Goal: Task Accomplishment & Management: Manage account settings

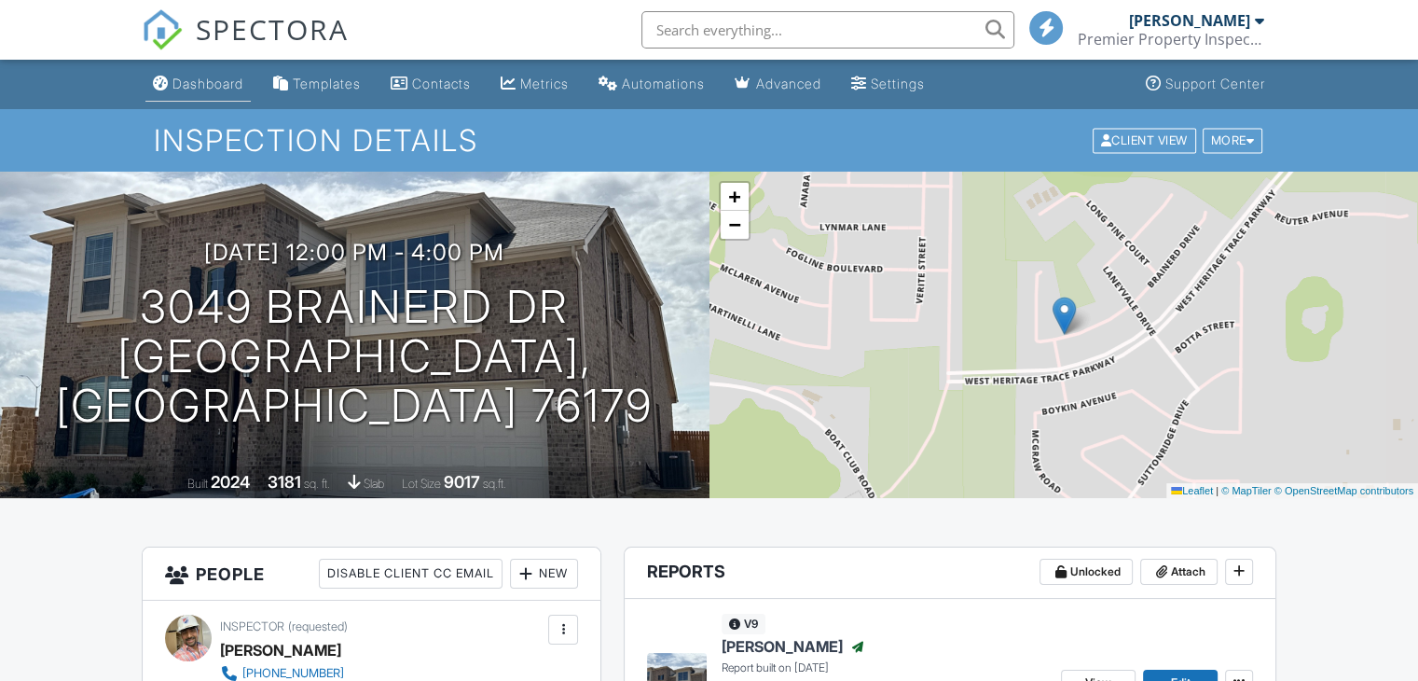
click at [214, 87] on div "Dashboard" at bounding box center [208, 84] width 71 height 16
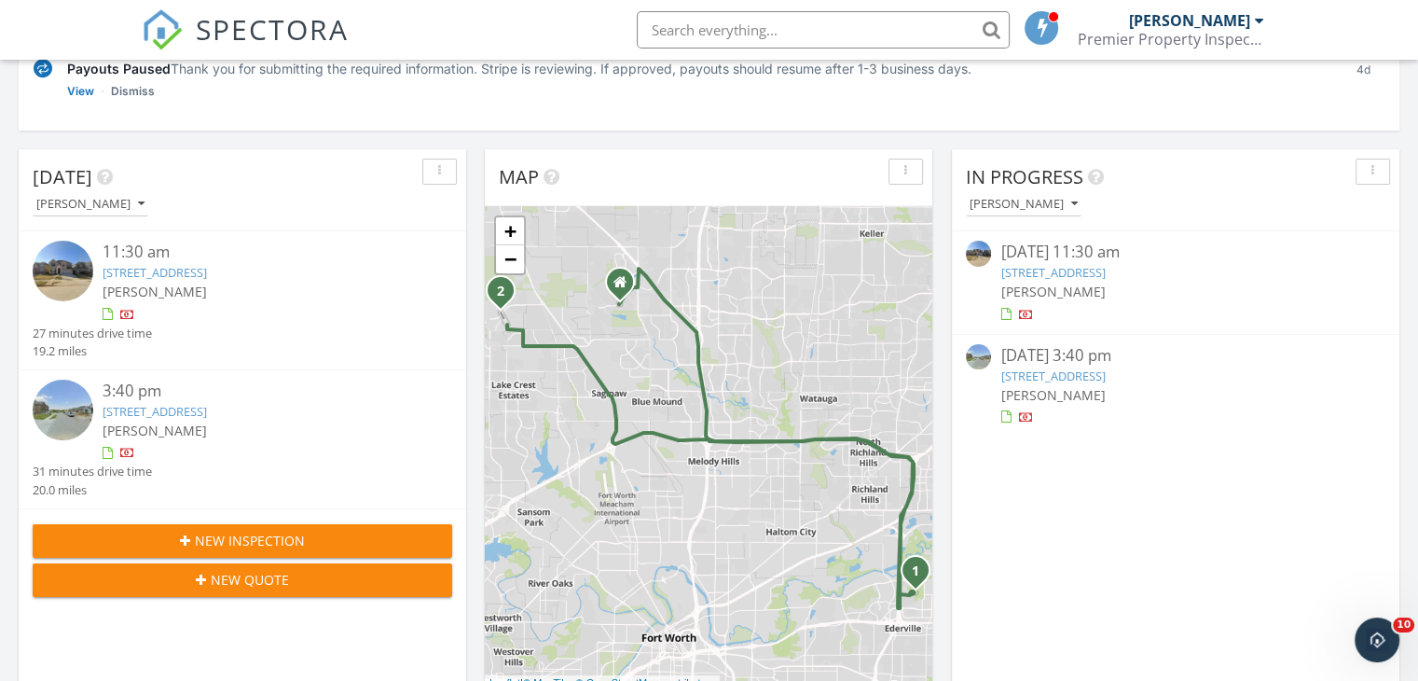
scroll to position [267, 0]
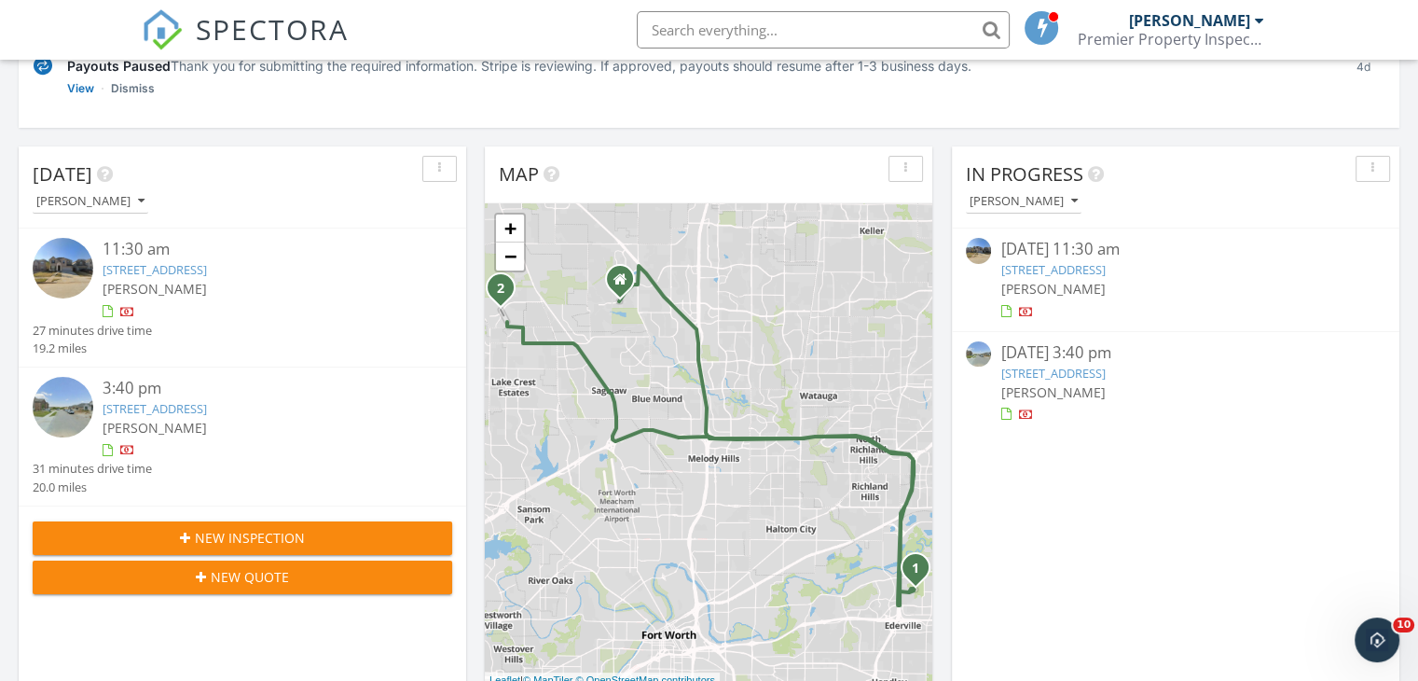
click at [207, 270] on link "356 Blf Br Wy, Fort Worth, TX 76120" at bounding box center [155, 269] width 104 height 17
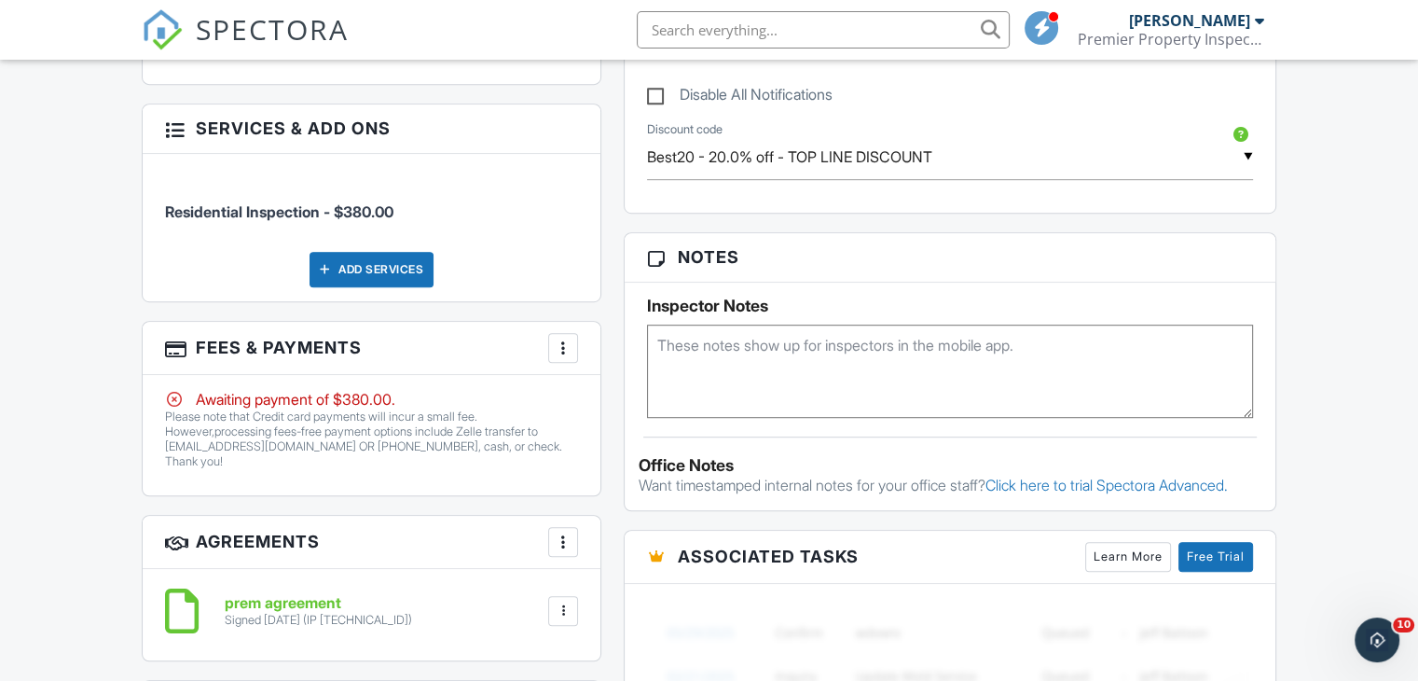
click at [566, 350] on div at bounding box center [563, 348] width 19 height 19
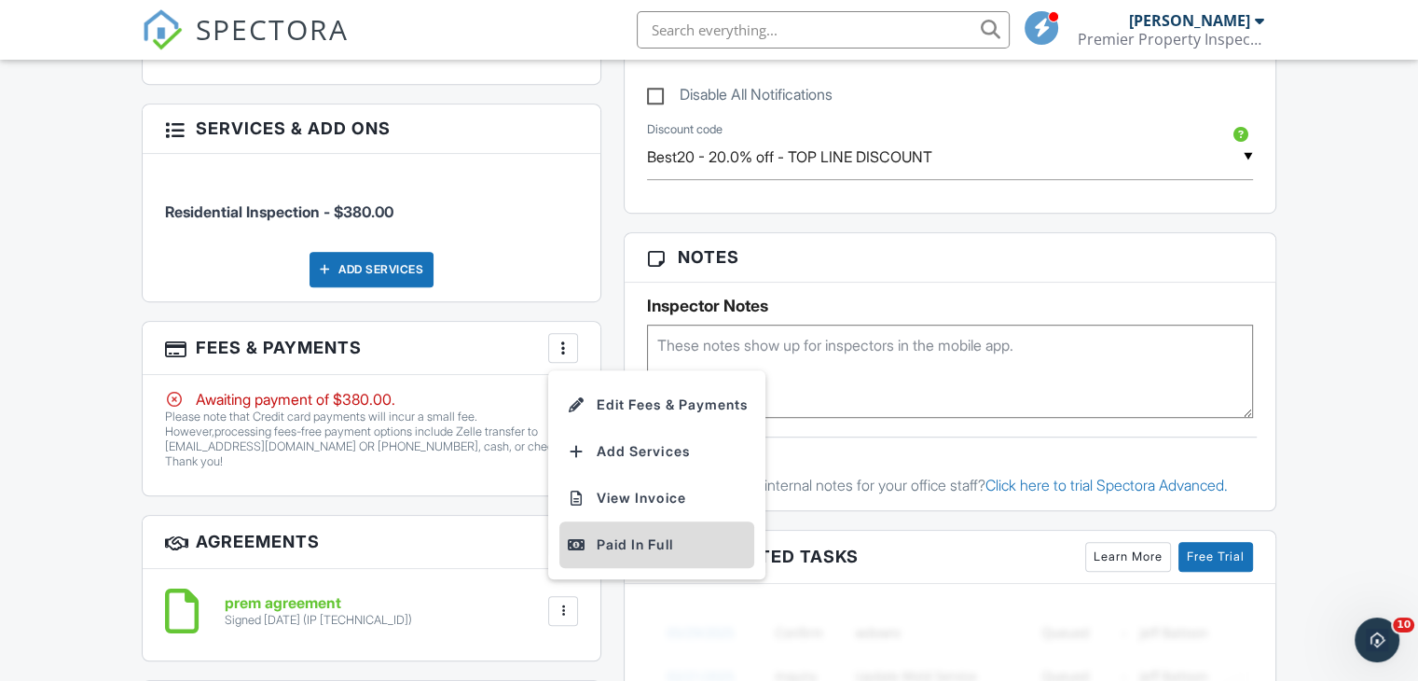
click at [657, 533] on div "Paid In Full" at bounding box center [657, 544] width 180 height 22
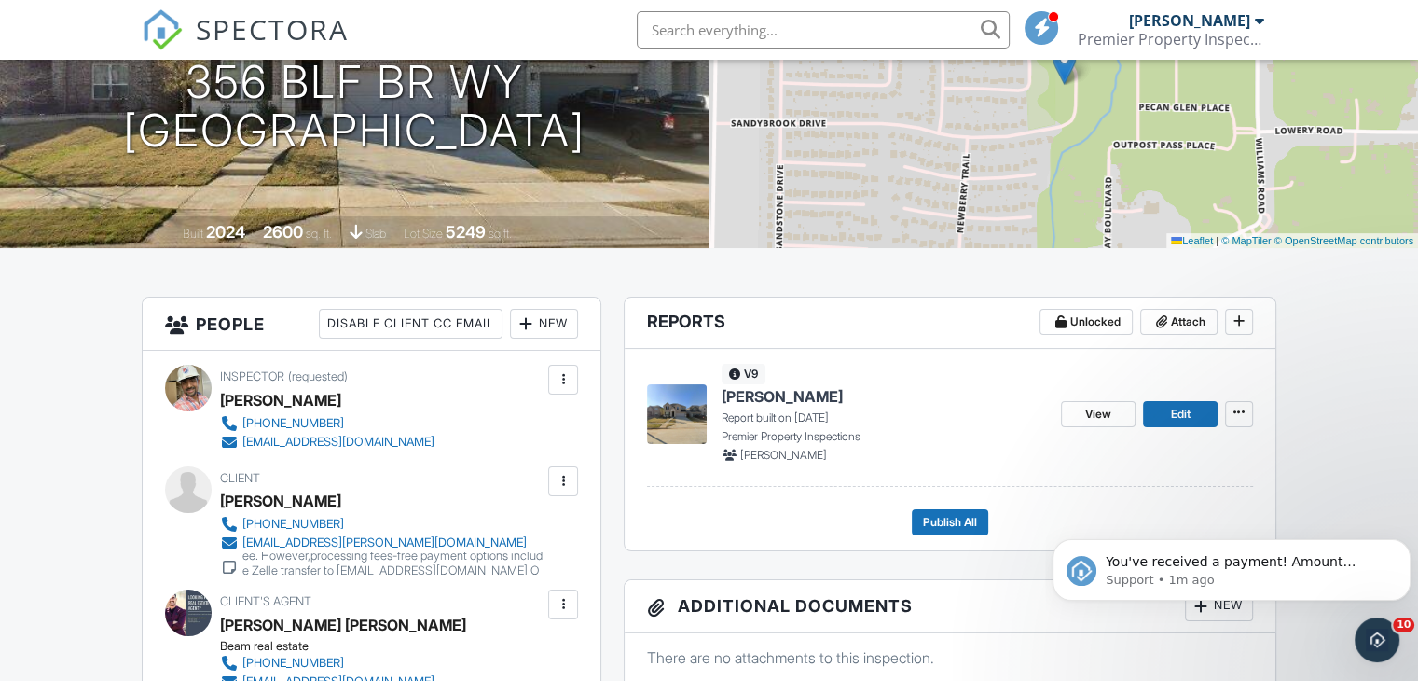
scroll to position [261, 0]
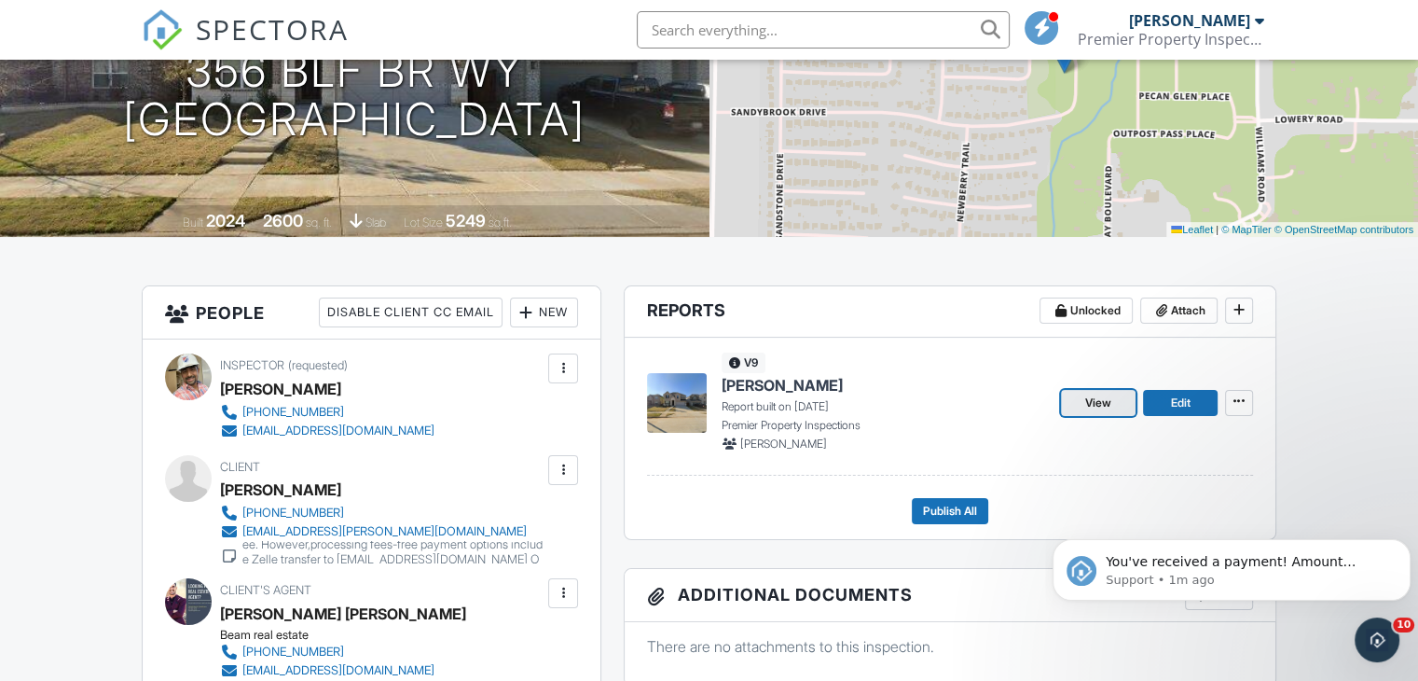
click at [1103, 407] on span "View" at bounding box center [1098, 403] width 26 height 19
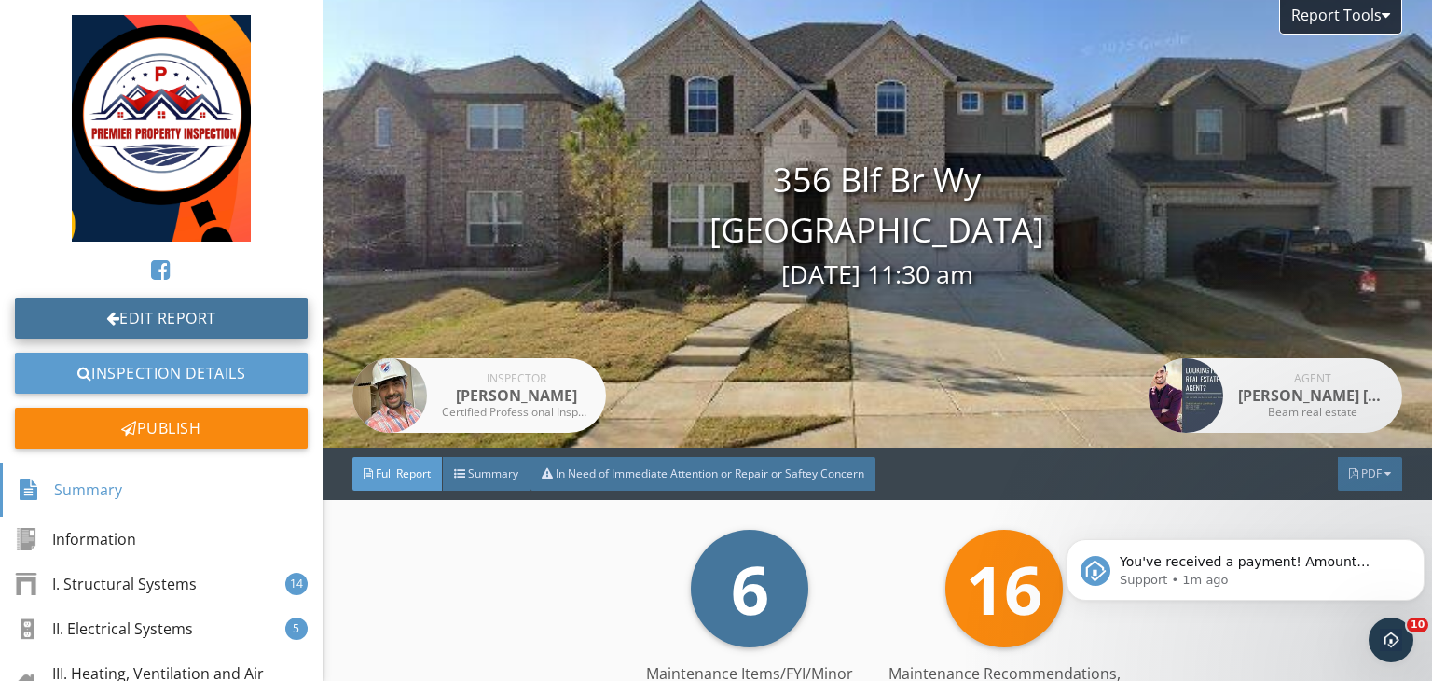
click at [211, 312] on link "Edit Report" at bounding box center [161, 317] width 293 height 41
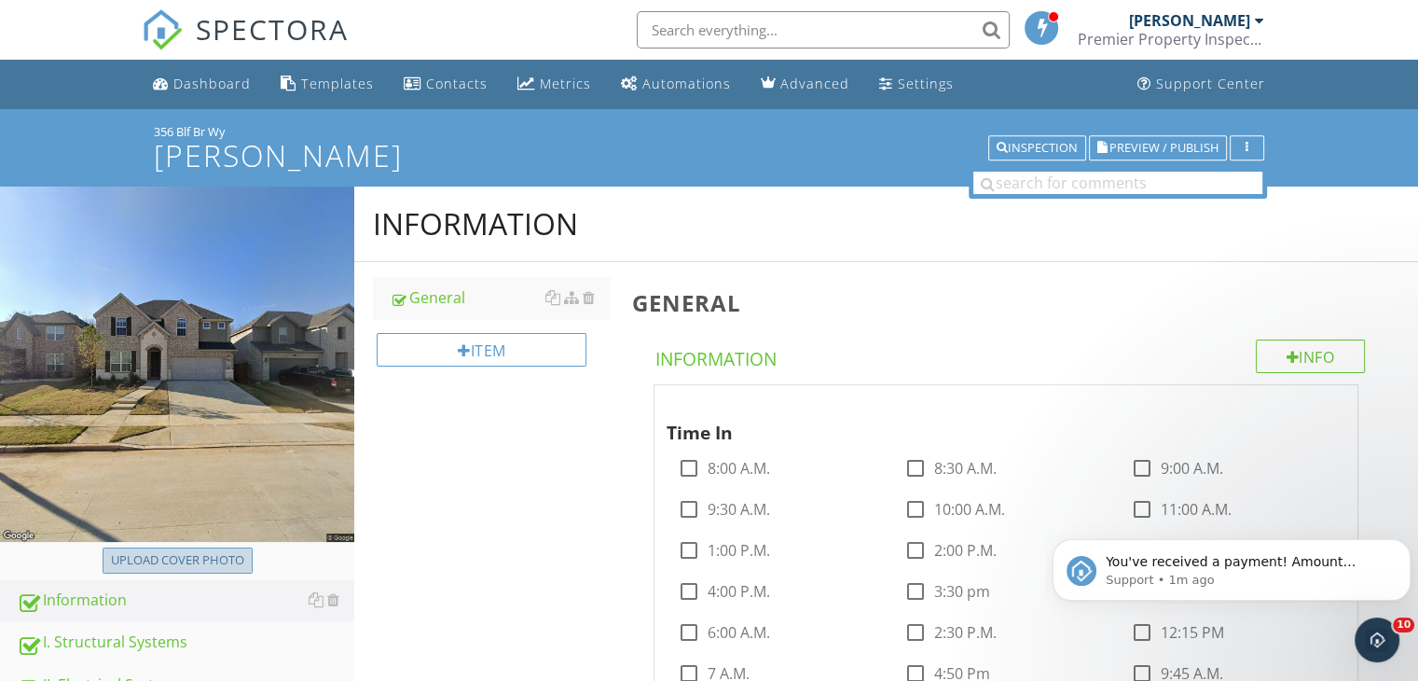
click at [240, 552] on div "Upload cover photo" at bounding box center [177, 560] width 133 height 19
type input "C:\fakepath\24404050-e759-4841-b89b-14913ac030ab.jpg"
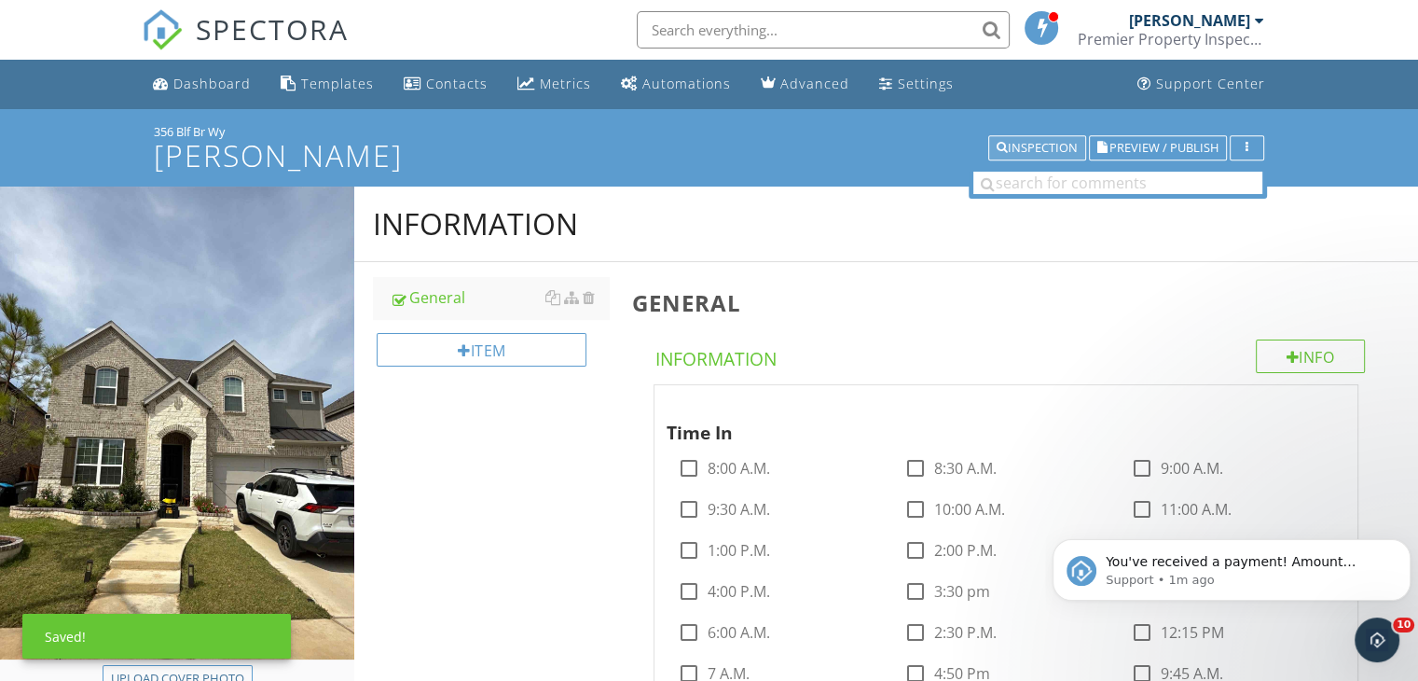
click at [1020, 150] on div "Inspection" at bounding box center [1037, 148] width 81 height 13
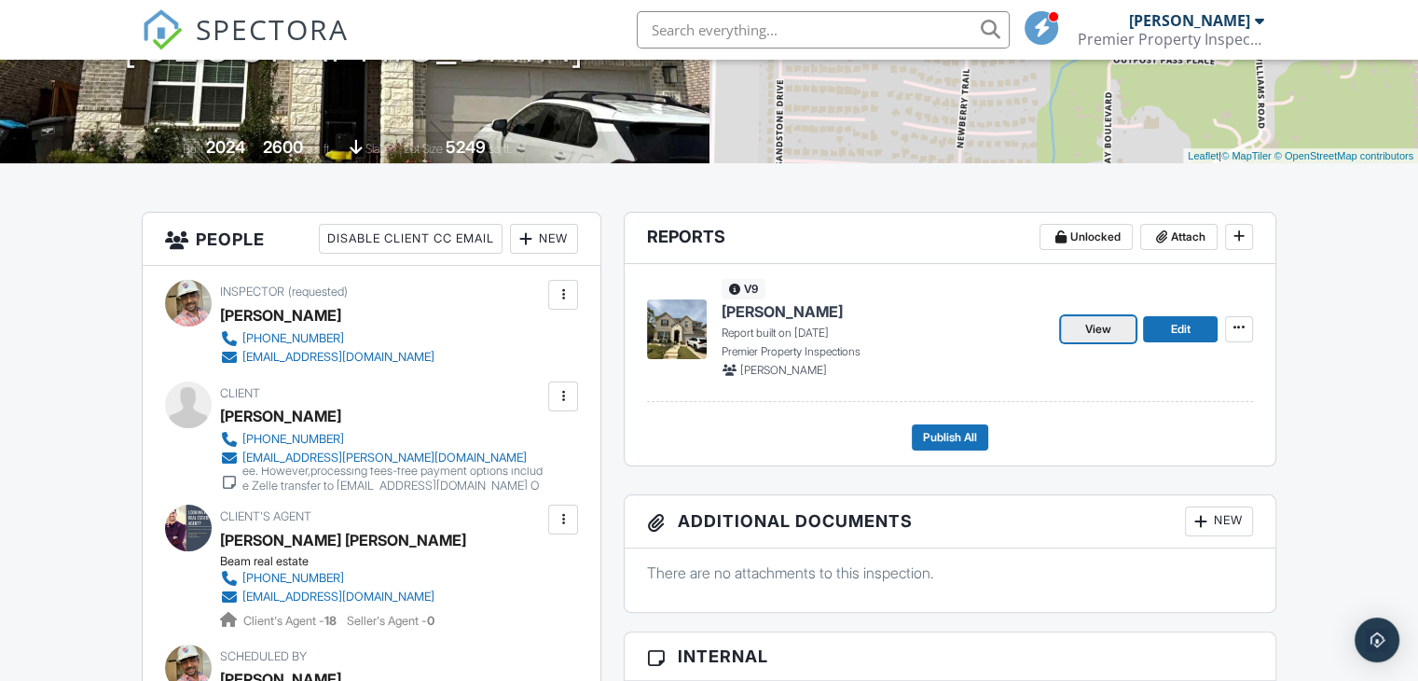
click at [1082, 321] on link "View" at bounding box center [1098, 329] width 75 height 26
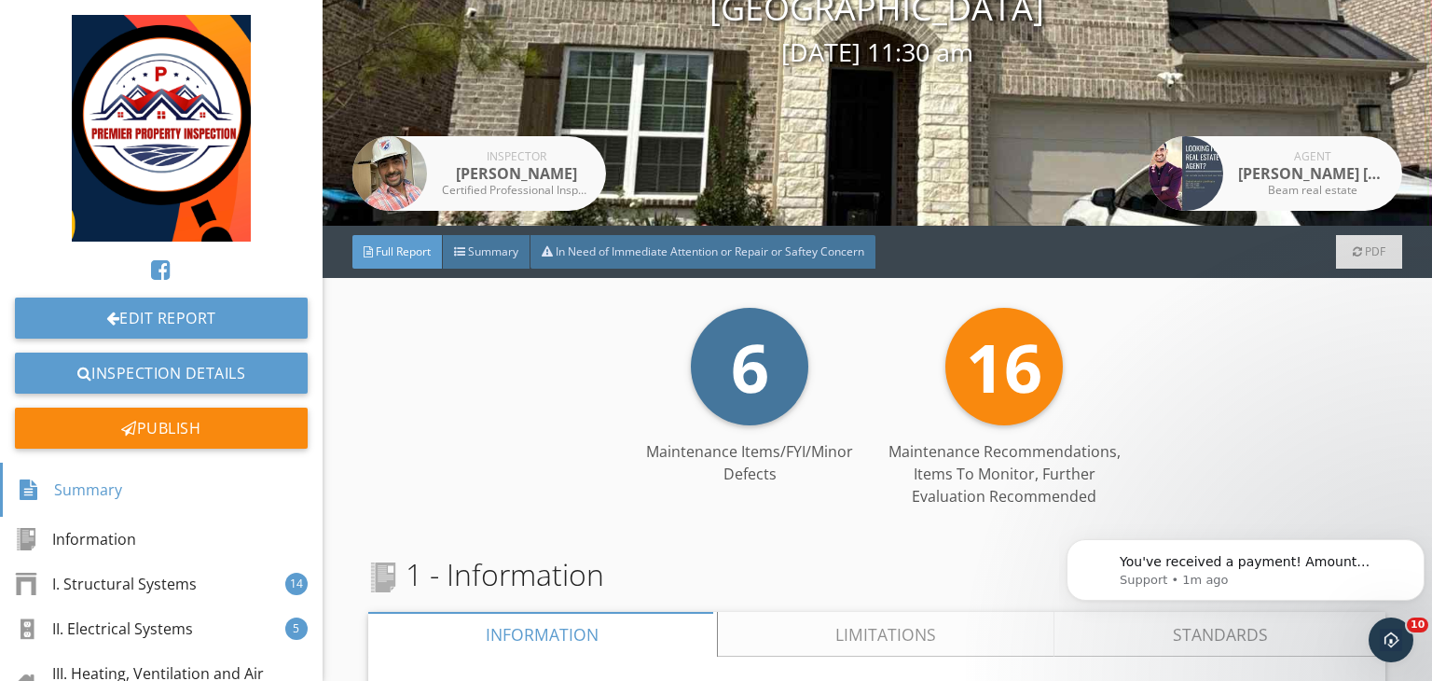
scroll to position [223, 0]
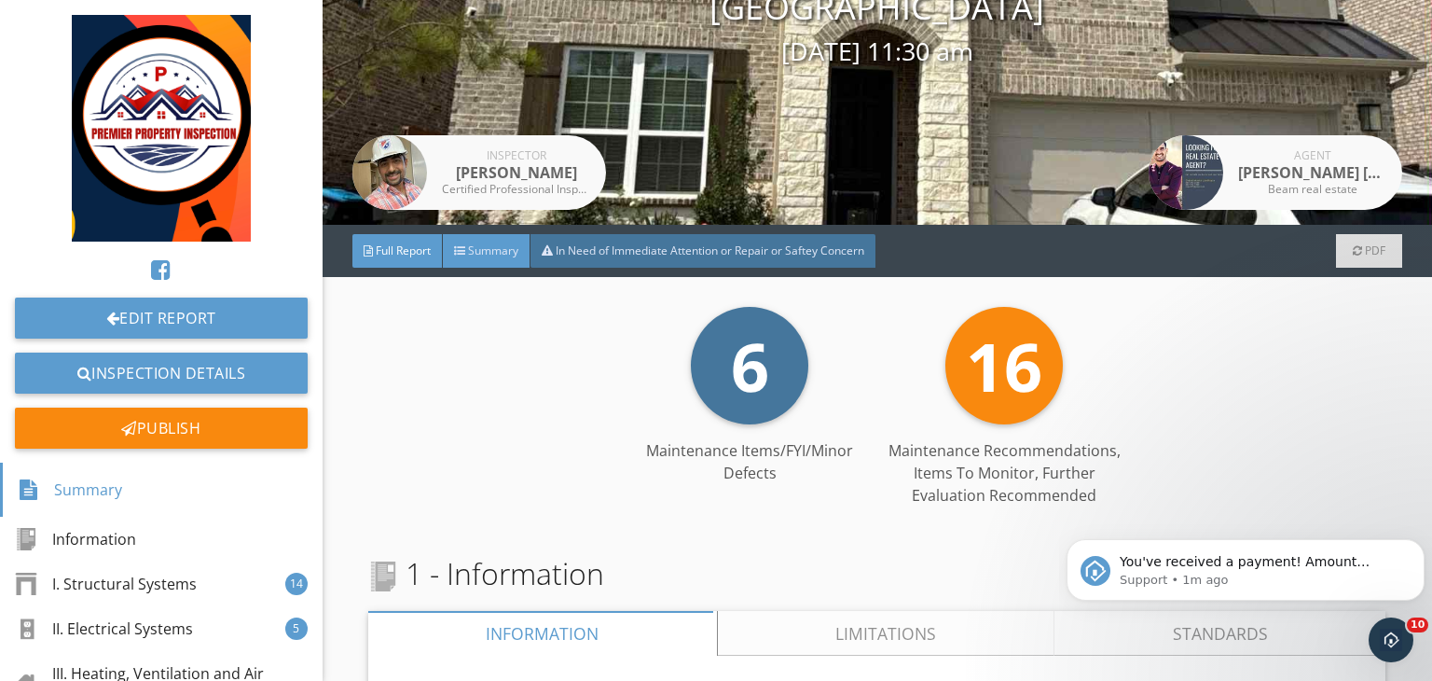
click at [492, 250] on span "Summary" at bounding box center [493, 250] width 50 height 16
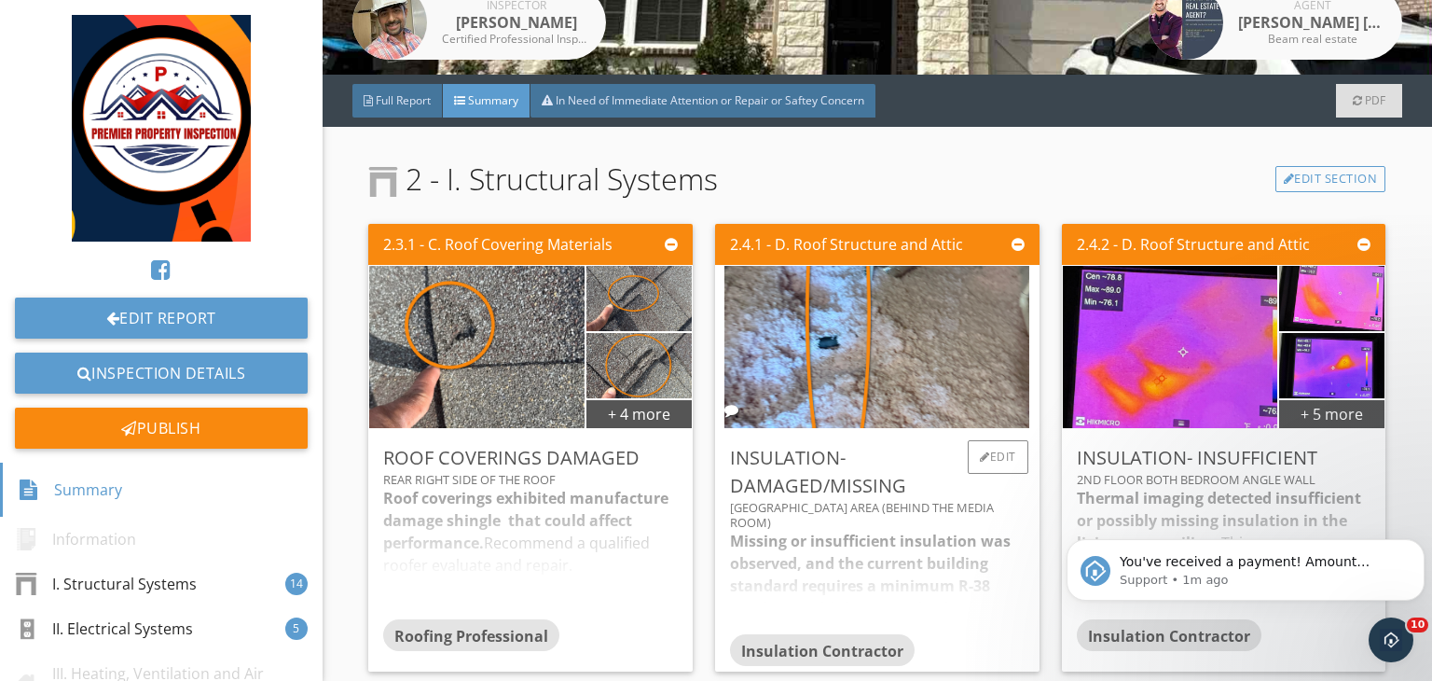
scroll to position [489, 0]
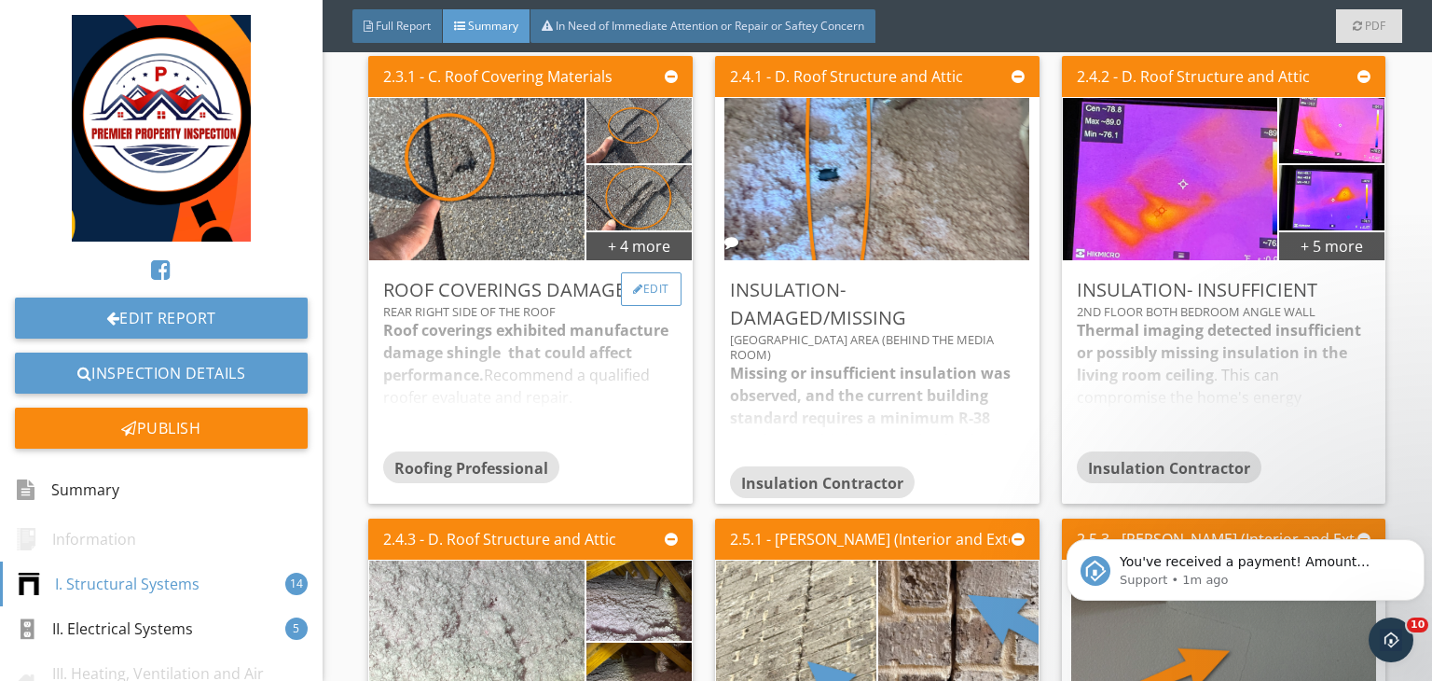
click at [637, 299] on div "Edit" at bounding box center [651, 289] width 61 height 34
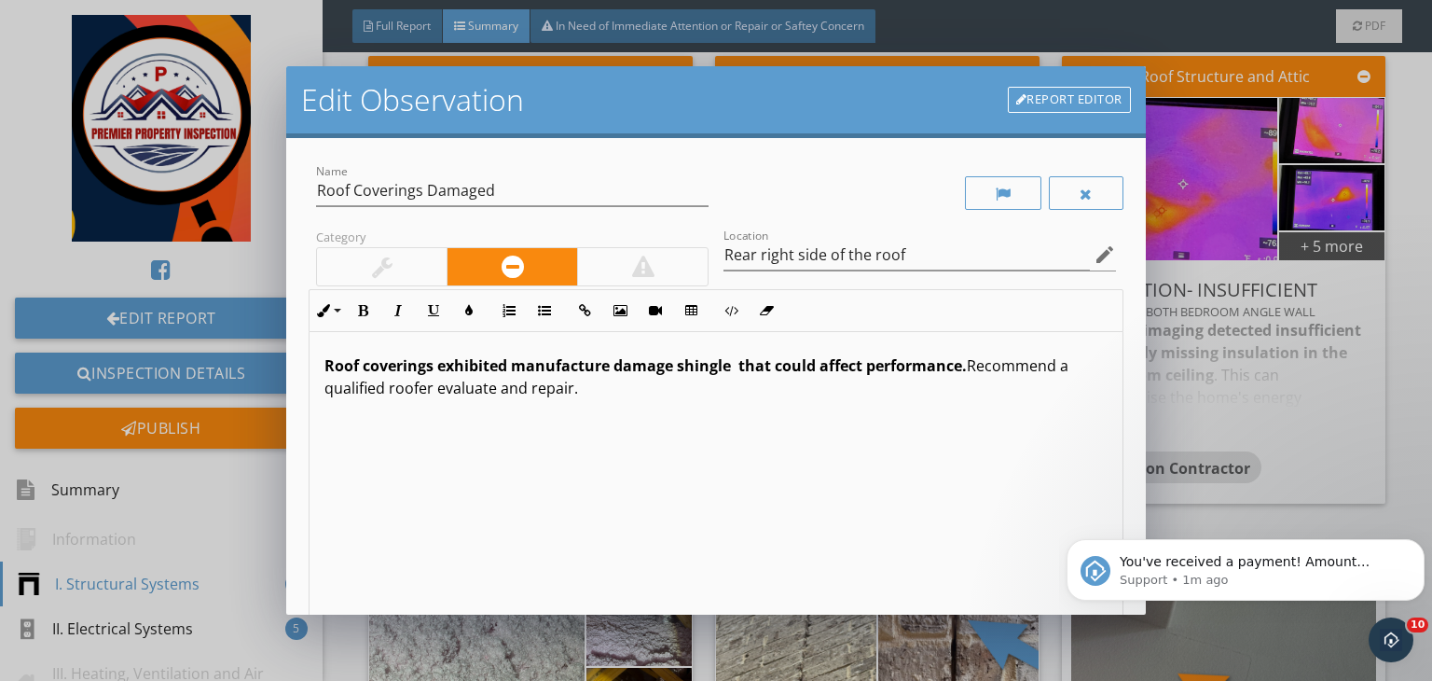
click at [591, 392] on p "Roof coverings exhibited manufacture damage shingle that could affect performan…" at bounding box center [716, 376] width 783 height 45
copy p "Roof coverings exhibited manufacture damage shingle that could affect performan…"
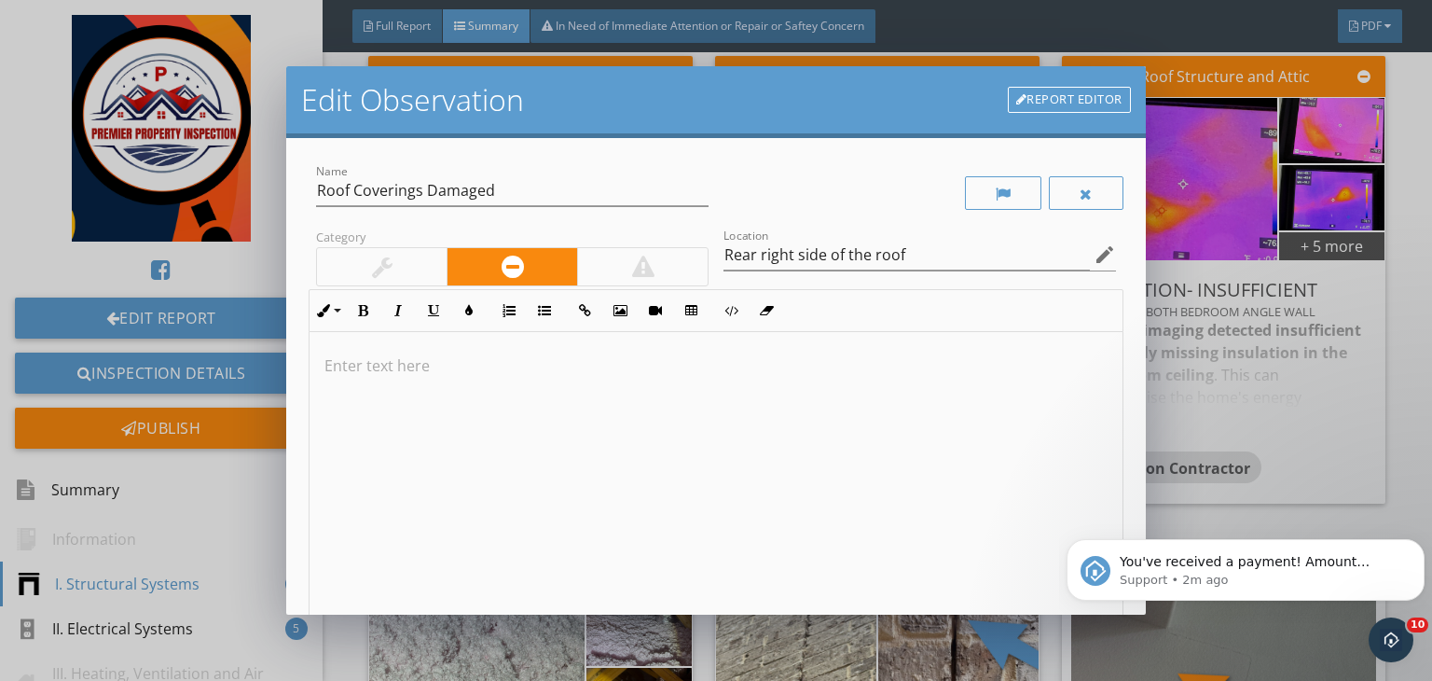
click at [545, 385] on div at bounding box center [716, 480] width 813 height 296
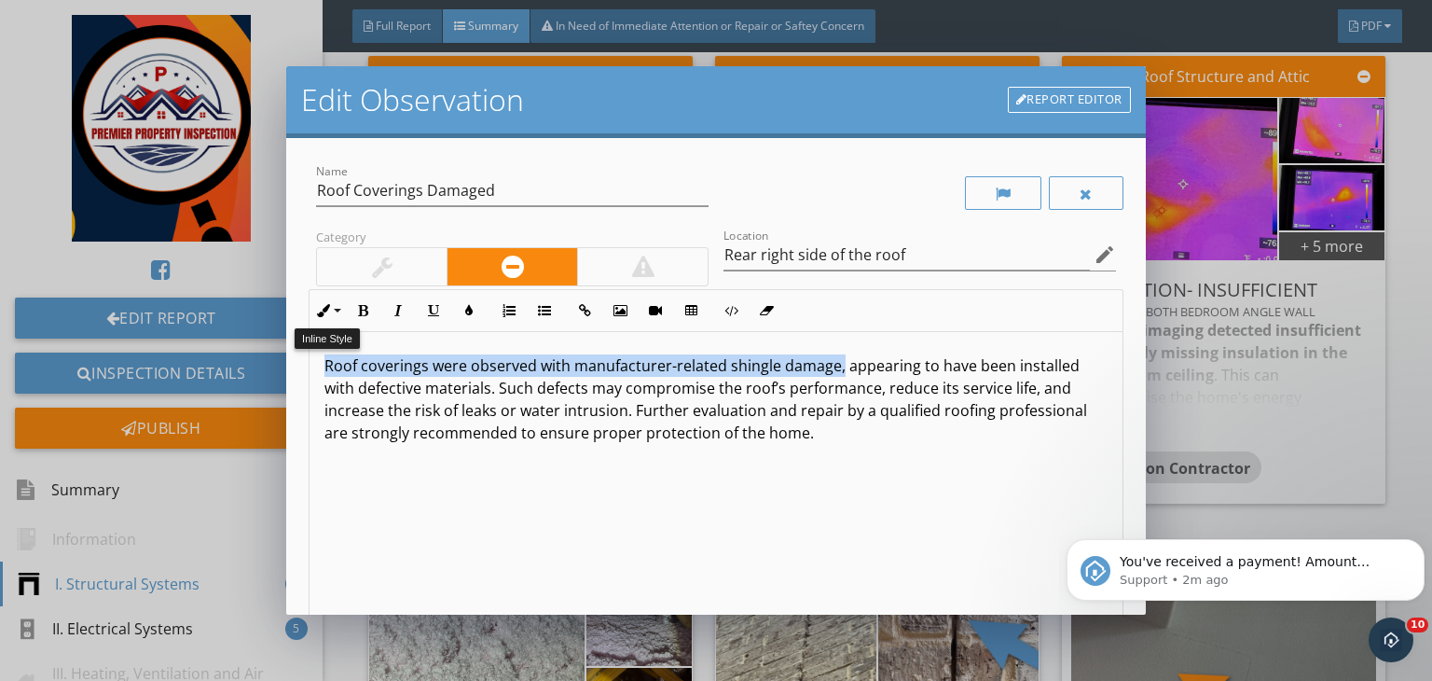
drag, startPoint x: 839, startPoint y: 366, endPoint x: 303, endPoint y: 333, distance: 537.2
click at [303, 333] on div "Name Roof Coverings Damaged Category Location Rear right side of the roof edit …" at bounding box center [716, 376] width 860 height 477
click at [354, 317] on button "Bold" at bounding box center [362, 310] width 35 height 35
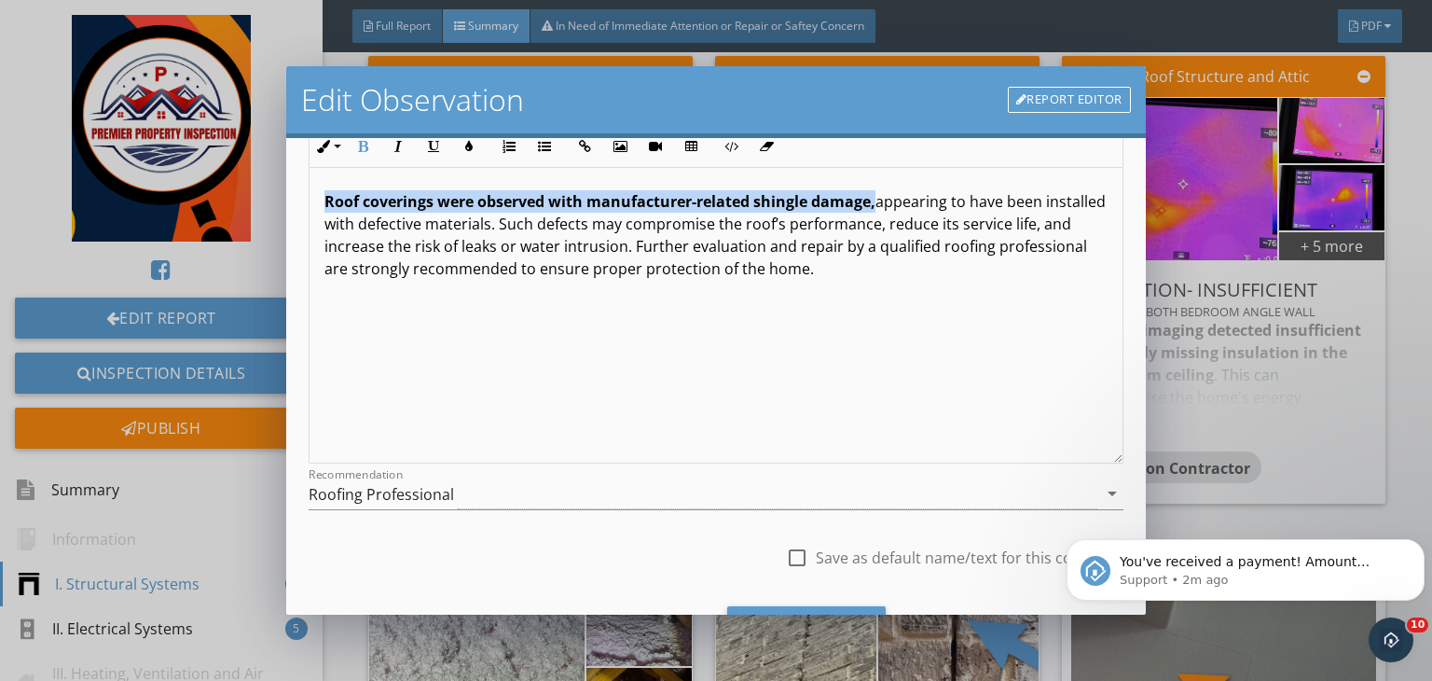
scroll to position [257, 0]
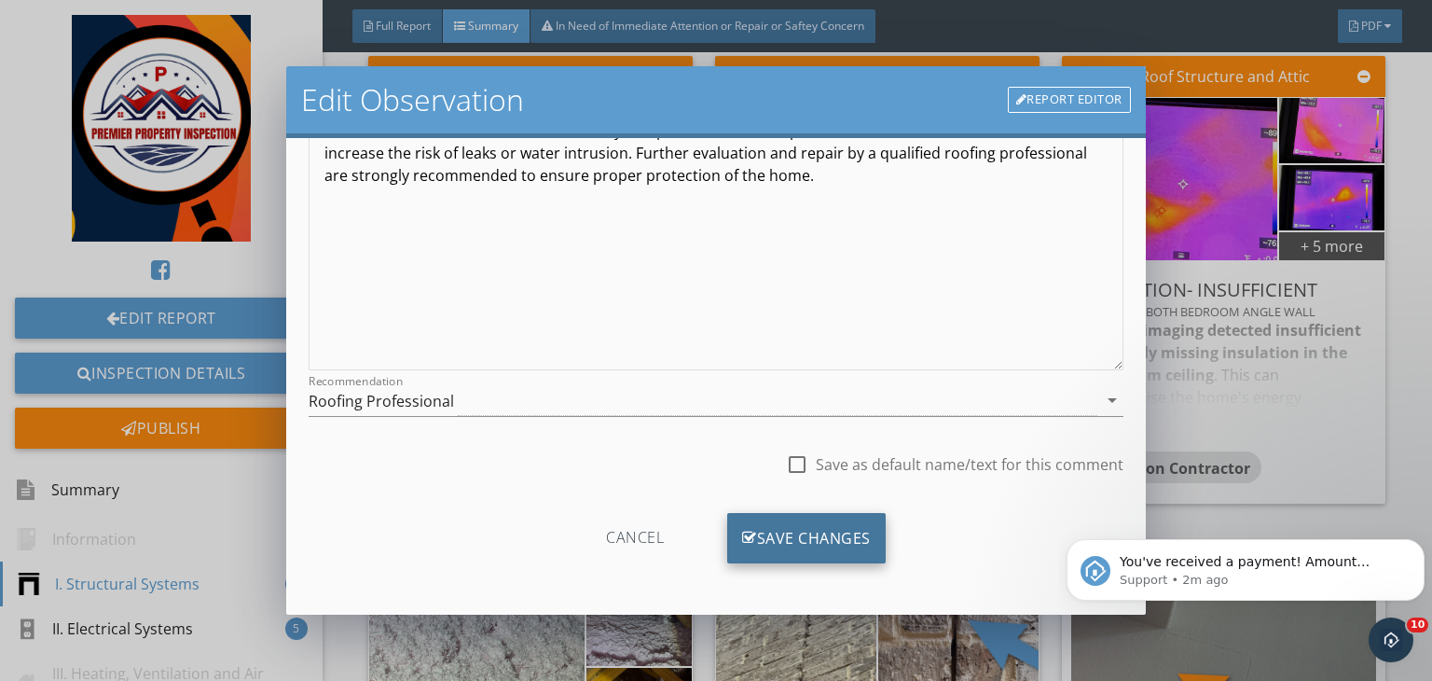
click at [791, 534] on div "Save Changes" at bounding box center [806, 538] width 159 height 50
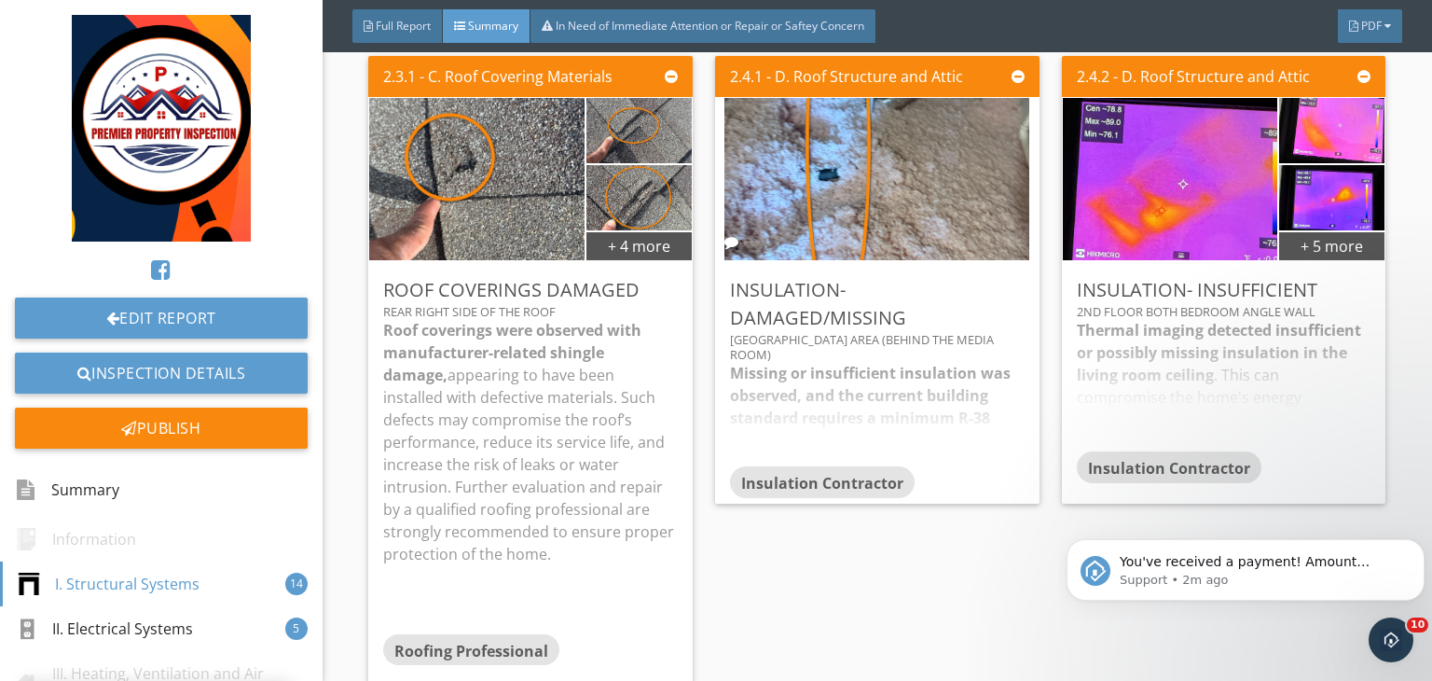
scroll to position [36, 0]
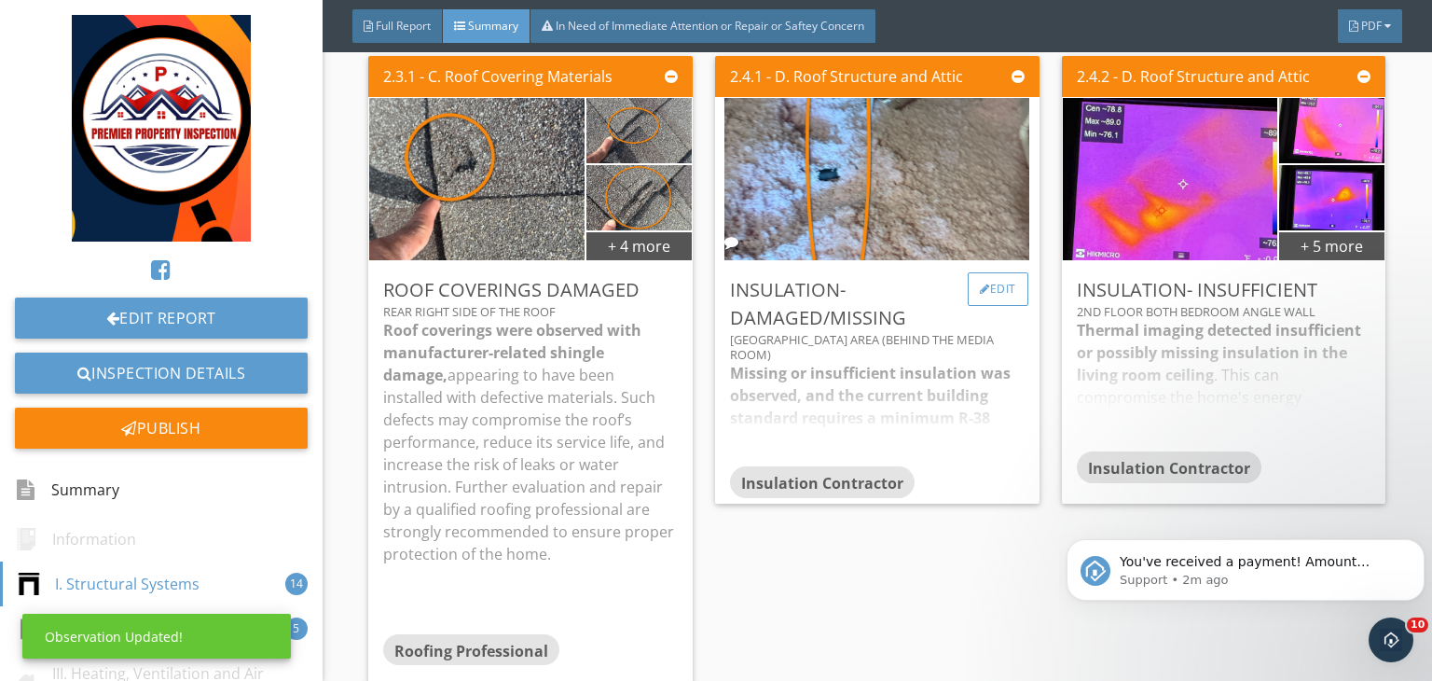
click at [989, 297] on div "Edit" at bounding box center [998, 289] width 61 height 34
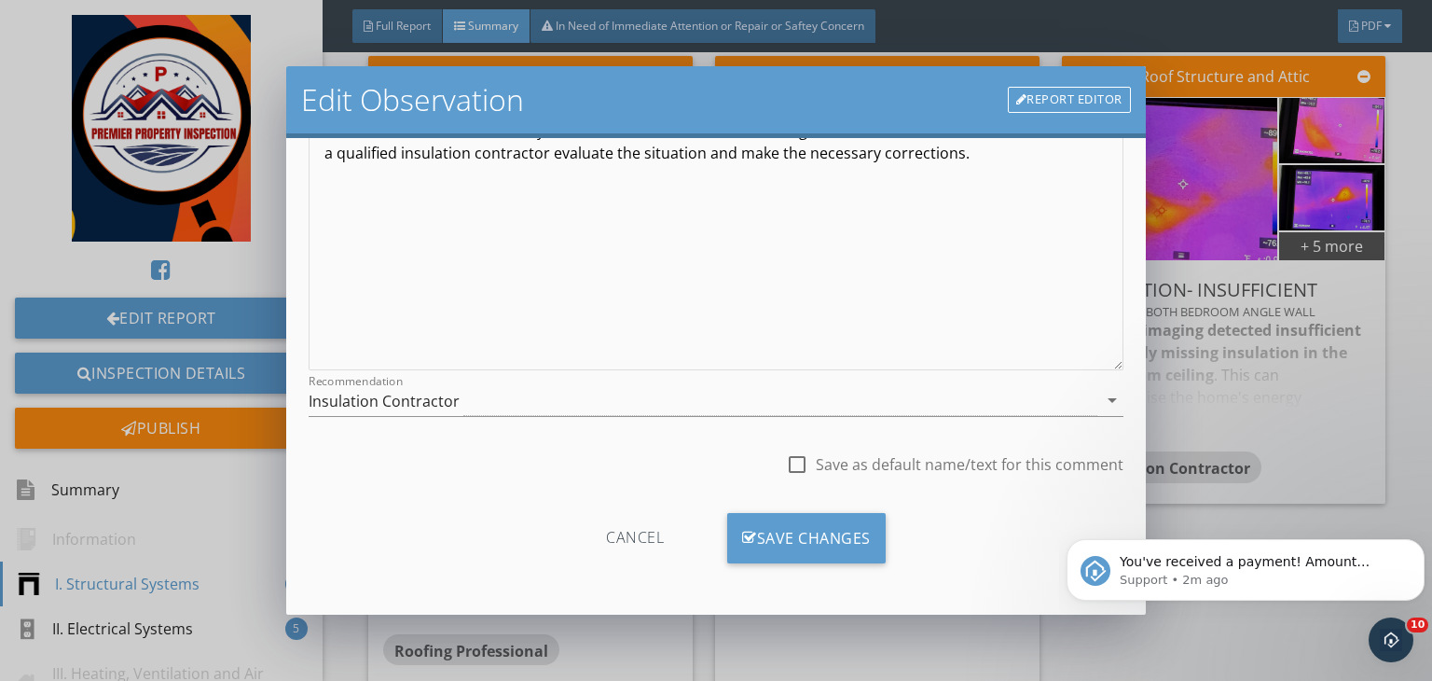
scroll to position [0, 0]
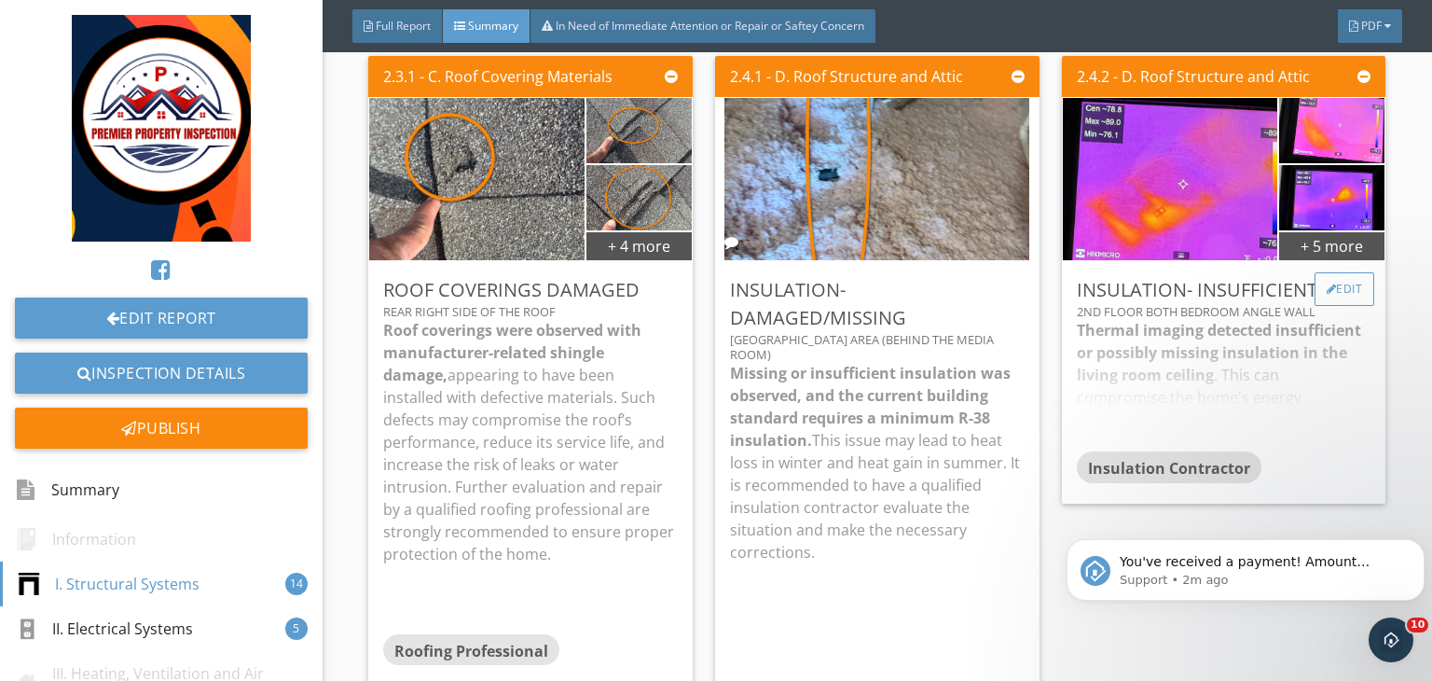
click at [1320, 297] on div "Edit" at bounding box center [1345, 289] width 61 height 34
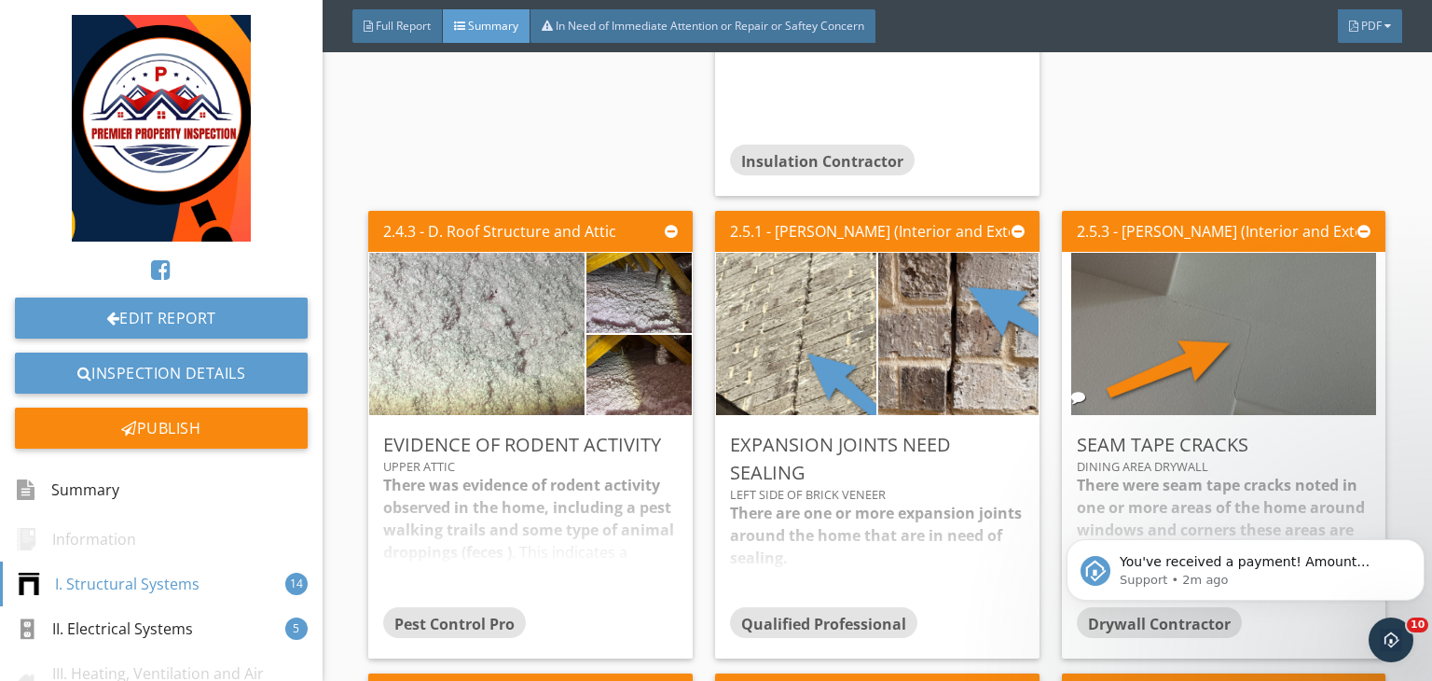
scroll to position [1164, 0]
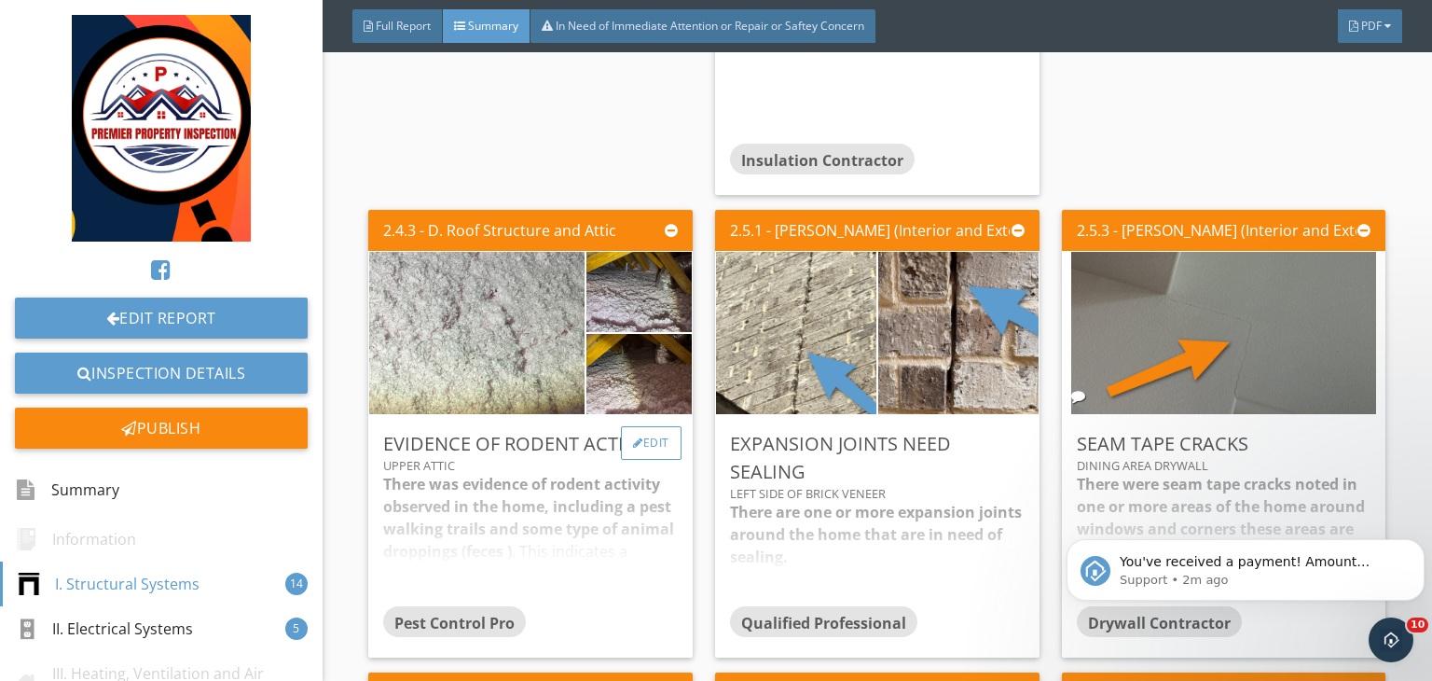
click at [668, 426] on div "Edit" at bounding box center [651, 443] width 61 height 34
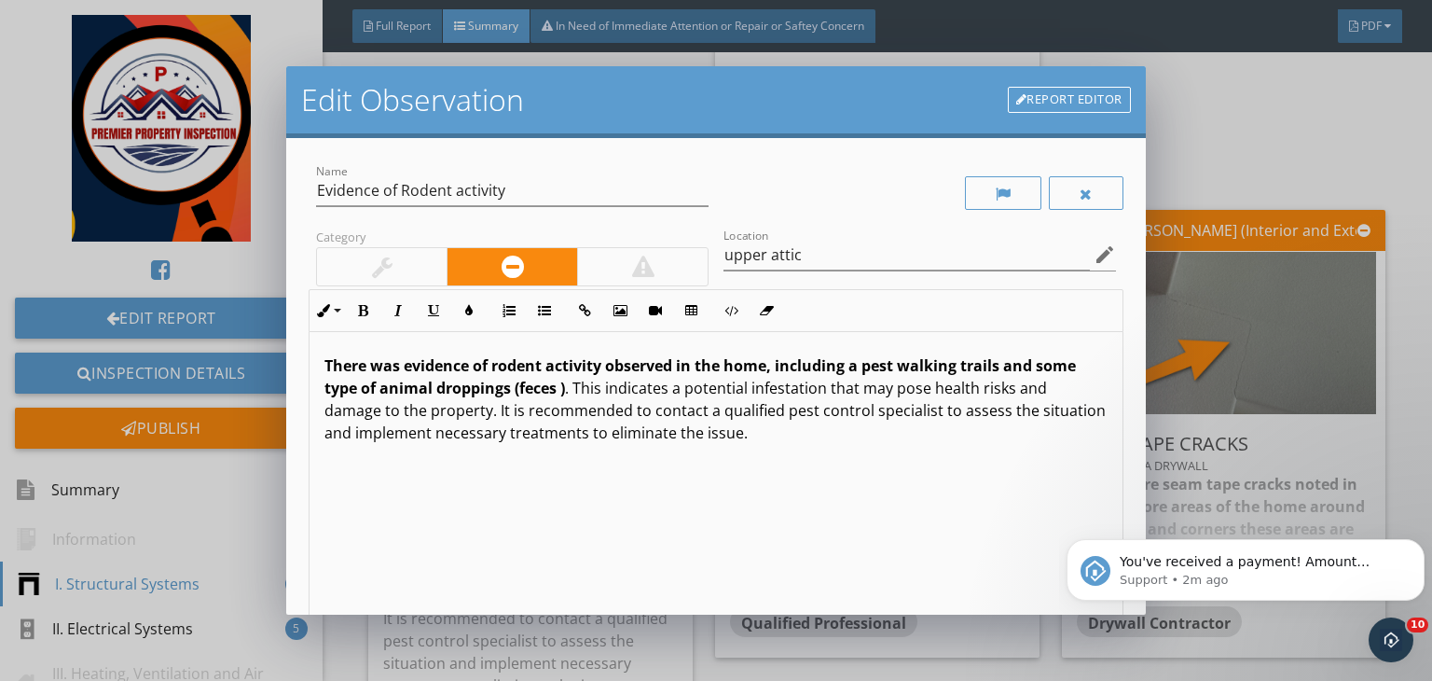
scroll to position [257, 0]
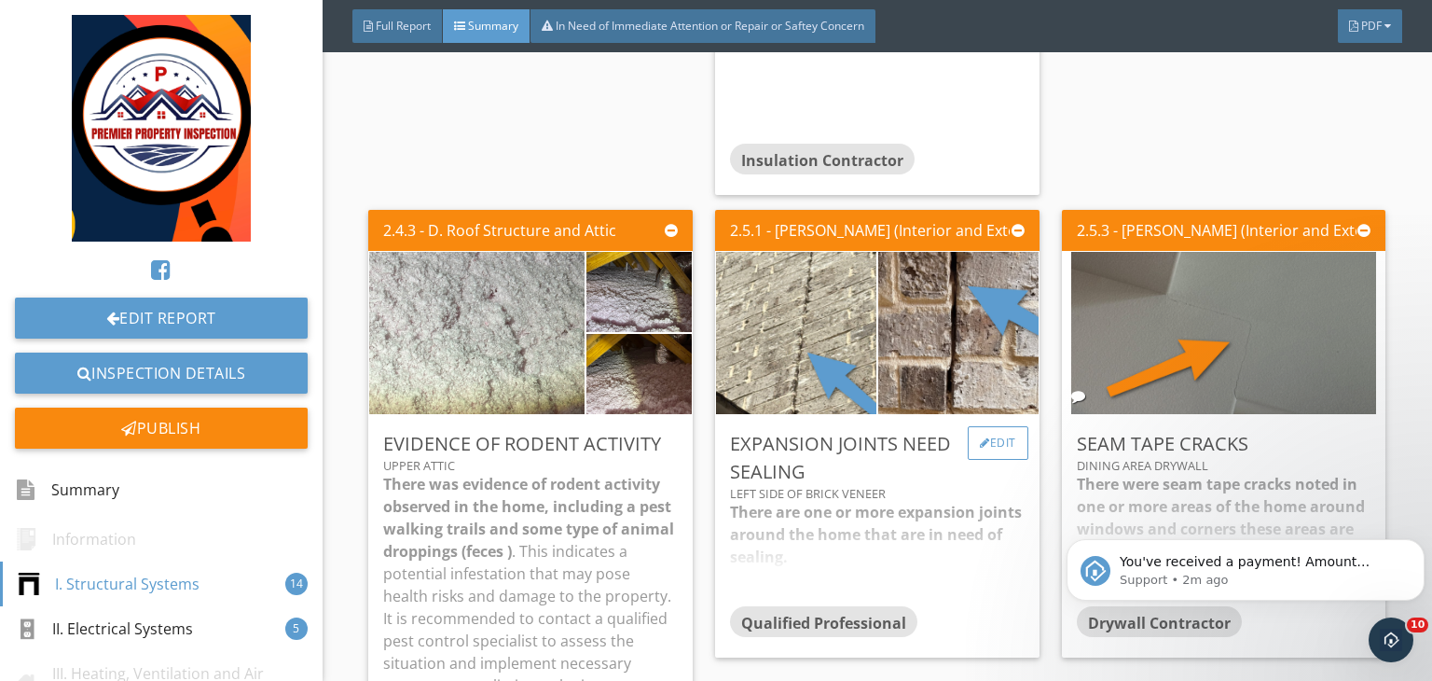
click at [1002, 426] on div "Edit" at bounding box center [998, 443] width 61 height 34
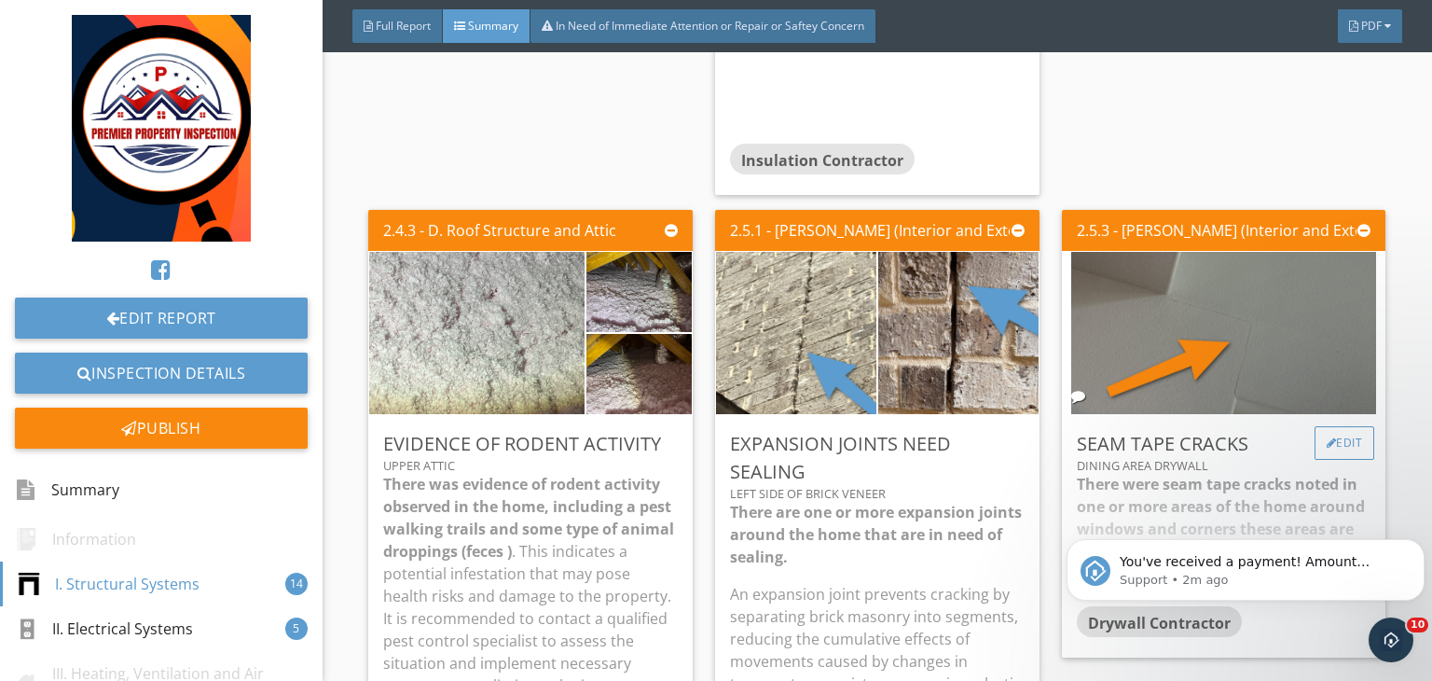
click at [1324, 428] on div "Edit" at bounding box center [1345, 443] width 61 height 34
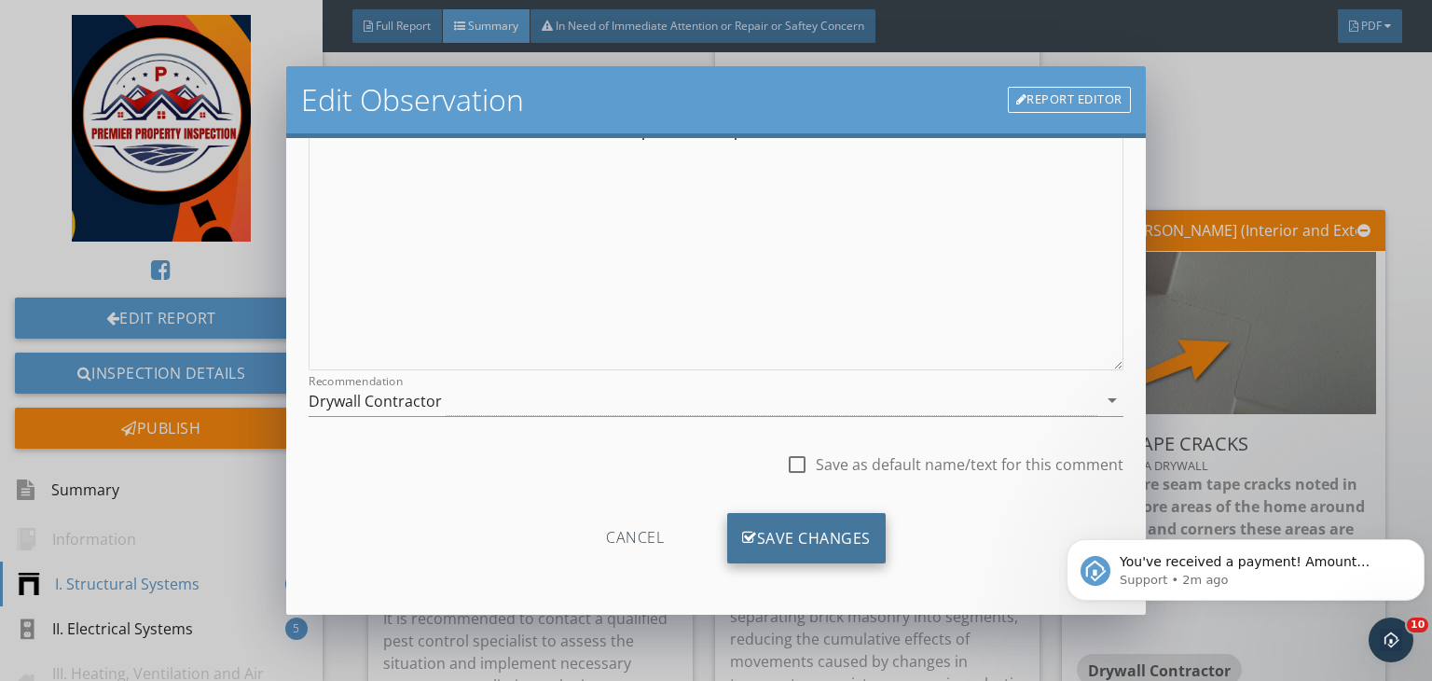
click at [769, 535] on div "Save Changes" at bounding box center [806, 538] width 159 height 50
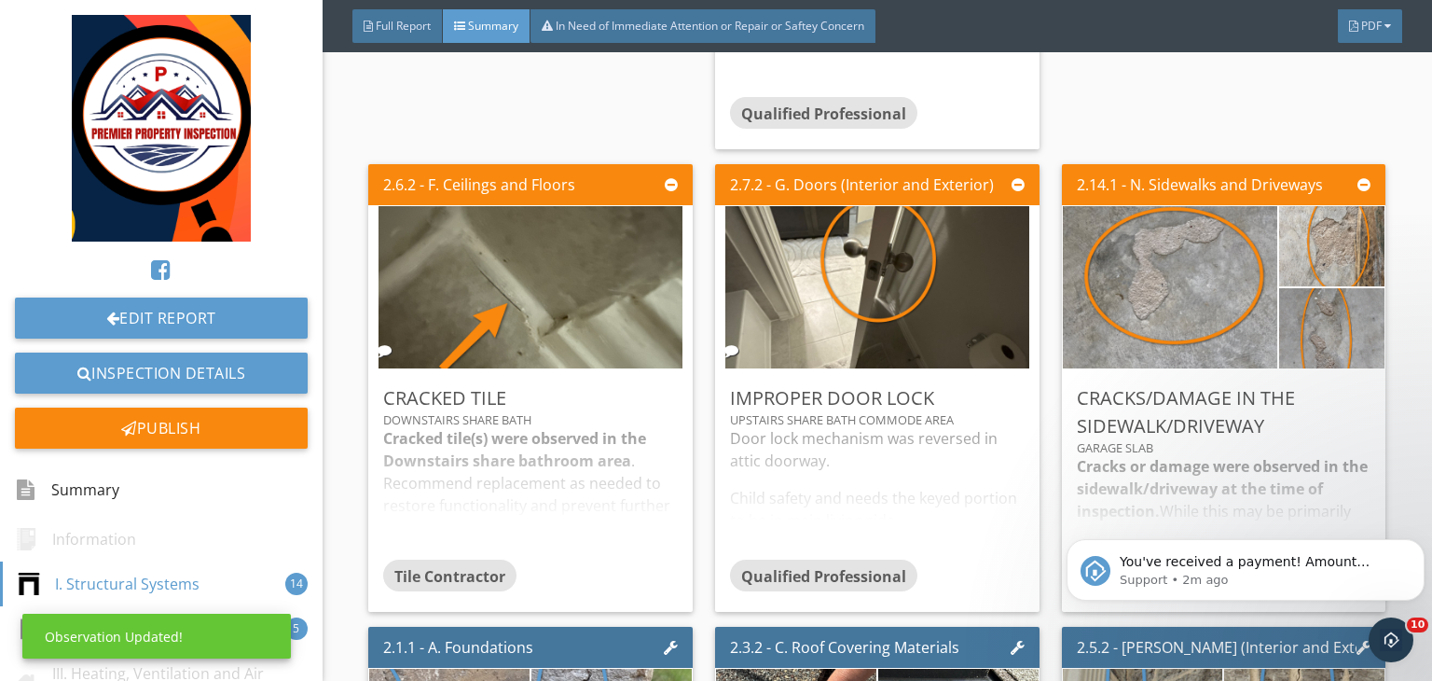
scroll to position [2037, 0]
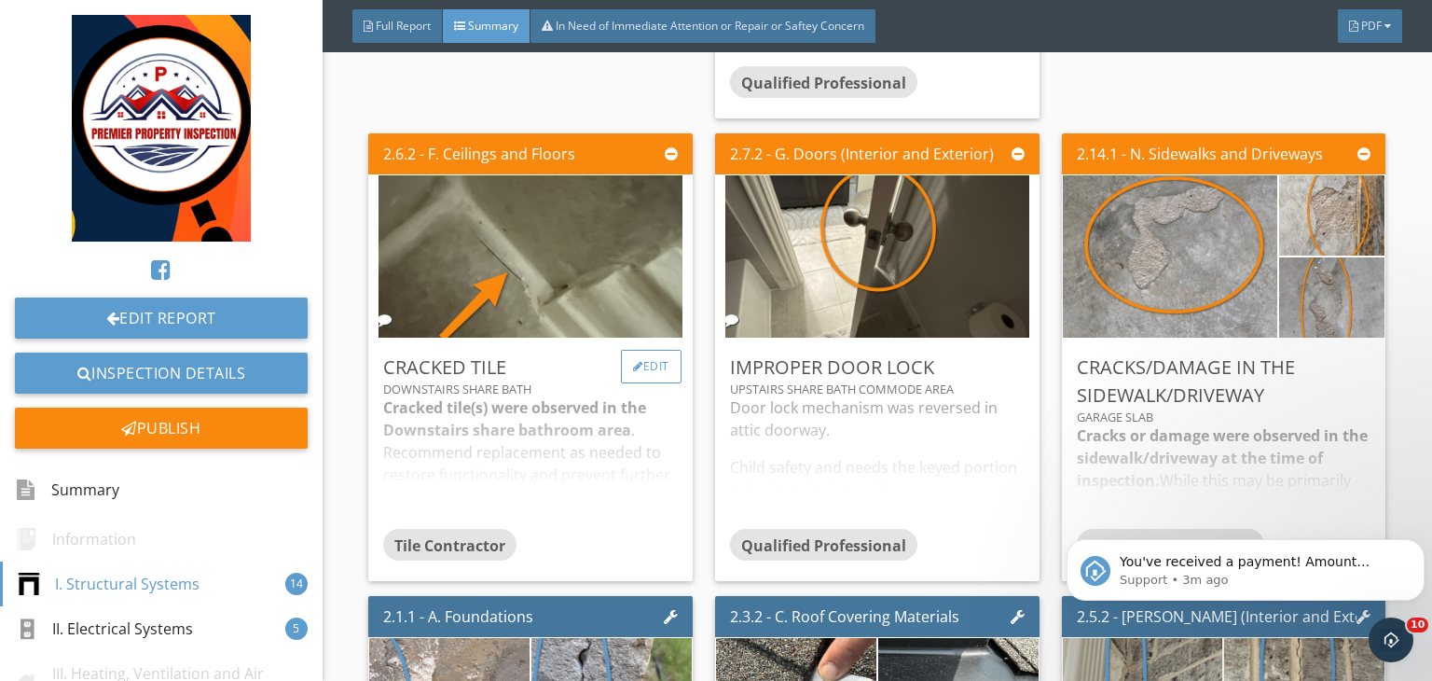
click at [642, 352] on div "Edit" at bounding box center [651, 367] width 61 height 34
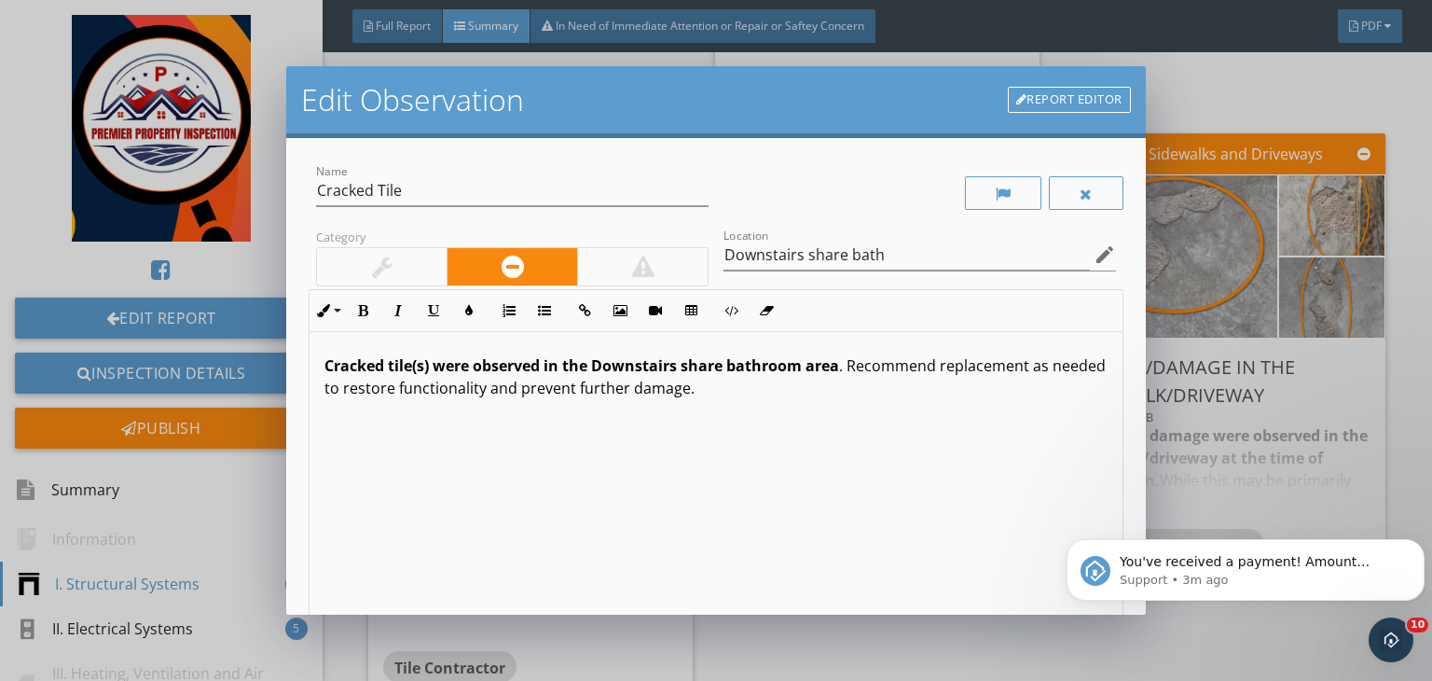
scroll to position [257, 0]
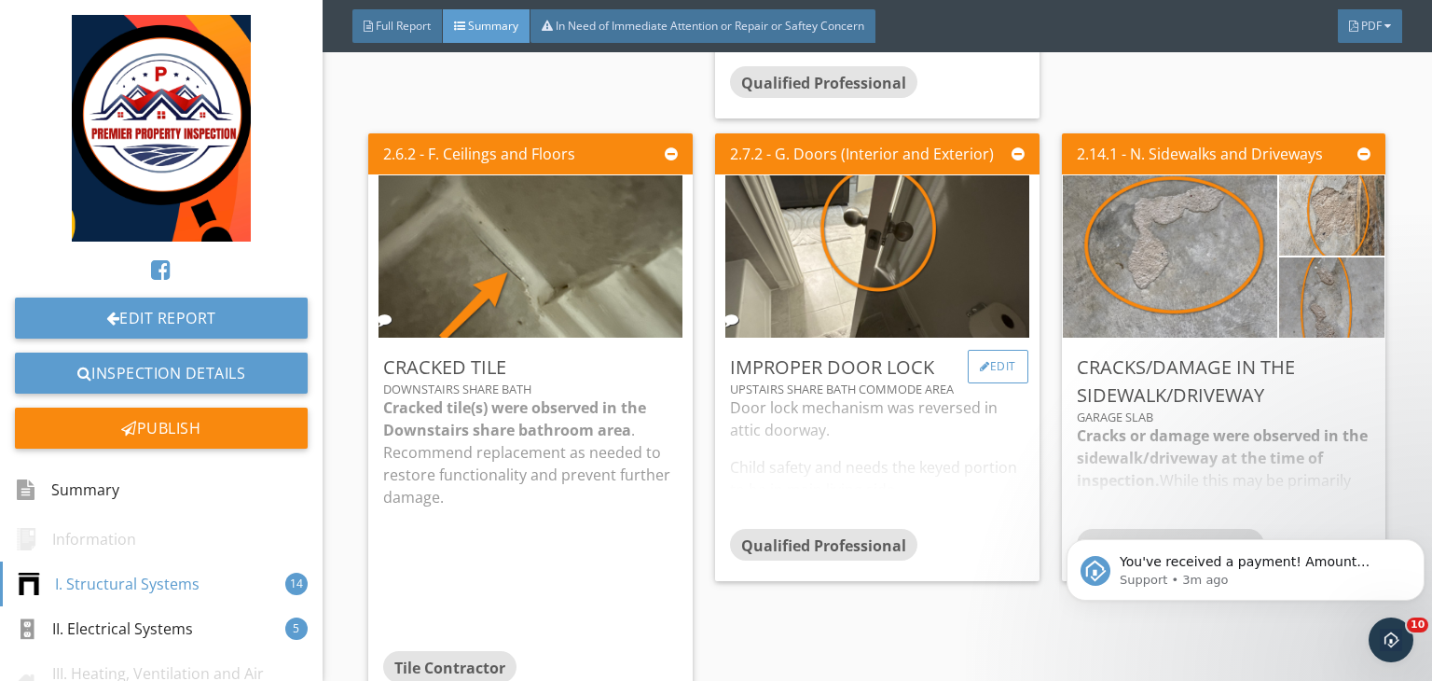
click at [988, 361] on div "Edit" at bounding box center [998, 367] width 61 height 34
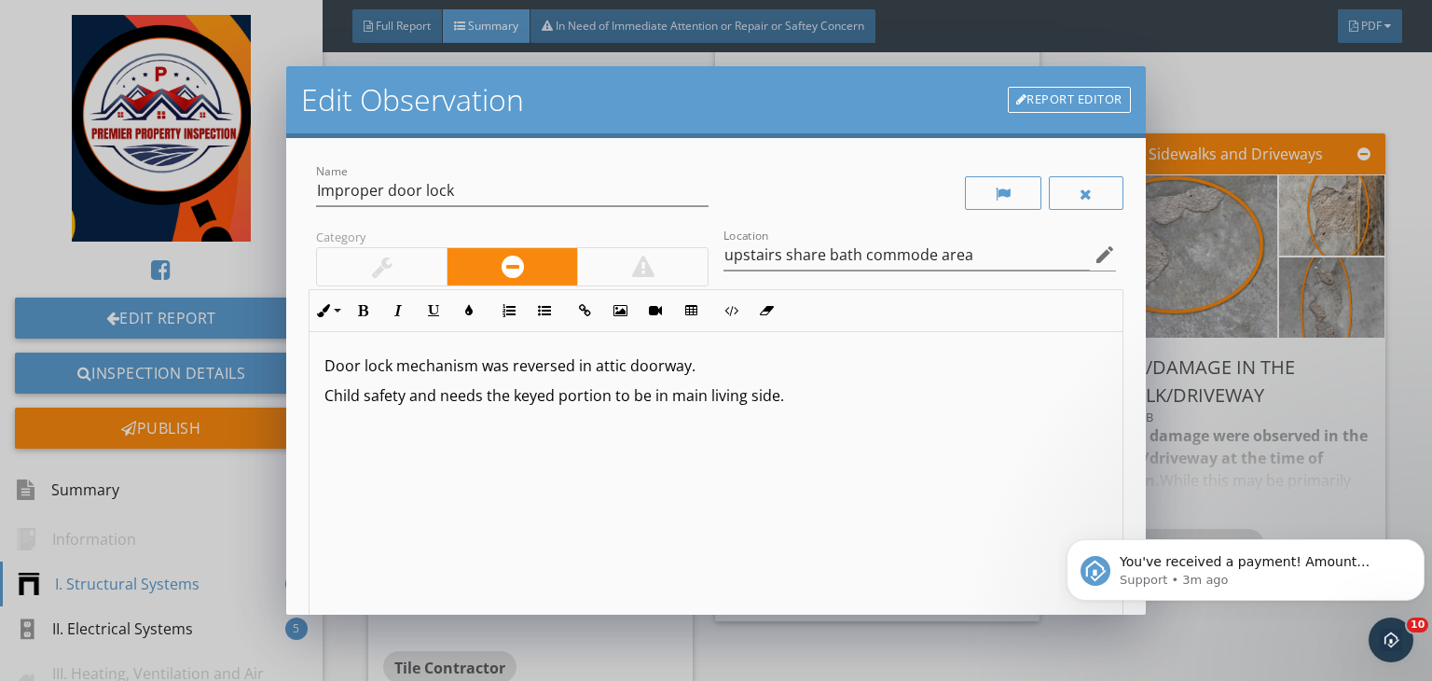
click at [636, 389] on p "Child safety and needs the keyed portion to be in main living side." at bounding box center [716, 395] width 783 height 22
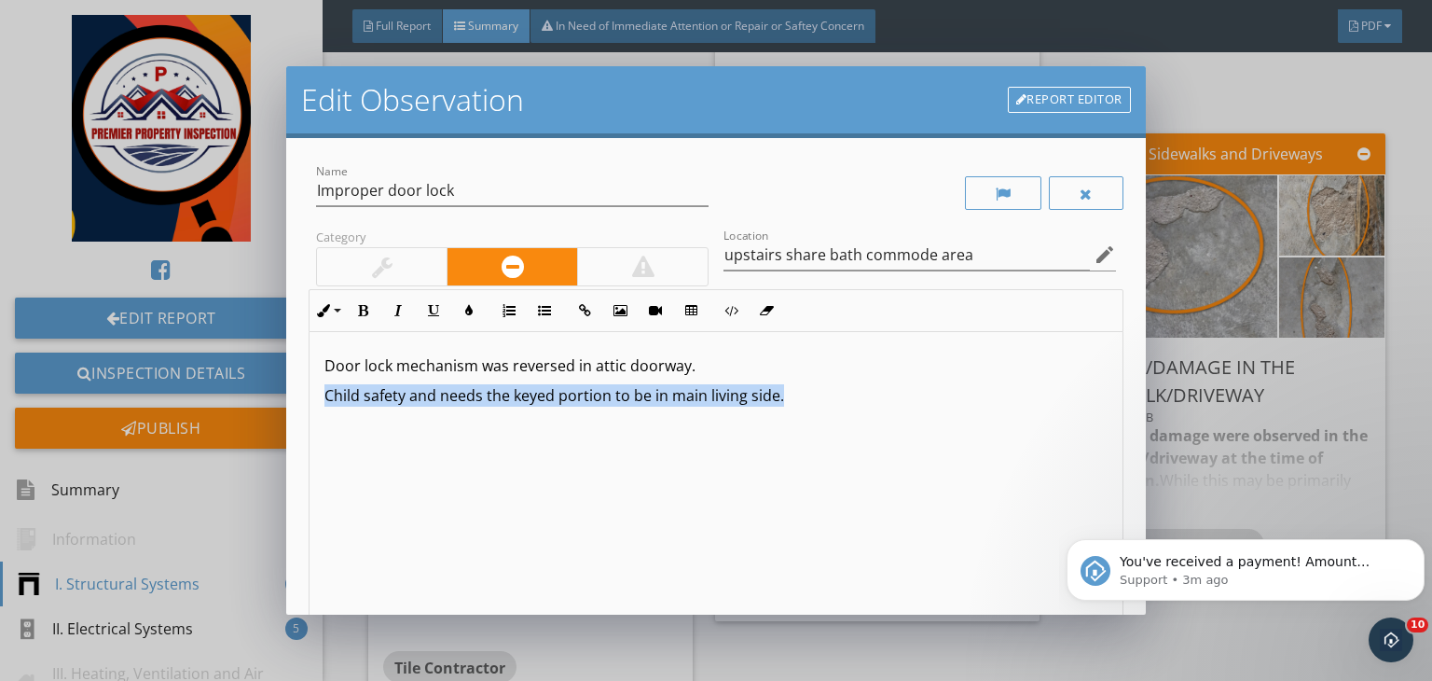
click at [636, 389] on p "Child safety and needs the keyed portion to be in main living side." at bounding box center [716, 395] width 783 height 22
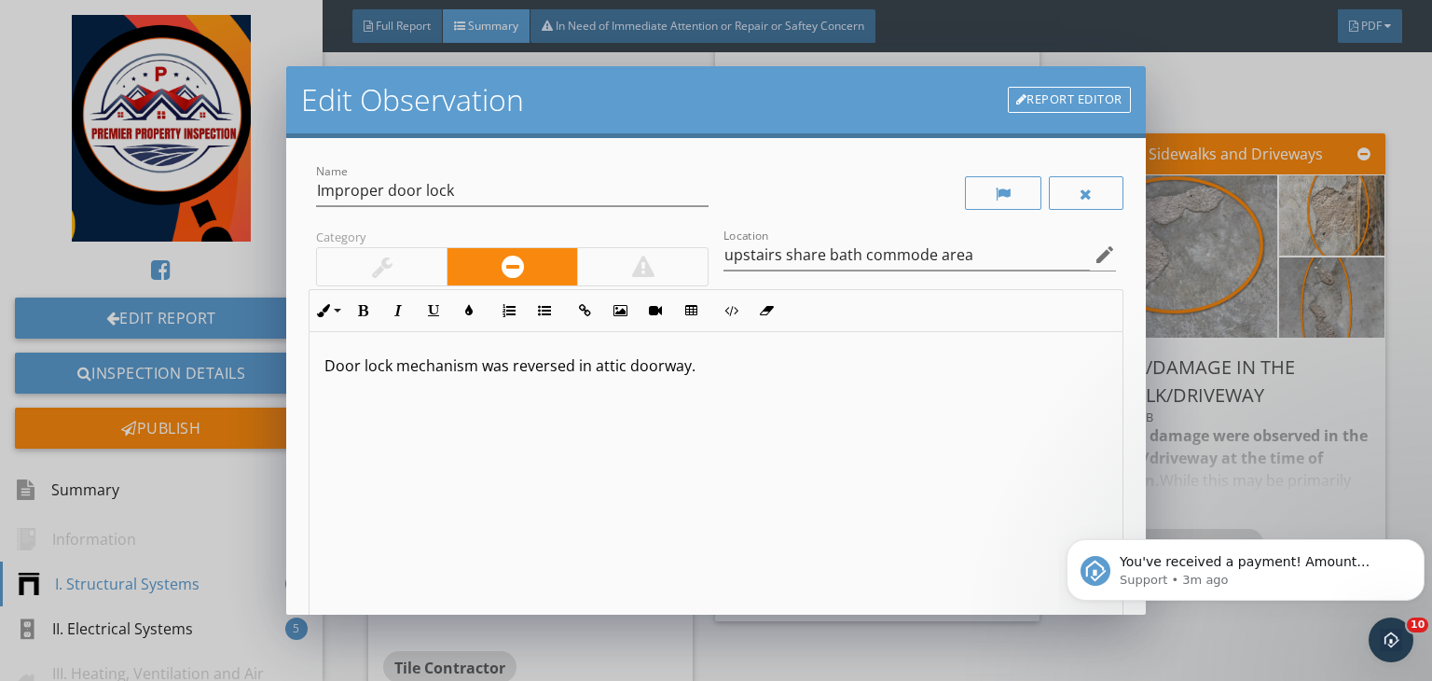
click at [843, 396] on p at bounding box center [716, 395] width 783 height 22
drag, startPoint x: 843, startPoint y: 396, endPoint x: 680, endPoint y: 332, distance: 175.4
click at [680, 332] on div "Door lock mechanism was reversed in attic doorway." at bounding box center [716, 480] width 813 height 296
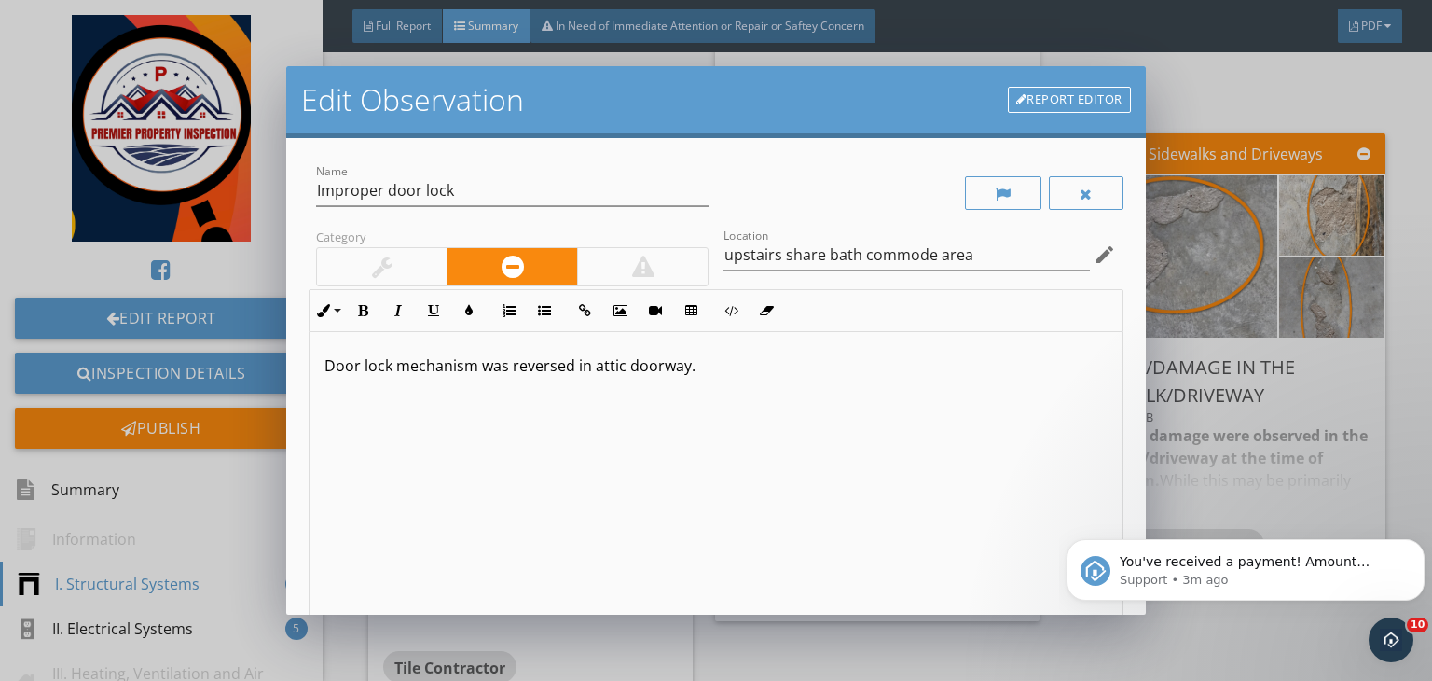
drag, startPoint x: 680, startPoint y: 332, endPoint x: 687, endPoint y: 355, distance: 24.5
click at [687, 355] on div "Door lock mechanism was reversed in attic doorway." at bounding box center [716, 480] width 813 height 296
click at [687, 355] on p "Door lock mechanism was reversed in attic doorway." at bounding box center [716, 365] width 783 height 22
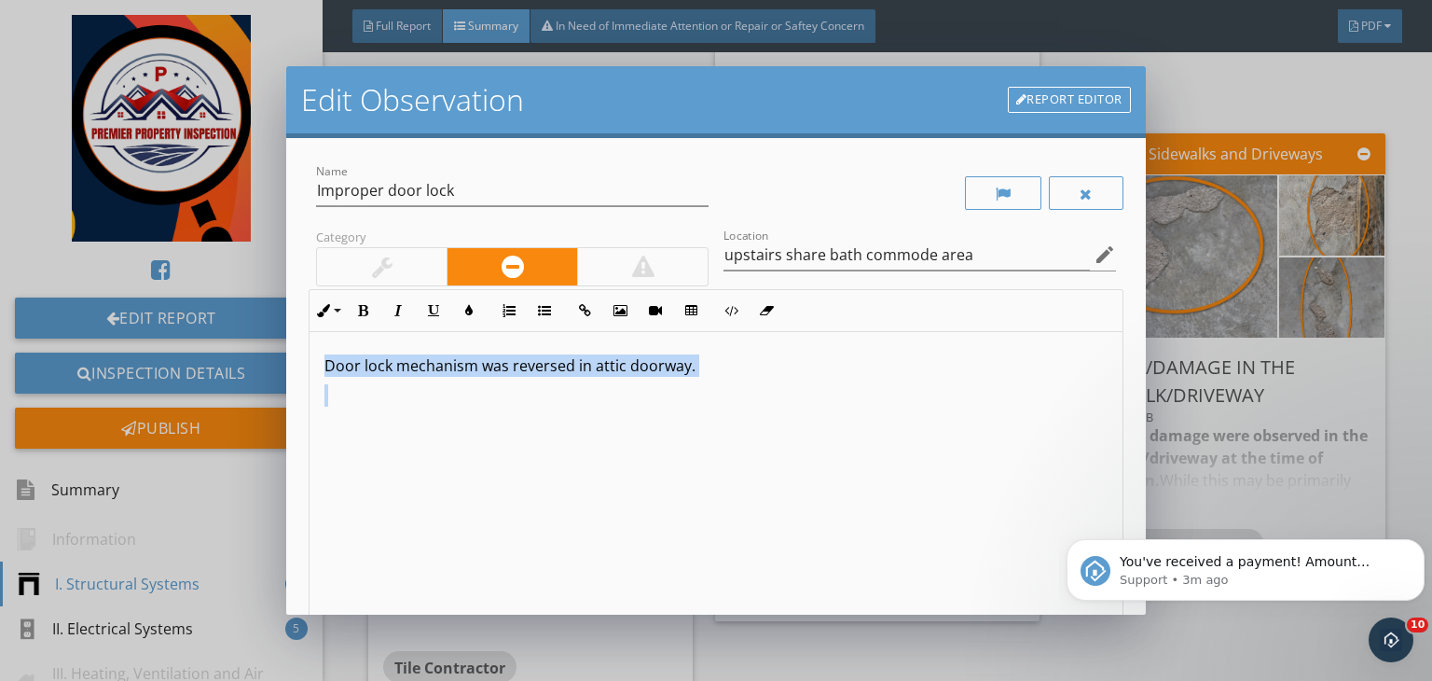
click at [687, 355] on p "Door lock mechanism was reversed in attic doorway." at bounding box center [716, 365] width 783 height 22
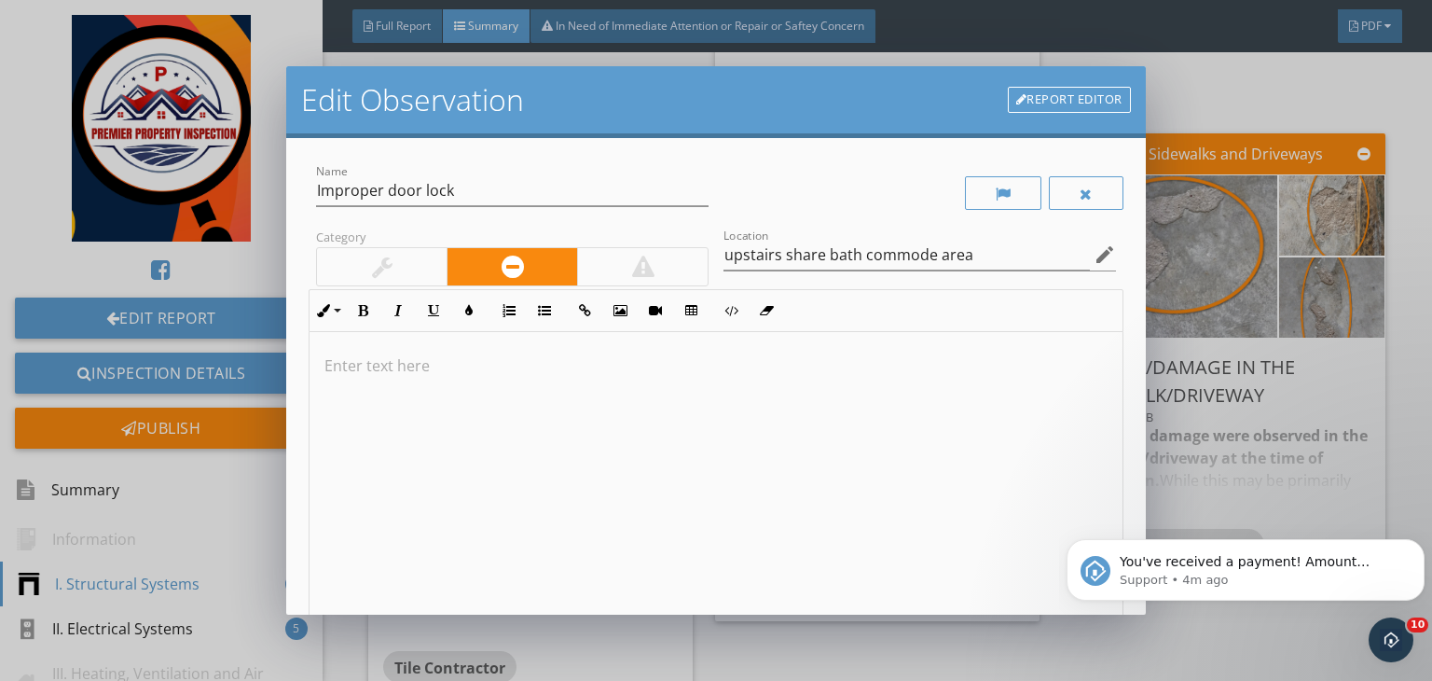
click at [460, 364] on p at bounding box center [716, 365] width 783 height 22
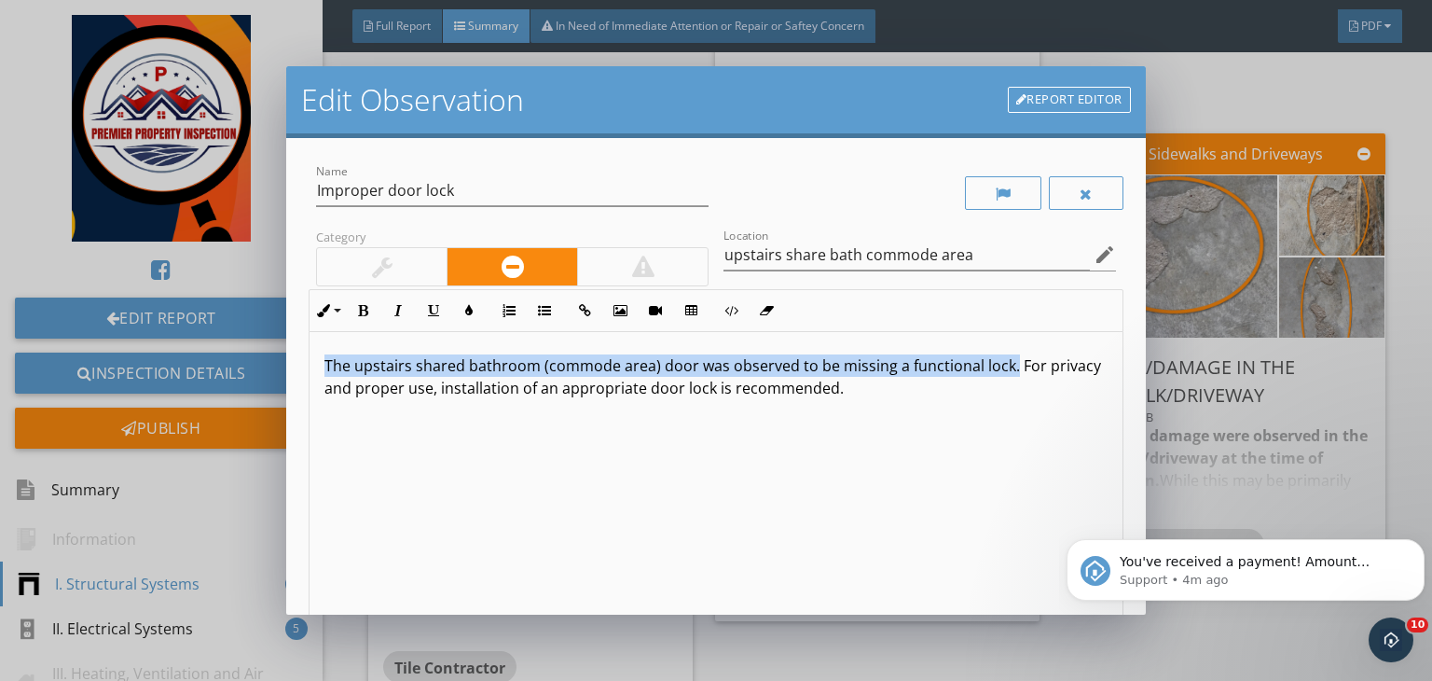
drag, startPoint x: 1007, startPoint y: 367, endPoint x: 192, endPoint y: 321, distance: 816.4
click at [192, 321] on div "Edit Observation Report Editor Name Improper door lock Category Location upstai…" at bounding box center [716, 340] width 1432 height 681
click at [358, 314] on icon "button" at bounding box center [362, 310] width 13 height 13
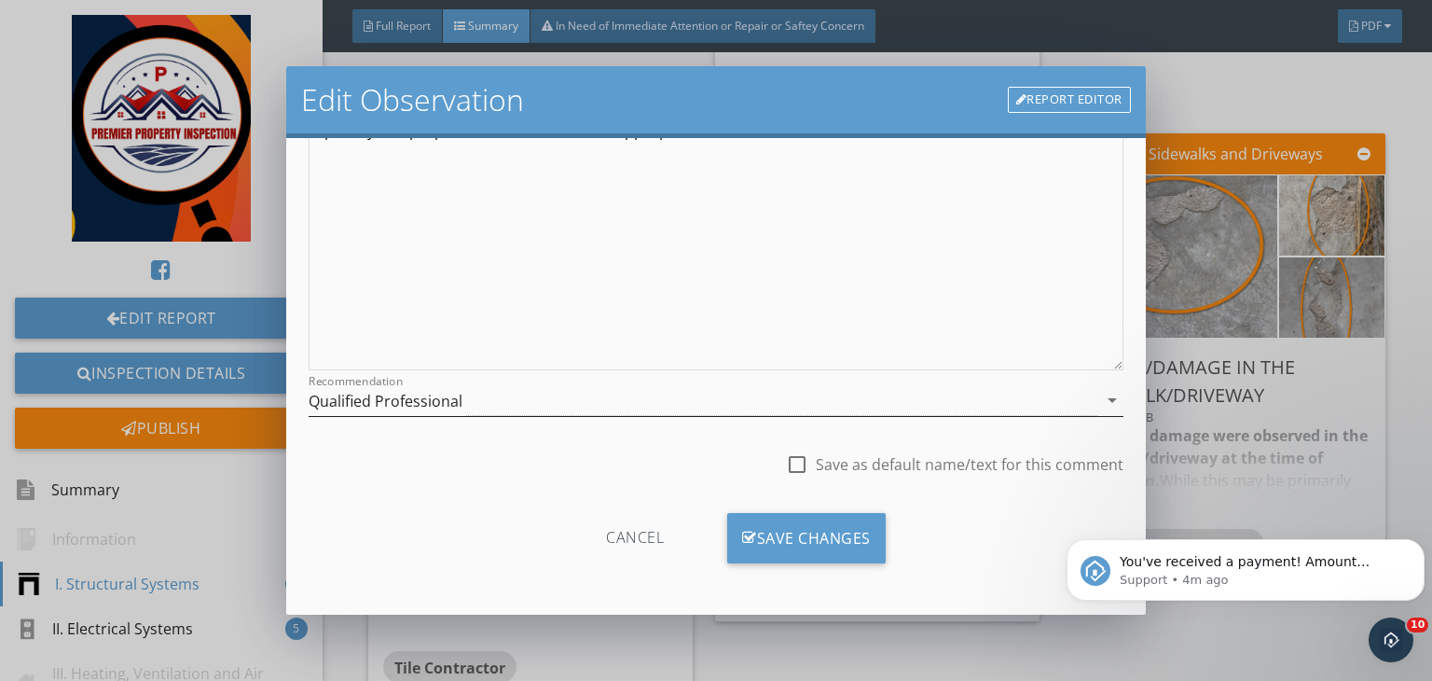
click at [622, 401] on div "Qualified Professional" at bounding box center [703, 400] width 789 height 31
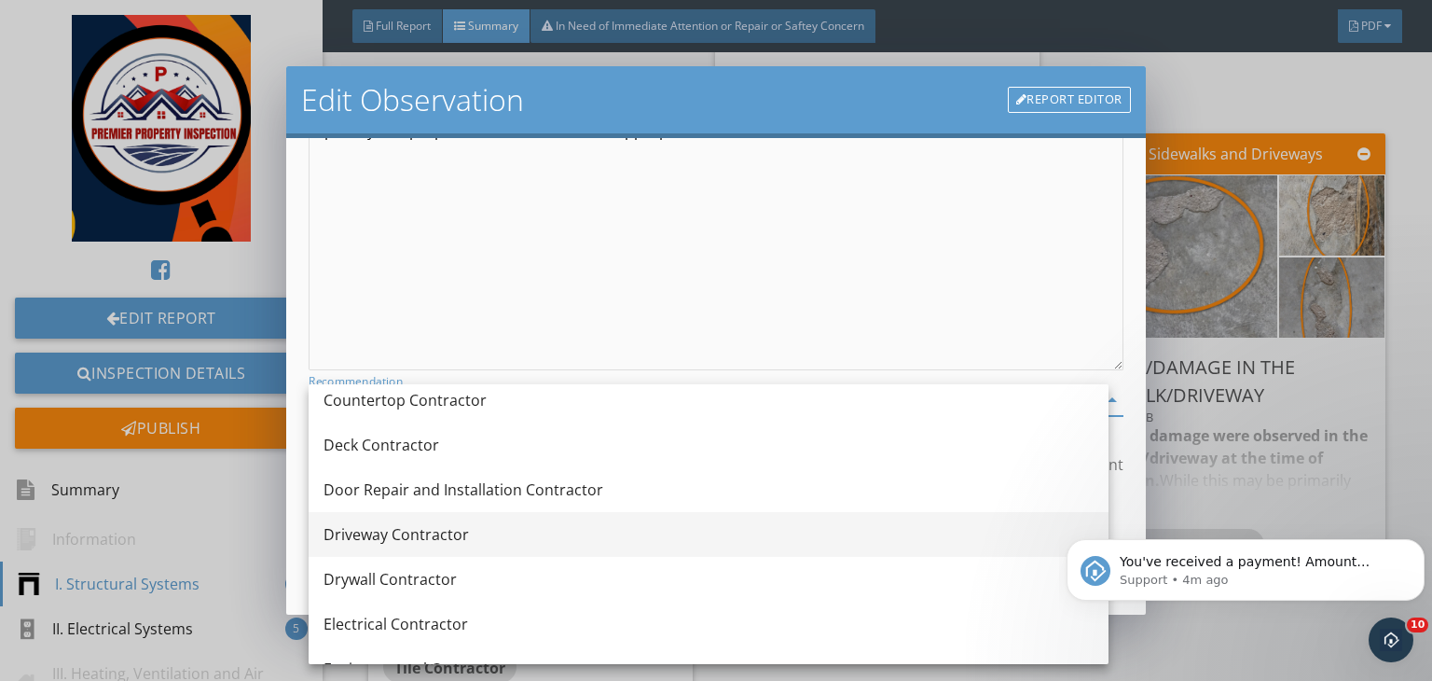
scroll to position [466, 0]
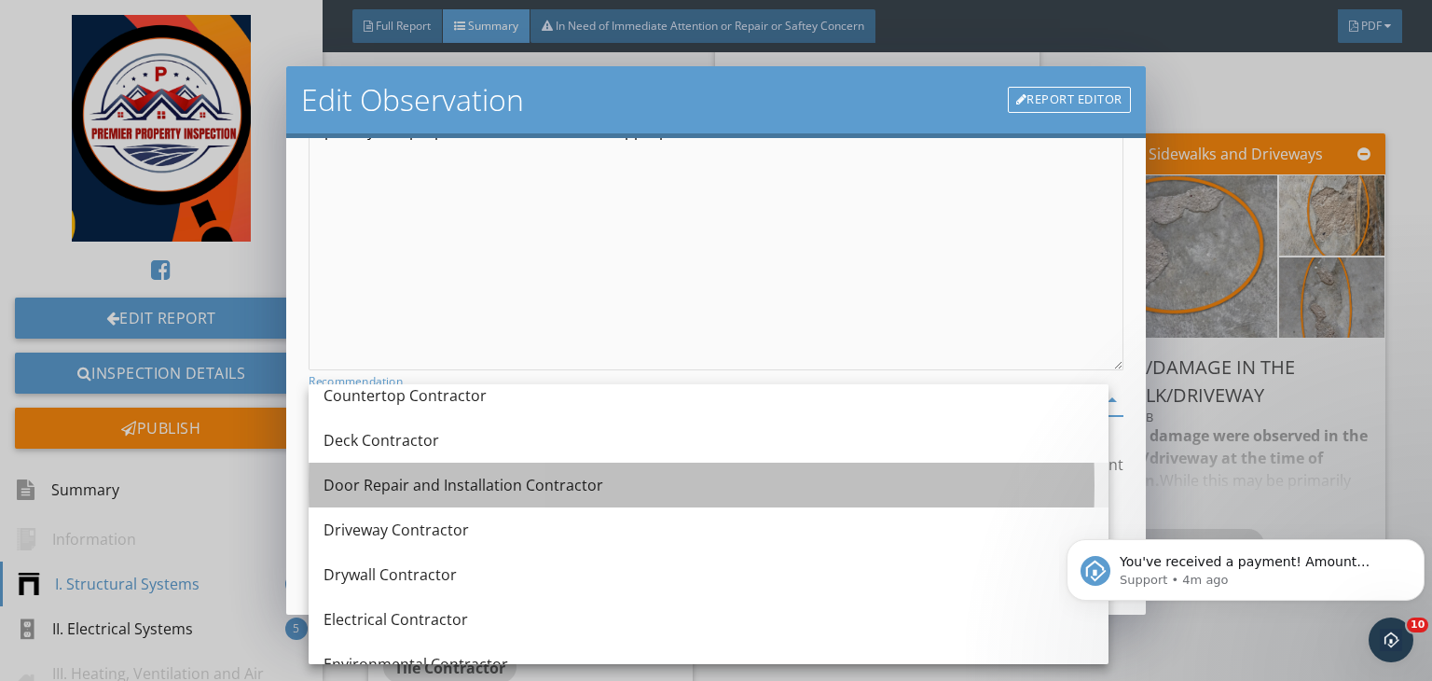
click at [451, 491] on div "Door Repair and Installation Contractor" at bounding box center [709, 485] width 770 height 22
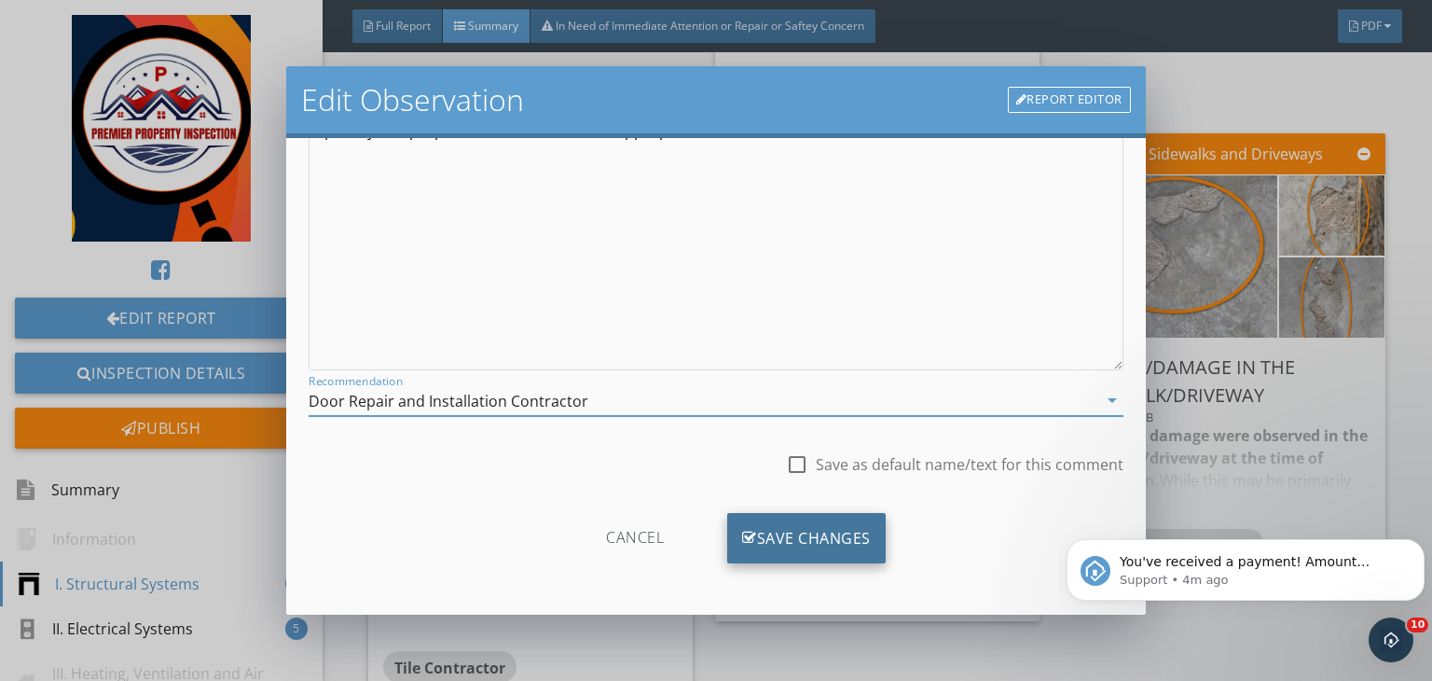
click at [785, 534] on div "Save Changes" at bounding box center [806, 538] width 159 height 50
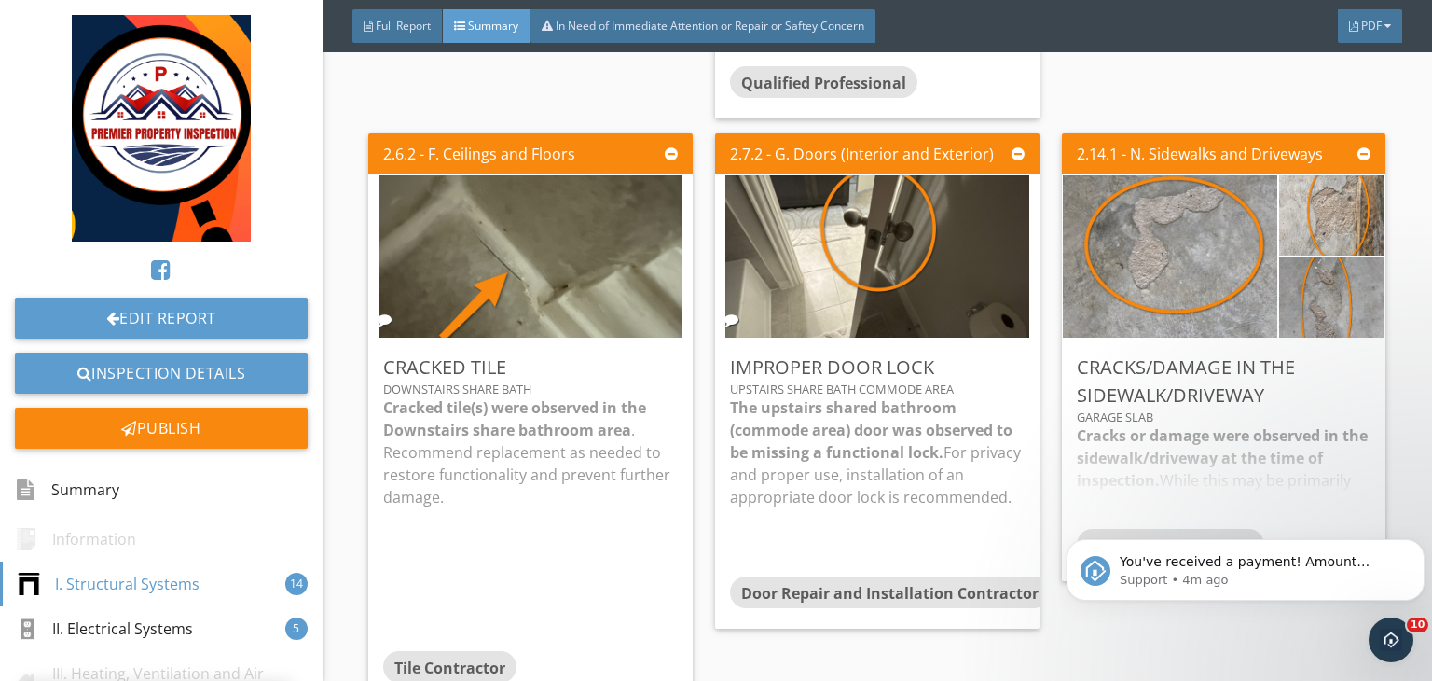
scroll to position [36, 0]
click at [1325, 352] on div "Edit" at bounding box center [1345, 367] width 61 height 34
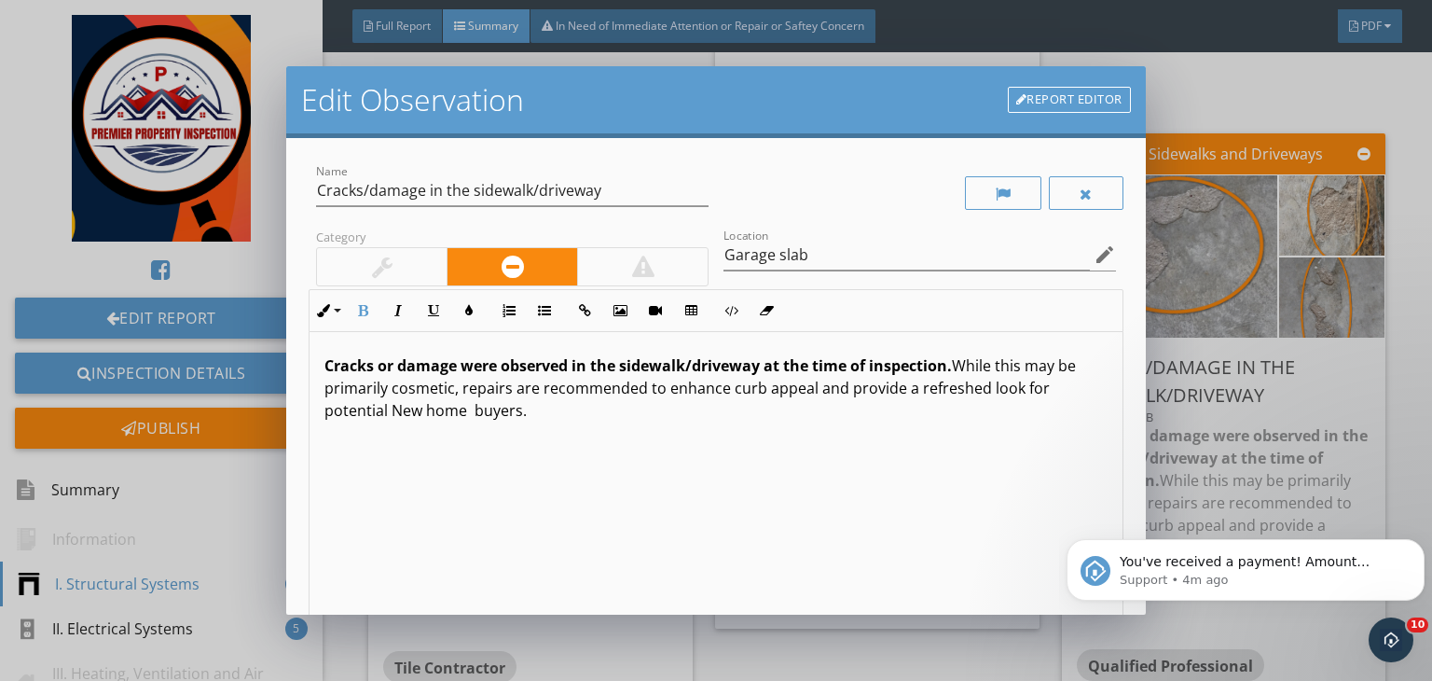
click at [763, 365] on strong "Cracks or damage were observed in the sidewalk/driveway at the time of inspecti…" at bounding box center [639, 365] width 628 height 21
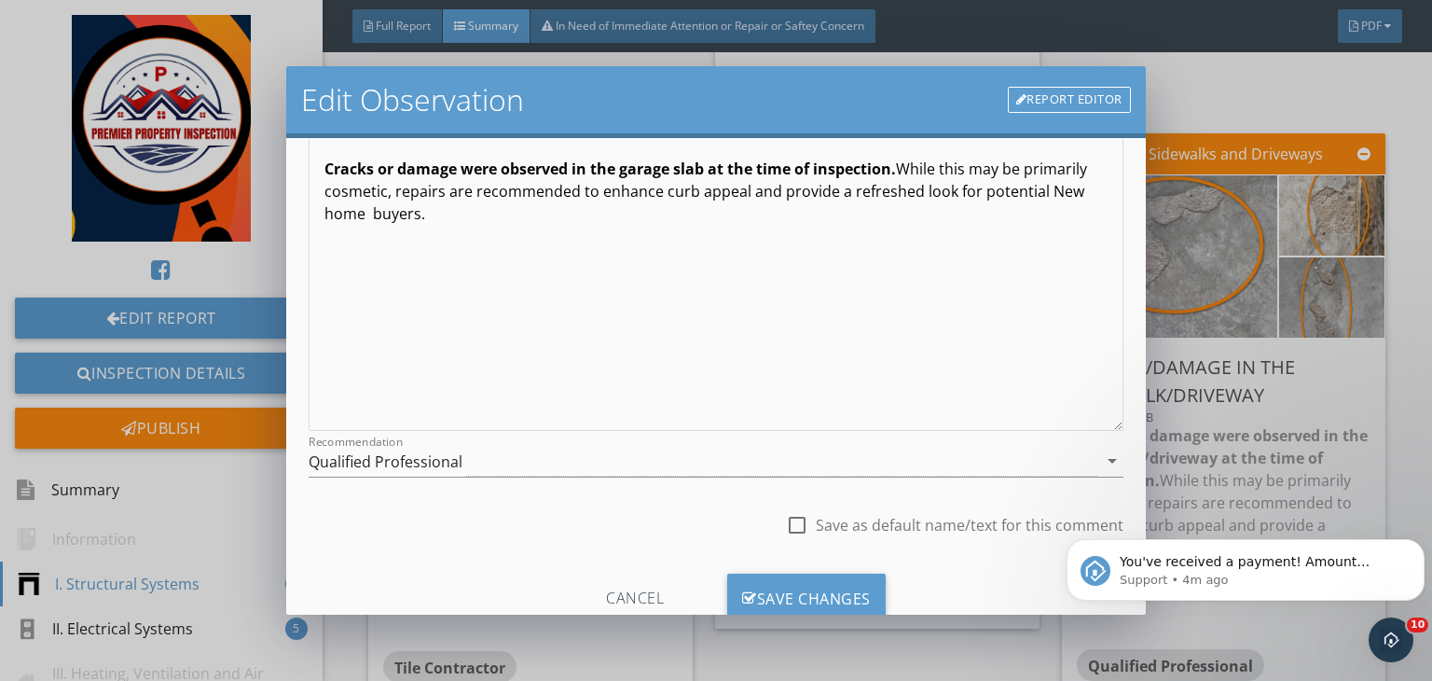
scroll to position [257, 0]
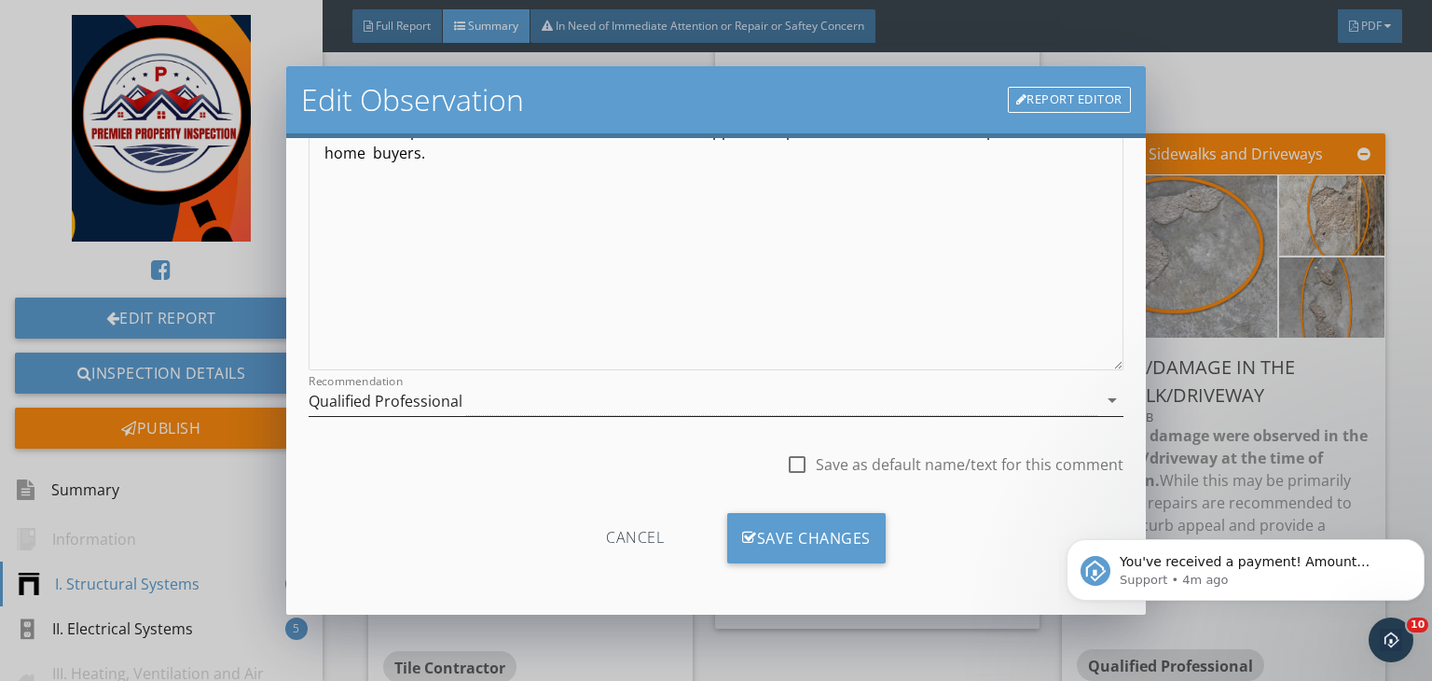
click at [571, 398] on div "Qualified Professional" at bounding box center [703, 400] width 789 height 31
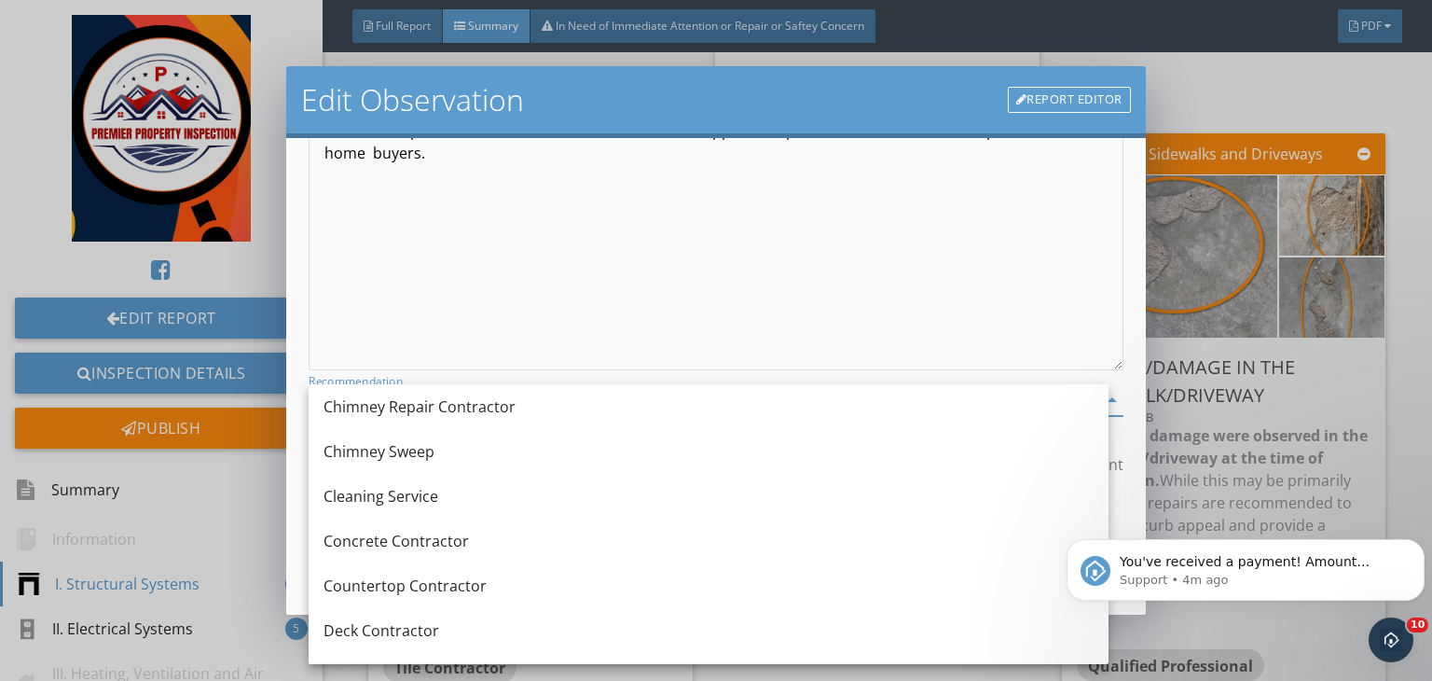
scroll to position [278, 0]
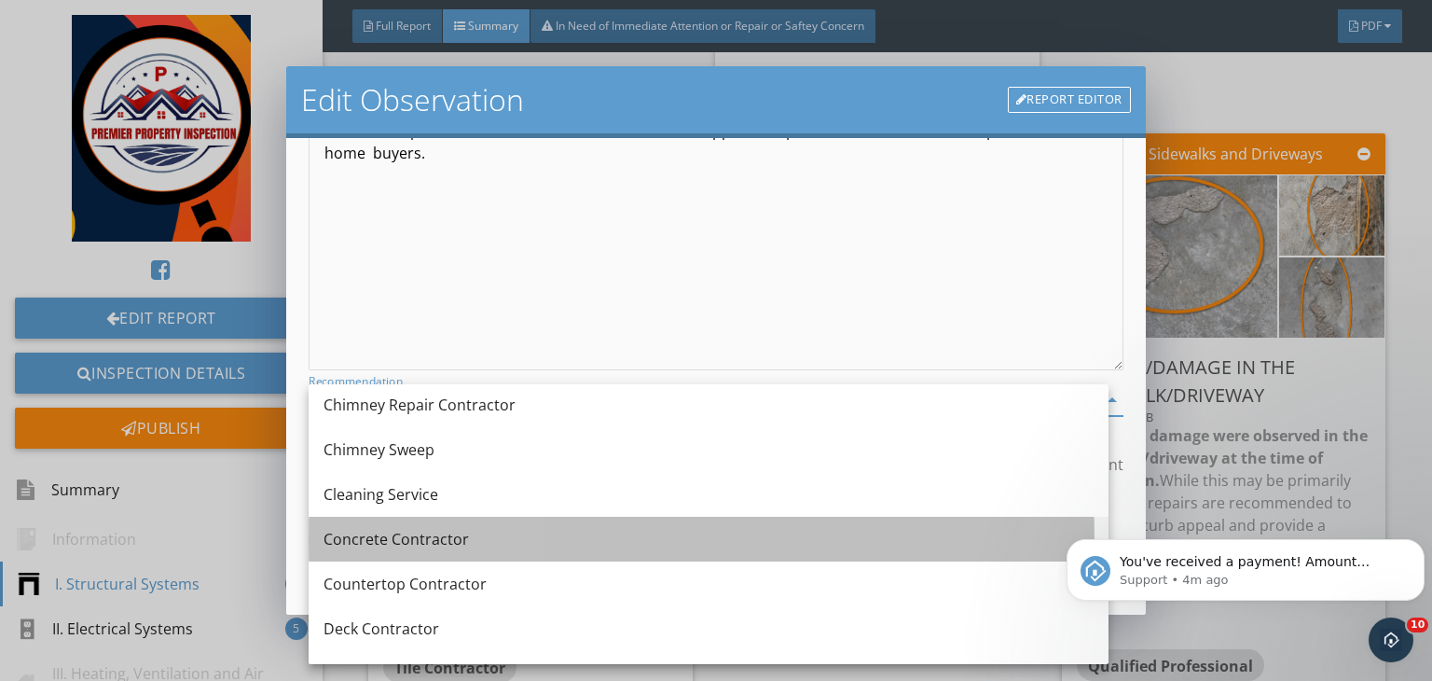
click at [418, 534] on div "Concrete Contractor" at bounding box center [709, 539] width 770 height 22
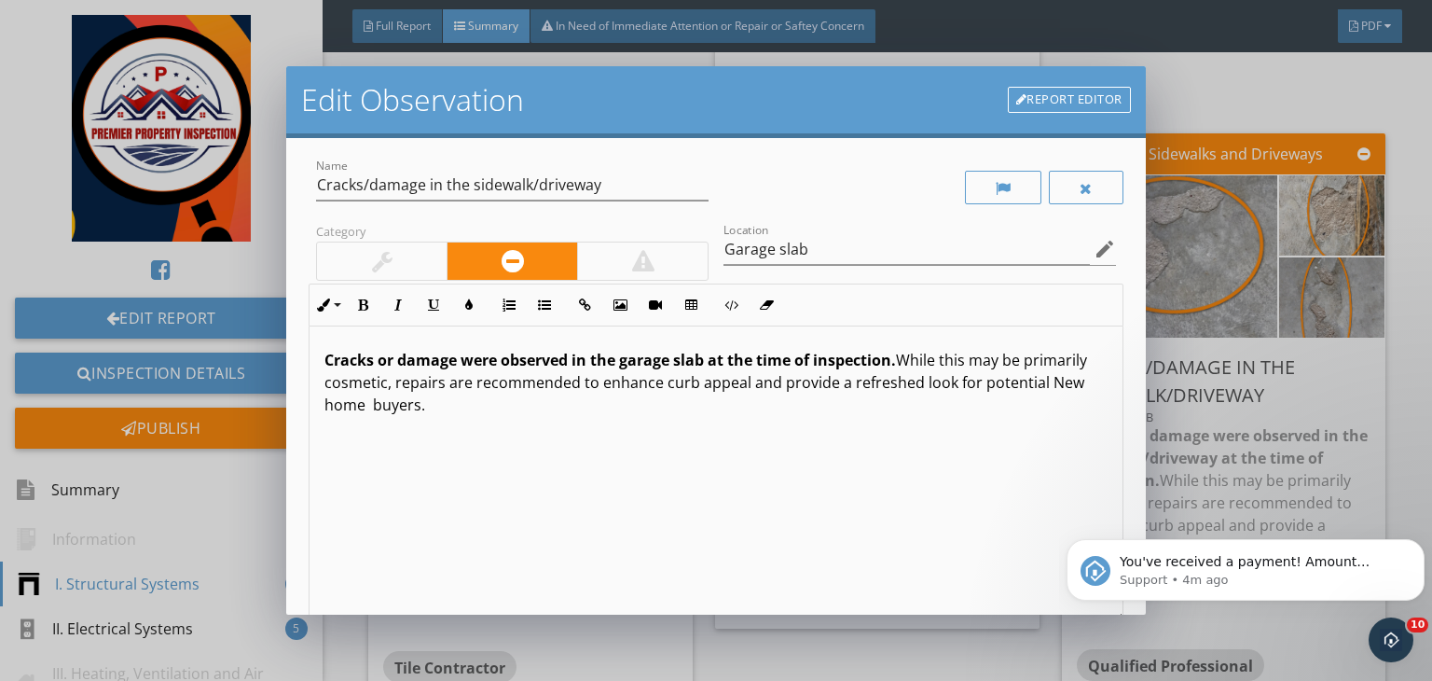
scroll to position [0, 0]
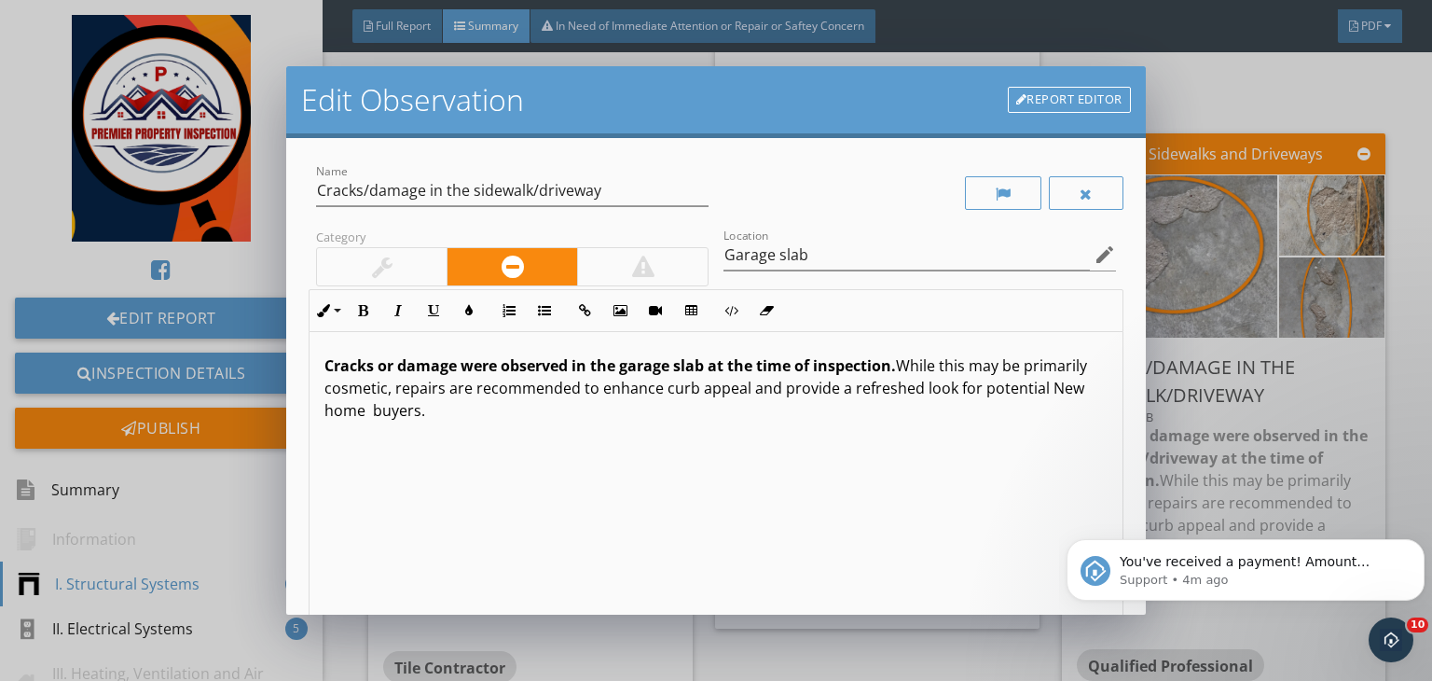
click at [515, 382] on p "Cracks or damage were observed in the garage slab at the time of inspection. Wh…" at bounding box center [716, 387] width 783 height 67
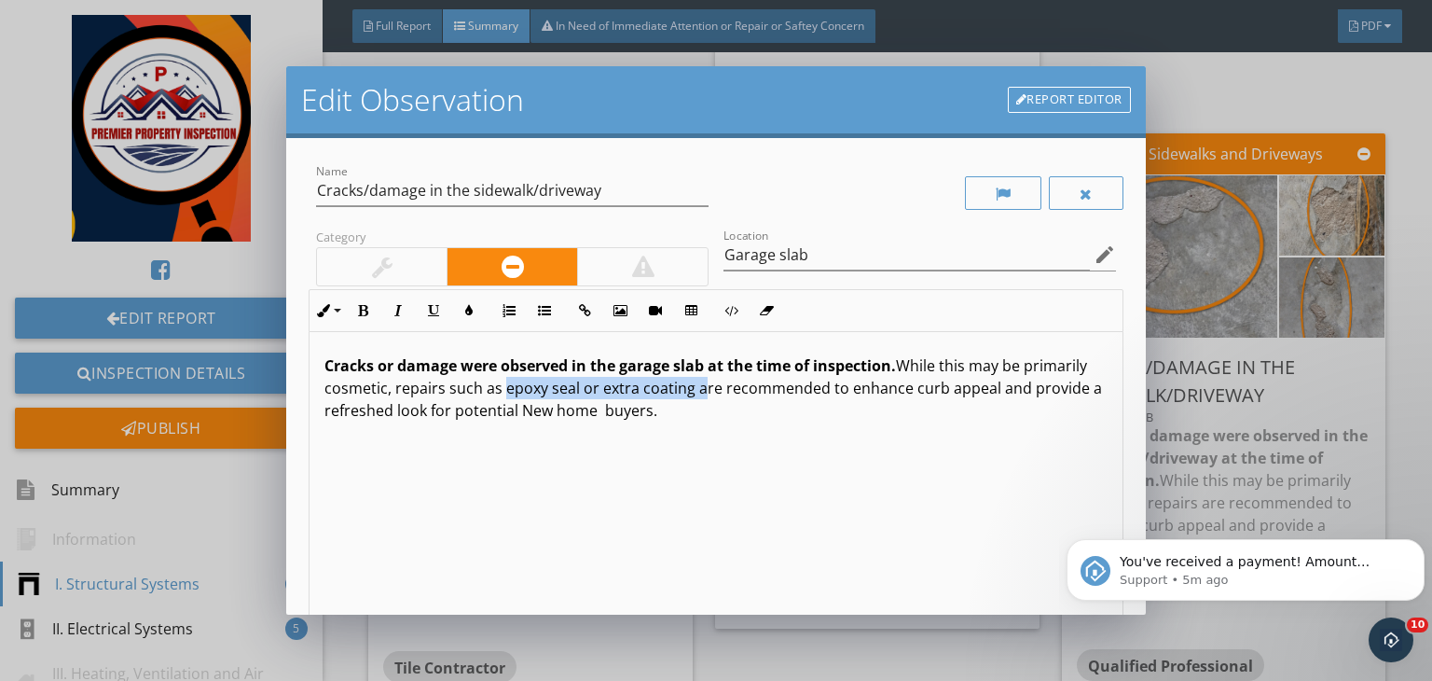
drag, startPoint x: 566, startPoint y: 386, endPoint x: 760, endPoint y: 388, distance: 194.0
click at [760, 388] on p "Cracks or damage were observed in the garage slab at the time of inspection. Wh…" at bounding box center [716, 387] width 783 height 67
click at [366, 304] on icon "button" at bounding box center [362, 310] width 13 height 13
click at [474, 317] on button "Colors" at bounding box center [468, 310] width 35 height 35
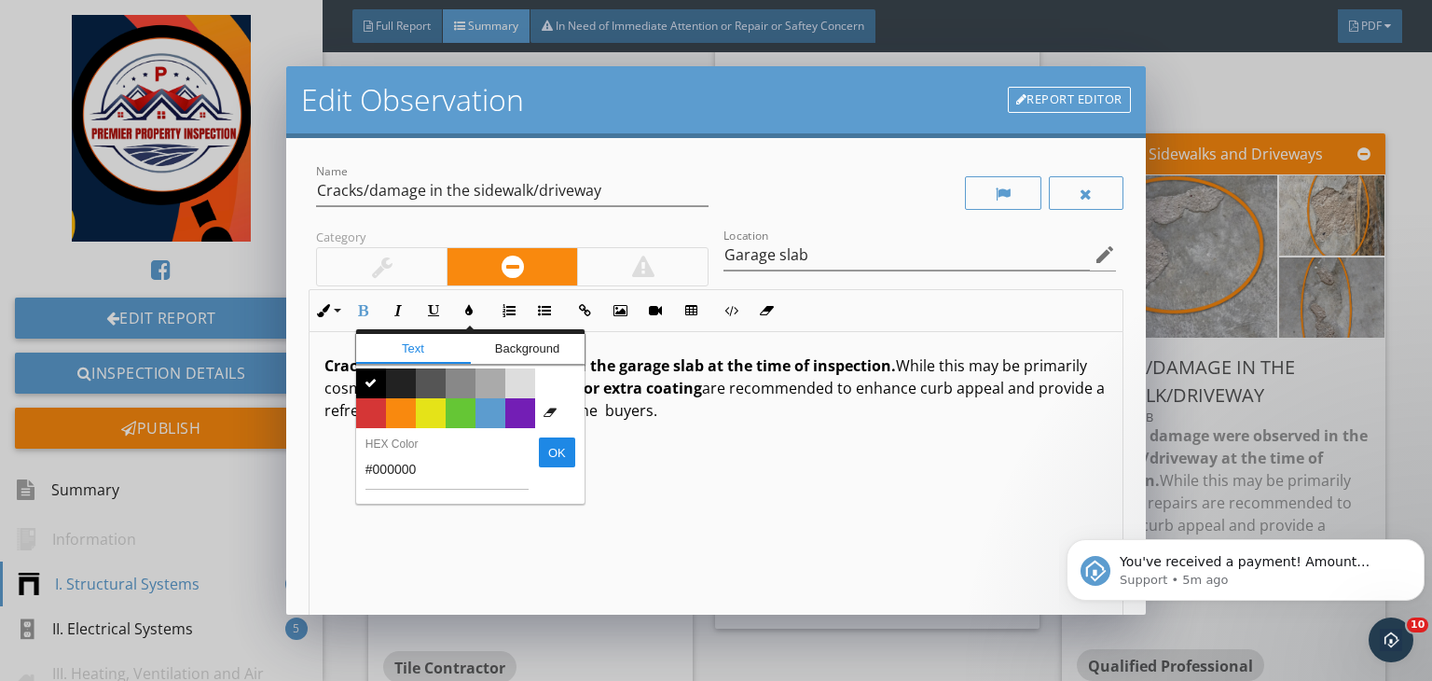
drag, startPoint x: 371, startPoint y: 408, endPoint x: 620, endPoint y: 471, distance: 256.9
click at [620, 471] on div "Inline Style XLarge Large Normal Small Light Small/Light Bold Italic Underline …" at bounding box center [716, 458] width 815 height 339
click at [620, 471] on div "Cracks or damage were observed in the garage slab at the time of inspection. Wh…" at bounding box center [716, 480] width 813 height 296
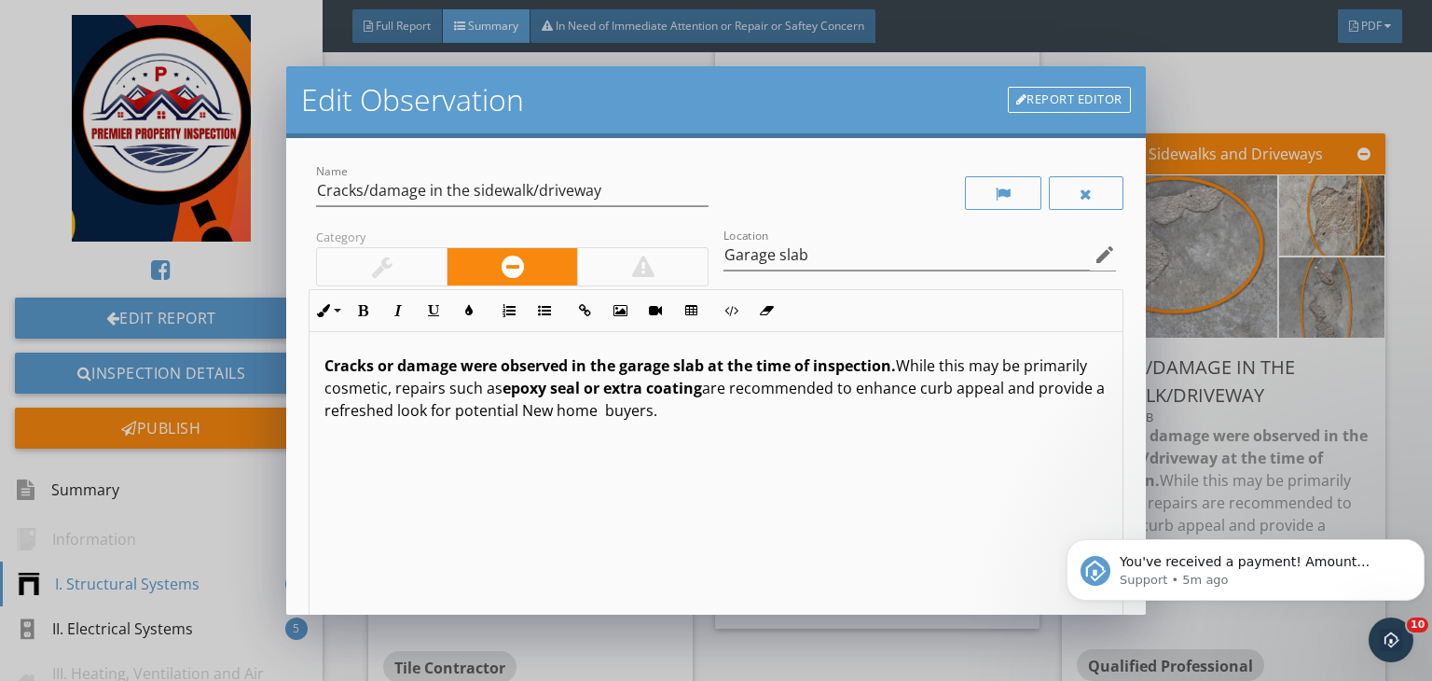
scroll to position [257, 0]
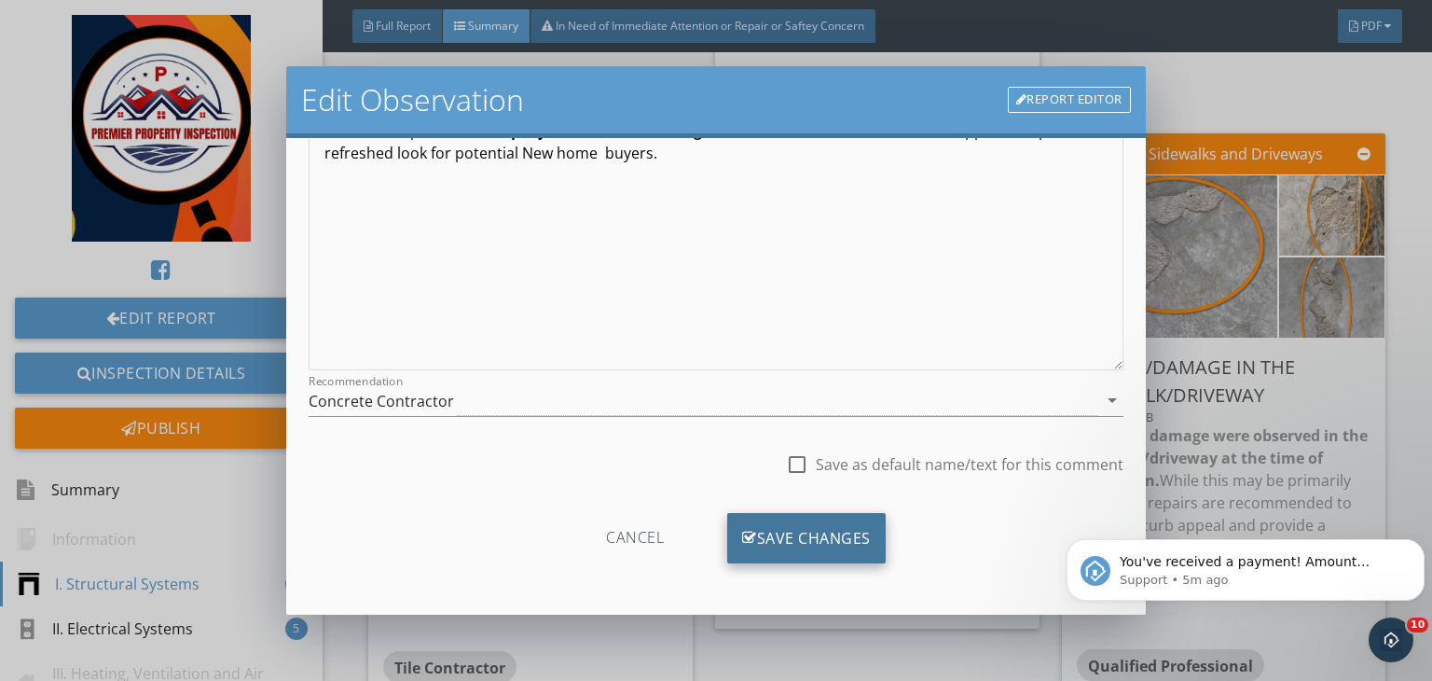
click at [764, 527] on div "Save Changes" at bounding box center [806, 538] width 159 height 50
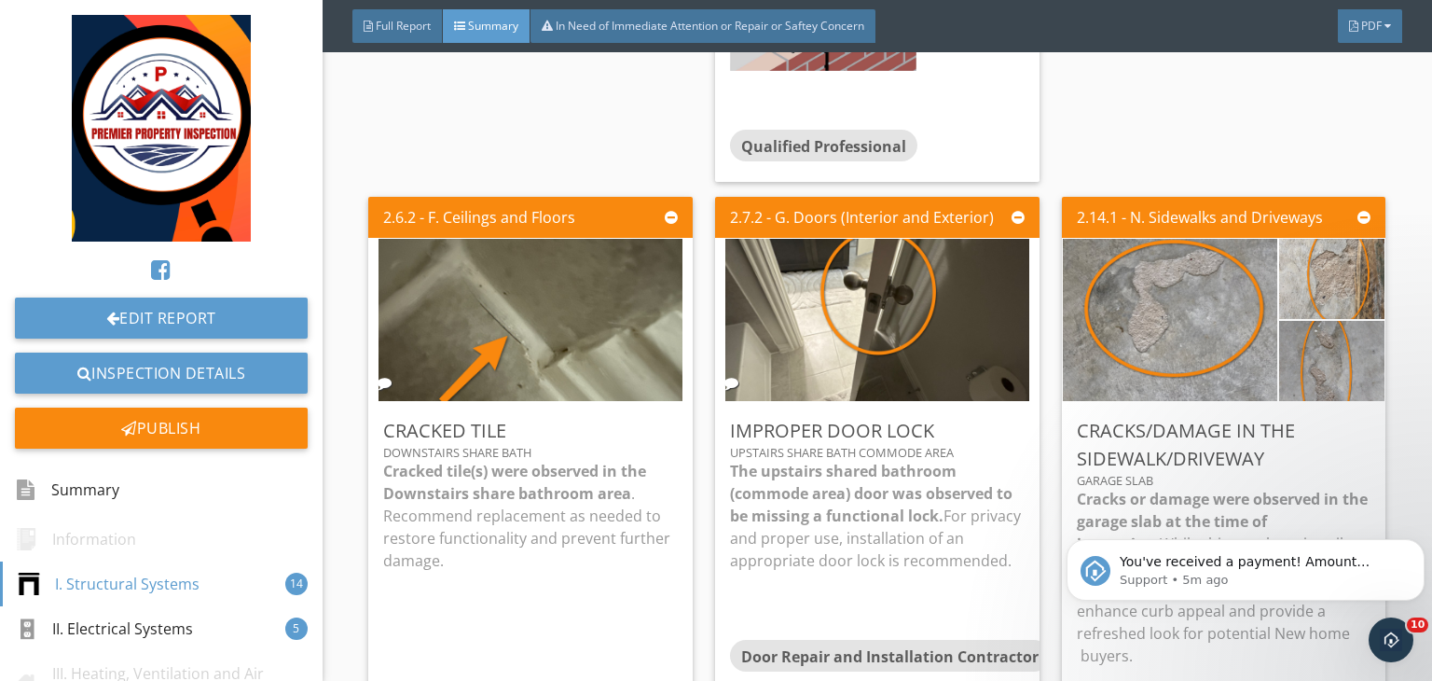
scroll to position [1971, 0]
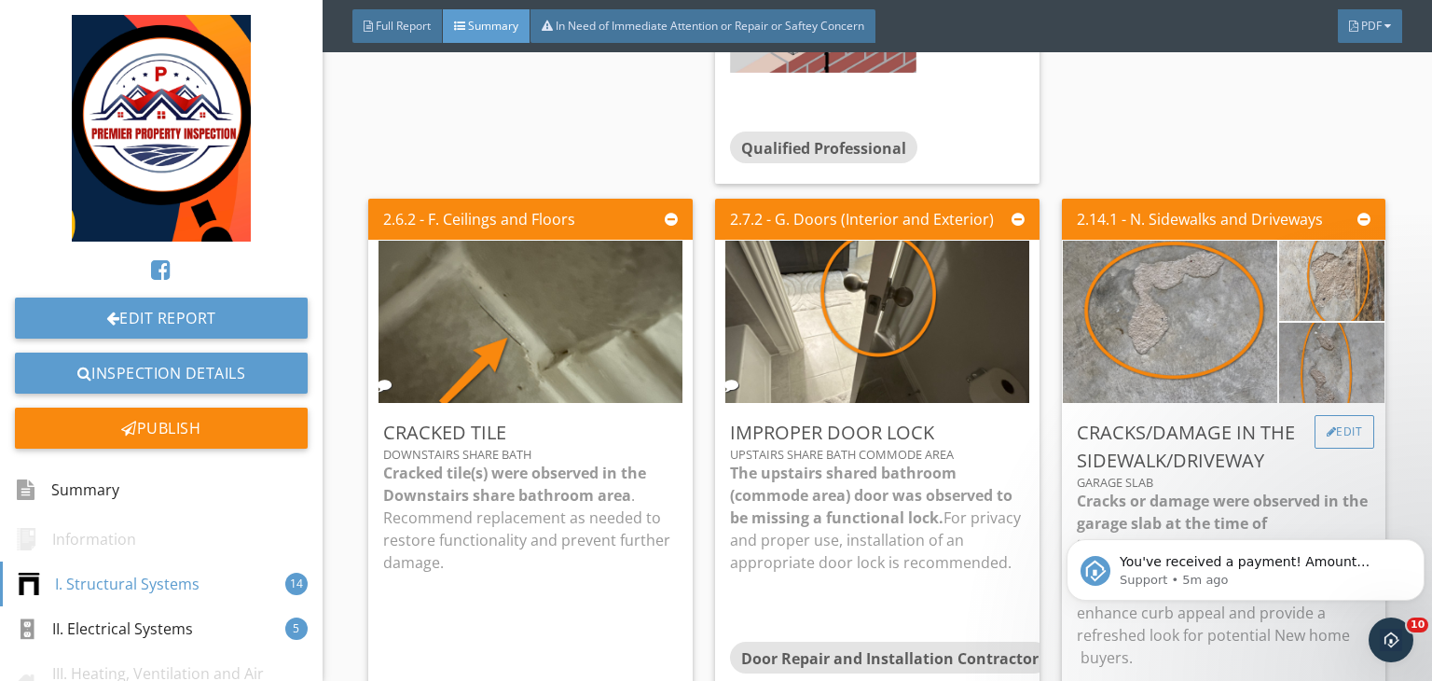
click at [1353, 415] on div "Edit" at bounding box center [1345, 432] width 61 height 34
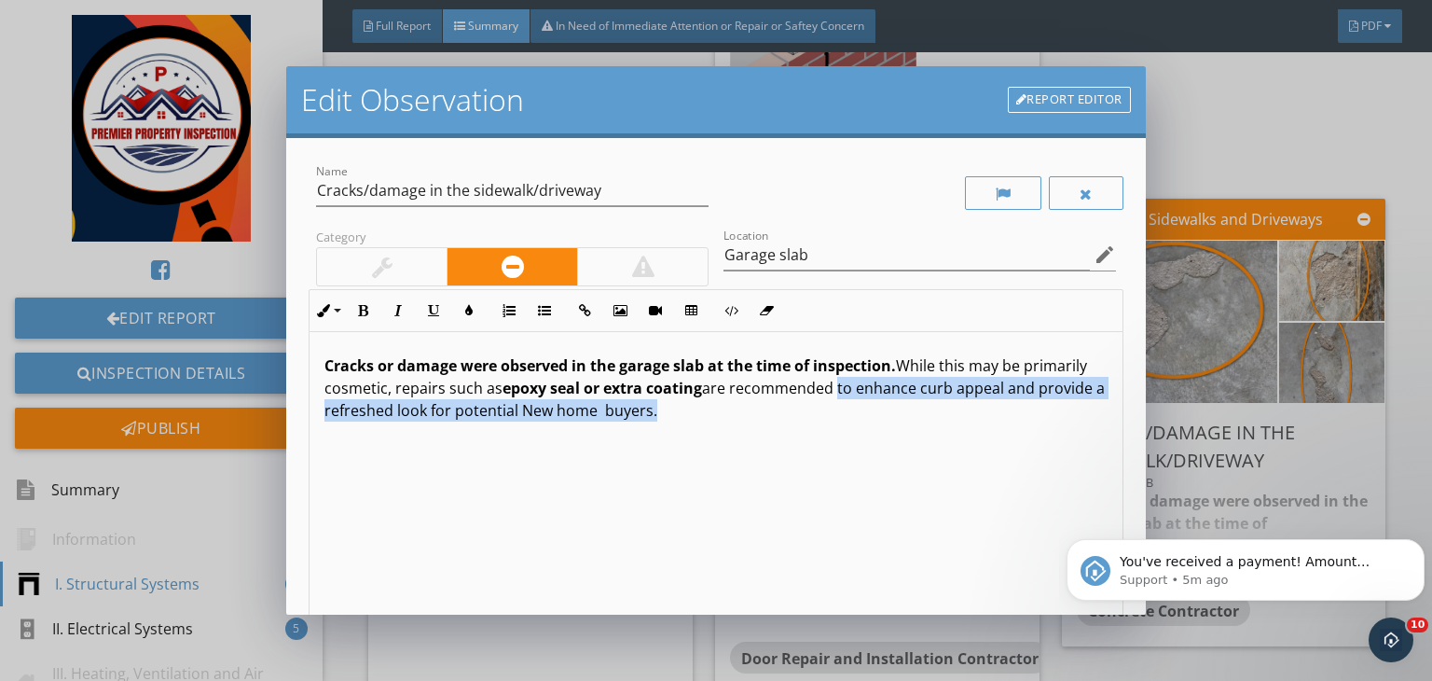
drag, startPoint x: 905, startPoint y: 389, endPoint x: 921, endPoint y: 419, distance: 34.2
click at [921, 419] on p "Cracks or damage were observed in the garage slab at the time of inspection. Wh…" at bounding box center [716, 387] width 783 height 67
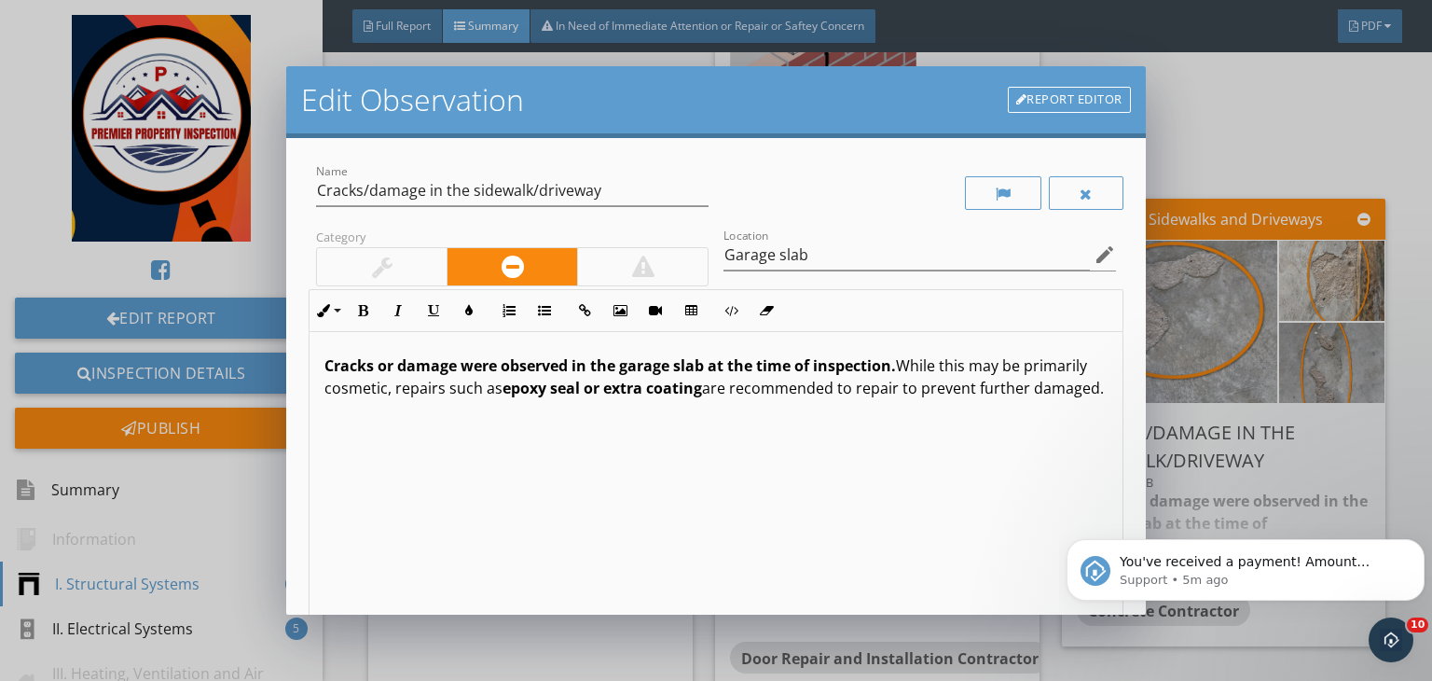
type textarea "<p><strong>Cracks or damage were observed in the garage slab at the time of ins…"
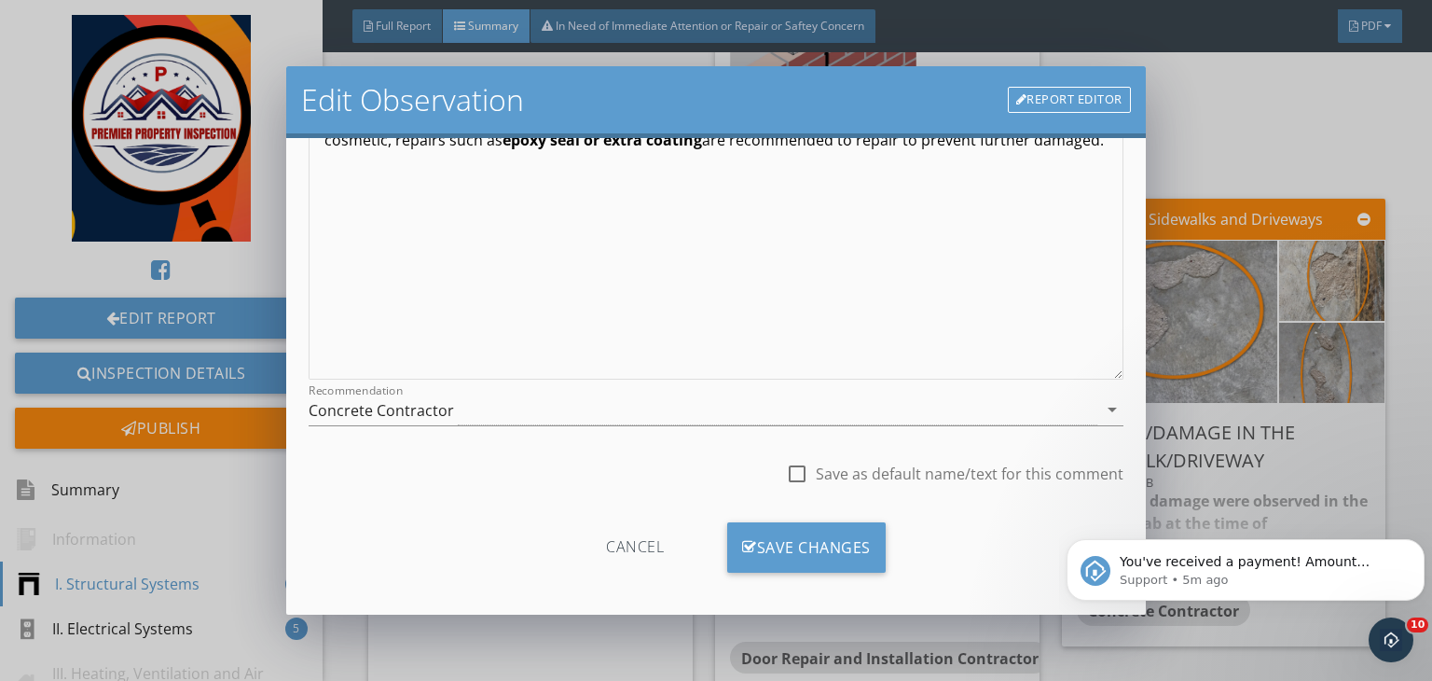
scroll to position [257, 0]
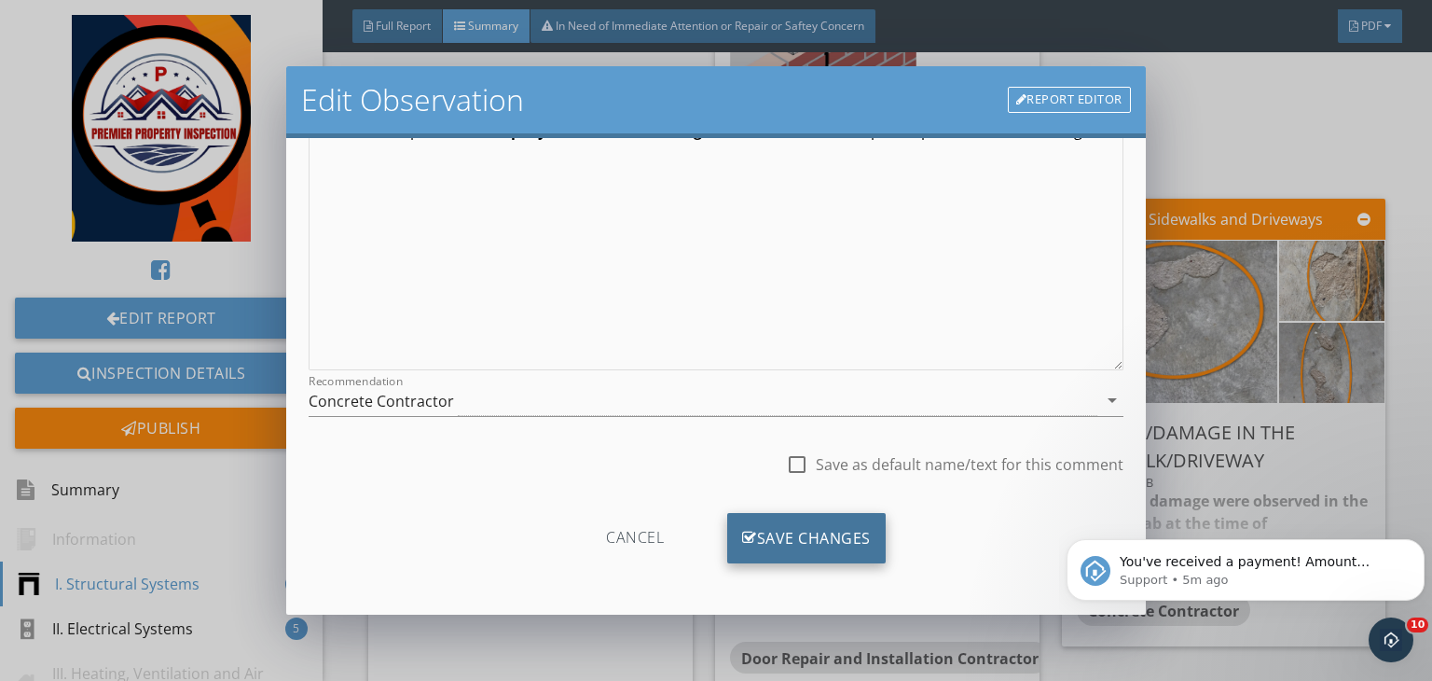
click at [825, 543] on div "Save Changes" at bounding box center [806, 538] width 159 height 50
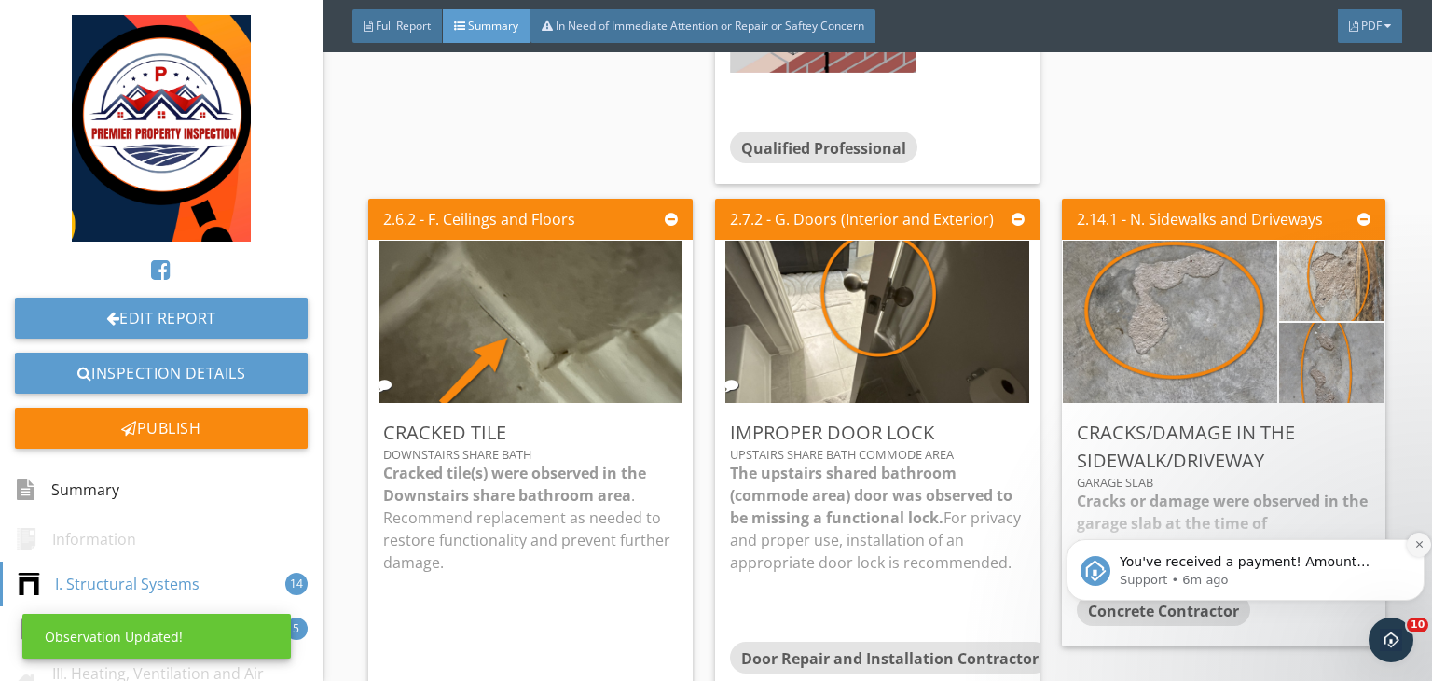
click at [1415, 547] on icon "Dismiss notification" at bounding box center [1420, 544] width 10 height 10
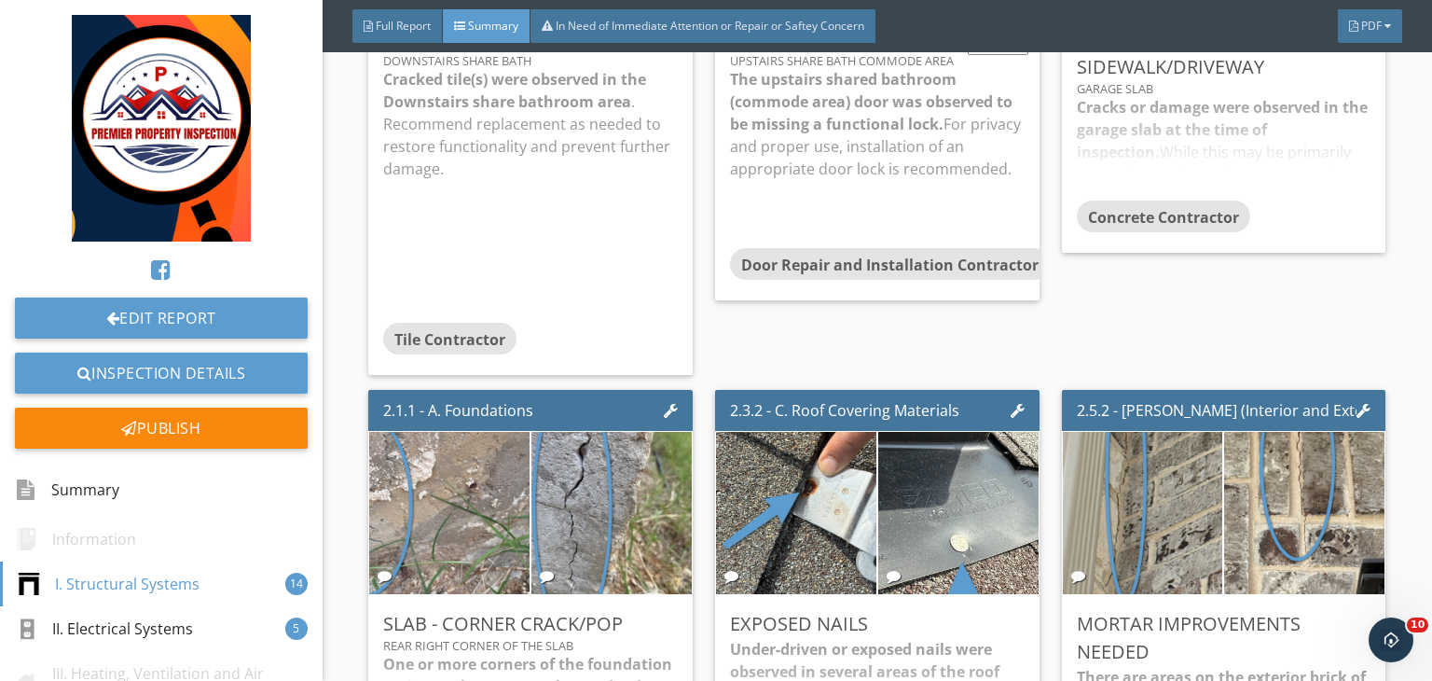
scroll to position [2487, 0]
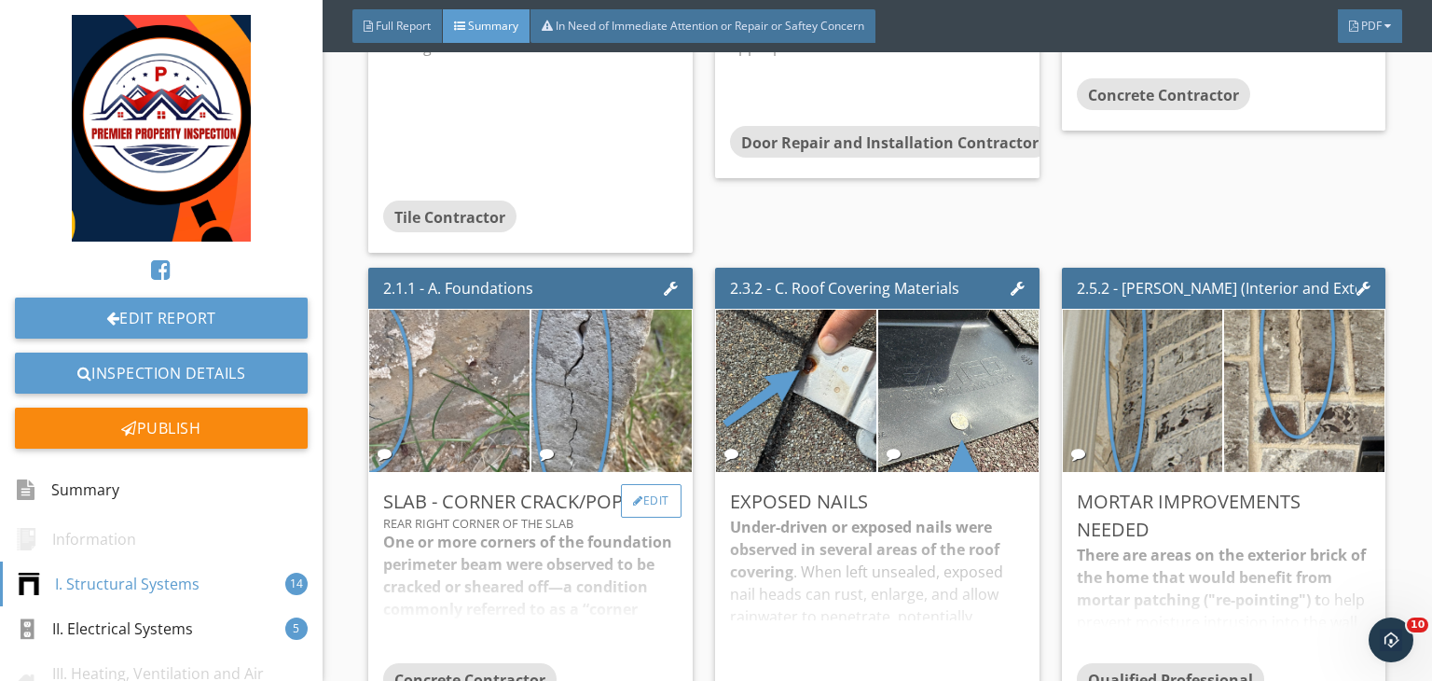
click at [642, 490] on div "Edit" at bounding box center [651, 501] width 61 height 34
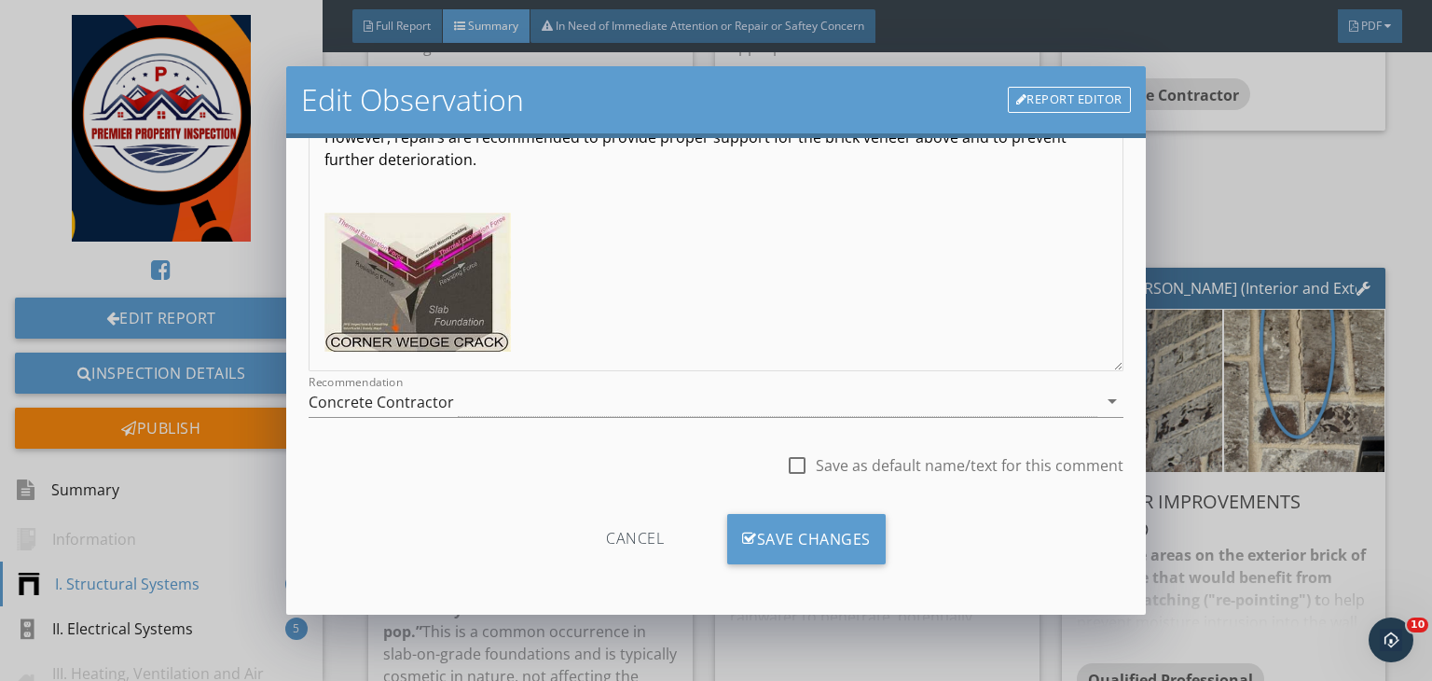
scroll to position [257, 0]
click at [837, 533] on div "Save Changes" at bounding box center [806, 538] width 159 height 50
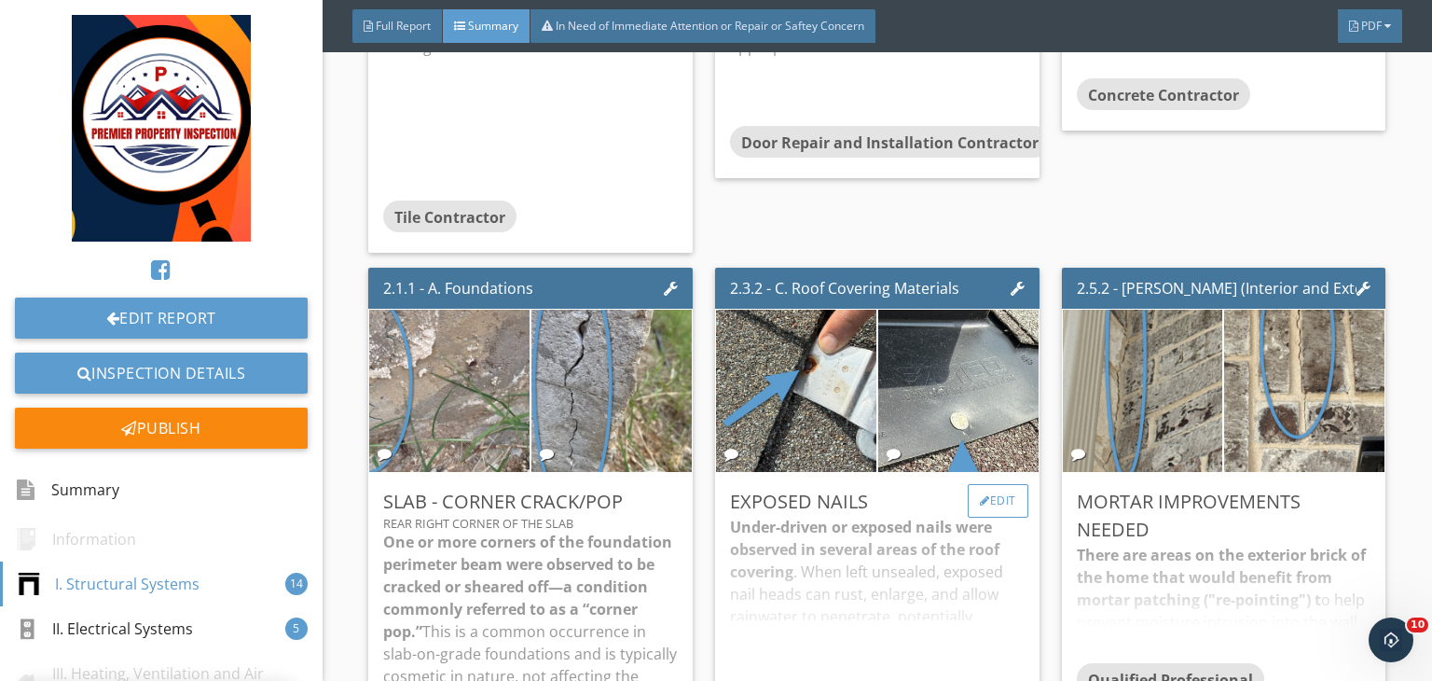
click at [983, 490] on div "Edit" at bounding box center [998, 501] width 61 height 34
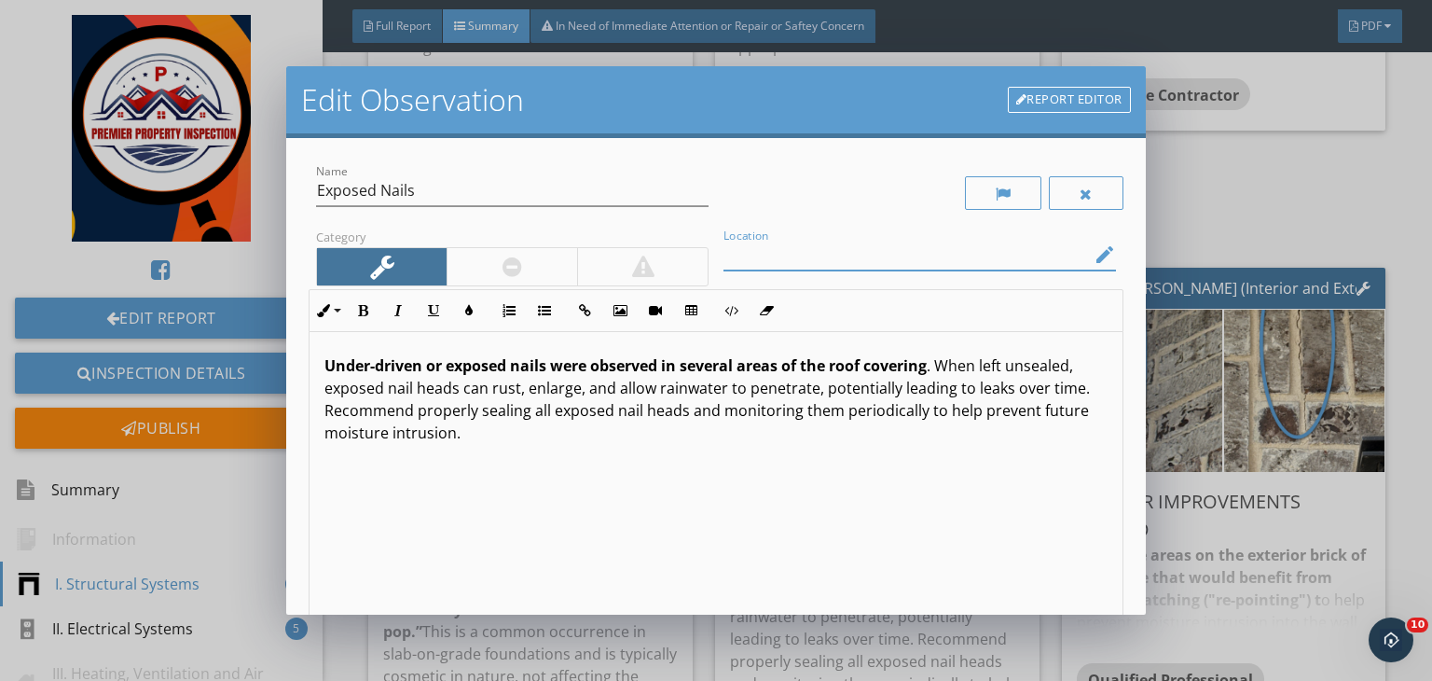
click at [768, 259] on input "Location" at bounding box center [907, 255] width 366 height 31
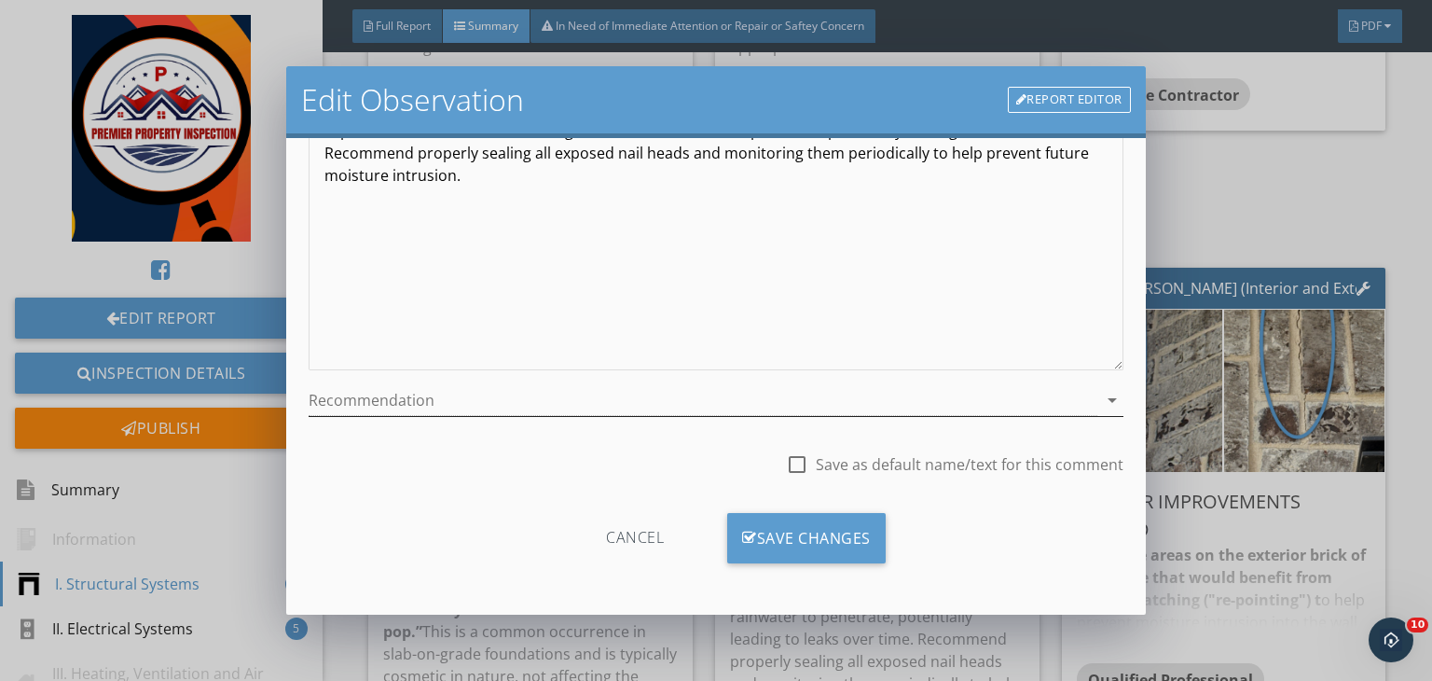
type input "Roof ridge and around the vent"
click at [496, 404] on div at bounding box center [703, 400] width 789 height 31
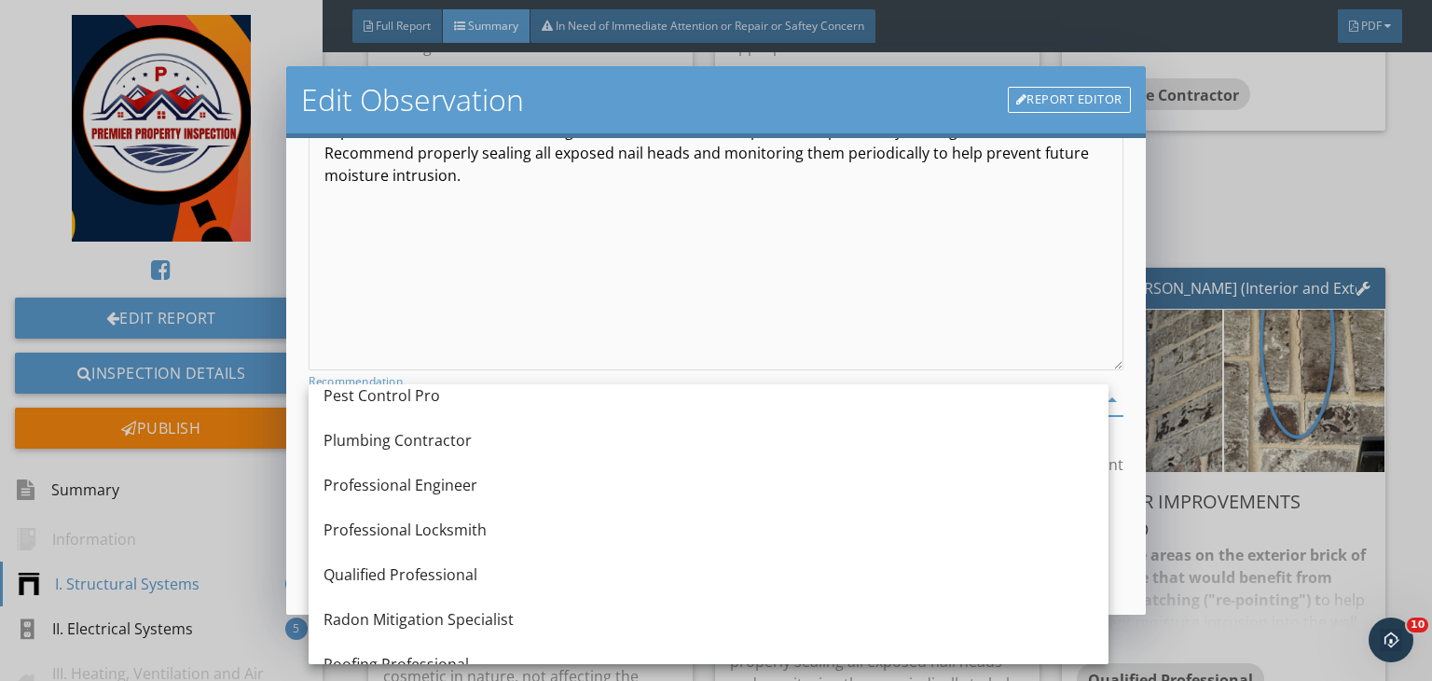
scroll to position [1867, 0]
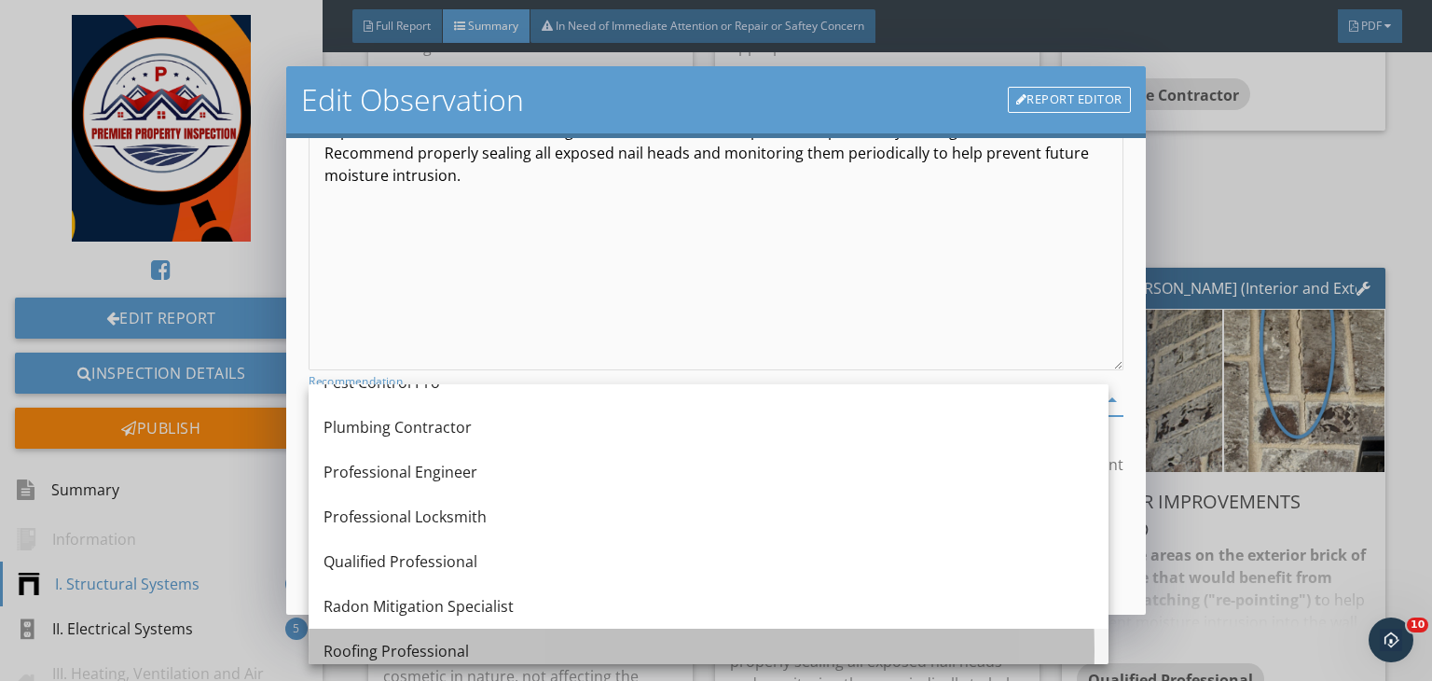
click at [394, 652] on div "Roofing Professional" at bounding box center [709, 651] width 770 height 22
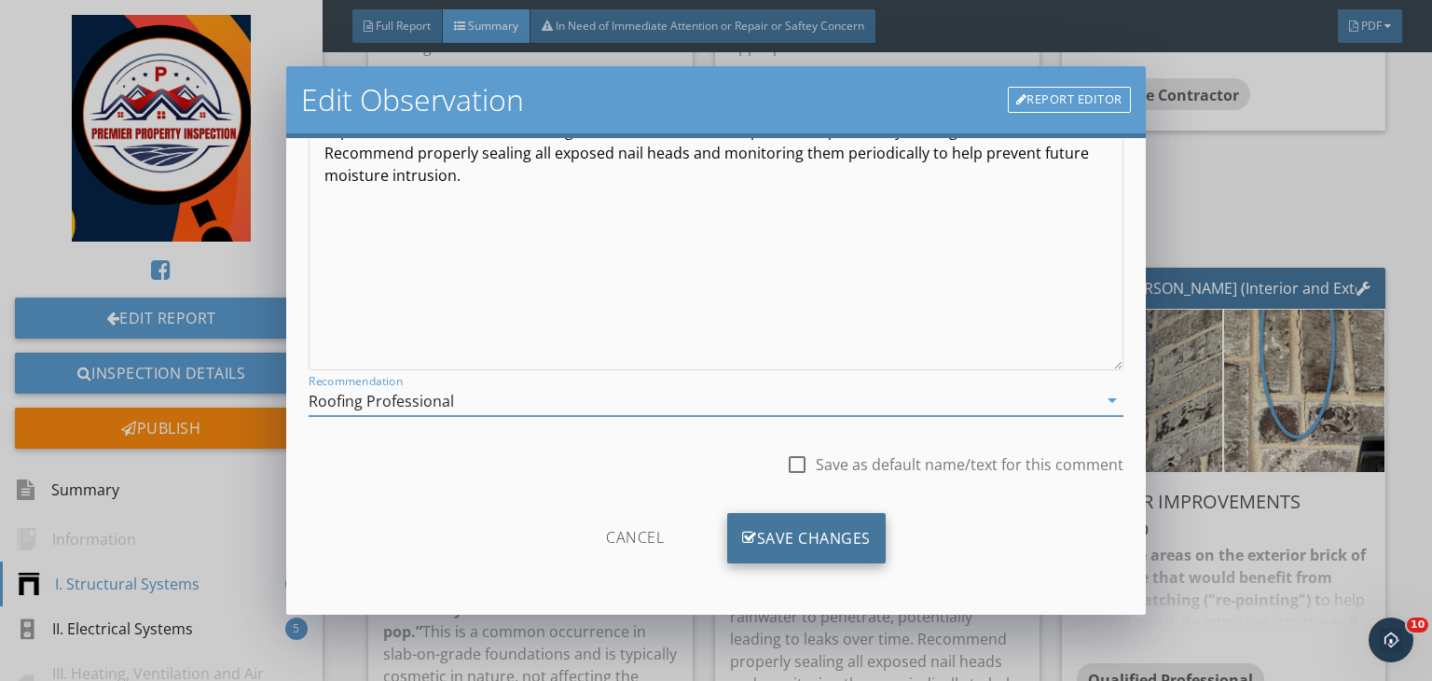
click at [805, 534] on div "Save Changes" at bounding box center [806, 538] width 159 height 50
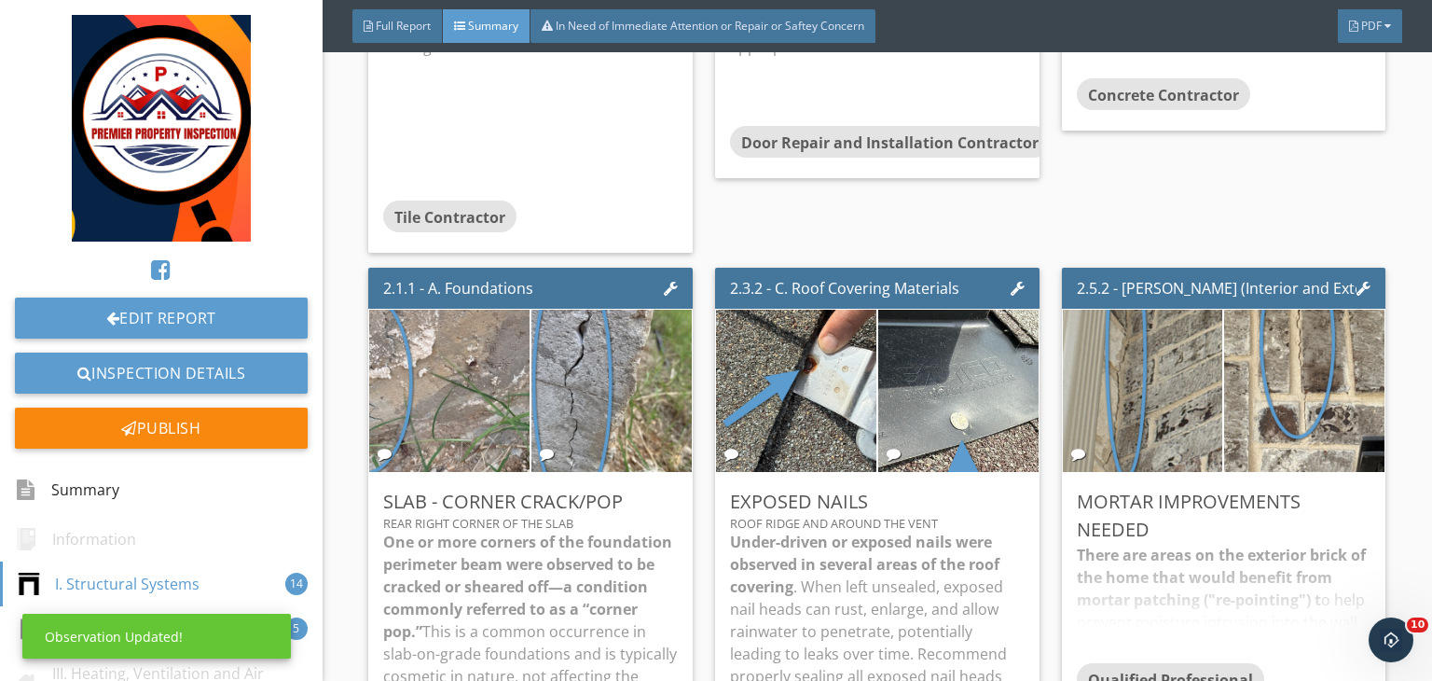
scroll to position [36, 0]
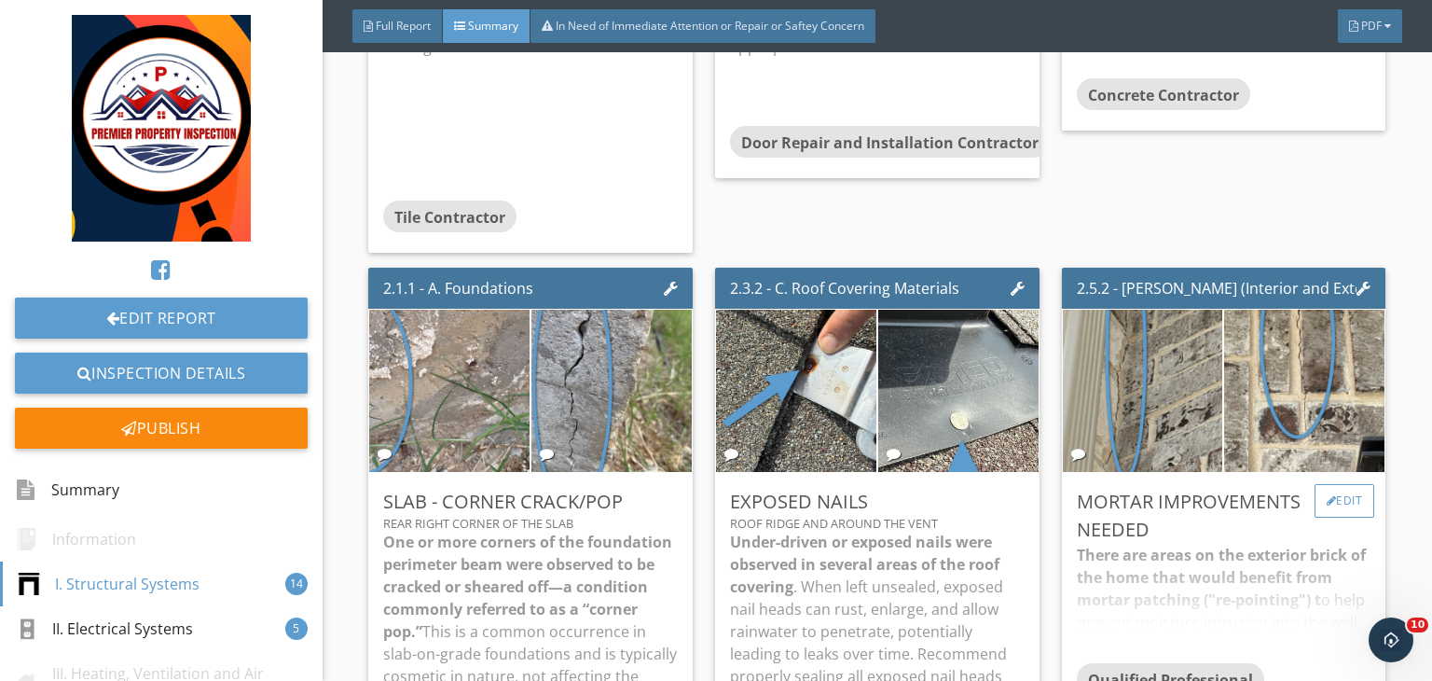
click at [1336, 484] on div "Edit" at bounding box center [1345, 501] width 61 height 34
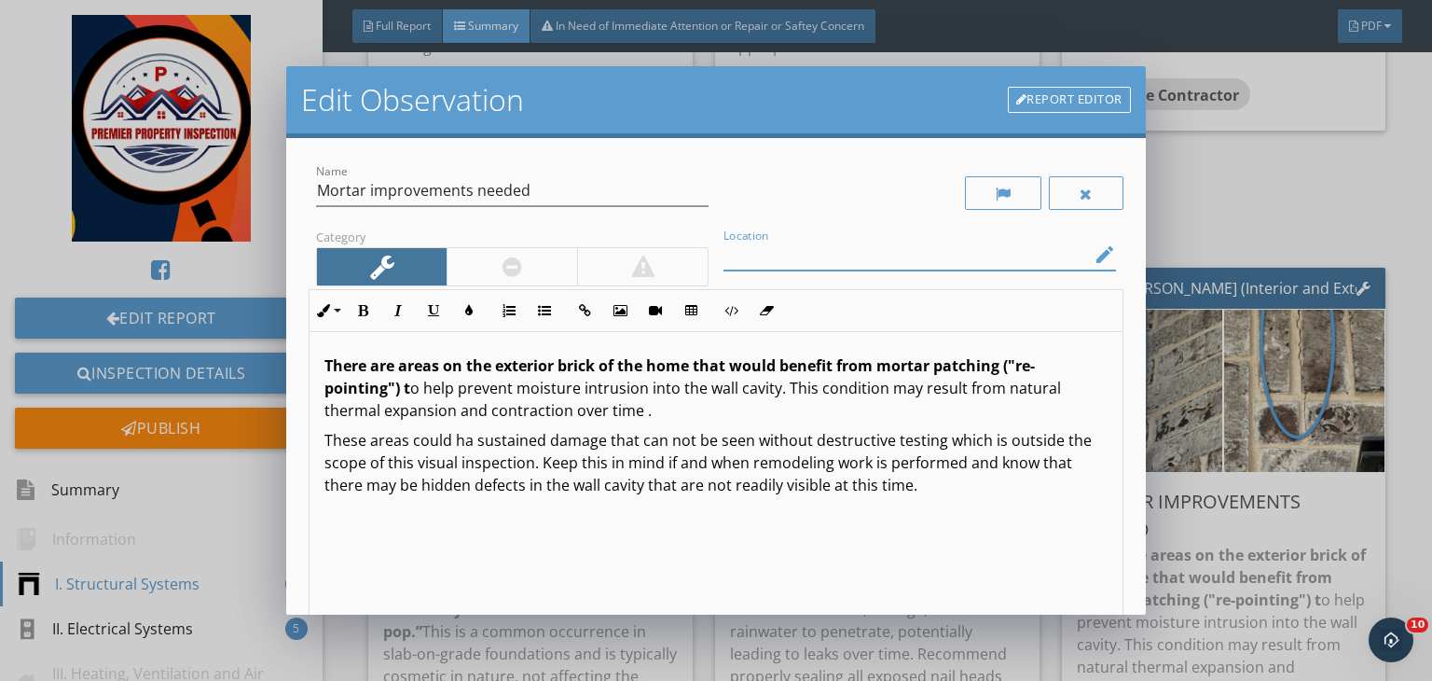
click at [954, 249] on input "Location" at bounding box center [907, 255] width 366 height 31
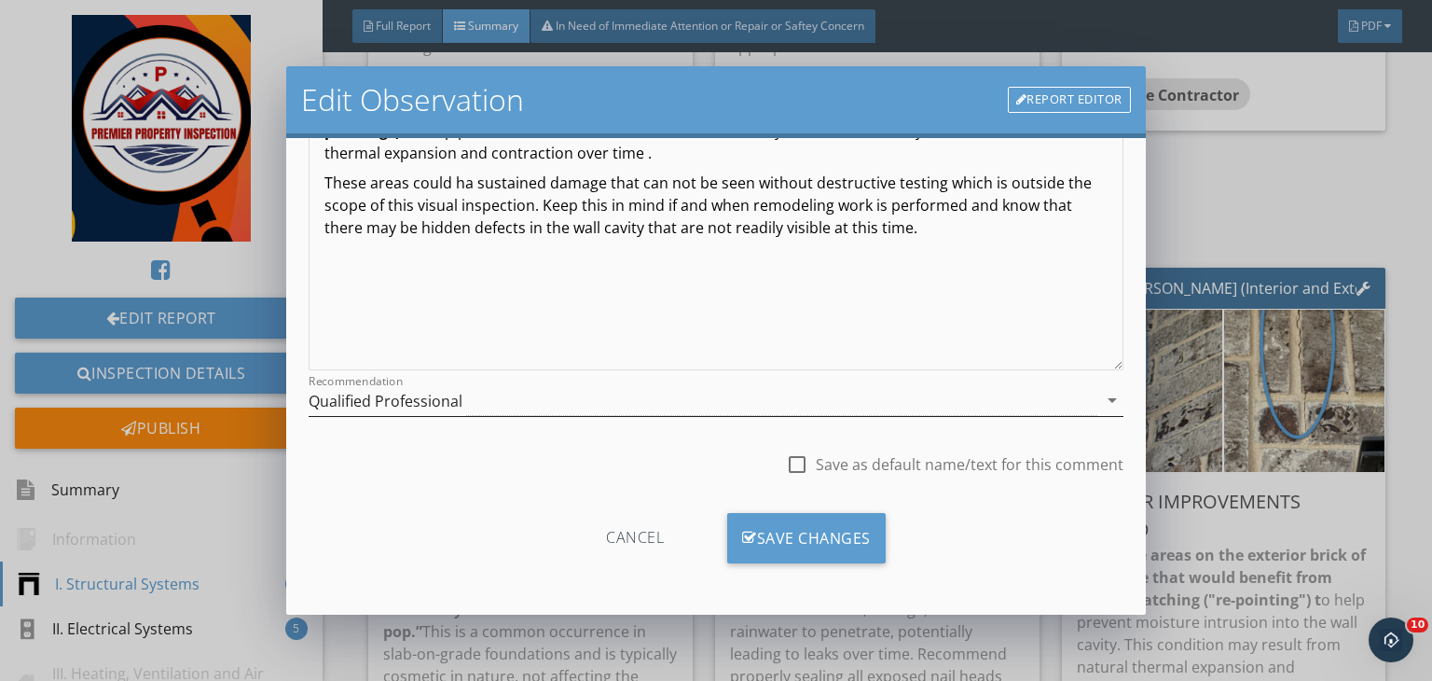
type input "Above the garage door & front side Brick/stone veneer"
click at [581, 403] on div "Qualified Professional" at bounding box center [703, 400] width 789 height 31
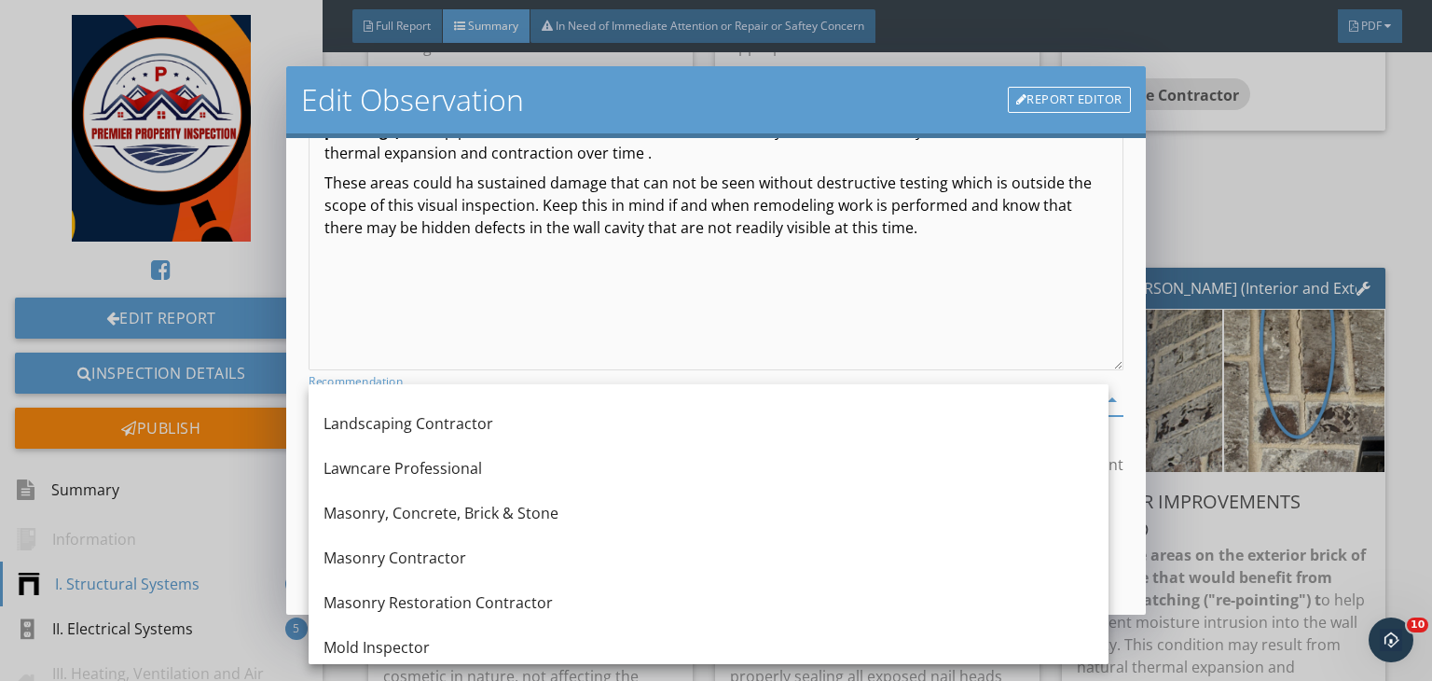
scroll to position [1424, 0]
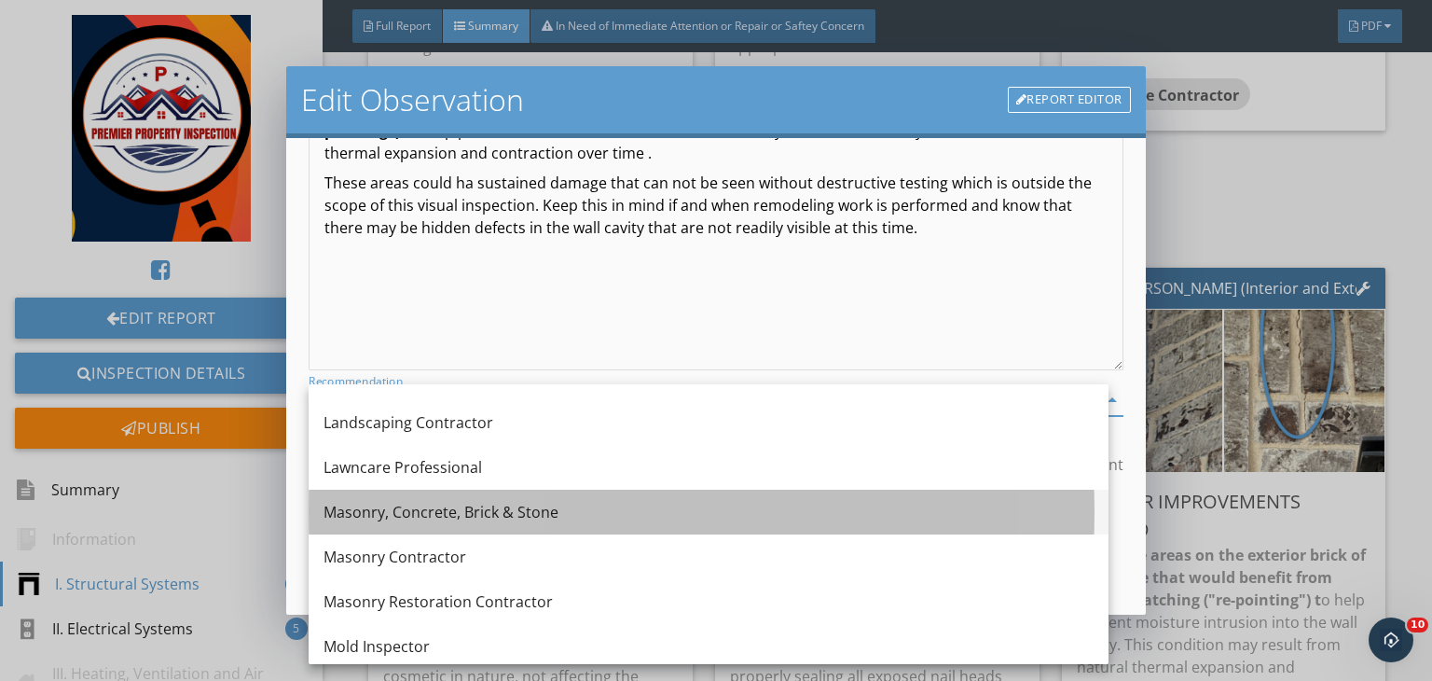
click at [465, 523] on div "Masonry, Concrete, Brick & Stone" at bounding box center [709, 512] width 770 height 45
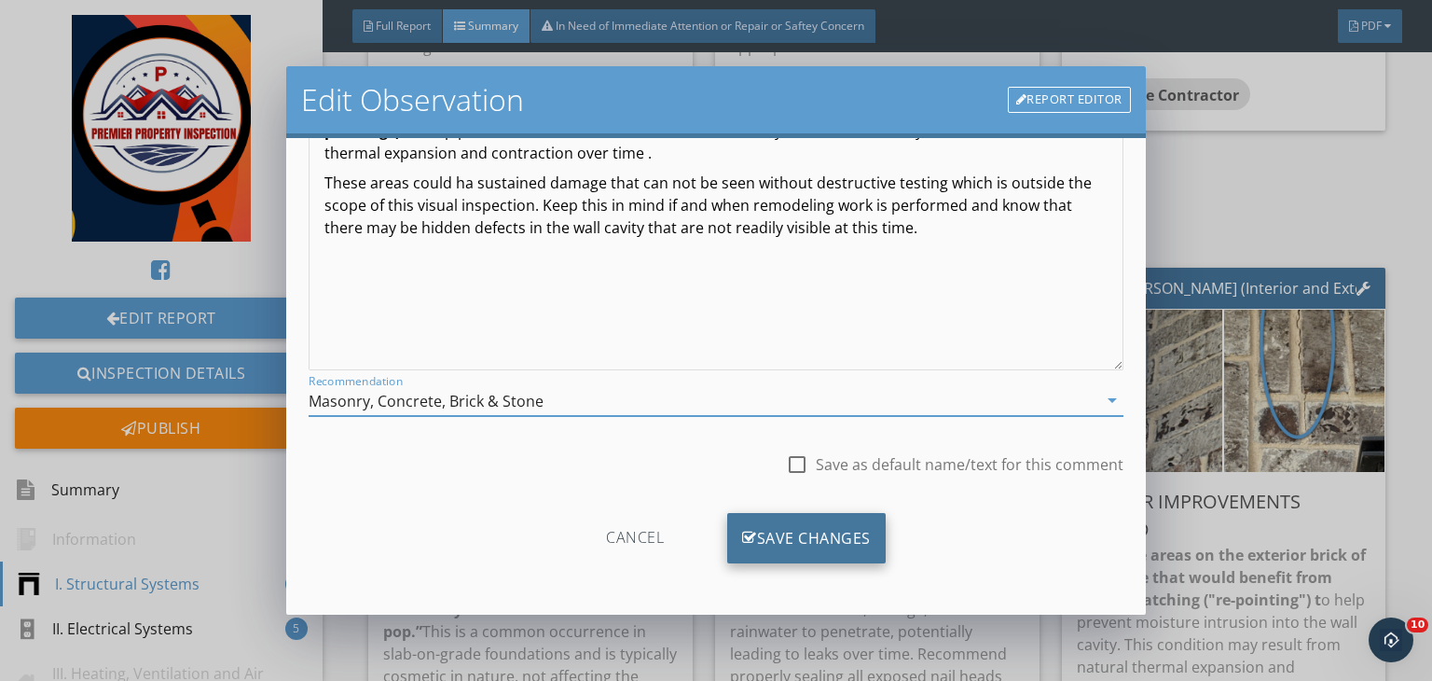
click at [763, 536] on div "Save Changes" at bounding box center [806, 538] width 159 height 50
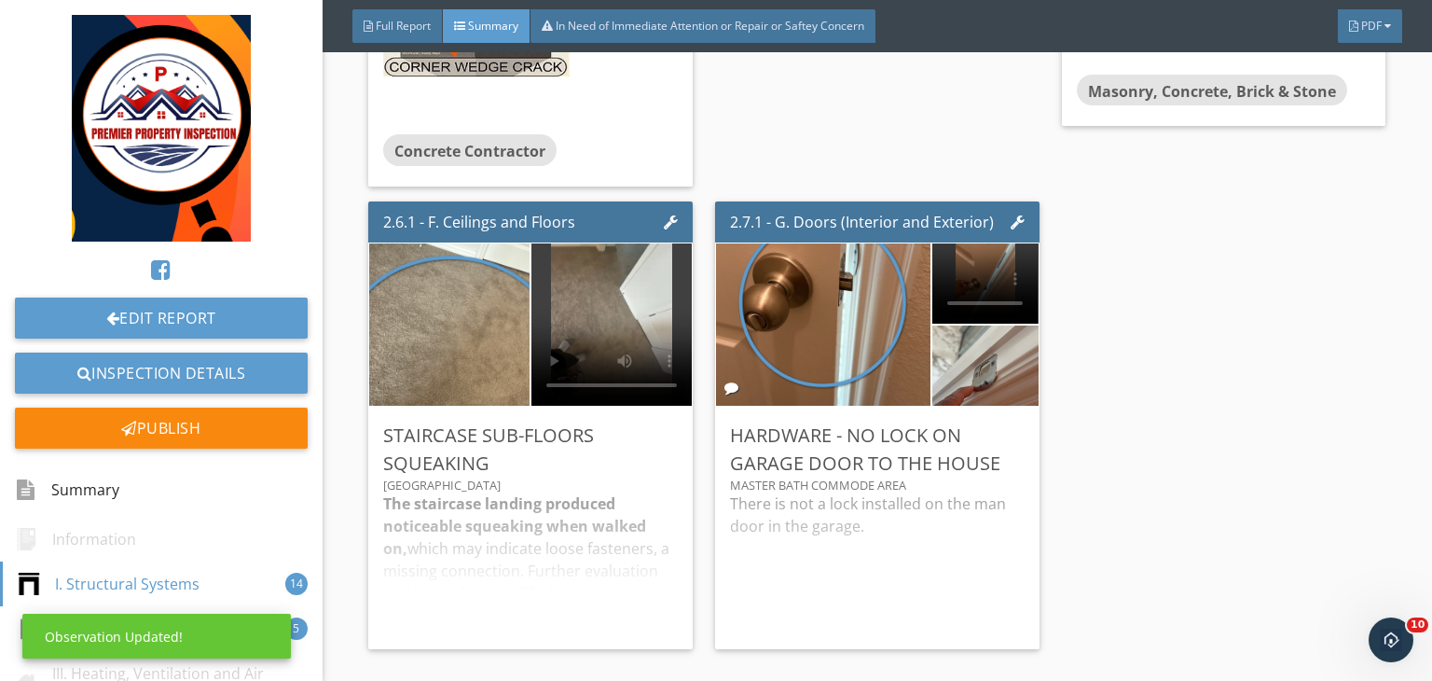
scroll to position [3411, 0]
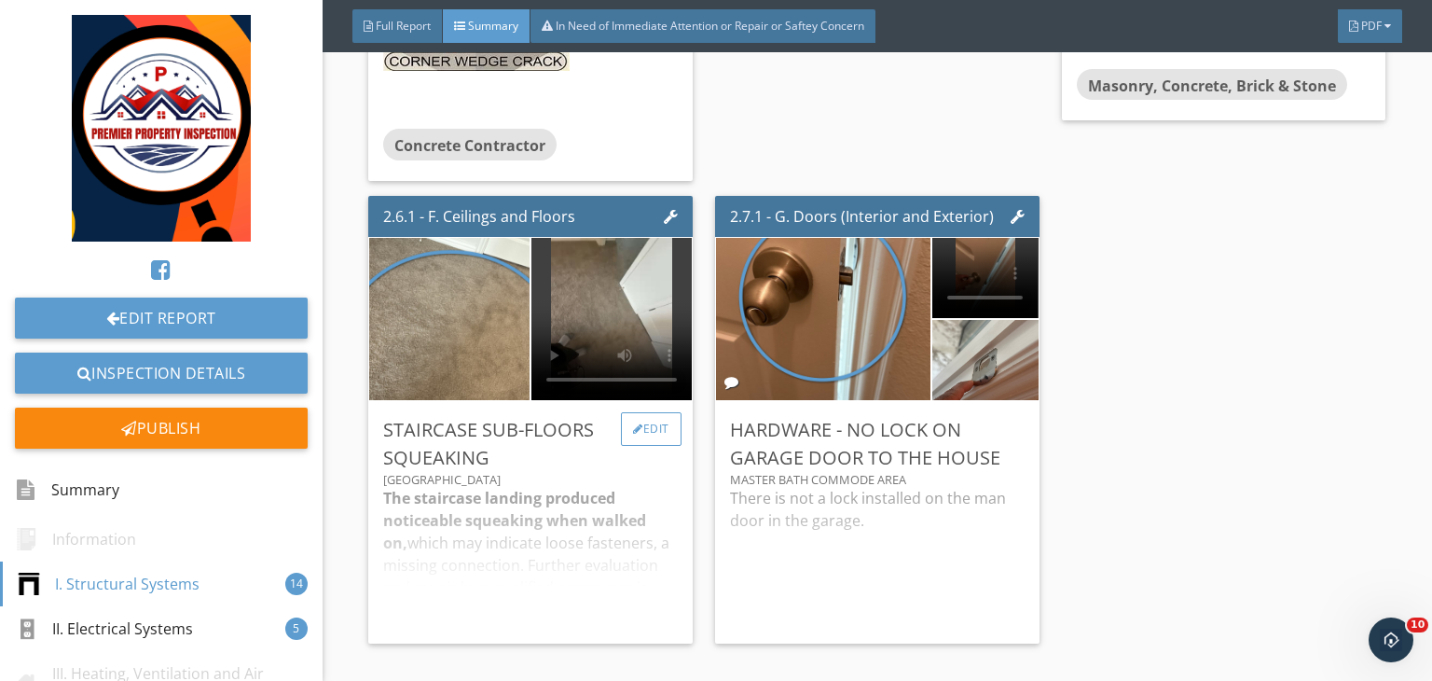
click at [660, 412] on div "Edit" at bounding box center [651, 429] width 61 height 34
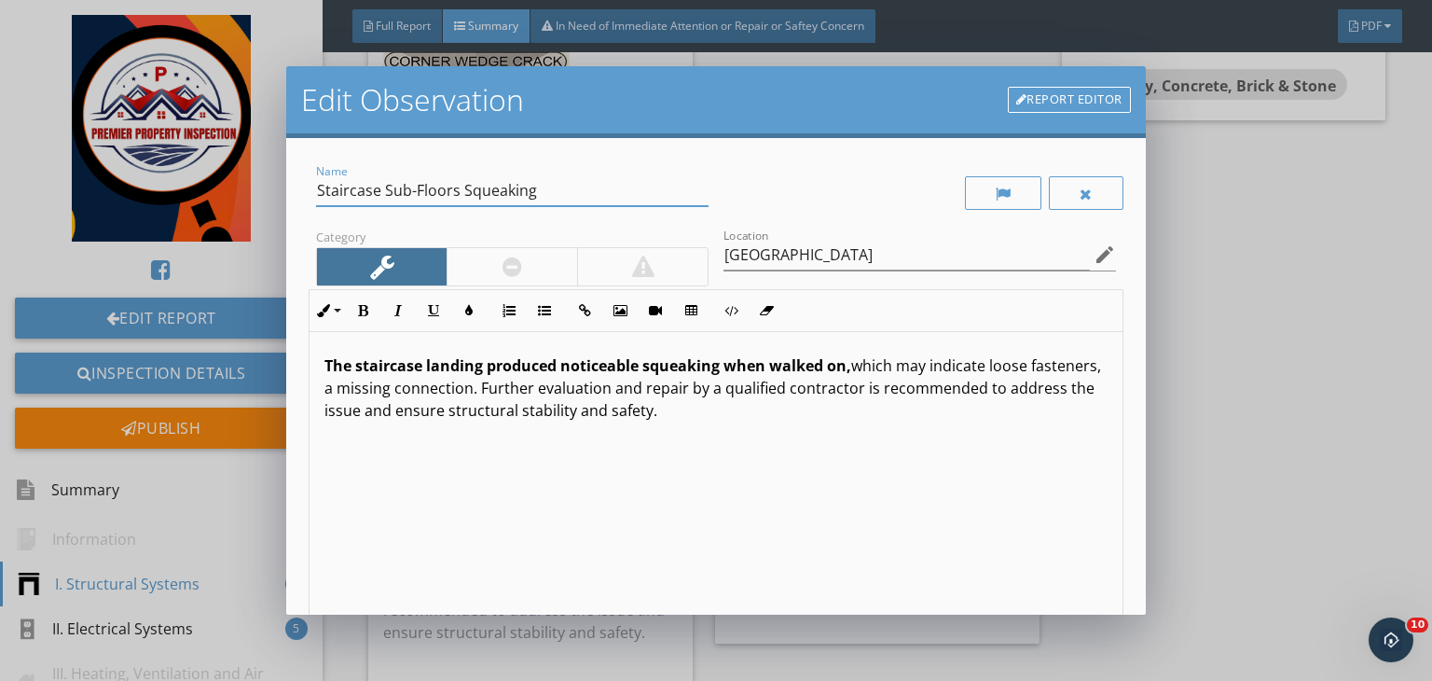
click at [347, 195] on input "Staircase Sub-Floors Squeaking" at bounding box center [512, 190] width 393 height 31
drag, startPoint x: 434, startPoint y: 187, endPoint x: 307, endPoint y: 187, distance: 126.8
click at [307, 187] on div "Name upstairs hallway Sub-Floors Squeaking Category Location 2nd Floor hallway …" at bounding box center [716, 376] width 860 height 477
type input "upstairs hallway Sub-Floors Squeaking"
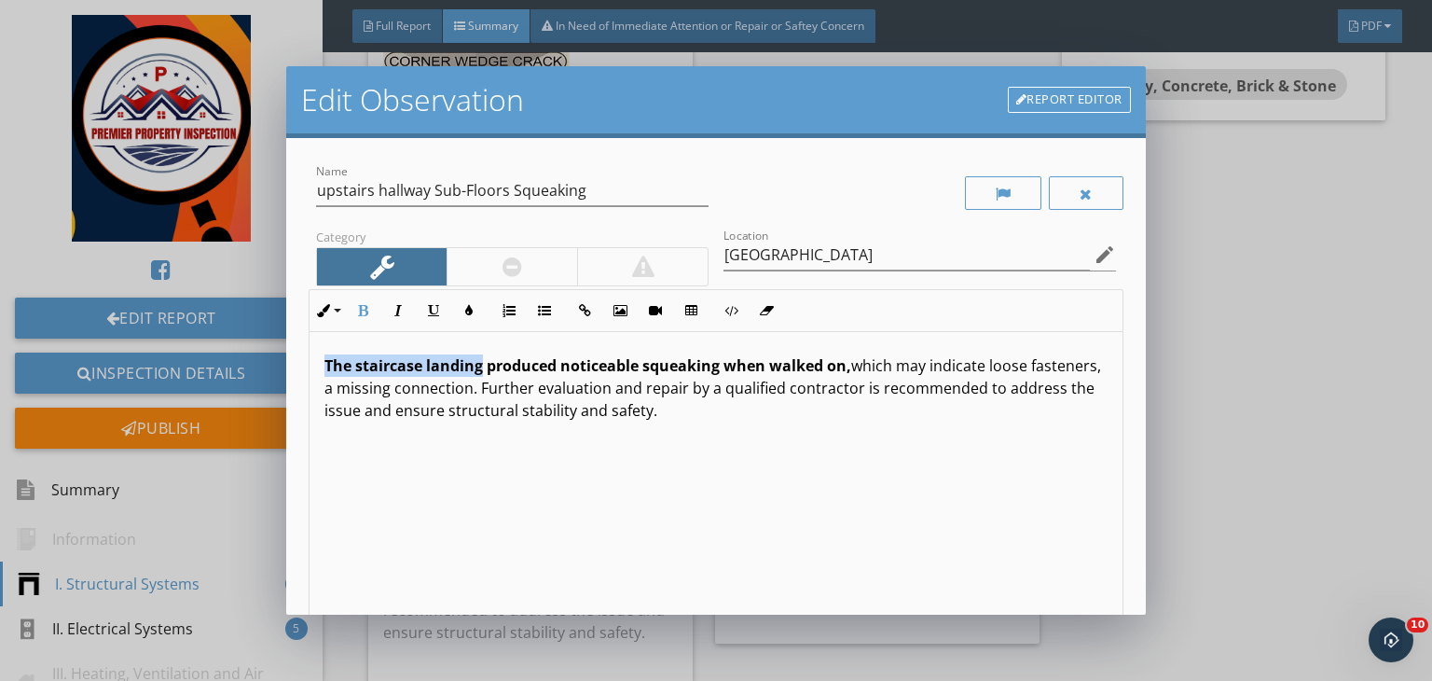
drag, startPoint x: 483, startPoint y: 363, endPoint x: 244, endPoint y: 344, distance: 239.5
click at [244, 344] on div "Edit Observation Report Editor Name upstairs hallway Sub-Floors Squeaking Categ…" at bounding box center [716, 340] width 1432 height 681
drag, startPoint x: 444, startPoint y: 370, endPoint x: 269, endPoint y: 352, distance: 176.3
click at [269, 352] on div "Edit Observation Report Editor Name upstairs hallway Sub-Floors Squeaking Categ…" at bounding box center [716, 340] width 1432 height 681
click at [353, 307] on button "Bold" at bounding box center [362, 310] width 35 height 35
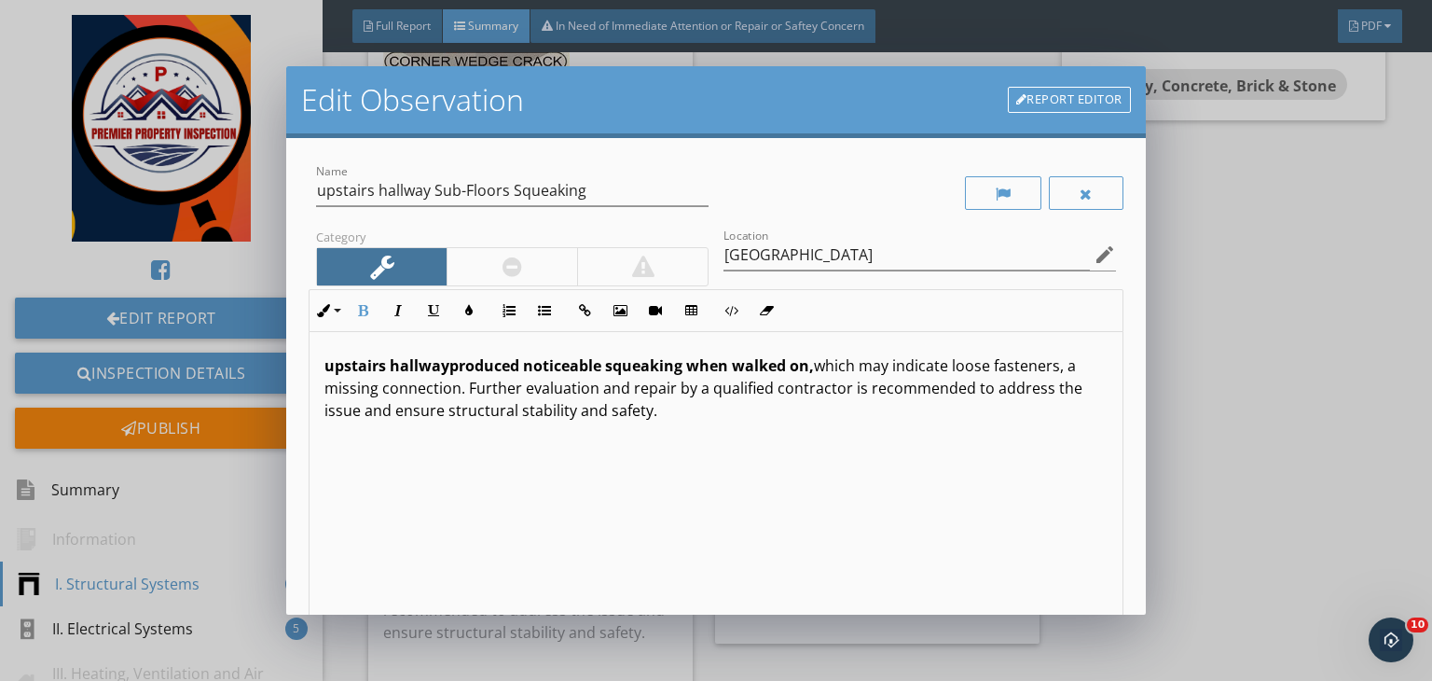
scroll to position [257, 0]
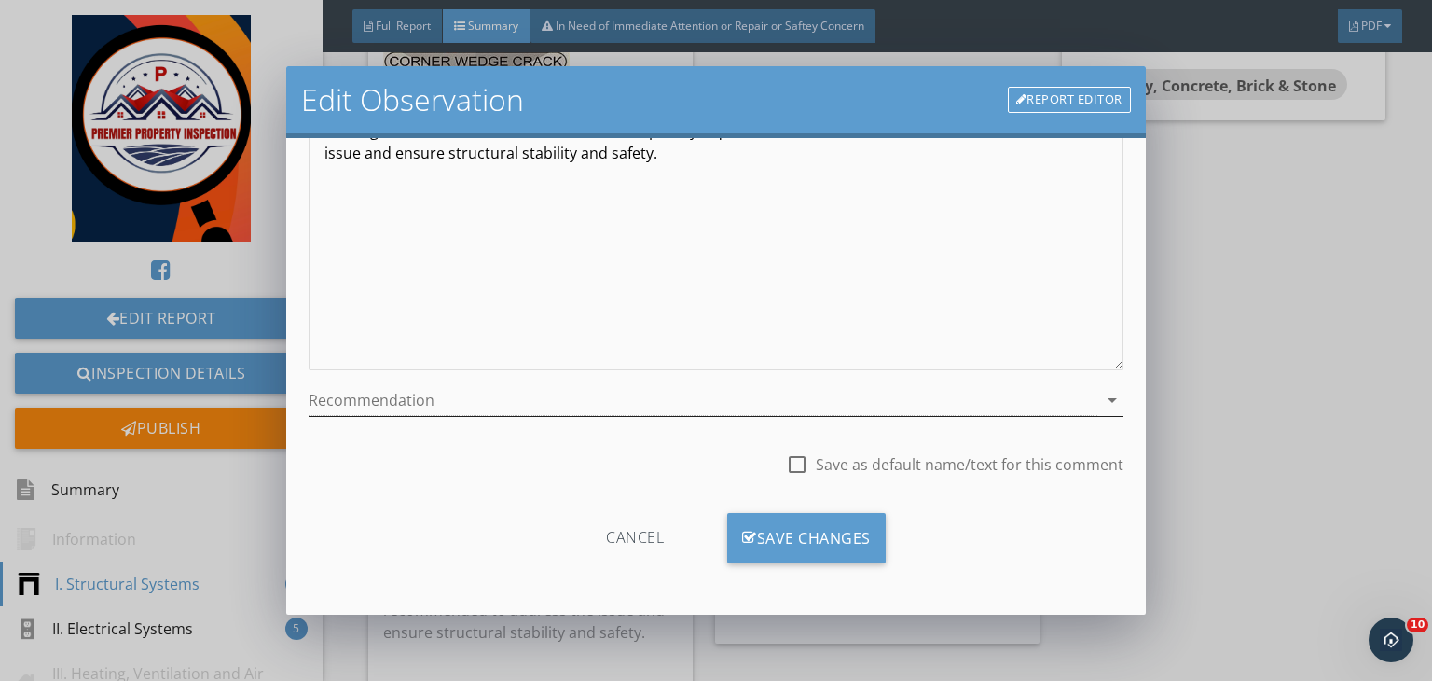
click at [466, 401] on div at bounding box center [703, 400] width 789 height 31
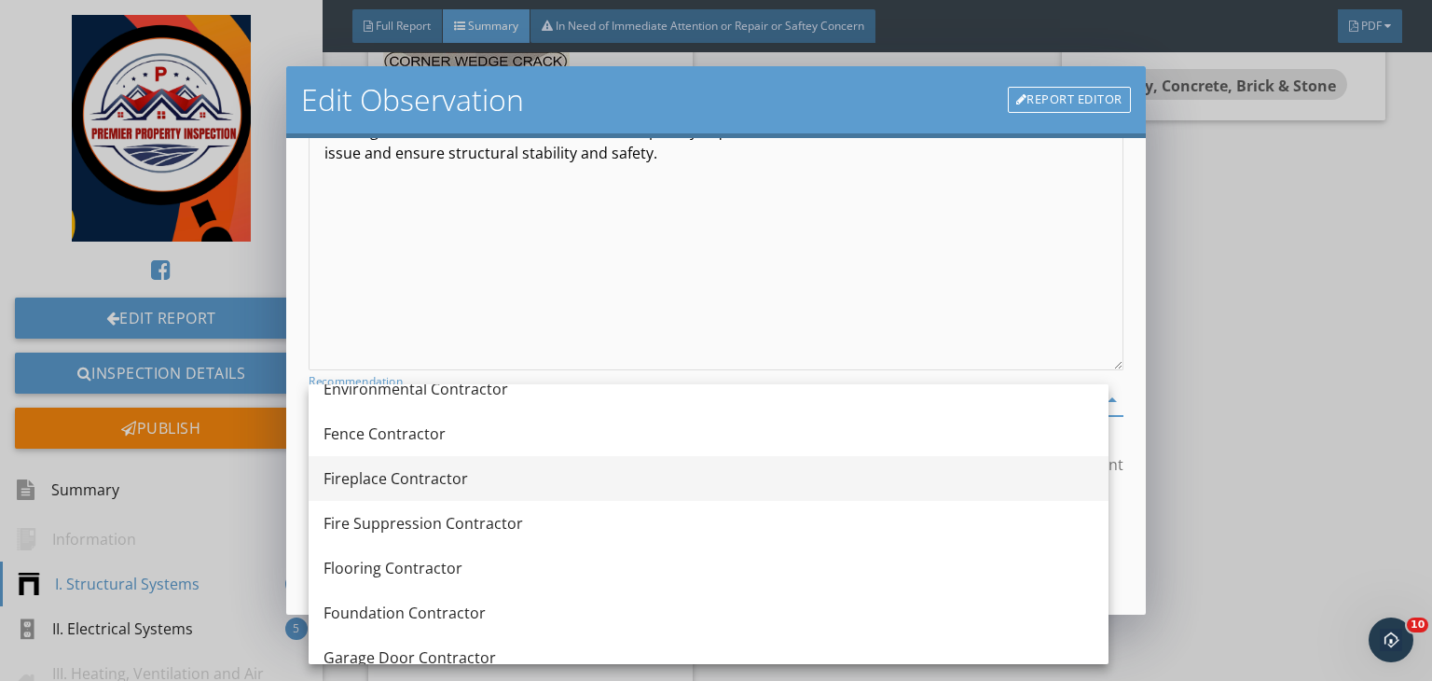
scroll to position [742, 0]
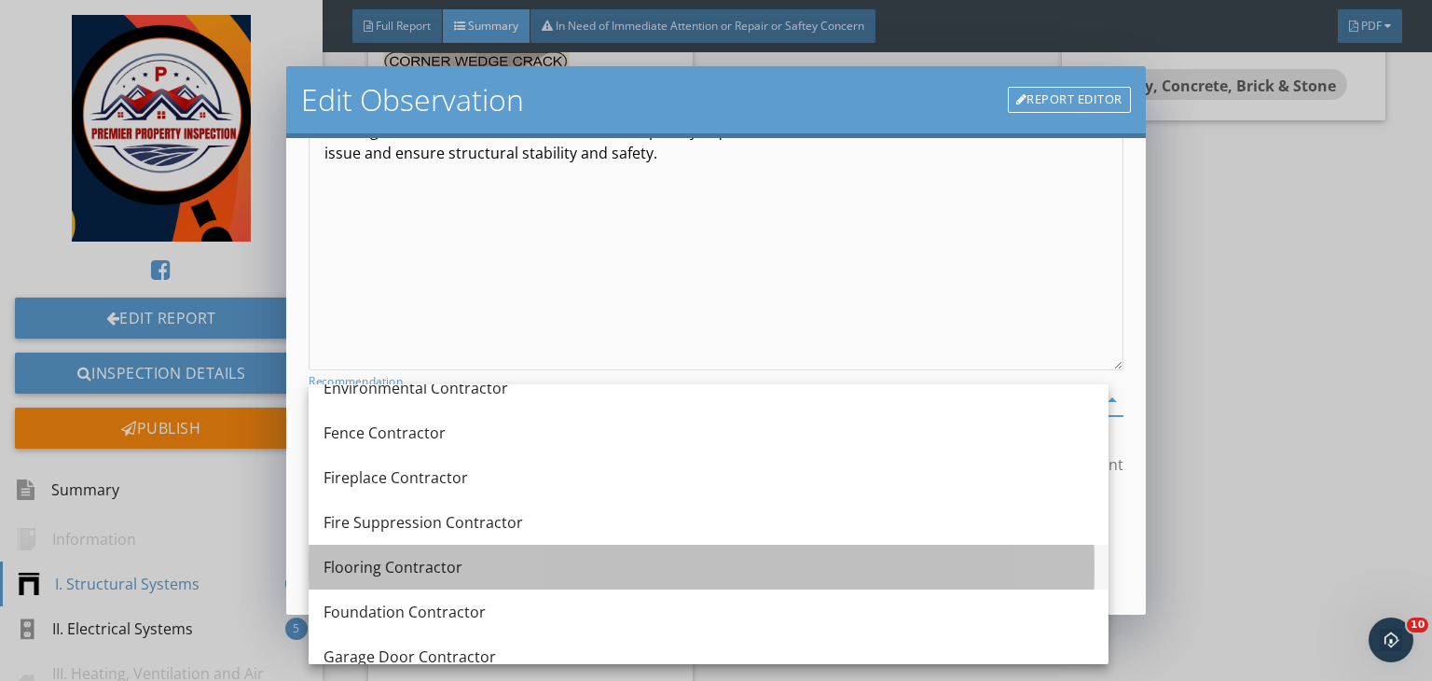
click at [374, 559] on div "Flooring Contractor" at bounding box center [709, 567] width 770 height 22
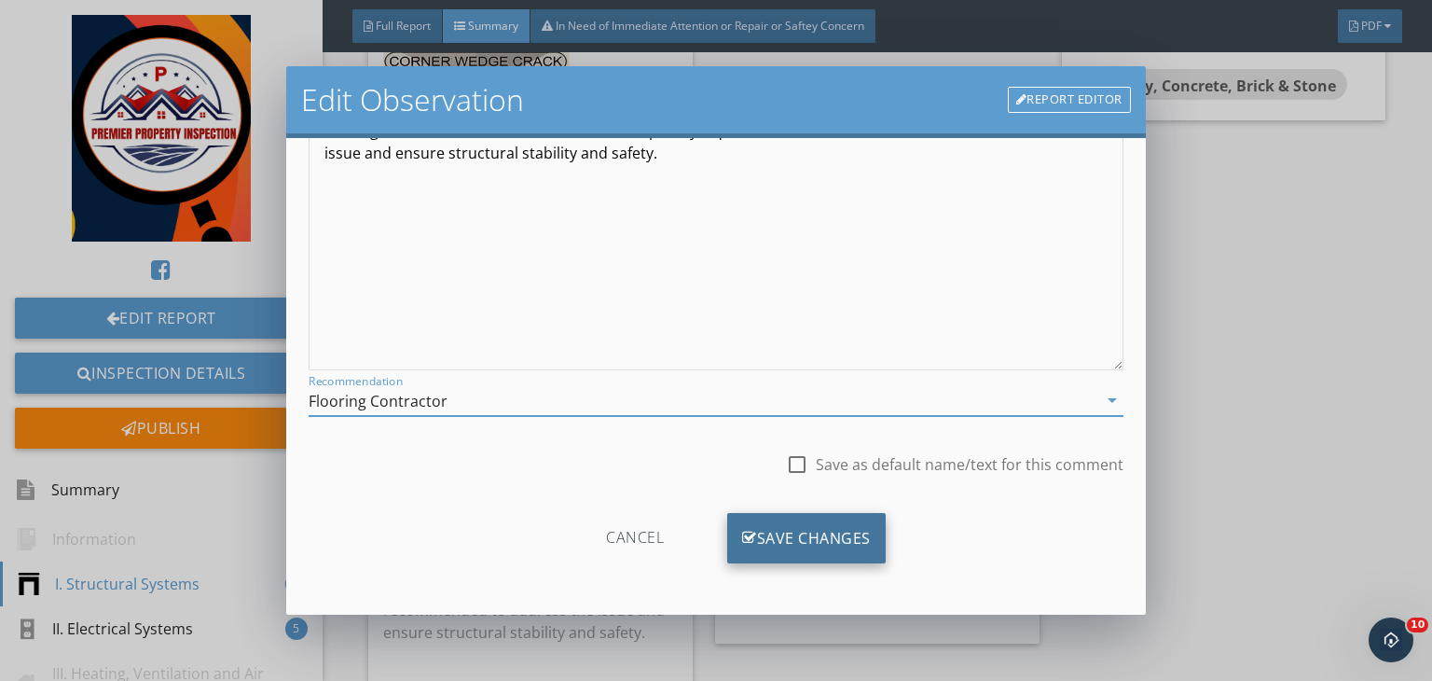
click at [785, 542] on div "Save Changes" at bounding box center [806, 538] width 159 height 50
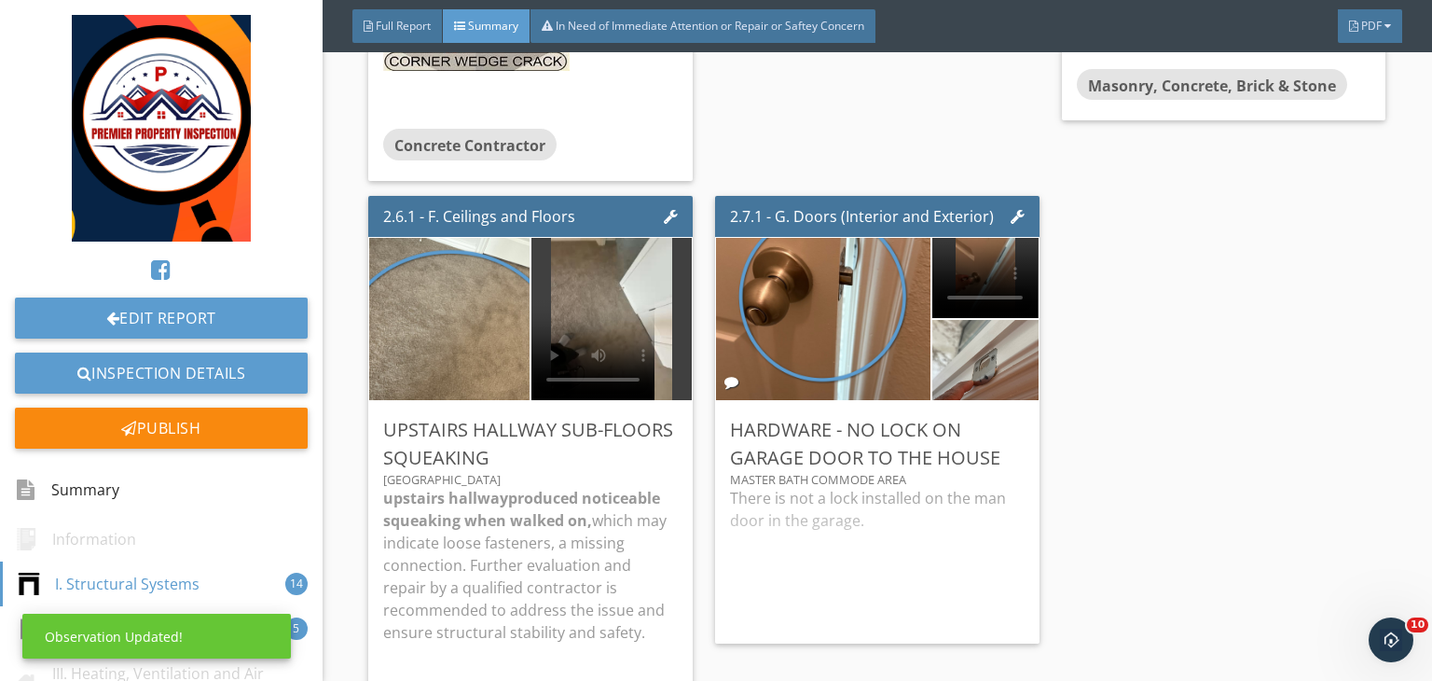
scroll to position [36, 0]
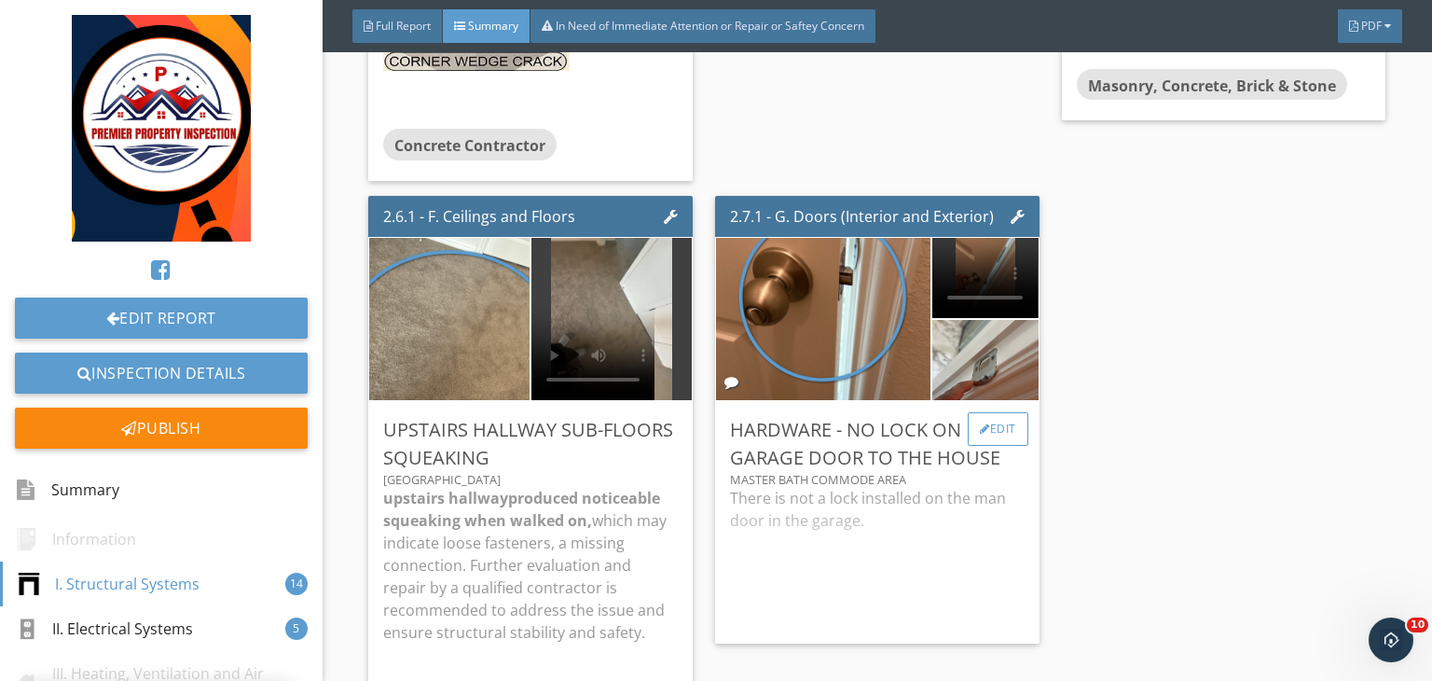
click at [981, 412] on div "Edit" at bounding box center [998, 429] width 61 height 34
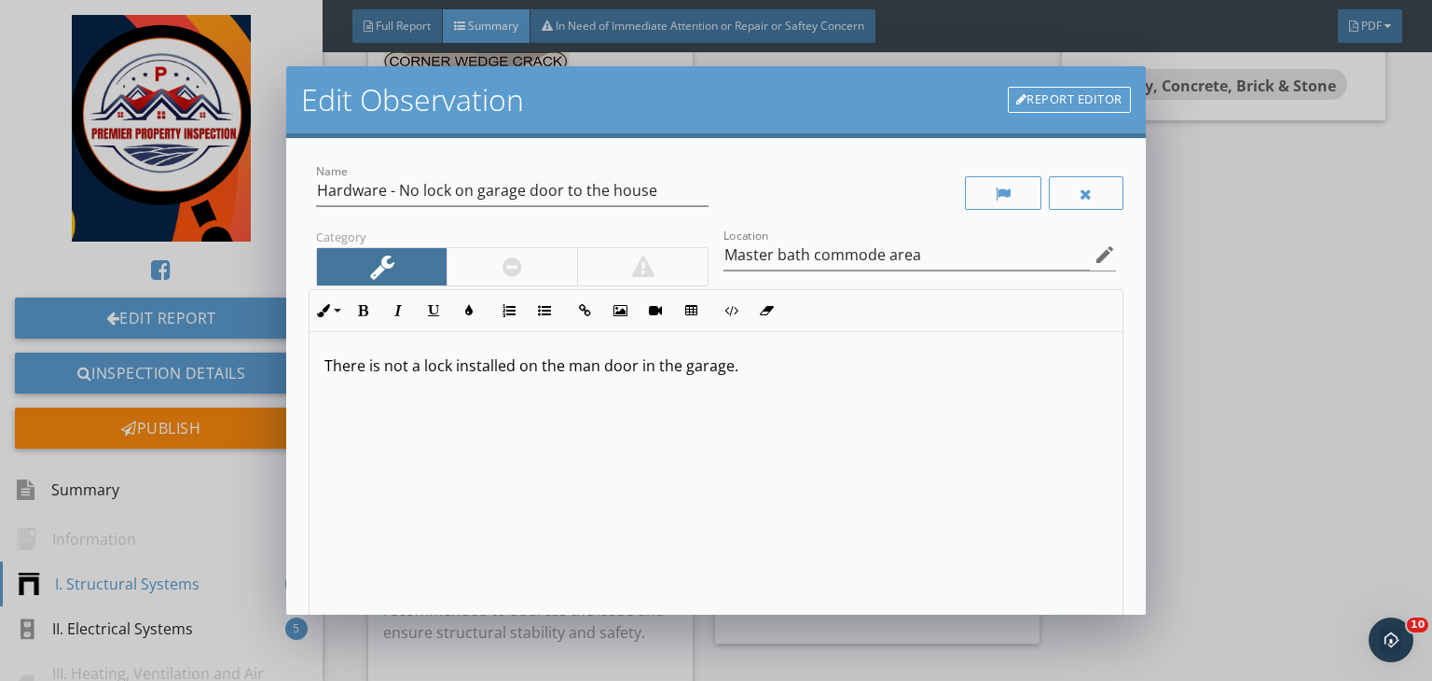
click at [551, 359] on p "There is not a lock installed on the man door in the garage." at bounding box center [716, 365] width 783 height 22
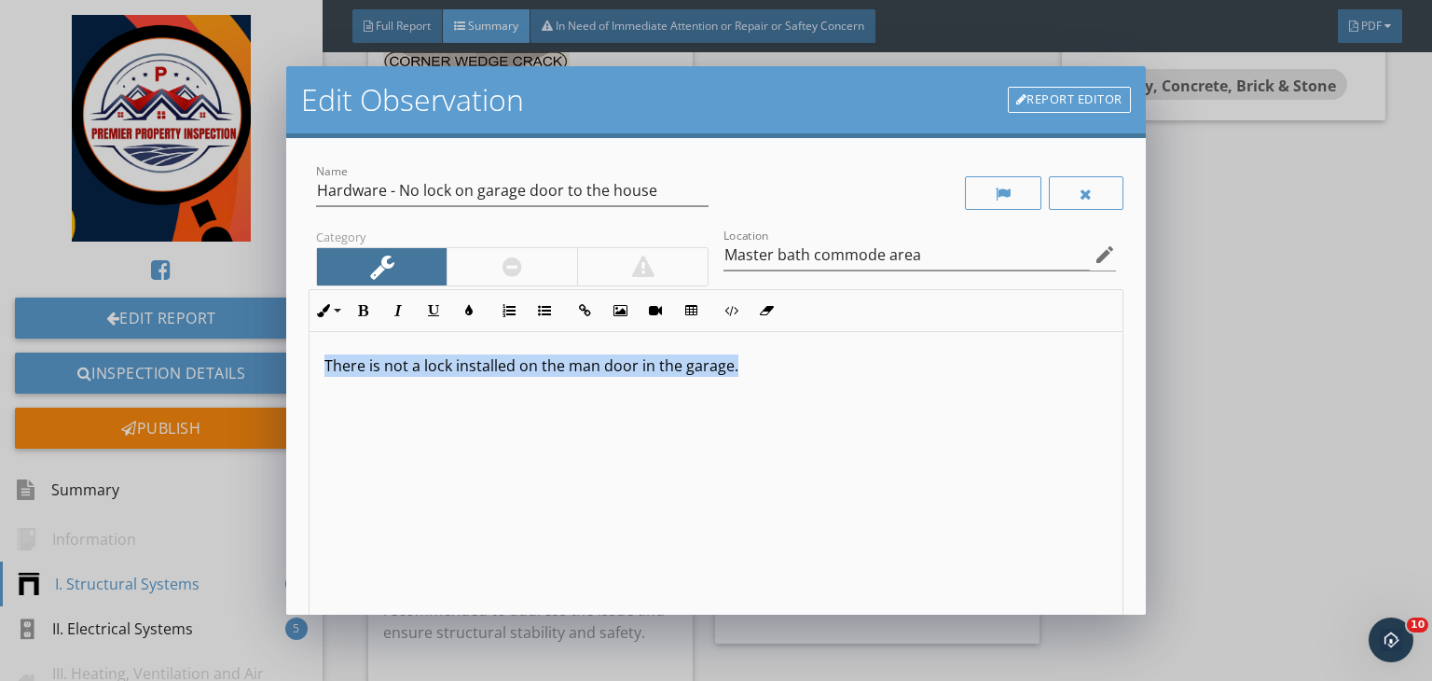
click at [551, 359] on p "There is not a lock installed on the man door in the garage." at bounding box center [716, 365] width 783 height 22
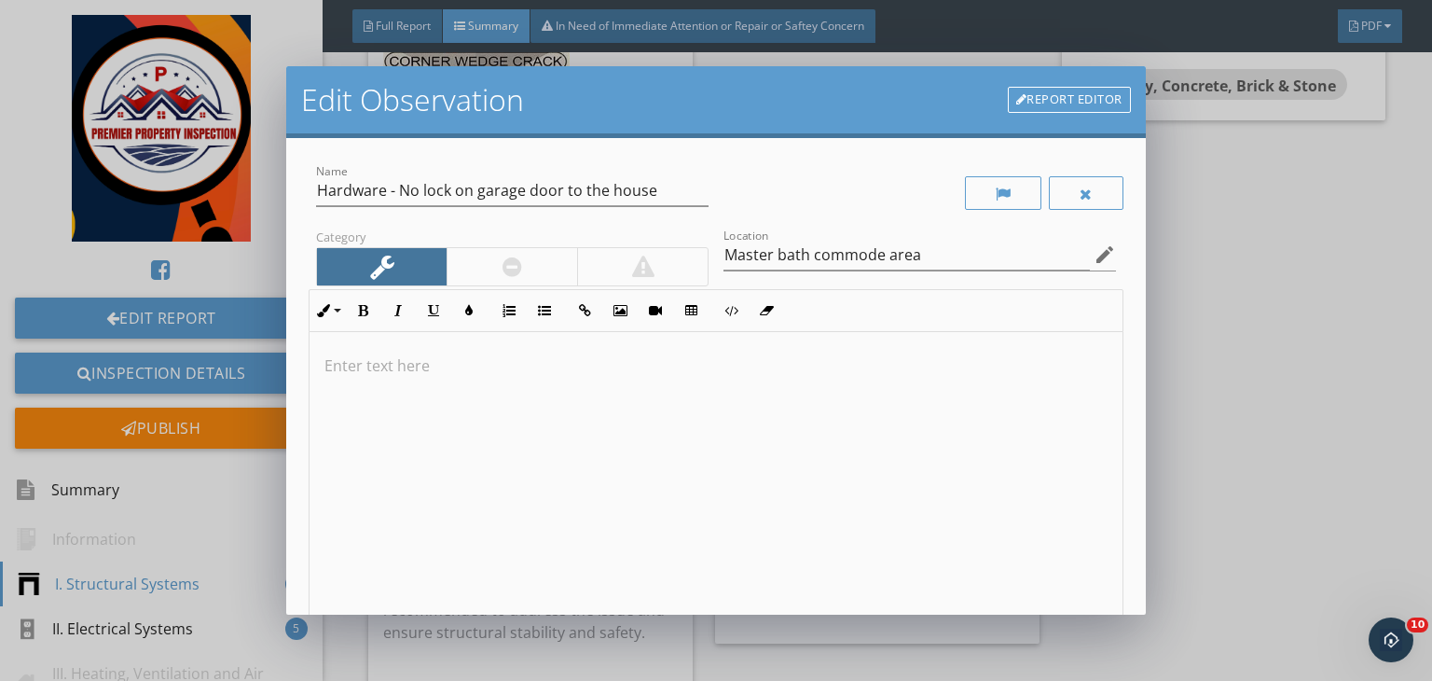
click at [462, 376] on div at bounding box center [716, 480] width 813 height 296
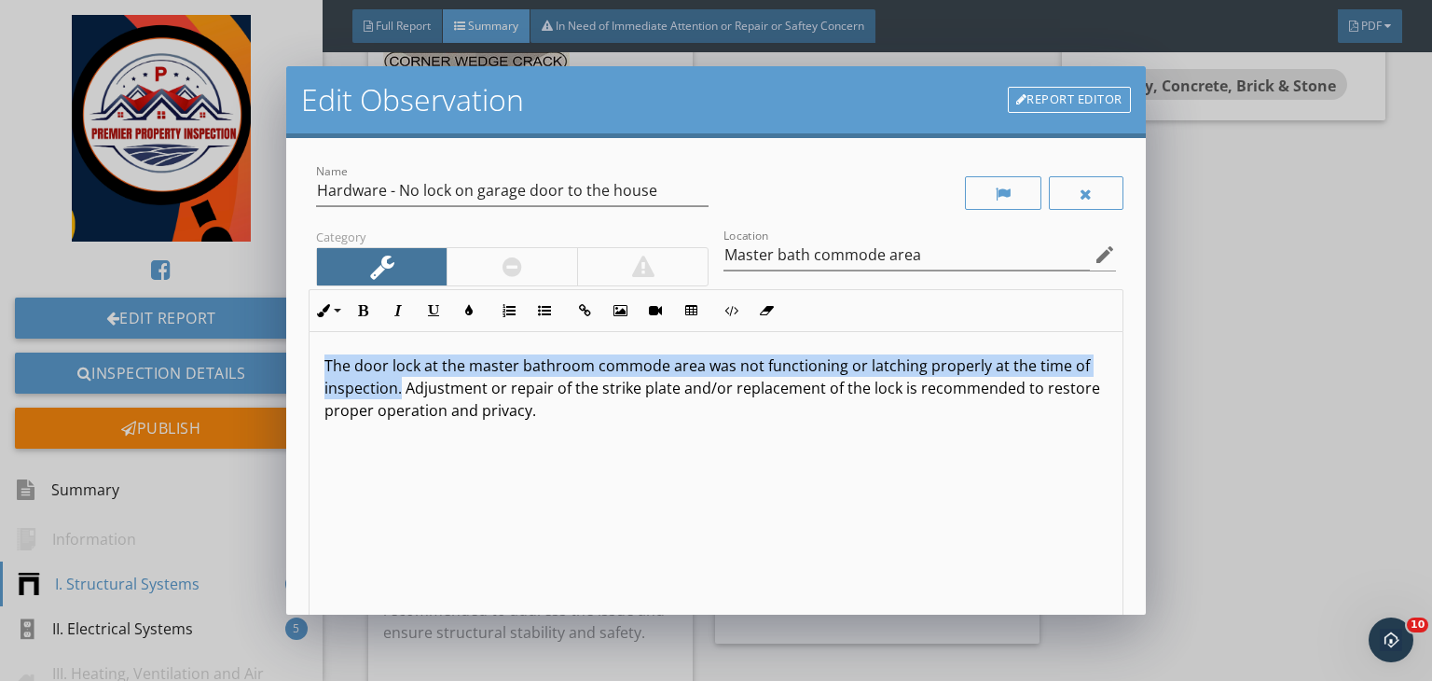
drag, startPoint x: 399, startPoint y: 379, endPoint x: 299, endPoint y: 347, distance: 104.7
click at [299, 347] on div "Name Hardware - No lock on garage door to the house Category Location Master ba…" at bounding box center [716, 376] width 860 height 477
click at [360, 316] on icon "button" at bounding box center [362, 310] width 13 height 13
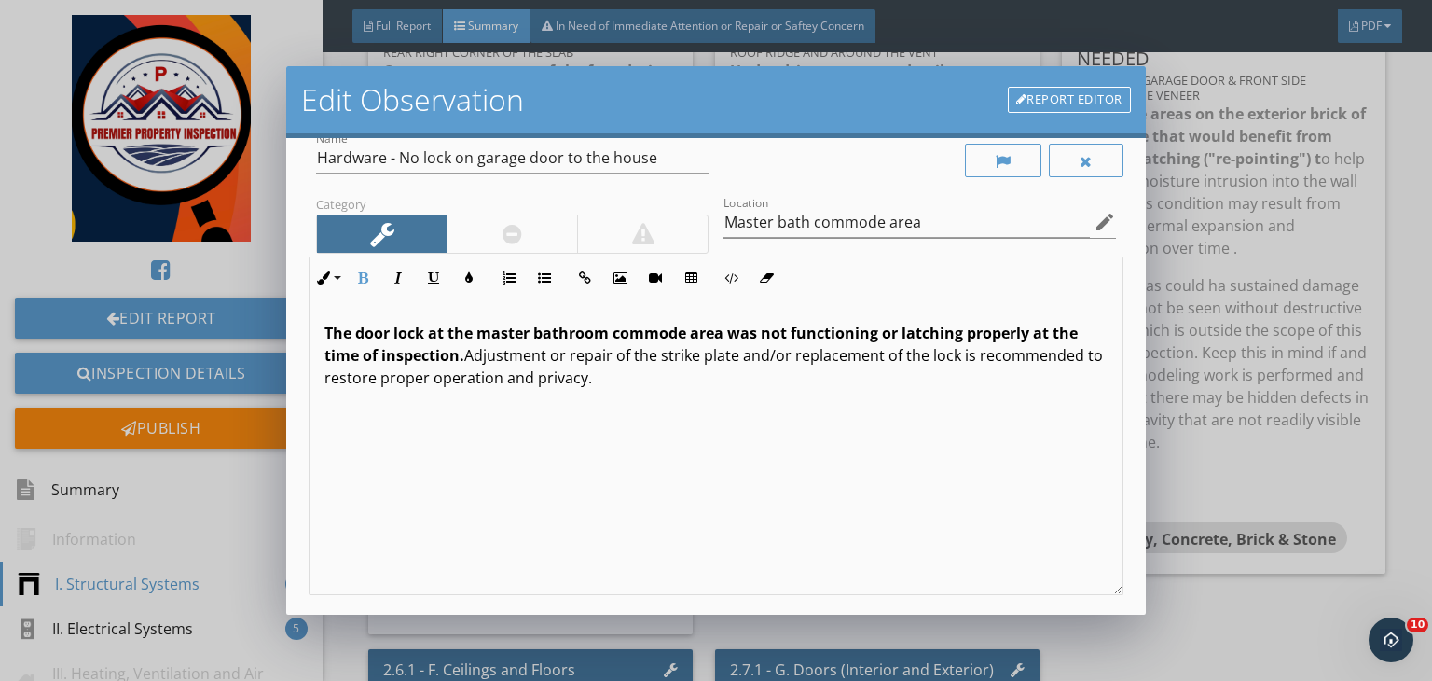
scroll to position [32, 0]
click at [485, 236] on div at bounding box center [512, 234] width 131 height 37
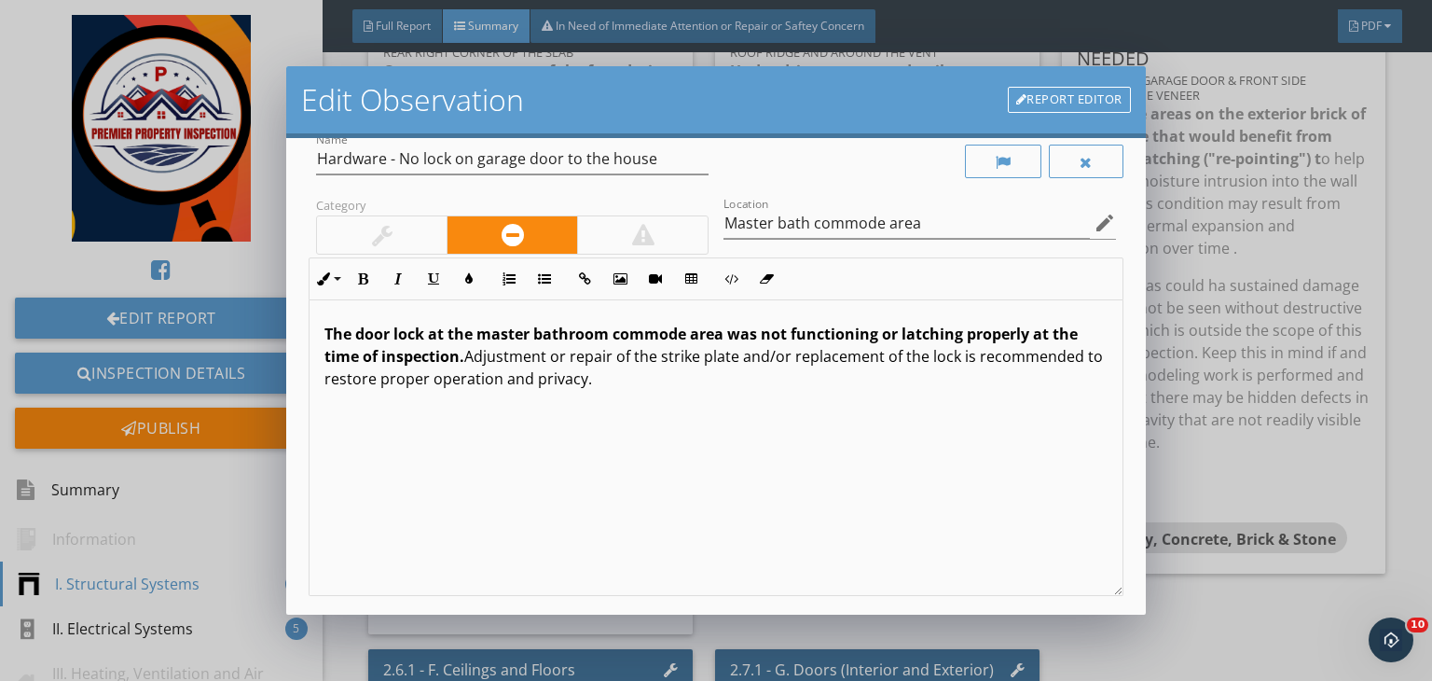
scroll to position [257, 0]
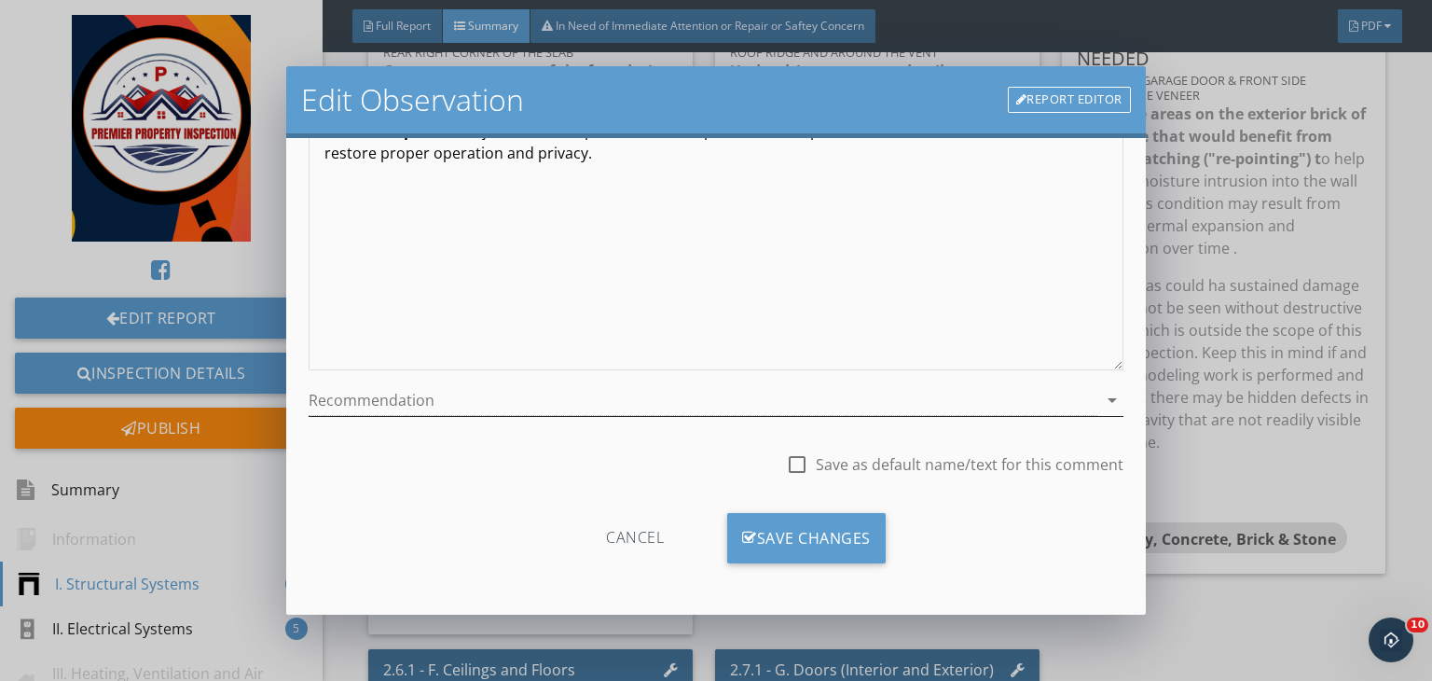
click at [560, 396] on div at bounding box center [703, 400] width 789 height 31
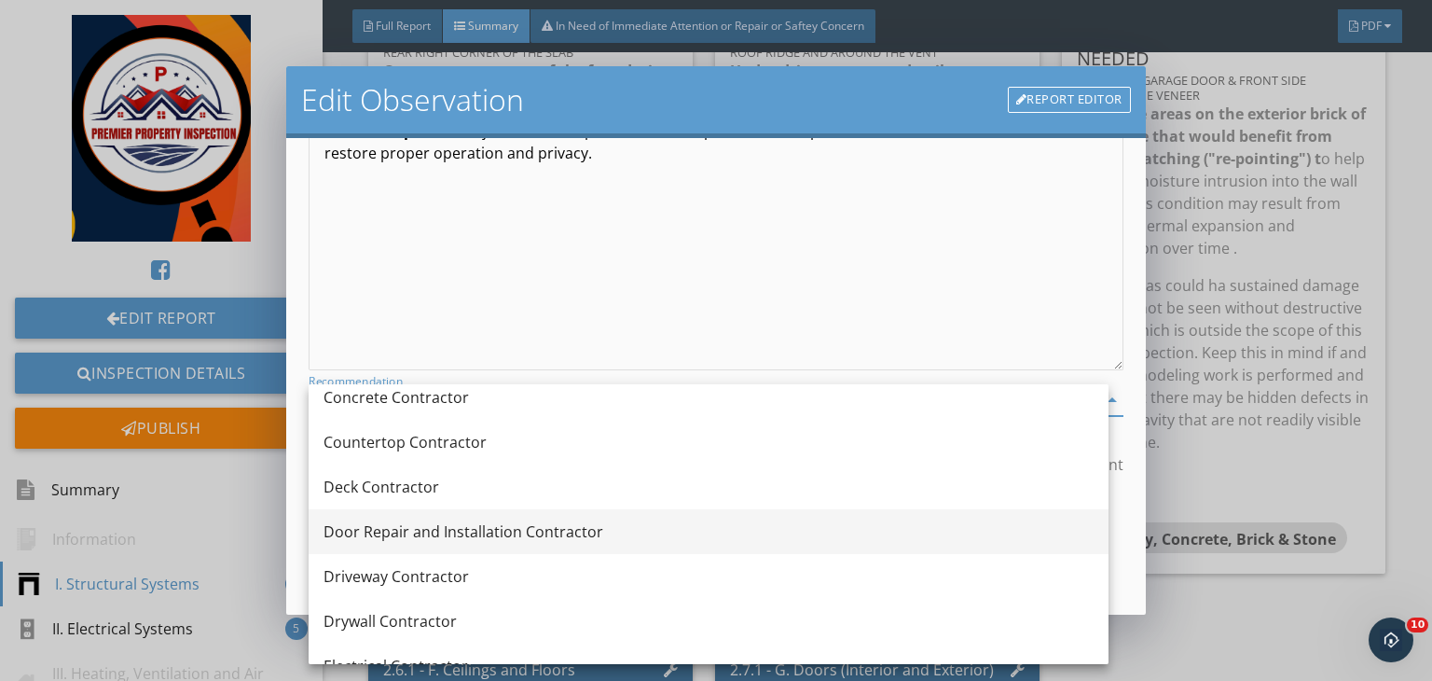
scroll to position [422, 0]
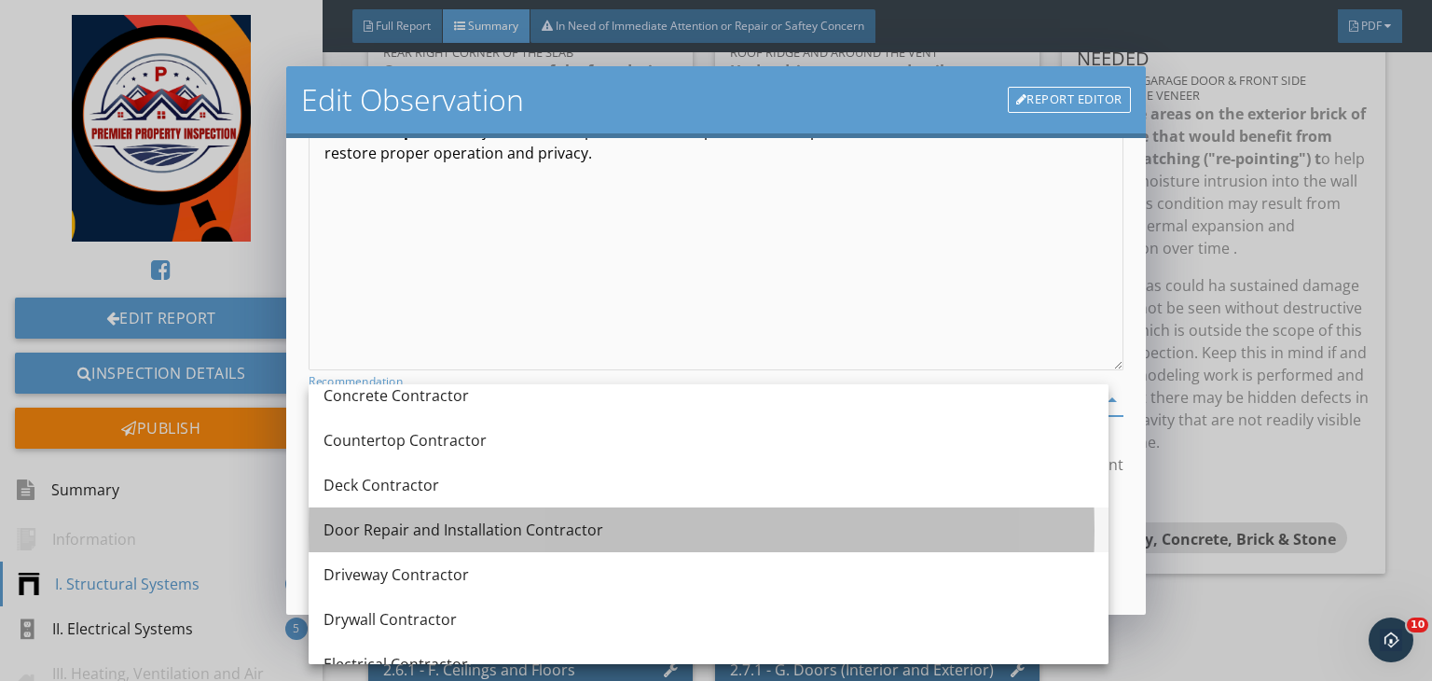
click at [425, 526] on div "Door Repair and Installation Contractor" at bounding box center [709, 529] width 770 height 22
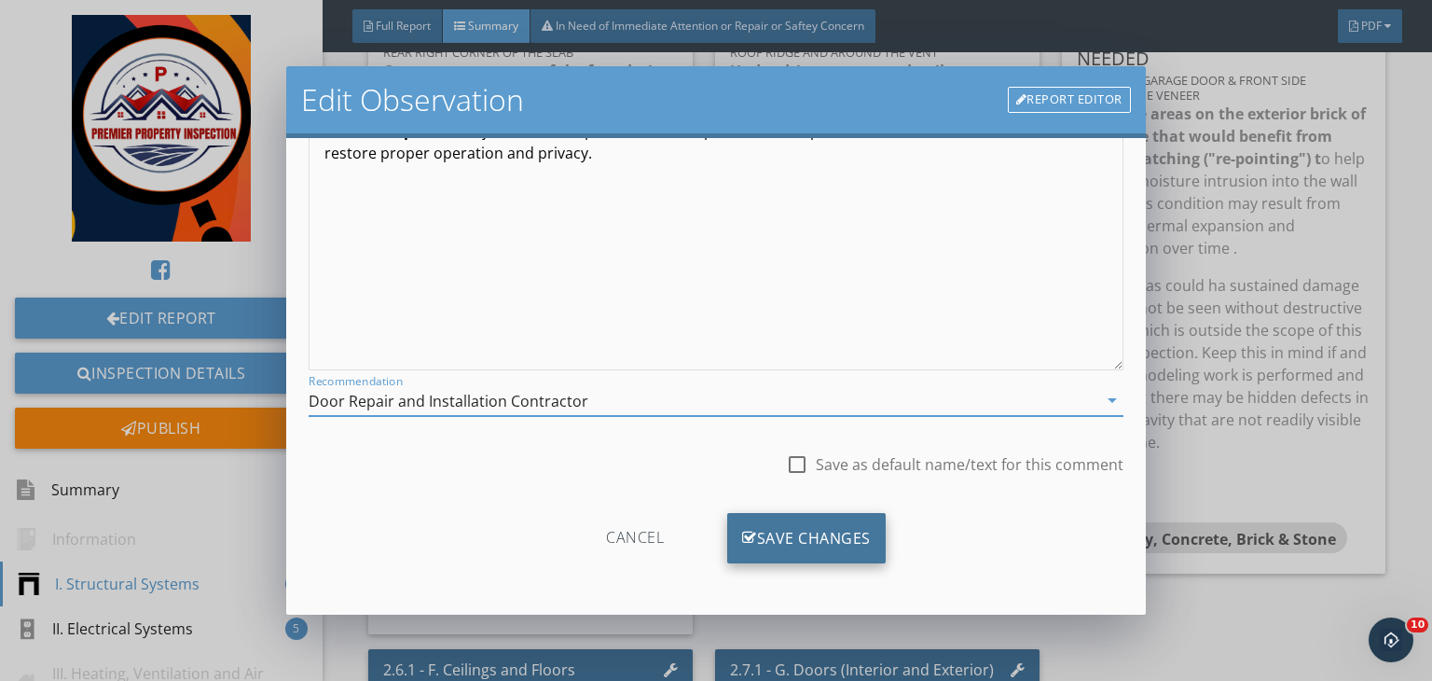
click at [777, 534] on div "Save Changes" at bounding box center [806, 538] width 159 height 50
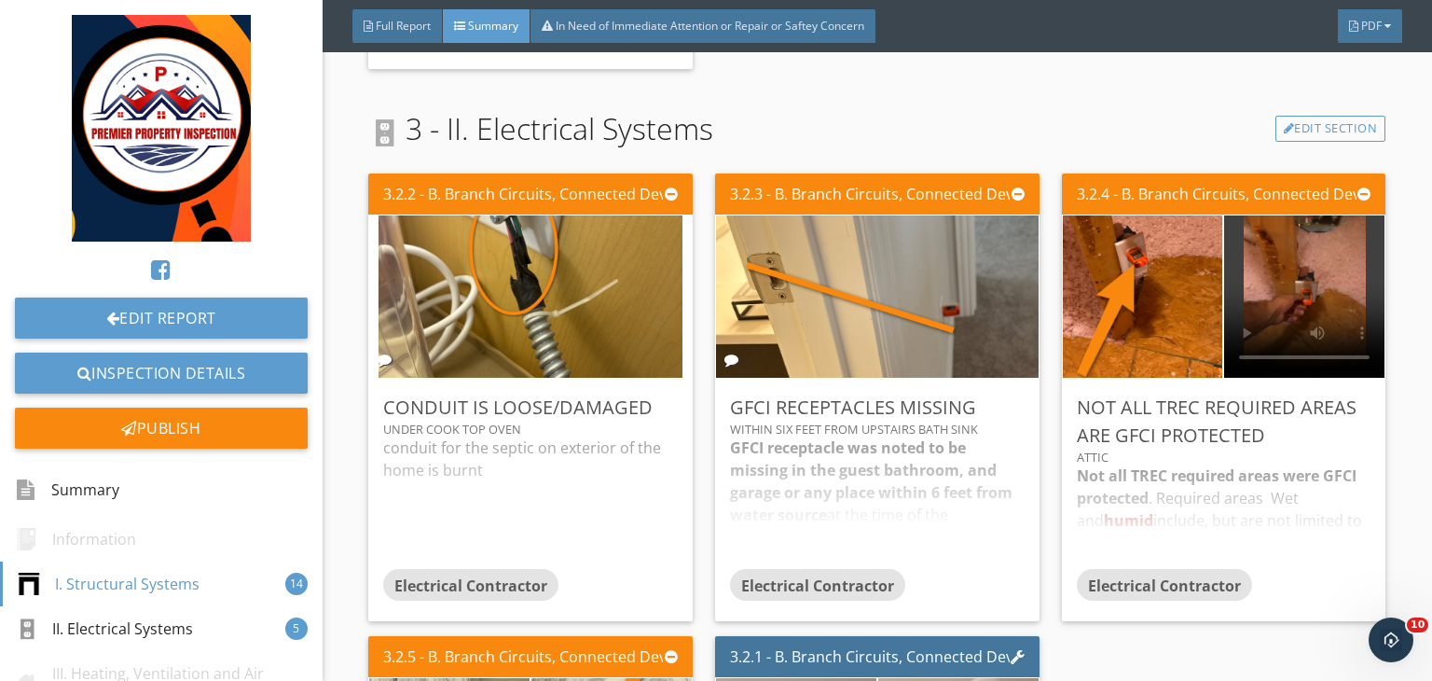
scroll to position [4327, 0]
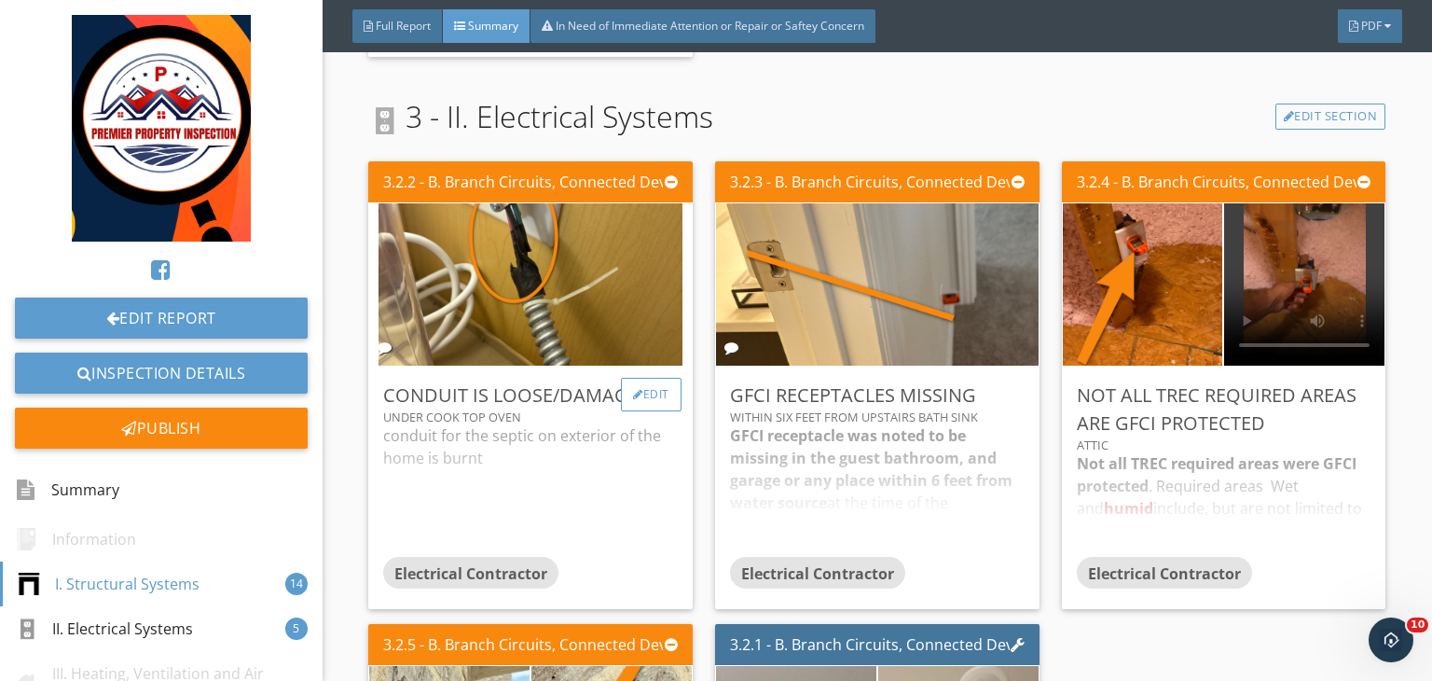
click at [656, 393] on div "Edit" at bounding box center [651, 395] width 61 height 34
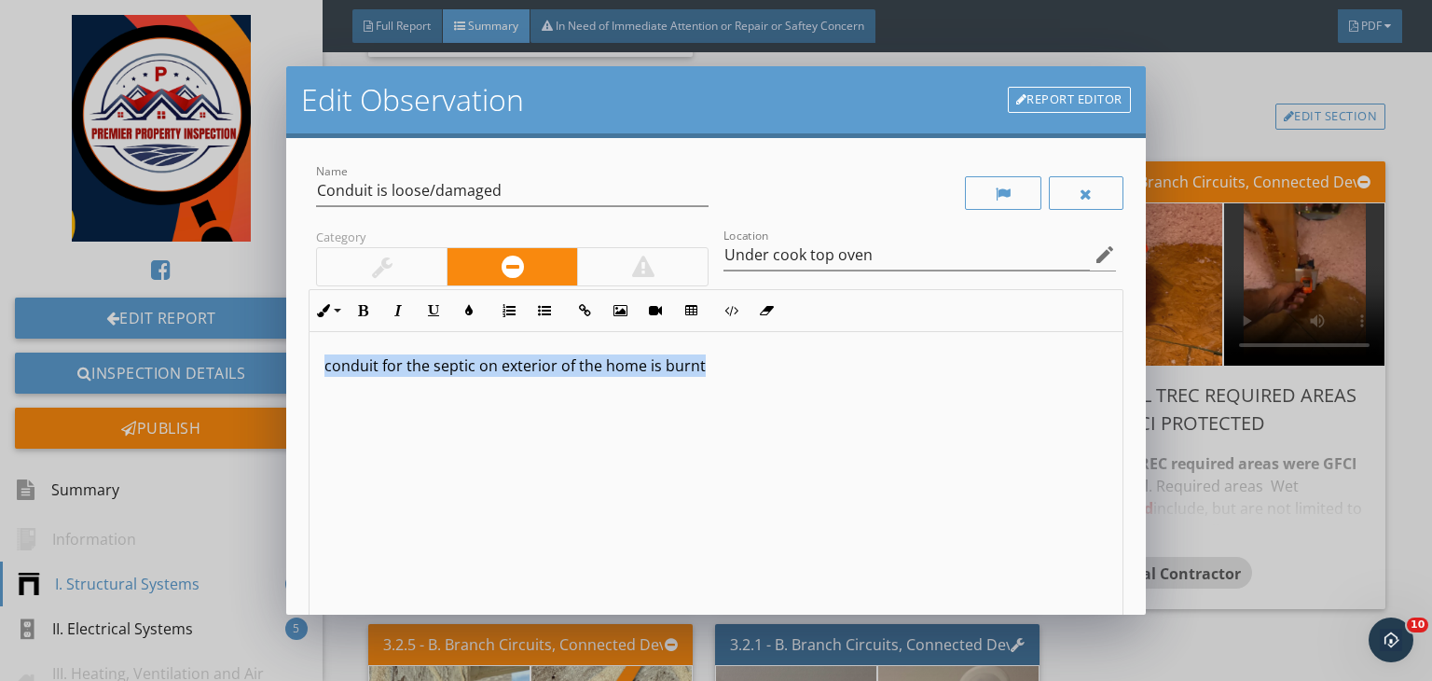
drag, startPoint x: 710, startPoint y: 366, endPoint x: 233, endPoint y: 360, distance: 476.6
click at [233, 360] on div "Edit Observation Report Editor Name Conduit is loose/damaged Category Location …" at bounding box center [716, 340] width 1432 height 681
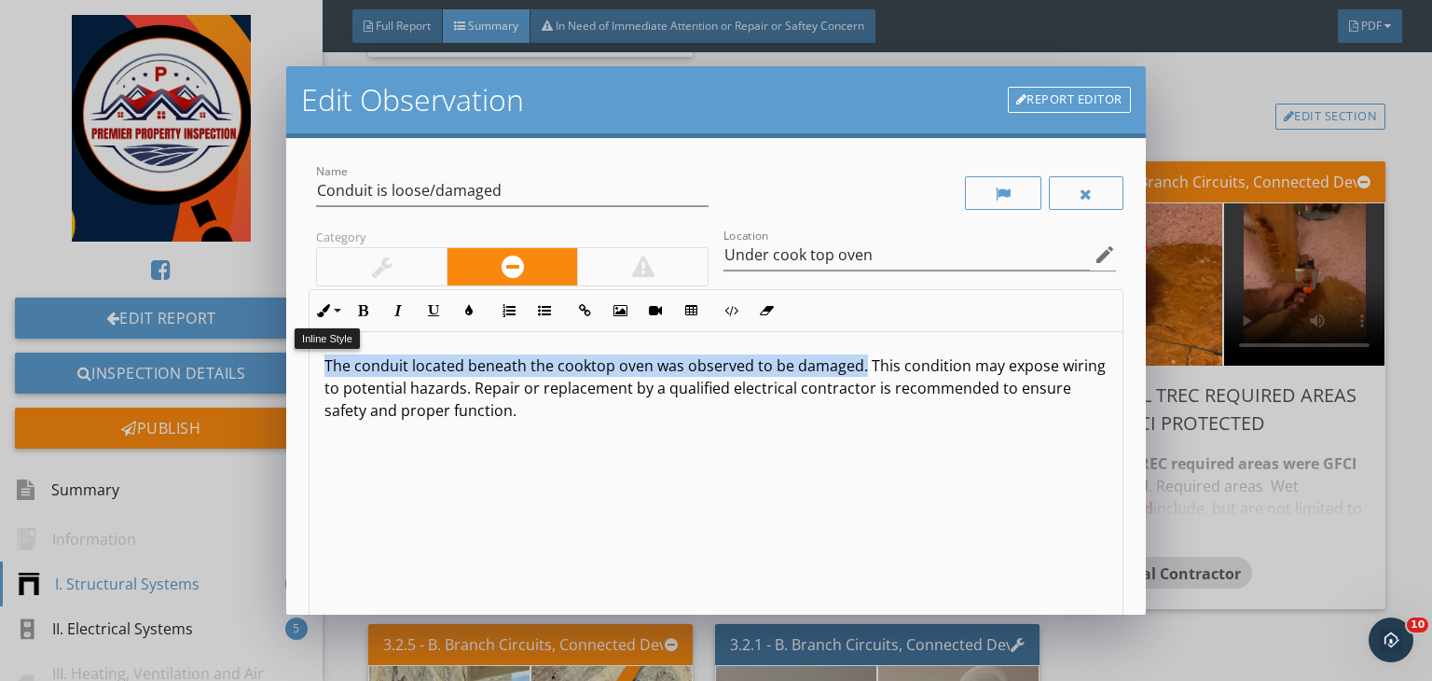
drag, startPoint x: 858, startPoint y: 370, endPoint x: 300, endPoint y: 319, distance: 560.0
click at [300, 319] on div "Name Conduit is loose/damaged Category Location Under cook top oven edit Inline…" at bounding box center [716, 376] width 860 height 477
click at [361, 314] on icon "button" at bounding box center [362, 310] width 13 height 13
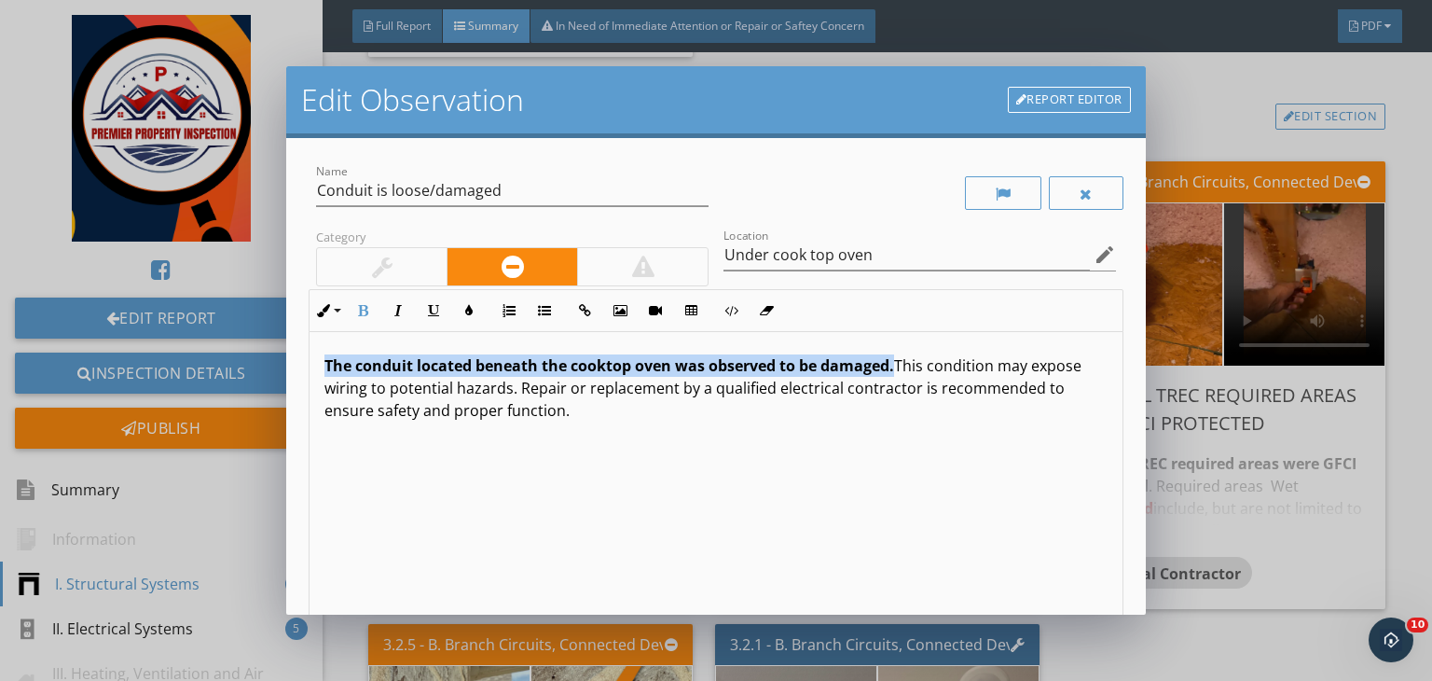
scroll to position [257, 0]
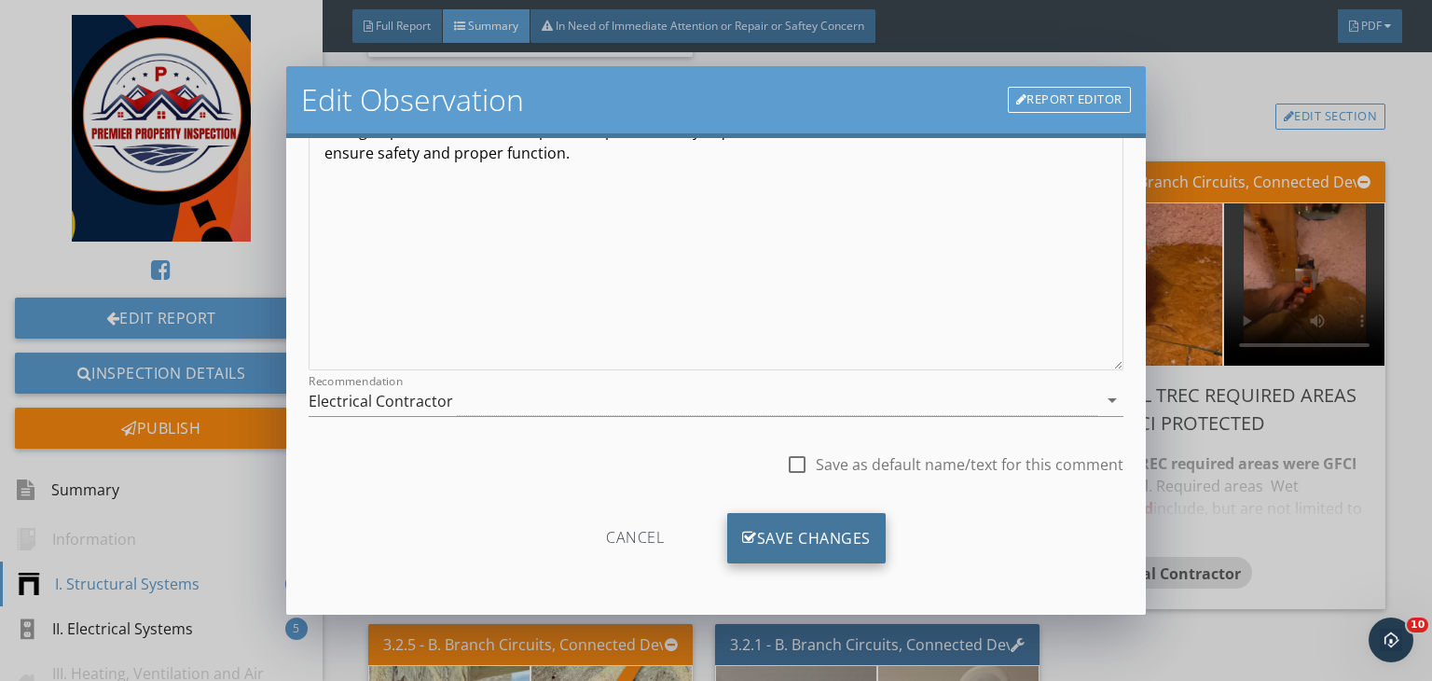
click at [811, 527] on div "Save Changes" at bounding box center [806, 538] width 159 height 50
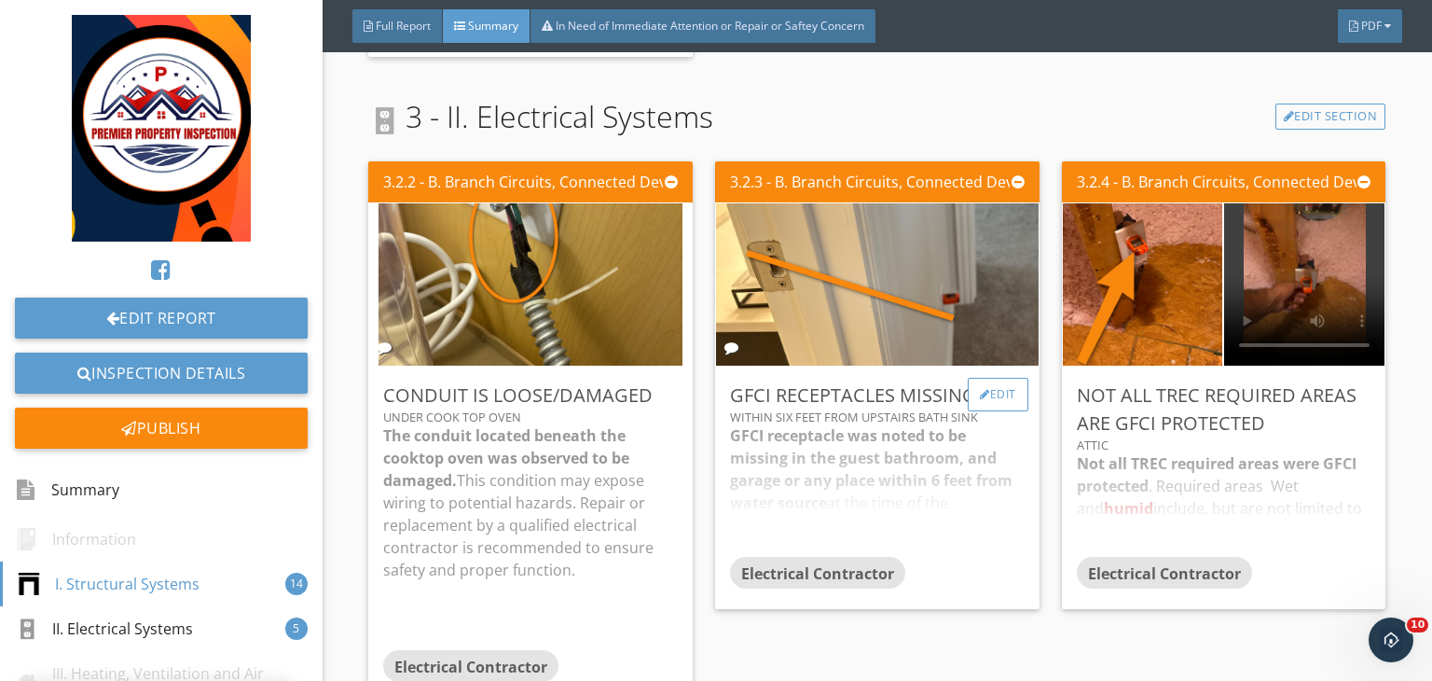
click at [988, 378] on div "Edit" at bounding box center [998, 395] width 61 height 34
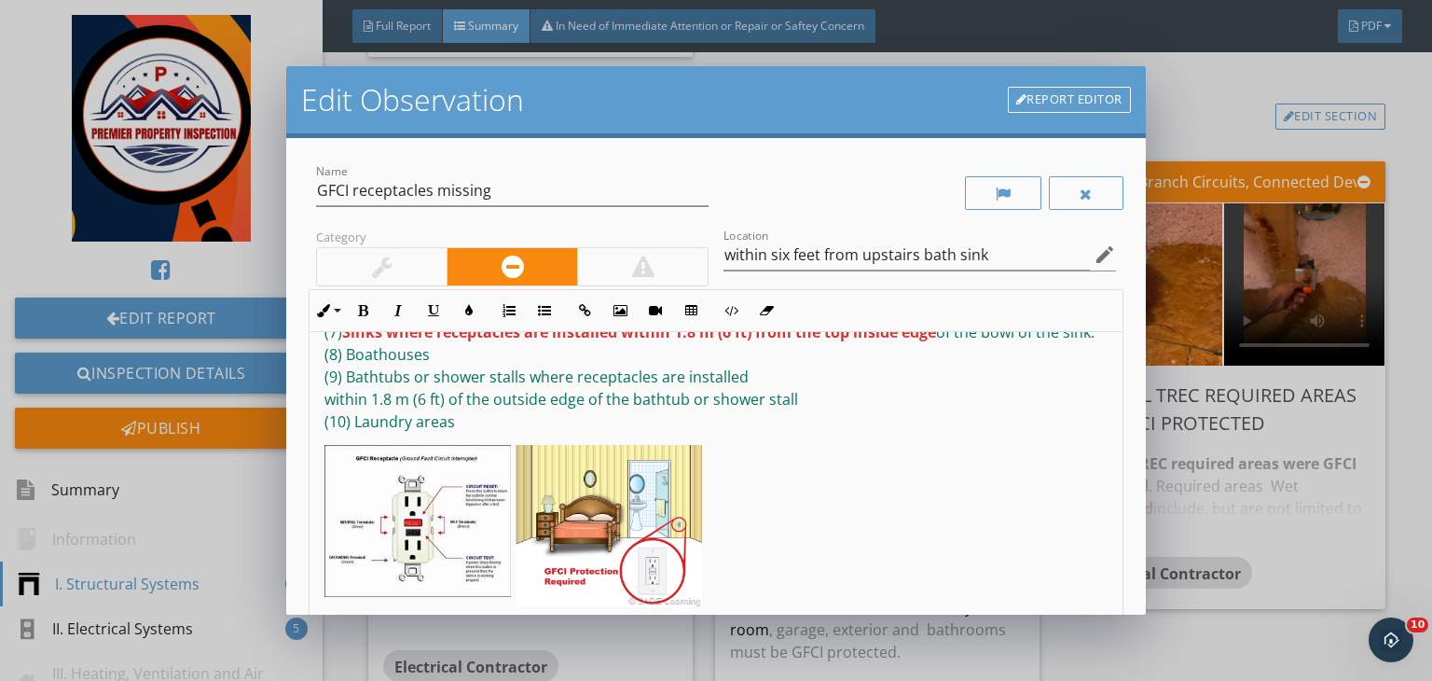
scroll to position [257, 0]
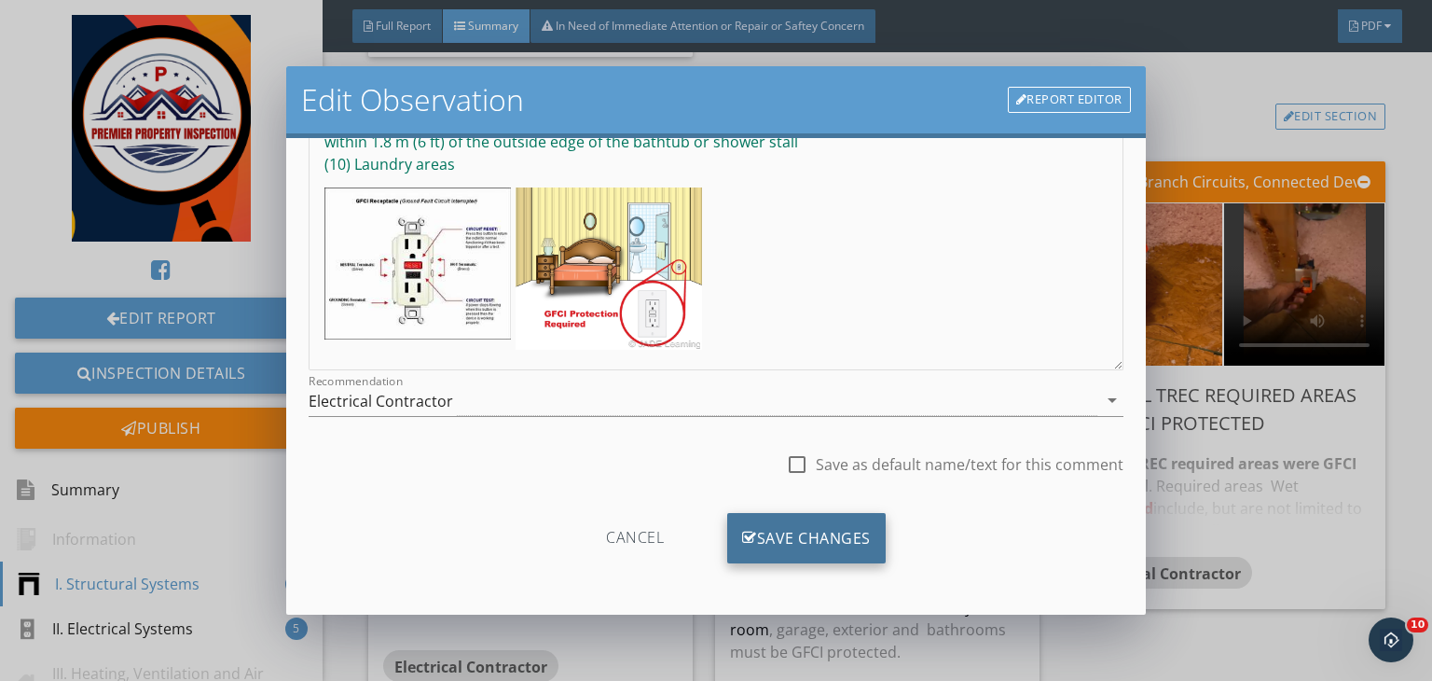
click at [818, 537] on div "Save Changes" at bounding box center [806, 538] width 159 height 50
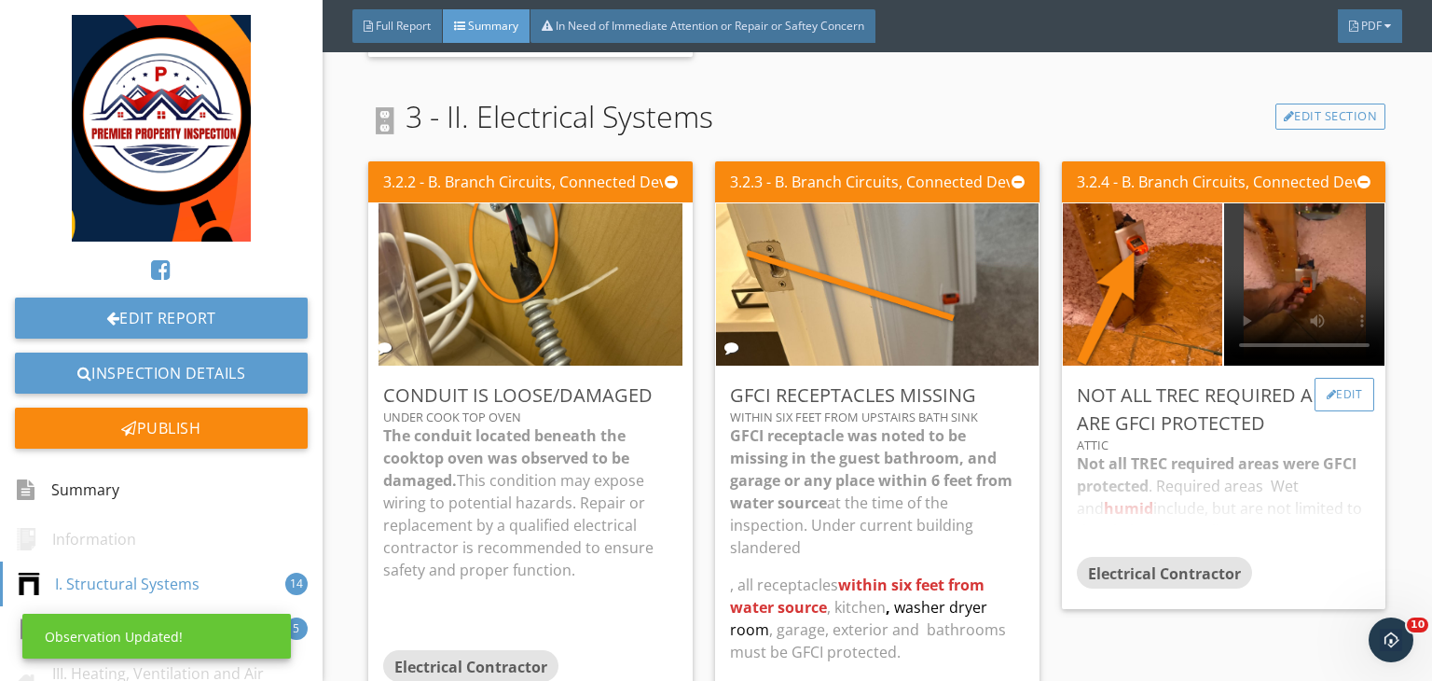
click at [1344, 381] on div "Edit" at bounding box center [1345, 395] width 61 height 34
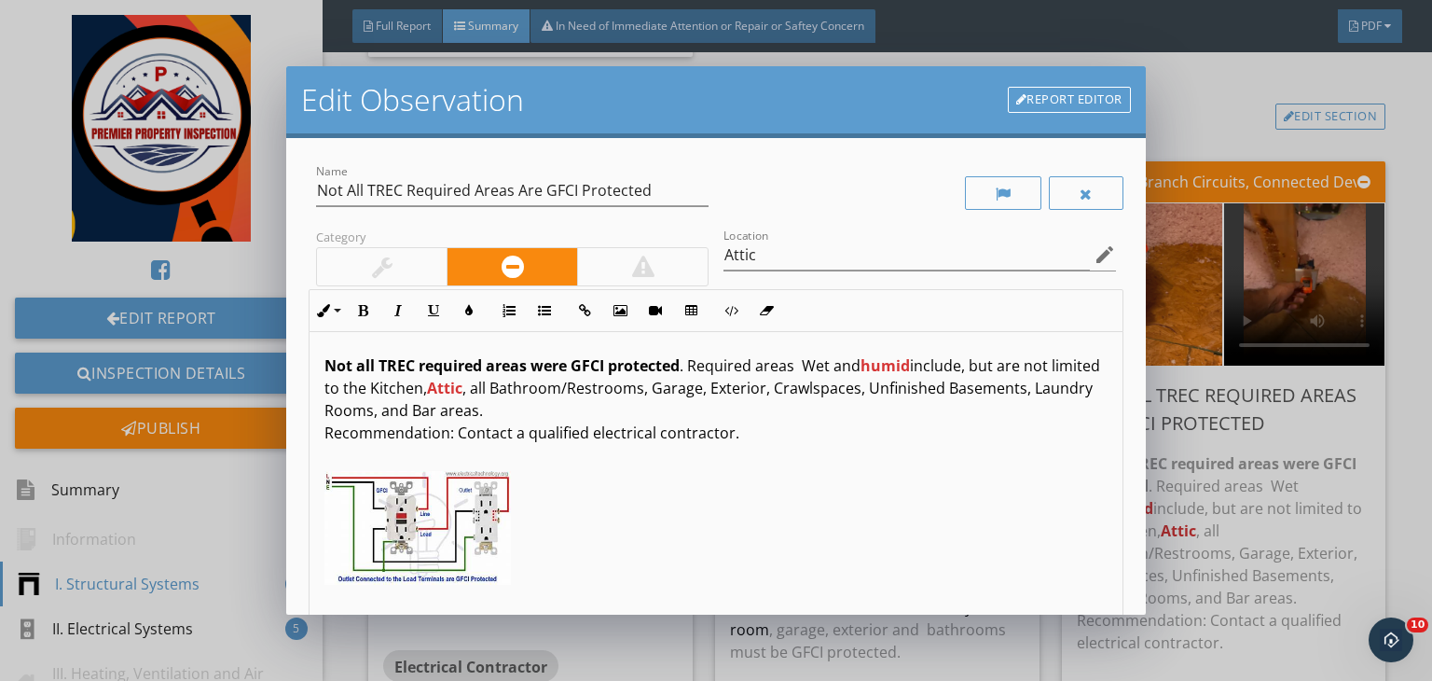
scroll to position [257, 0]
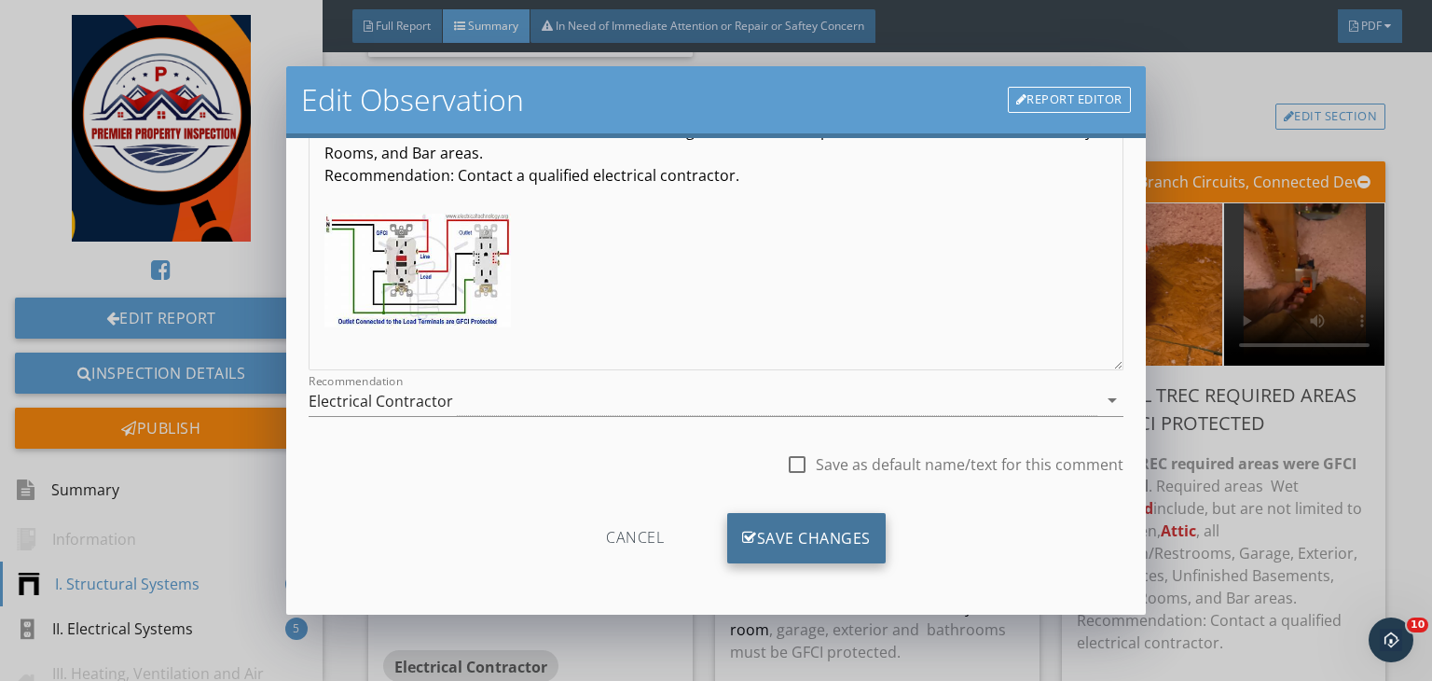
drag, startPoint x: 872, startPoint y: 560, endPoint x: 830, endPoint y: 534, distance: 49.4
click at [830, 534] on div "Save Changes" at bounding box center [806, 538] width 159 height 50
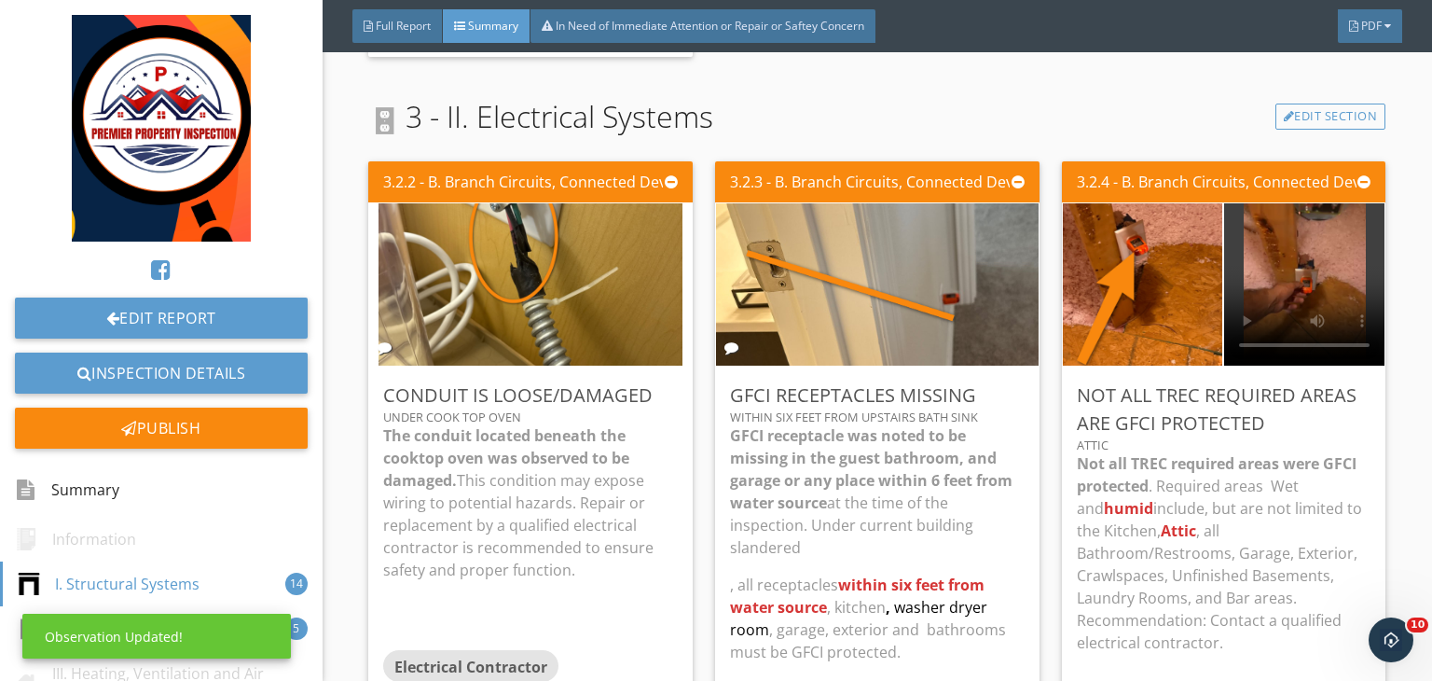
click at [830, 534] on div "Save Changes" at bounding box center [806, 538] width 159 height 50
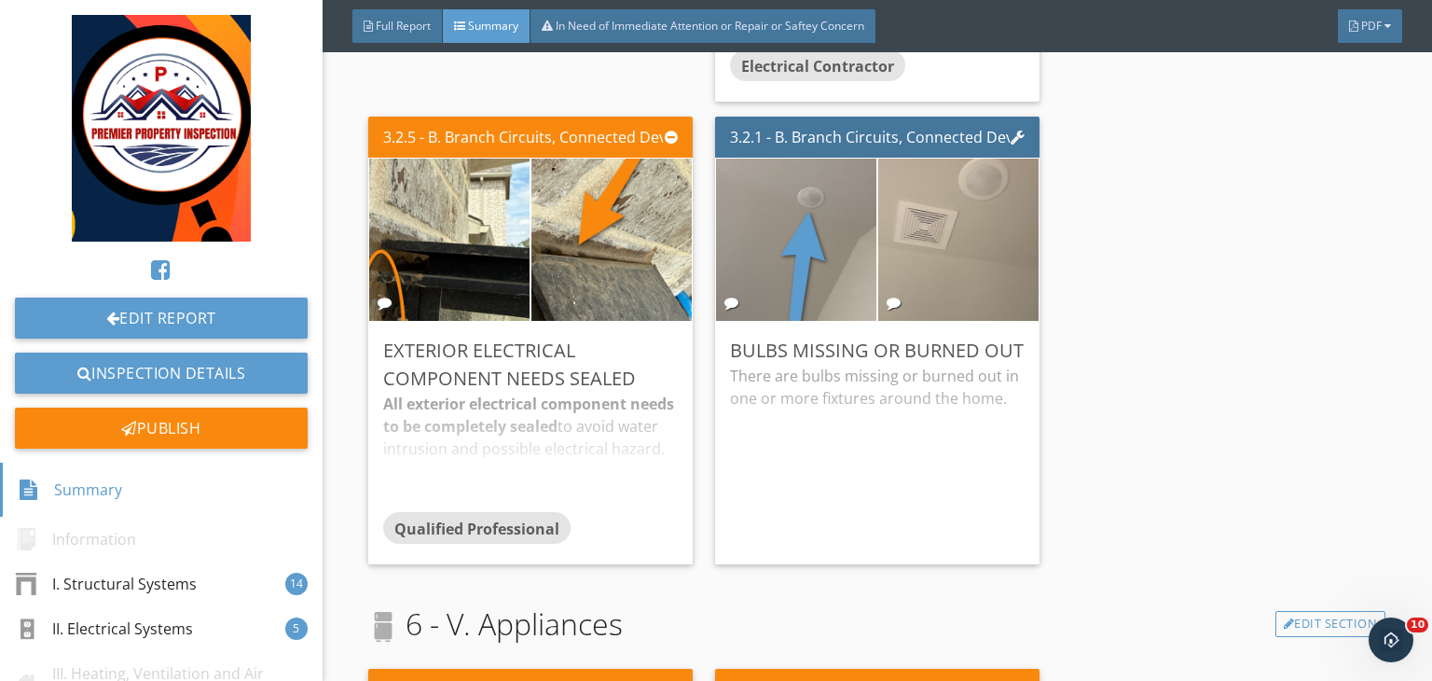
scroll to position [6127, 0]
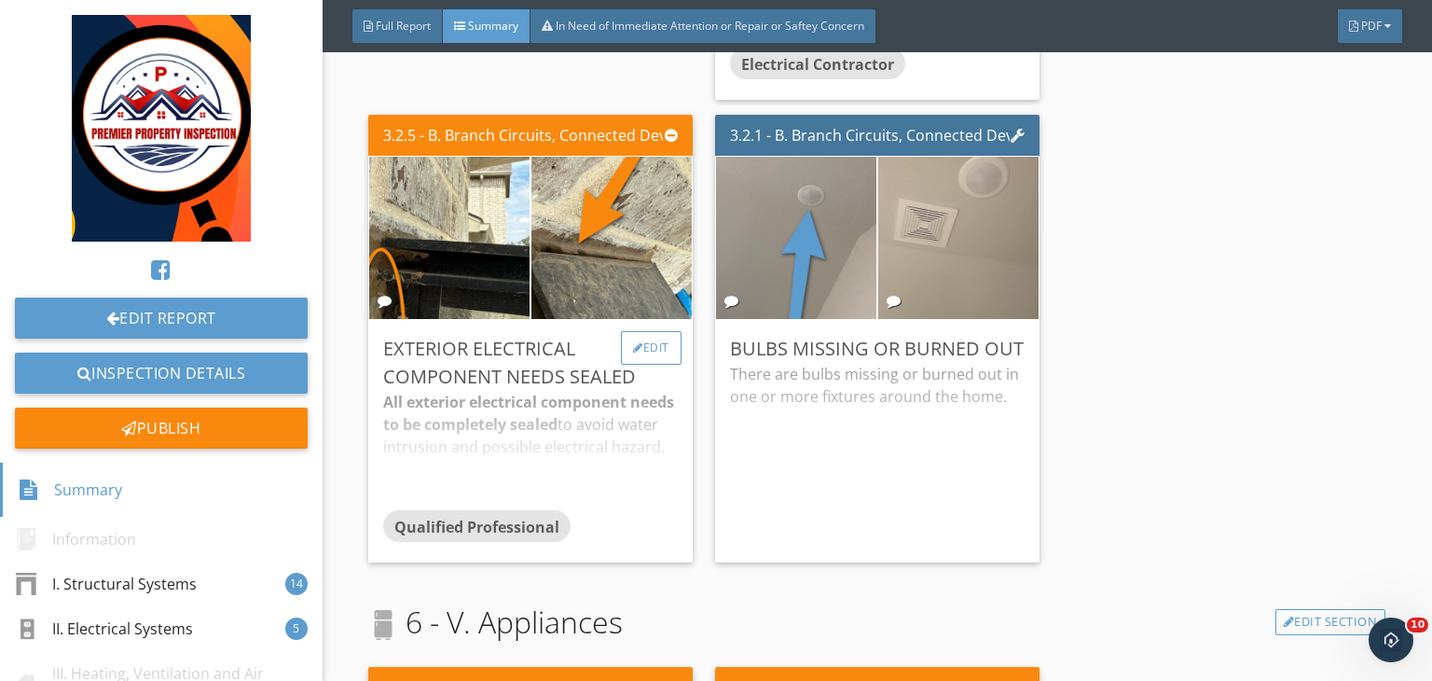
click at [656, 335] on div "Edit" at bounding box center [651, 348] width 61 height 34
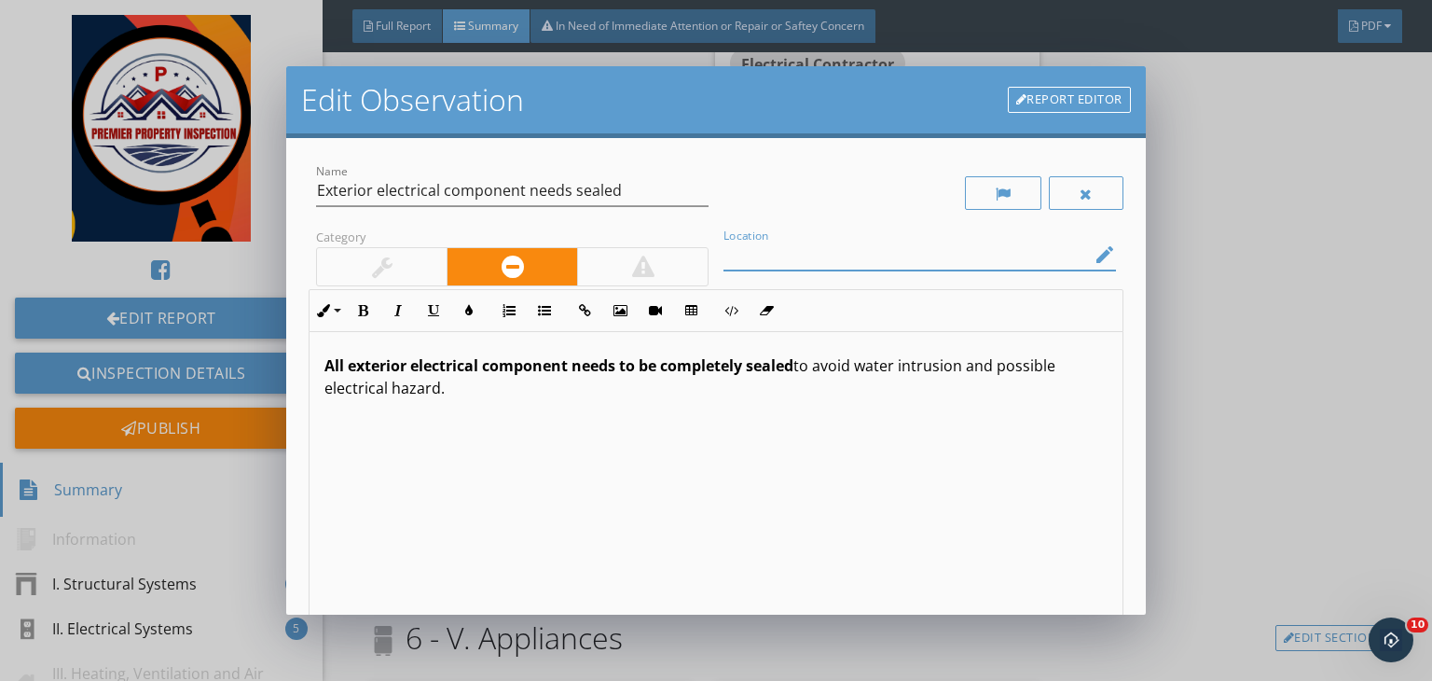
click at [750, 258] on input "Location" at bounding box center [907, 255] width 366 height 31
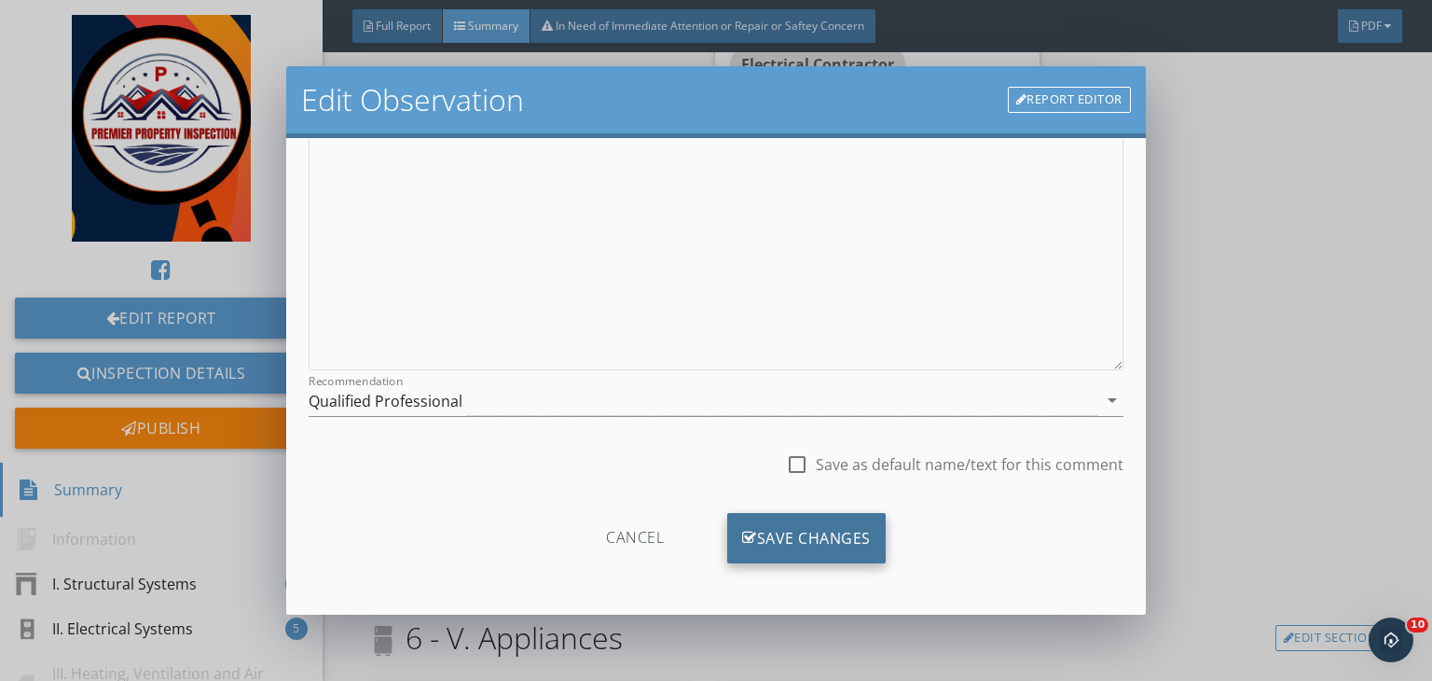
type input "Front lantern light"
click at [741, 516] on div "Save Changes" at bounding box center [806, 538] width 159 height 50
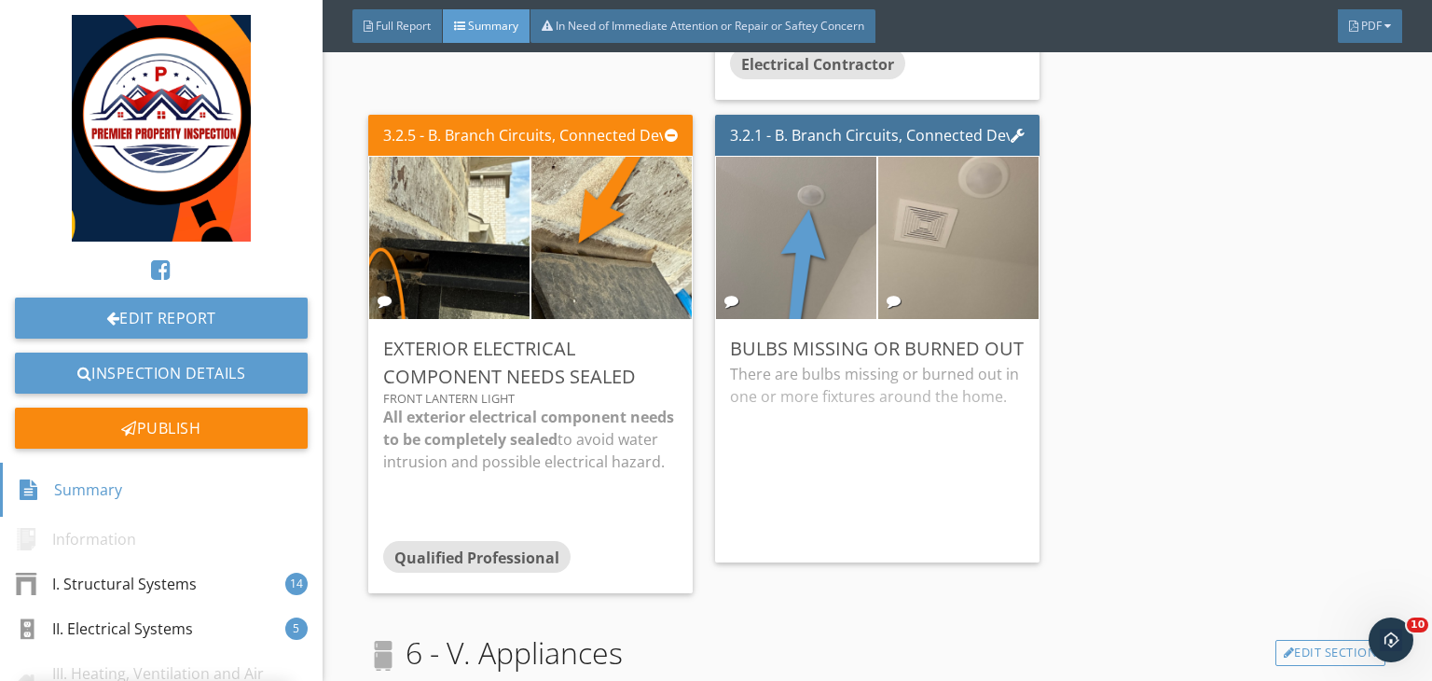
scroll to position [36, 0]
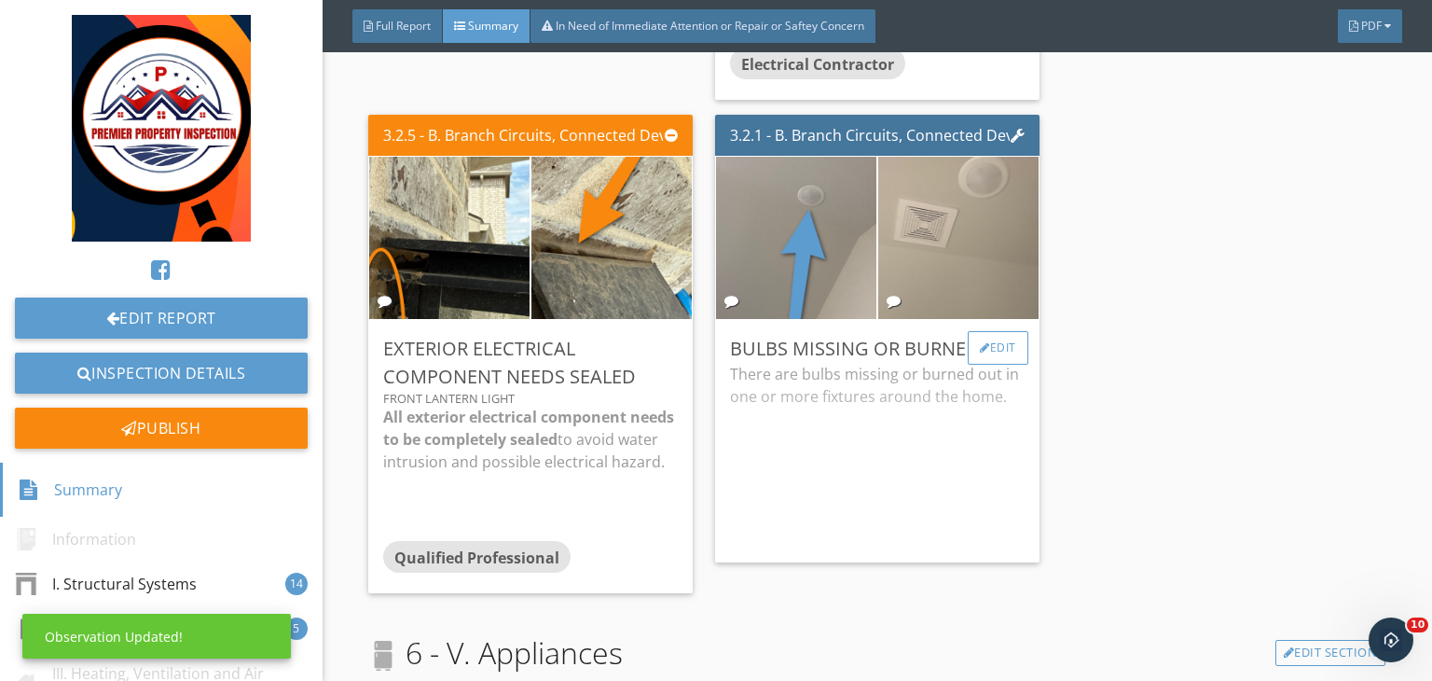
click at [988, 333] on div "Edit" at bounding box center [998, 348] width 61 height 34
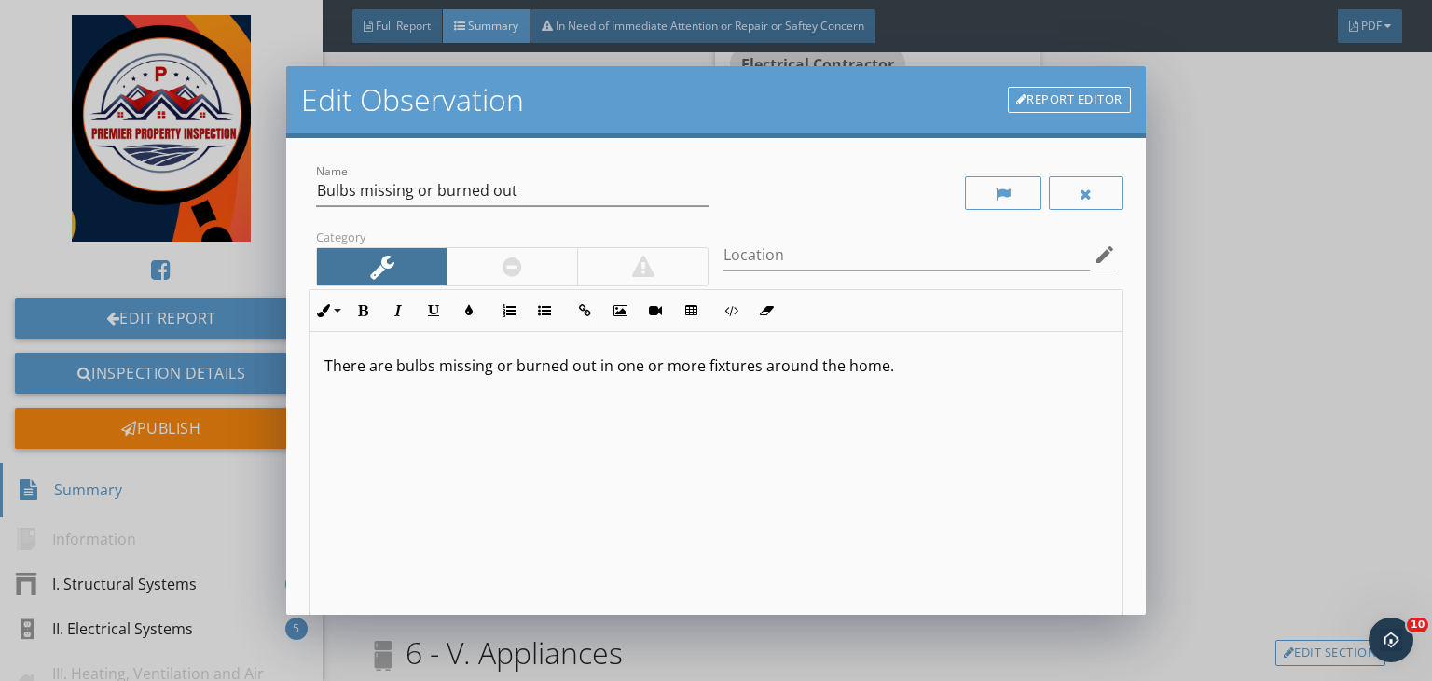
click at [795, 234] on div "Location edit" at bounding box center [920, 258] width 393 height 61
click at [793, 254] on input "Location" at bounding box center [907, 255] width 366 height 31
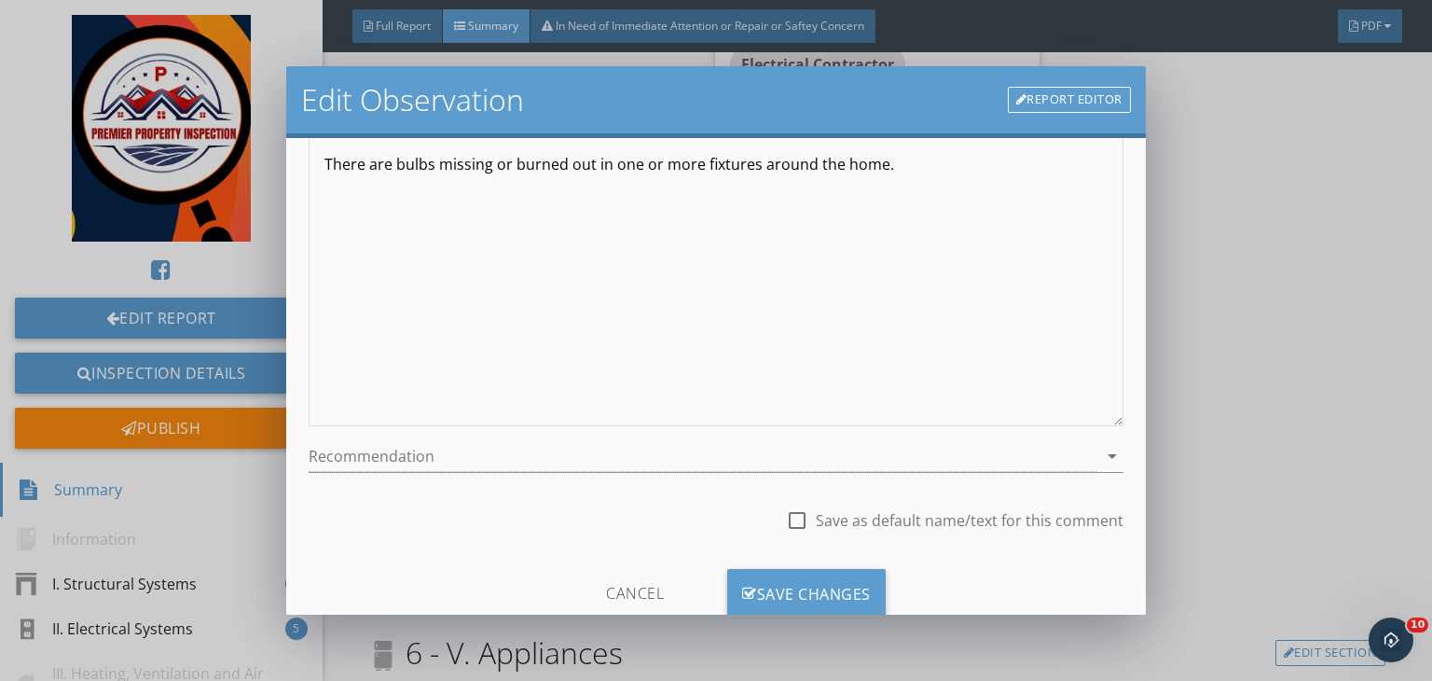
scroll to position [257, 0]
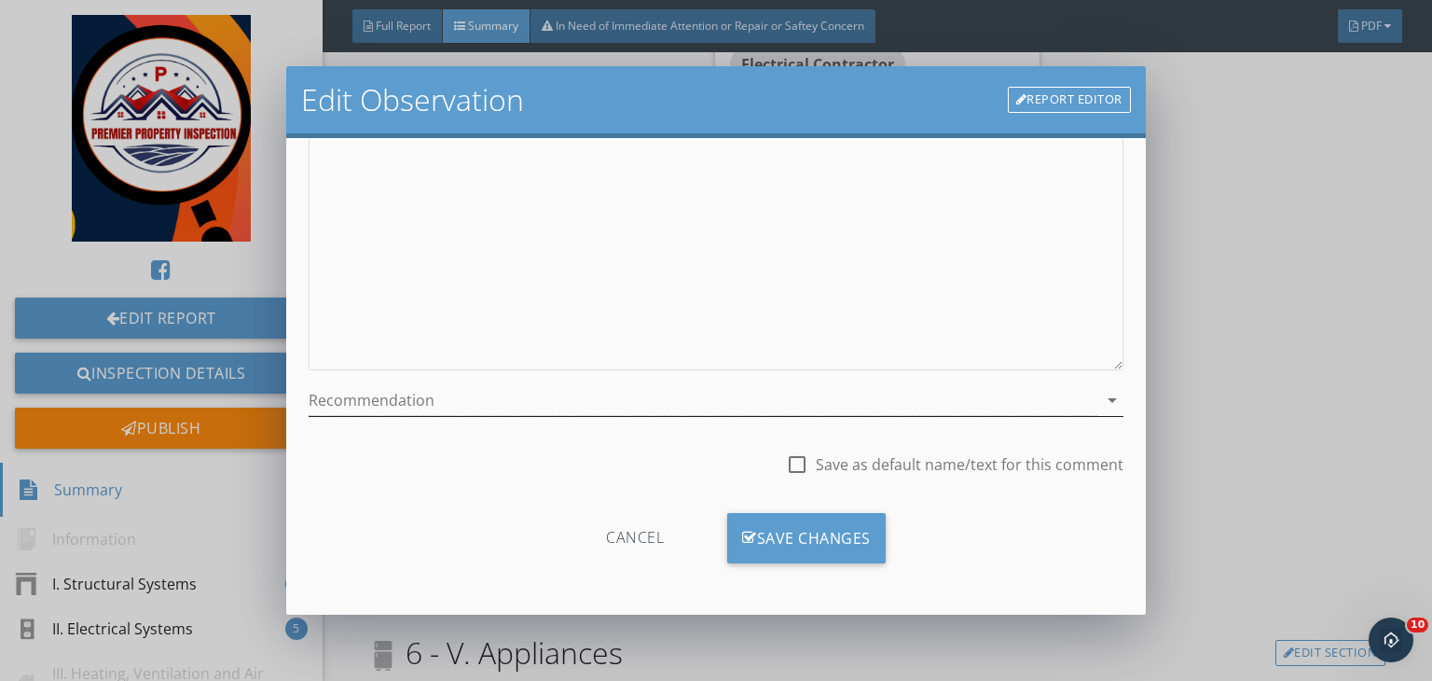
type input "master bath and upstairs bath commode area"
click at [509, 408] on div at bounding box center [703, 400] width 789 height 31
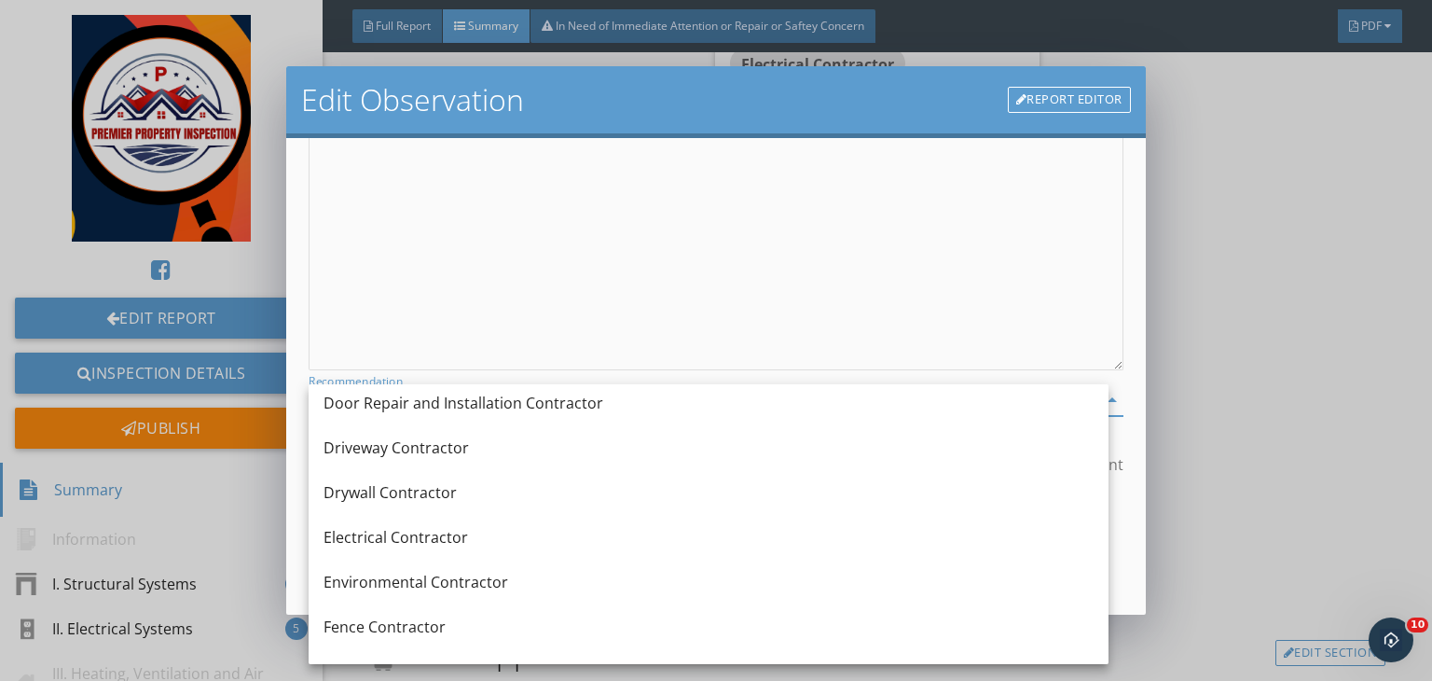
scroll to position [550, 0]
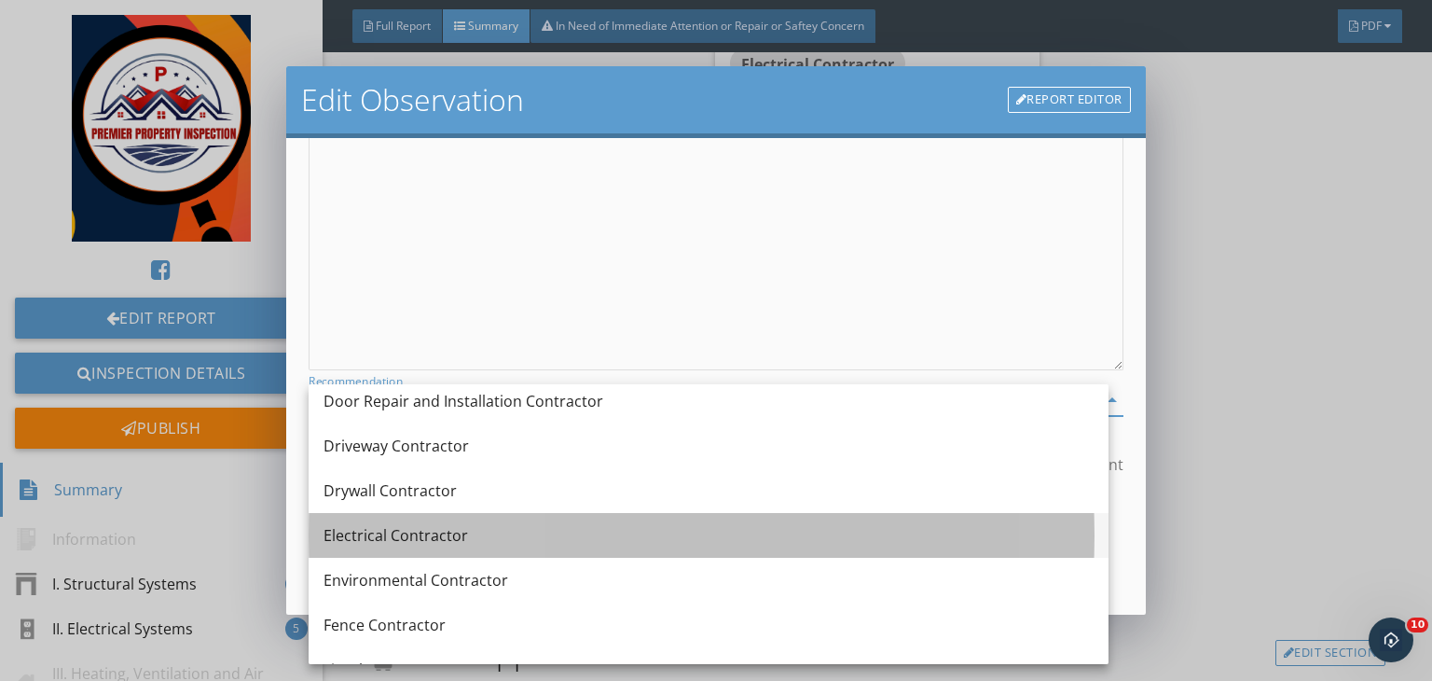
click at [384, 524] on div "Electrical Contractor" at bounding box center [709, 535] width 770 height 22
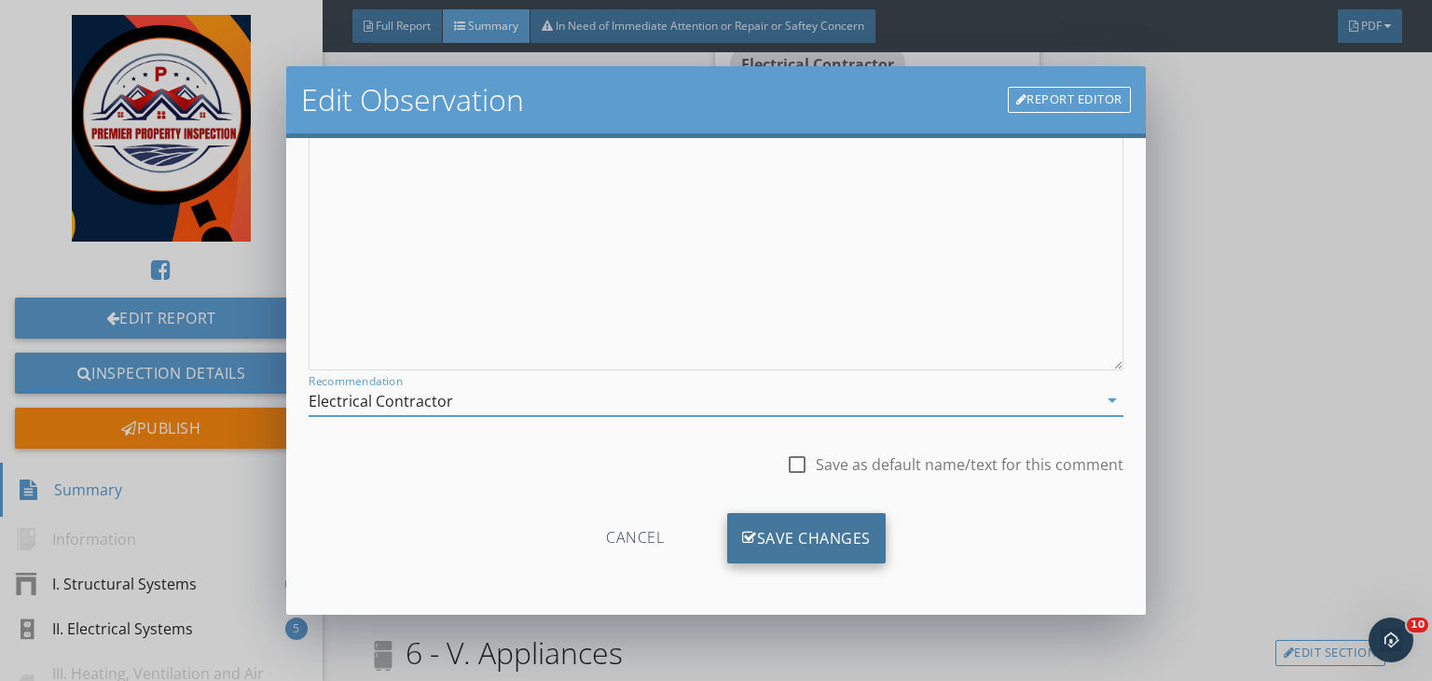
click at [771, 536] on div "Save Changes" at bounding box center [806, 538] width 159 height 50
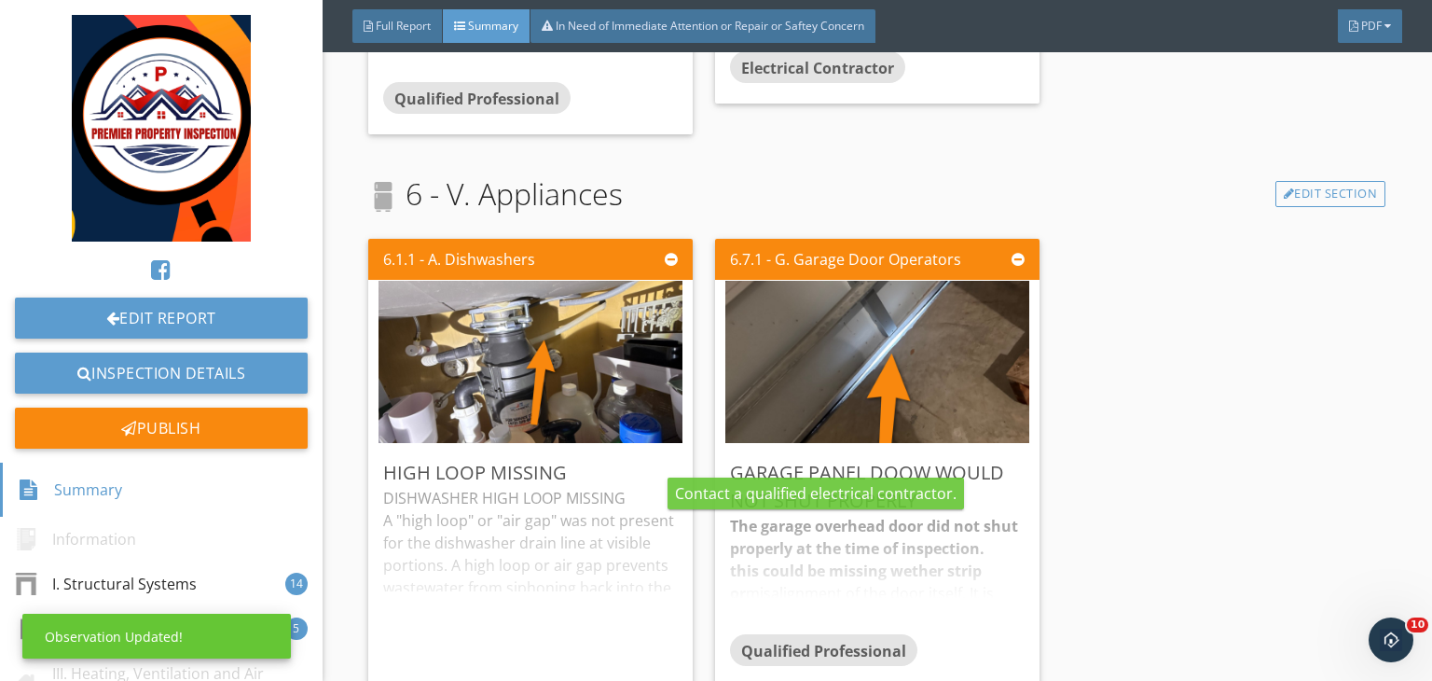
scroll to position [6586, 0]
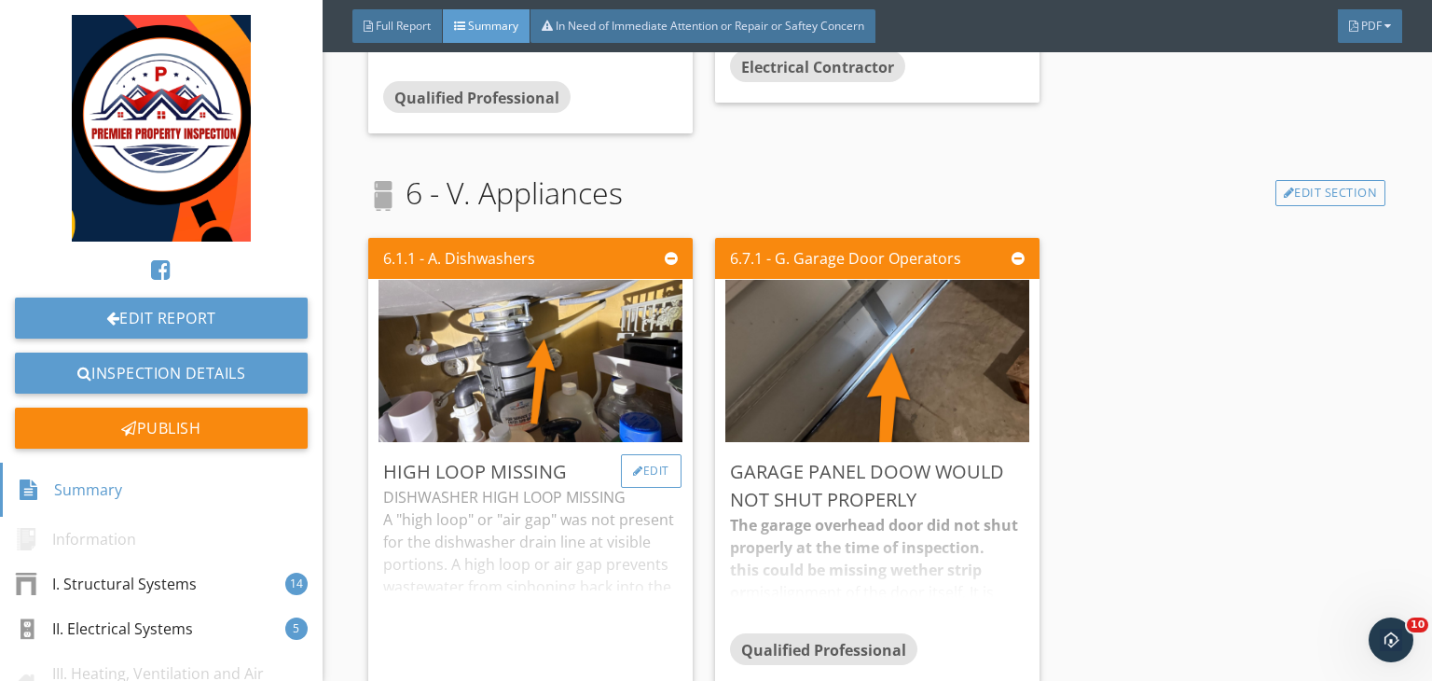
click at [661, 474] on div "Edit" at bounding box center [651, 471] width 61 height 34
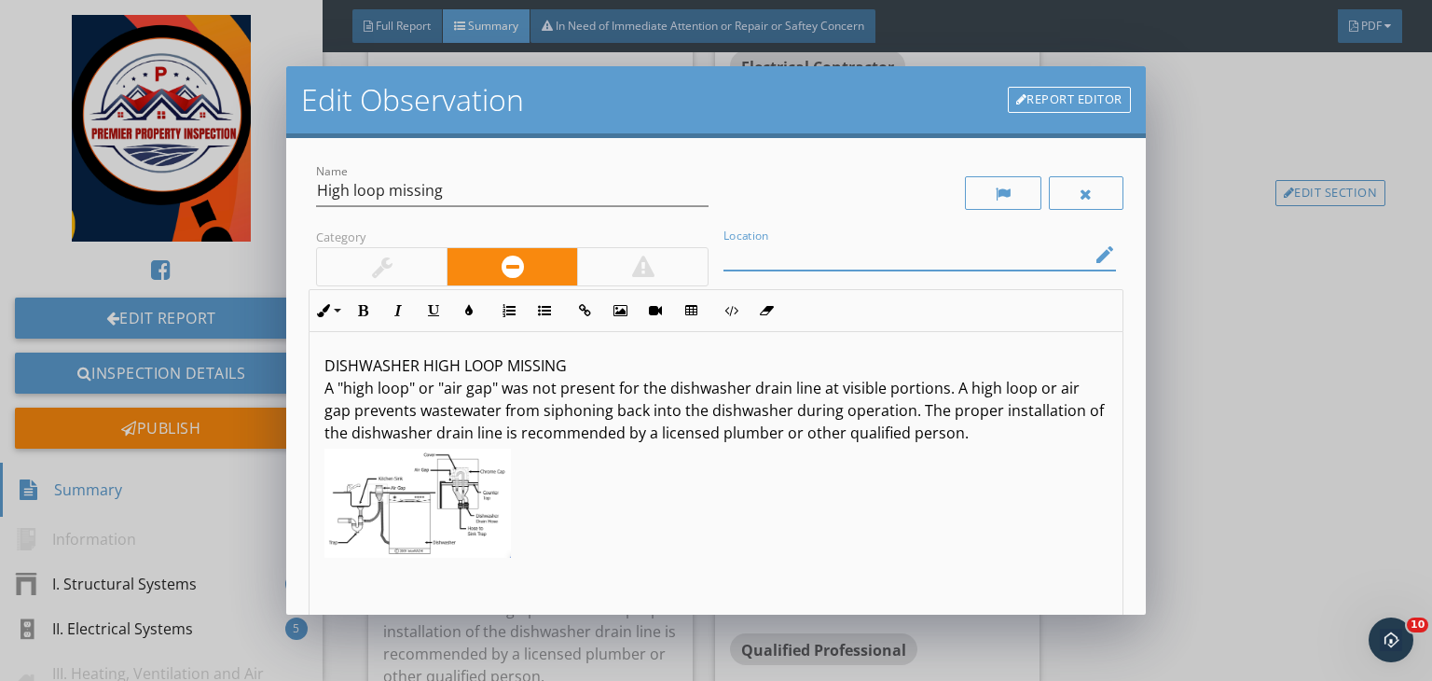
click at [753, 260] on input "Location" at bounding box center [907, 255] width 366 height 31
type input "Dishwasher drain line under kitchen sink"
click at [318, 191] on input "High loop missing" at bounding box center [512, 190] width 393 height 31
type input "Dishwasher drain line High loop missing"
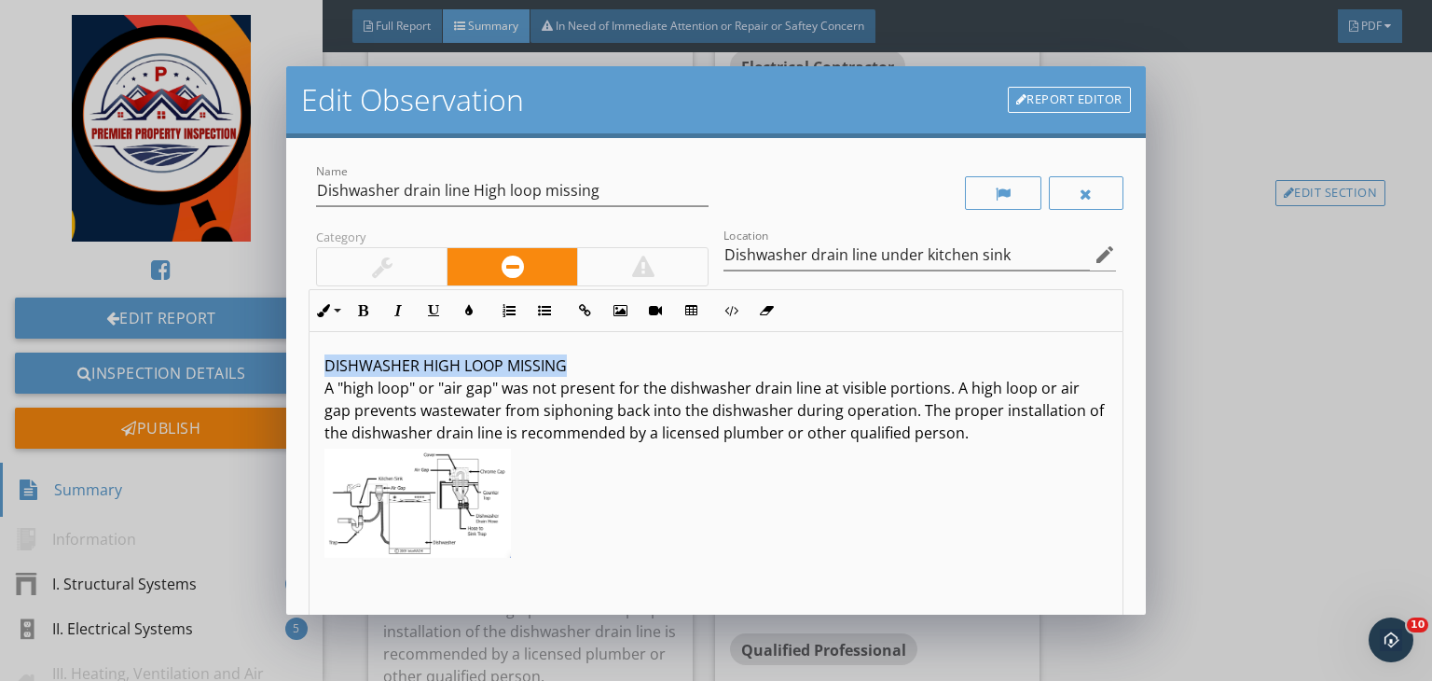
drag, startPoint x: 584, startPoint y: 360, endPoint x: 300, endPoint y: 346, distance: 283.8
click at [300, 346] on div "Name Dishwasher drain line High loop missing Category Location Dishwasher drain…" at bounding box center [716, 376] width 860 height 477
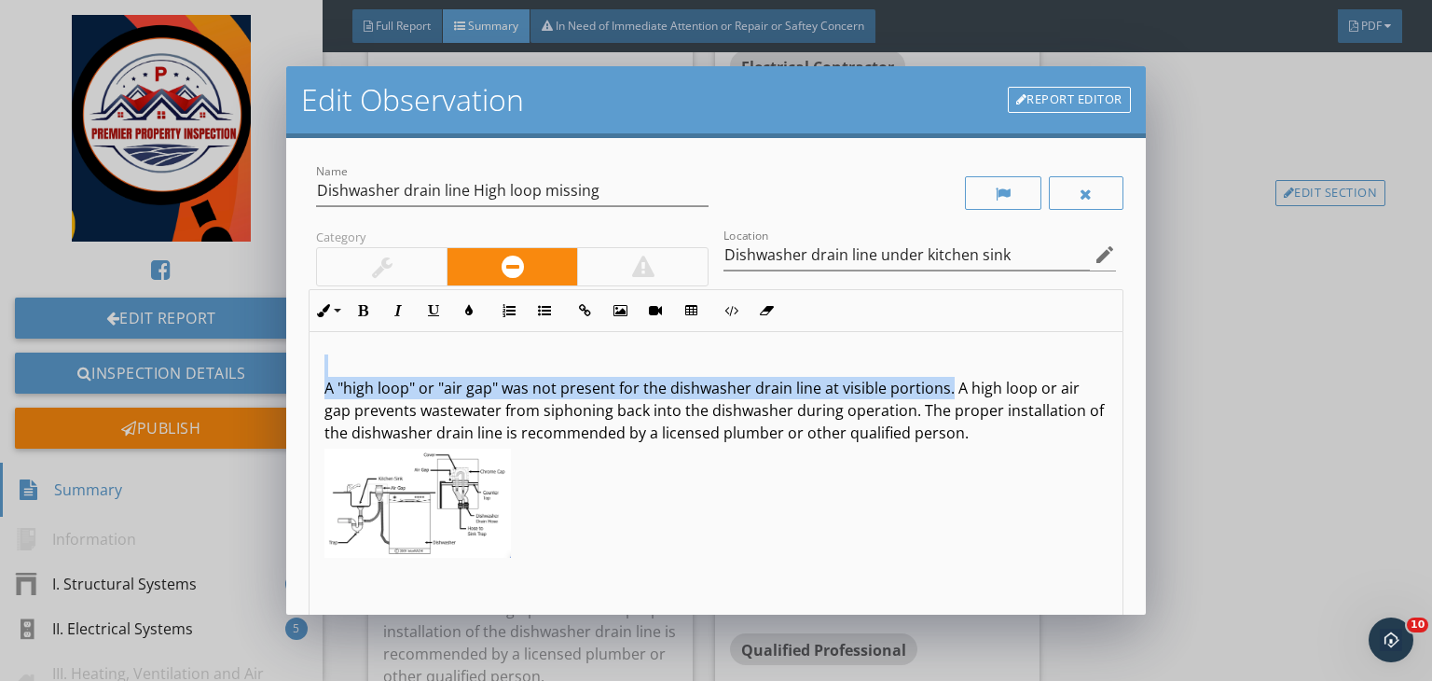
drag, startPoint x: 946, startPoint y: 392, endPoint x: 406, endPoint y: 341, distance: 542.3
click at [406, 341] on div "A "high loop" or "air gap" was not present for the dishwasher drain line at vis…" at bounding box center [716, 480] width 813 height 296
click at [361, 311] on icon "button" at bounding box center [362, 310] width 13 height 13
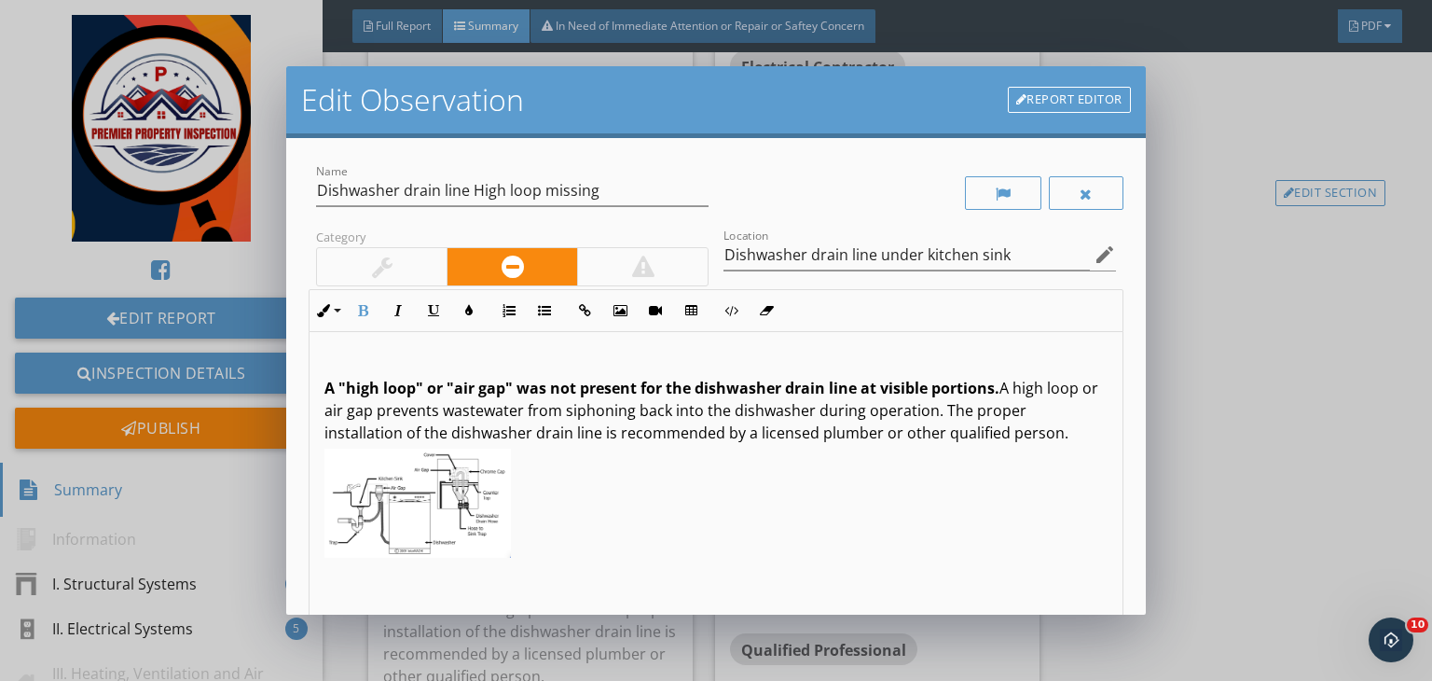
scroll to position [257, 0]
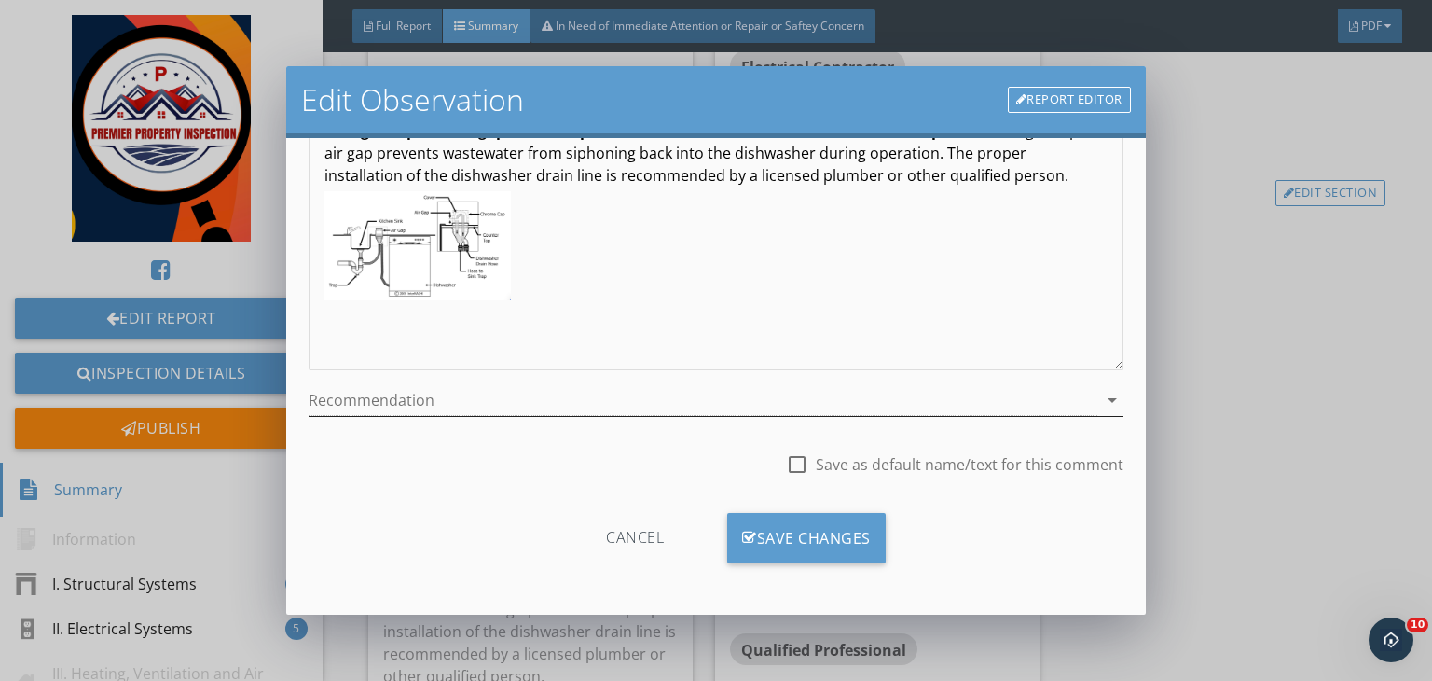
click at [445, 400] on div at bounding box center [703, 400] width 789 height 31
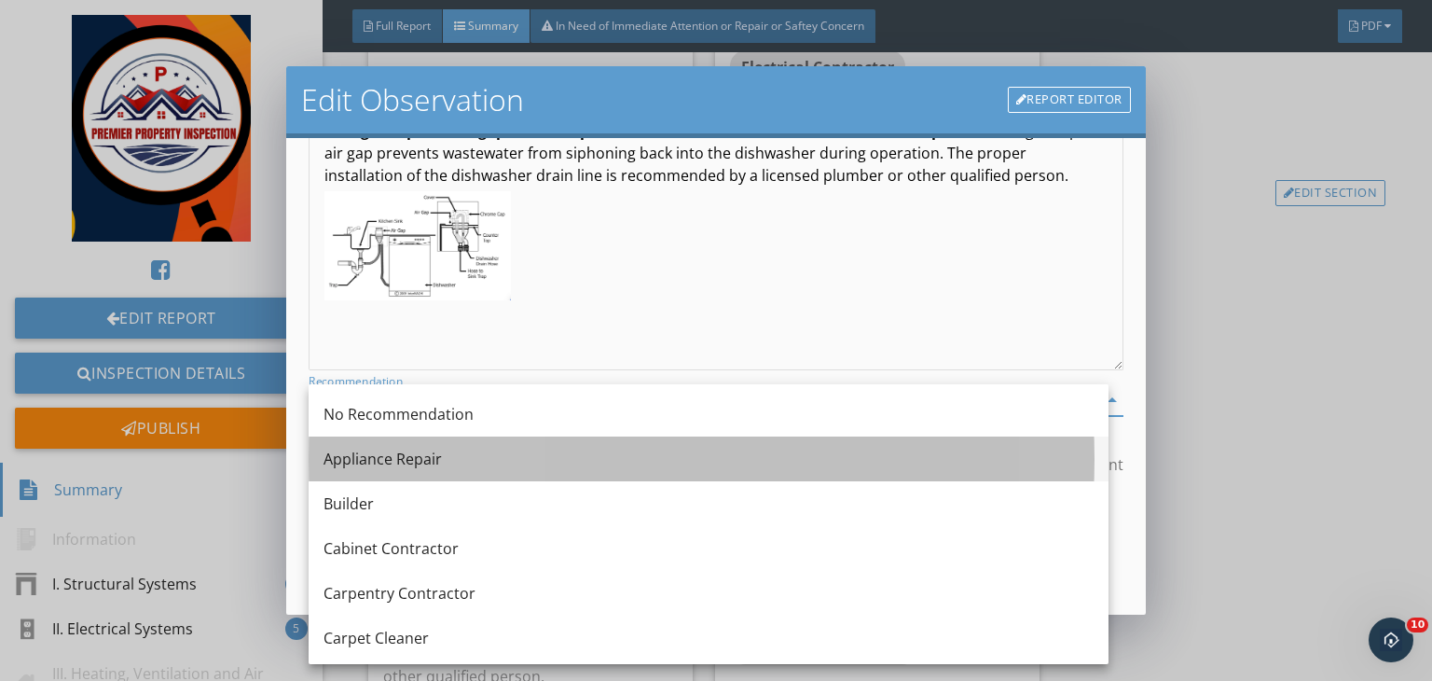
click at [373, 467] on div "Appliance Repair" at bounding box center [709, 459] width 770 height 22
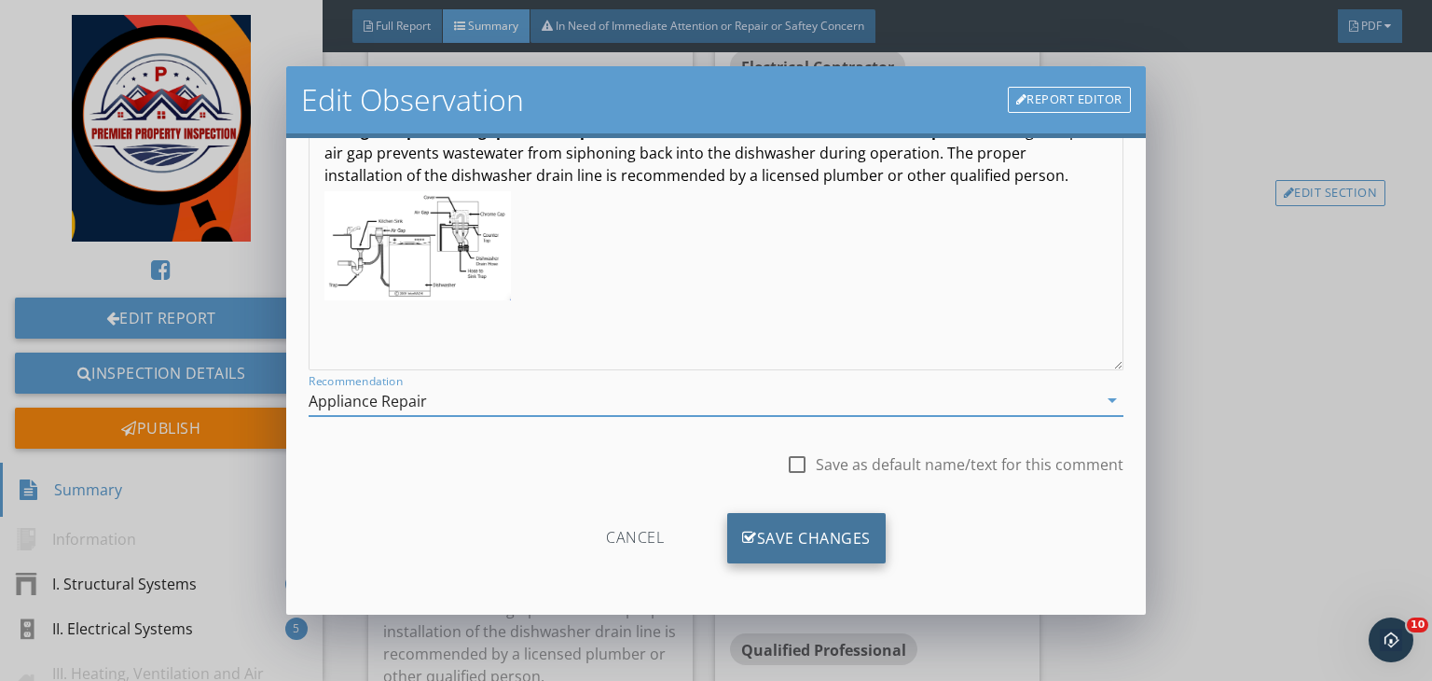
click at [763, 536] on div "Save Changes" at bounding box center [806, 538] width 159 height 50
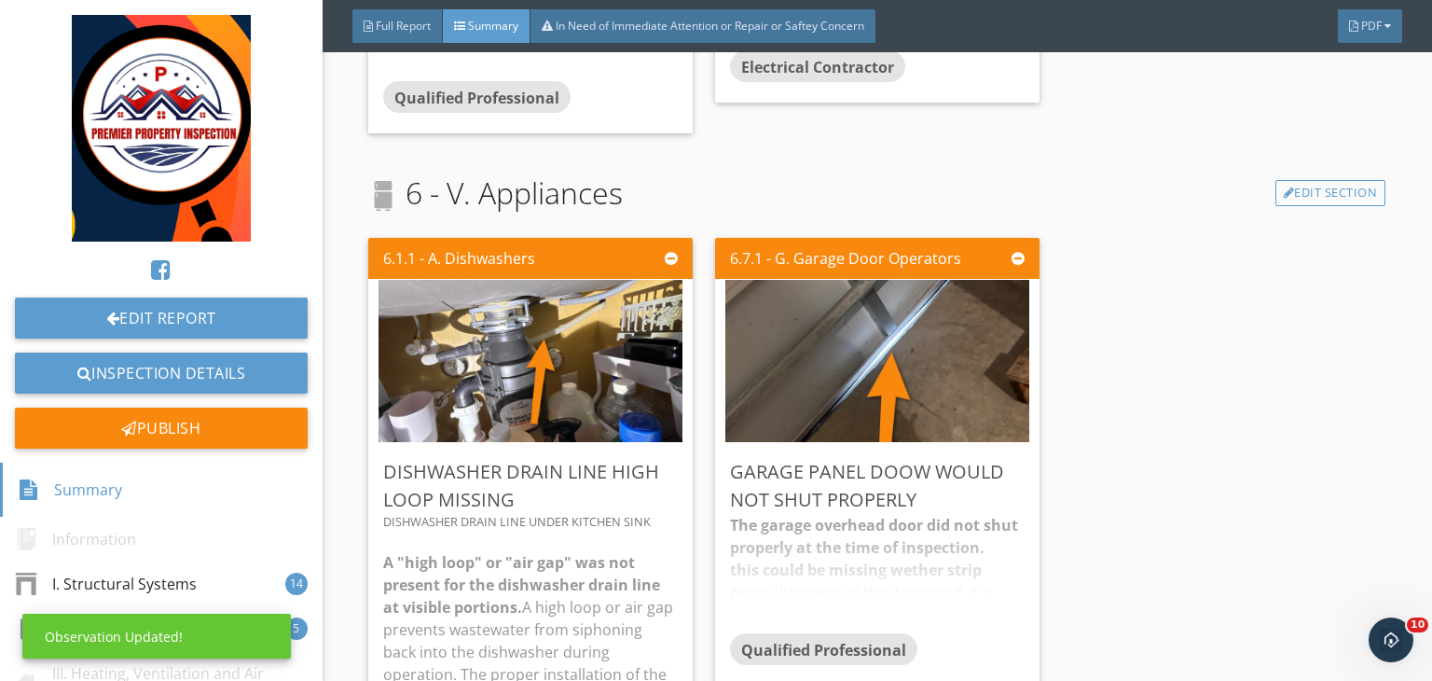
scroll to position [36, 0]
click at [990, 476] on div "Edit" at bounding box center [998, 471] width 61 height 34
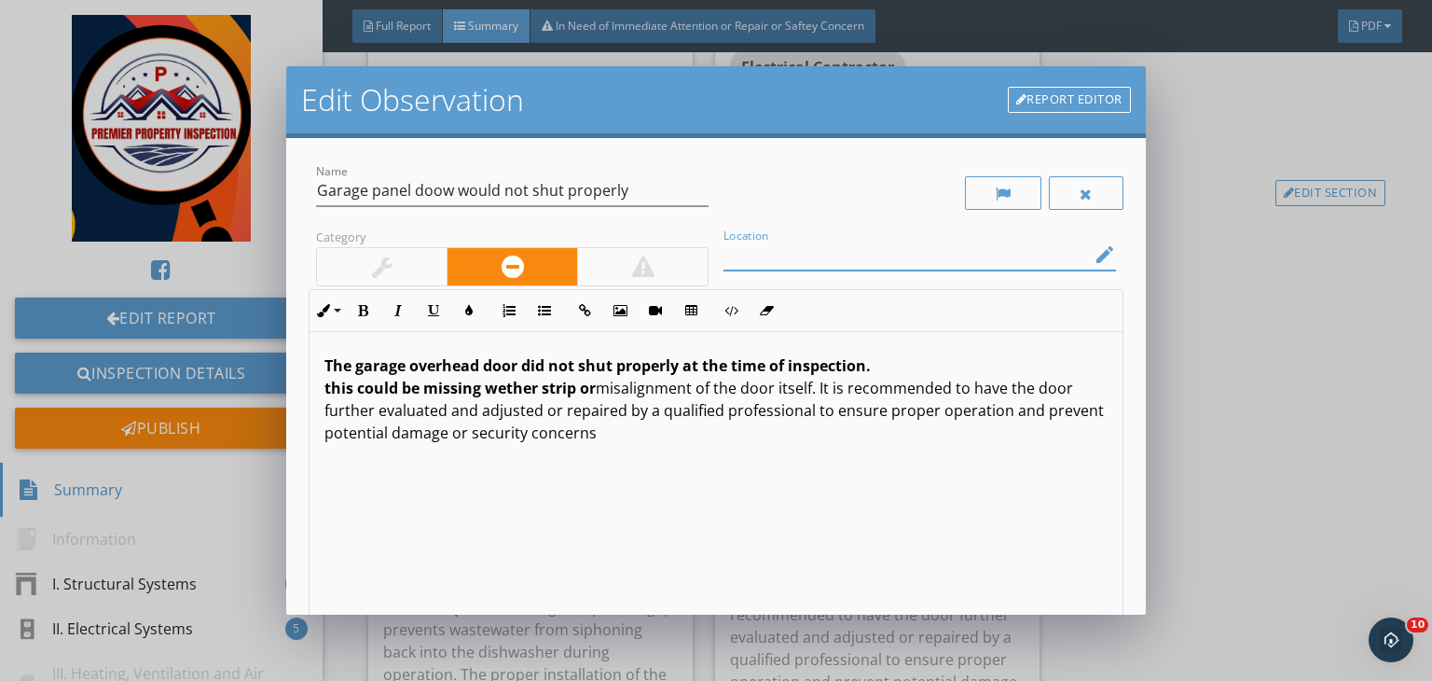
click at [739, 256] on input "Location" at bounding box center [907, 255] width 366 height 31
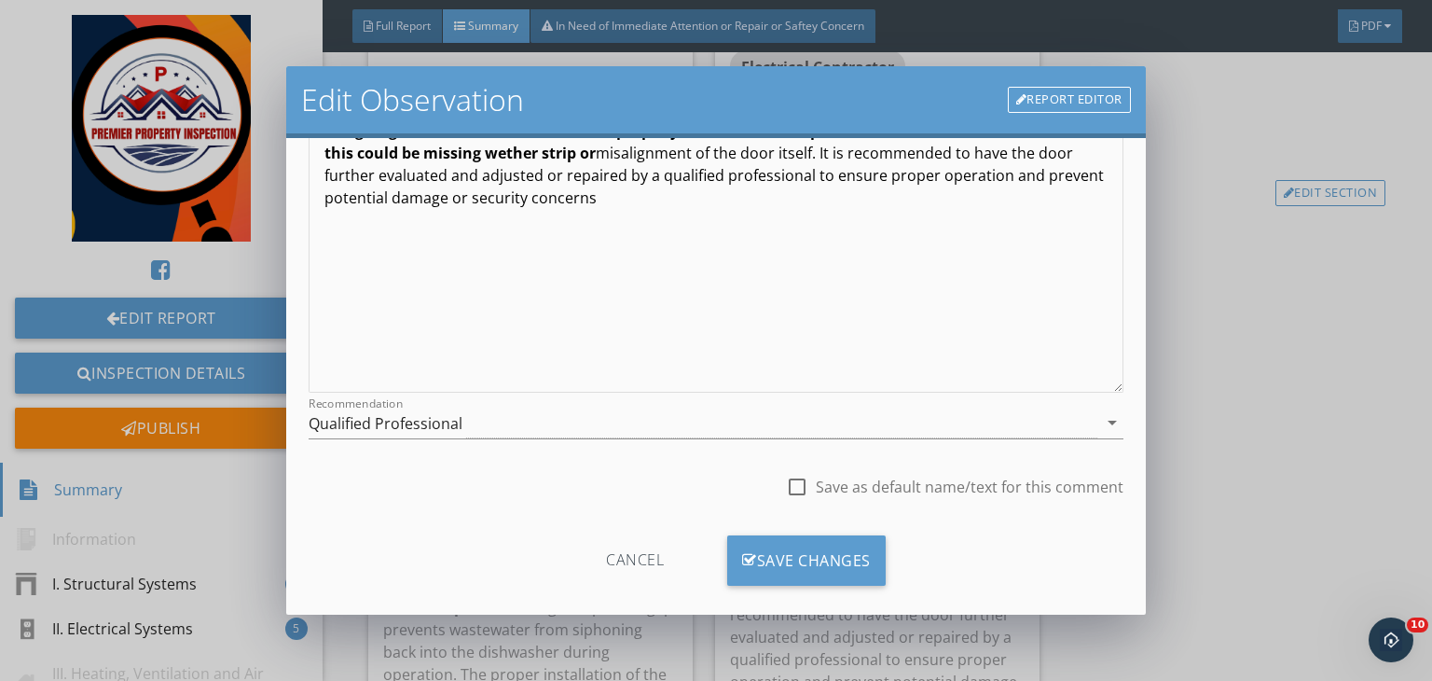
scroll to position [257, 0]
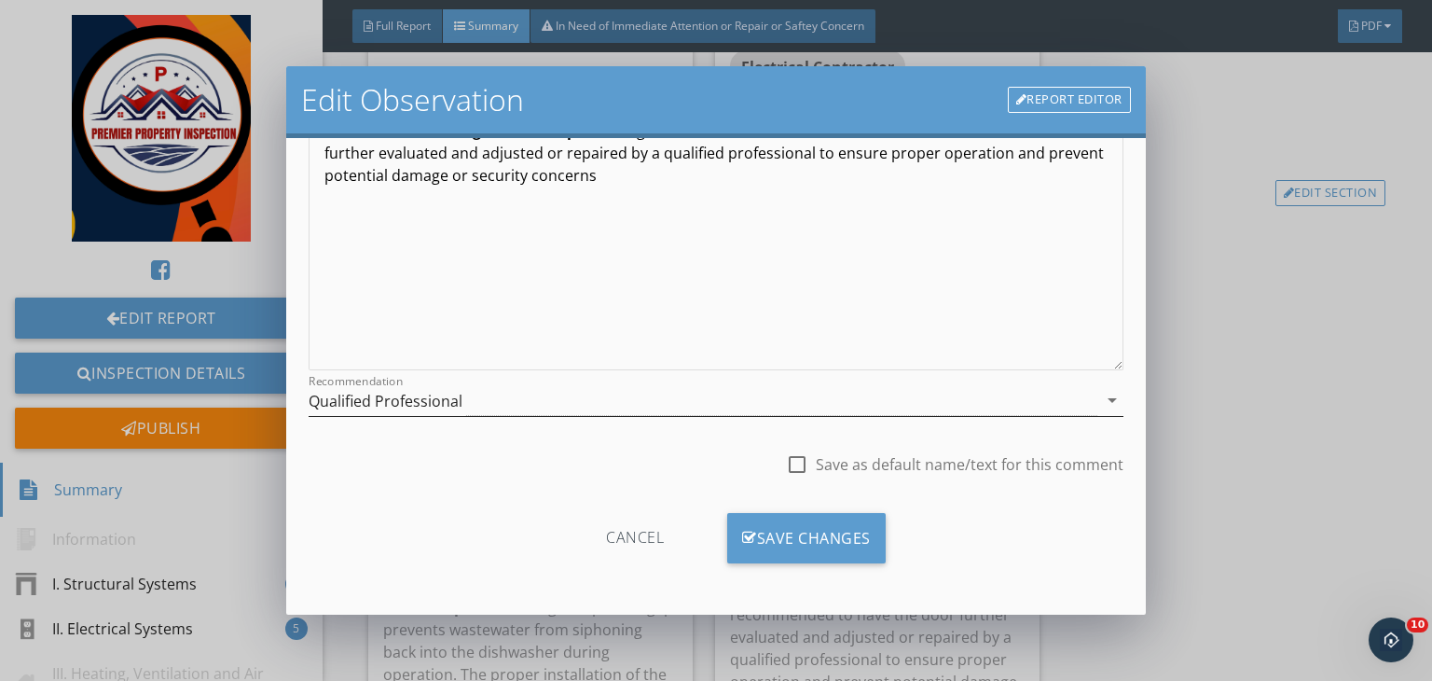
type input "Garage panel door"
click at [511, 400] on div "Qualified Professional" at bounding box center [703, 400] width 789 height 31
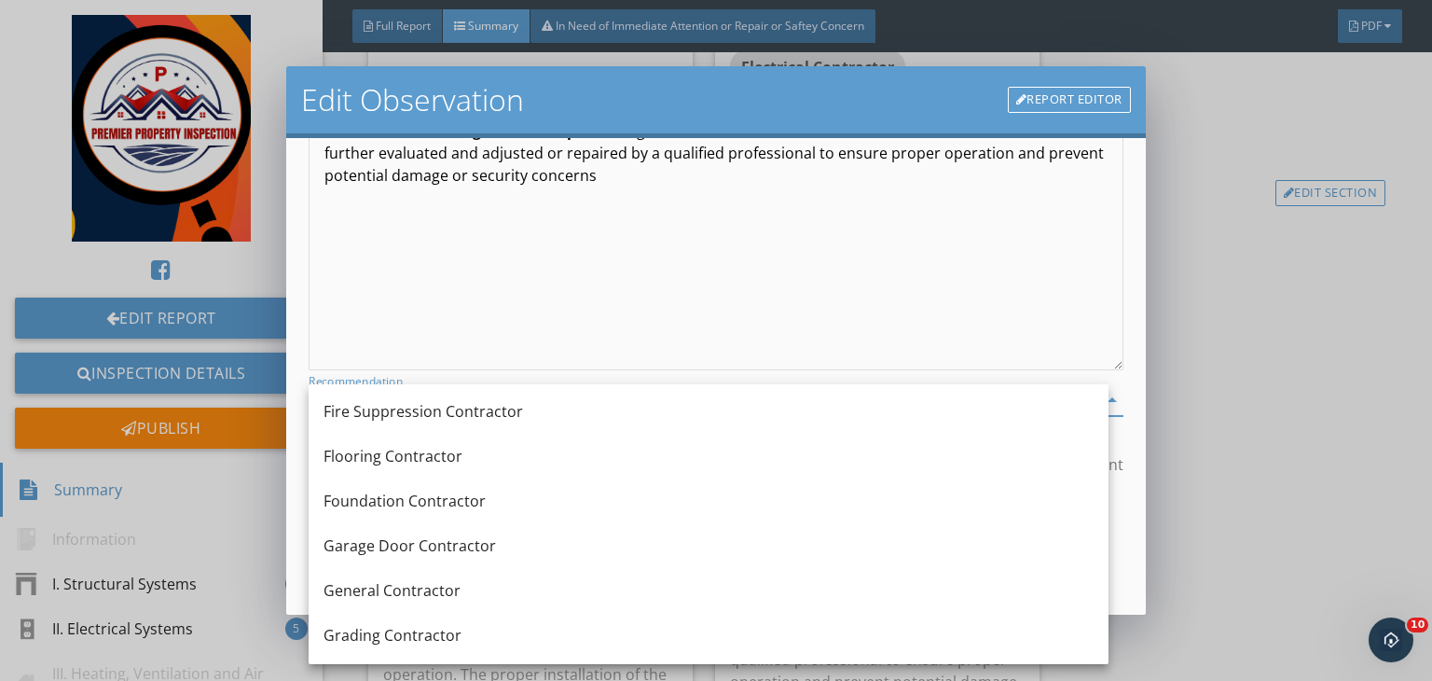
scroll to position [862, 0]
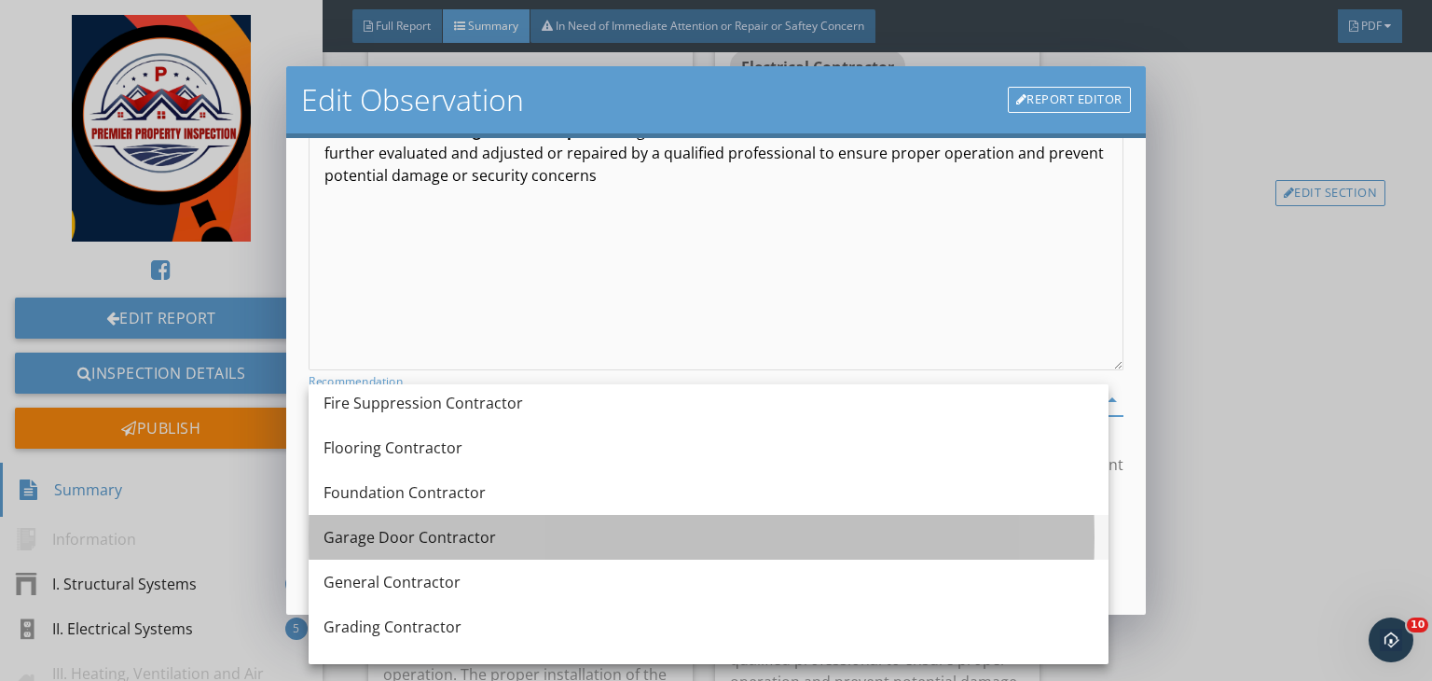
click at [392, 538] on div "Garage Door Contractor" at bounding box center [709, 537] width 770 height 22
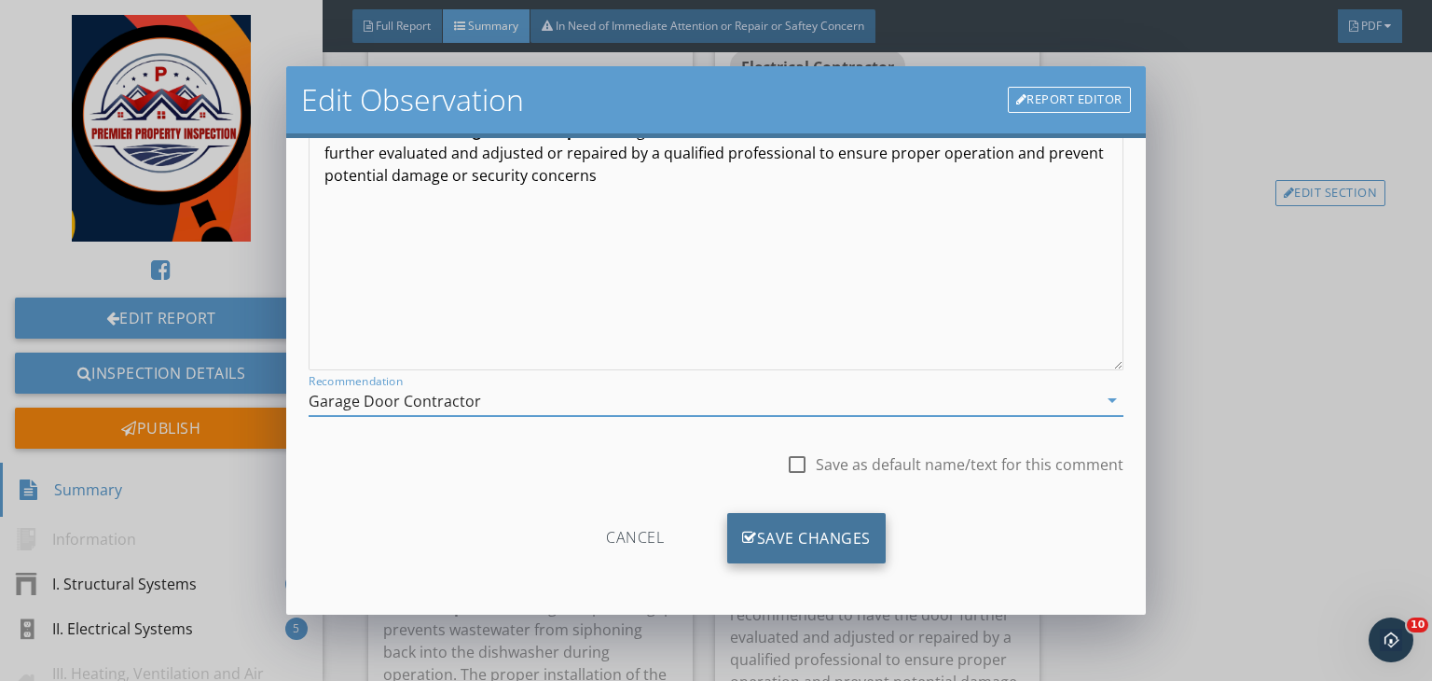
click at [783, 540] on div "Save Changes" at bounding box center [806, 538] width 159 height 50
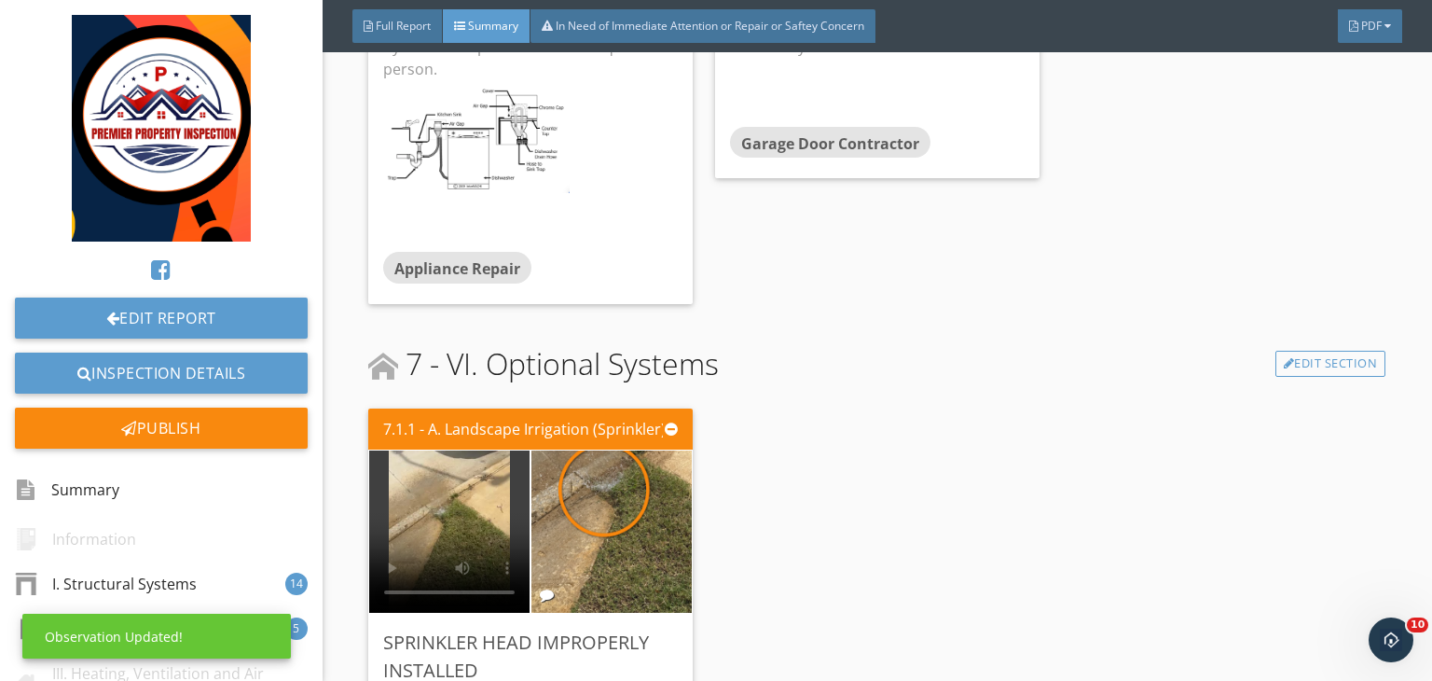
scroll to position [7463, 0]
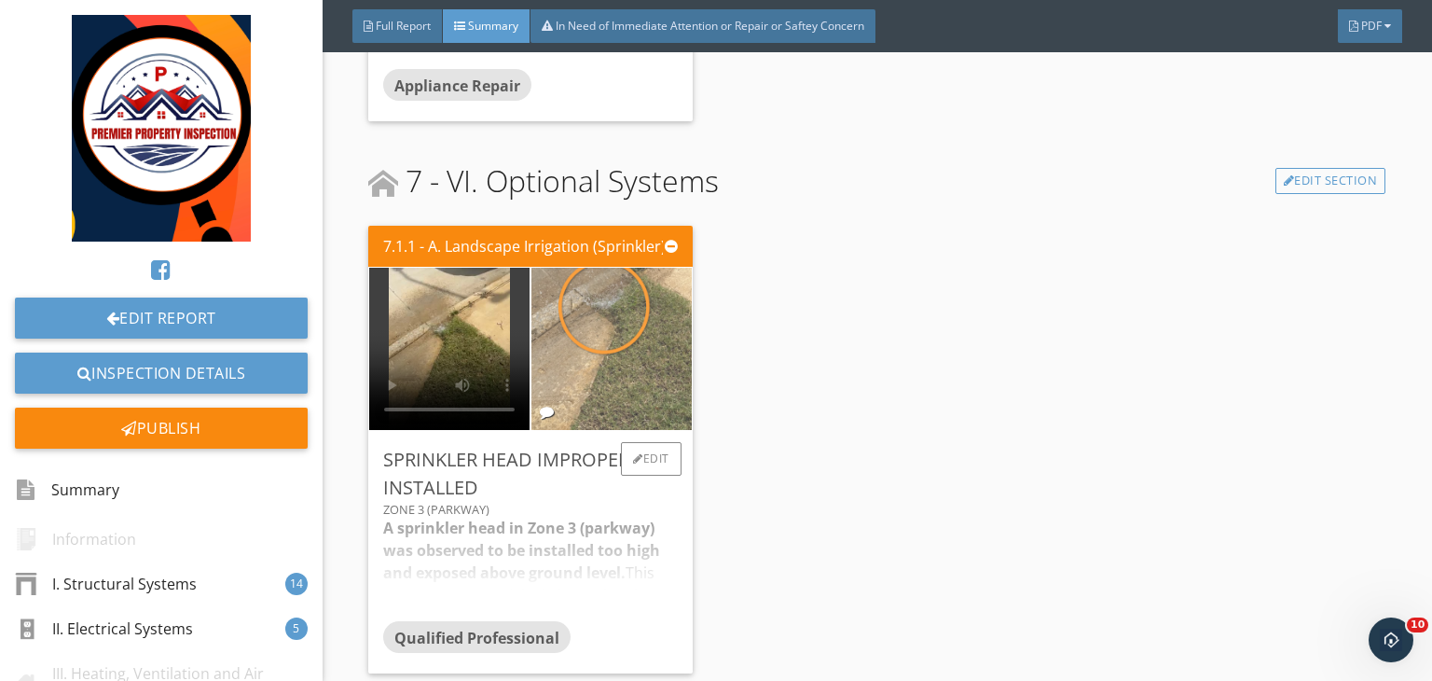
click at [602, 367] on img at bounding box center [612, 348] width 304 height 406
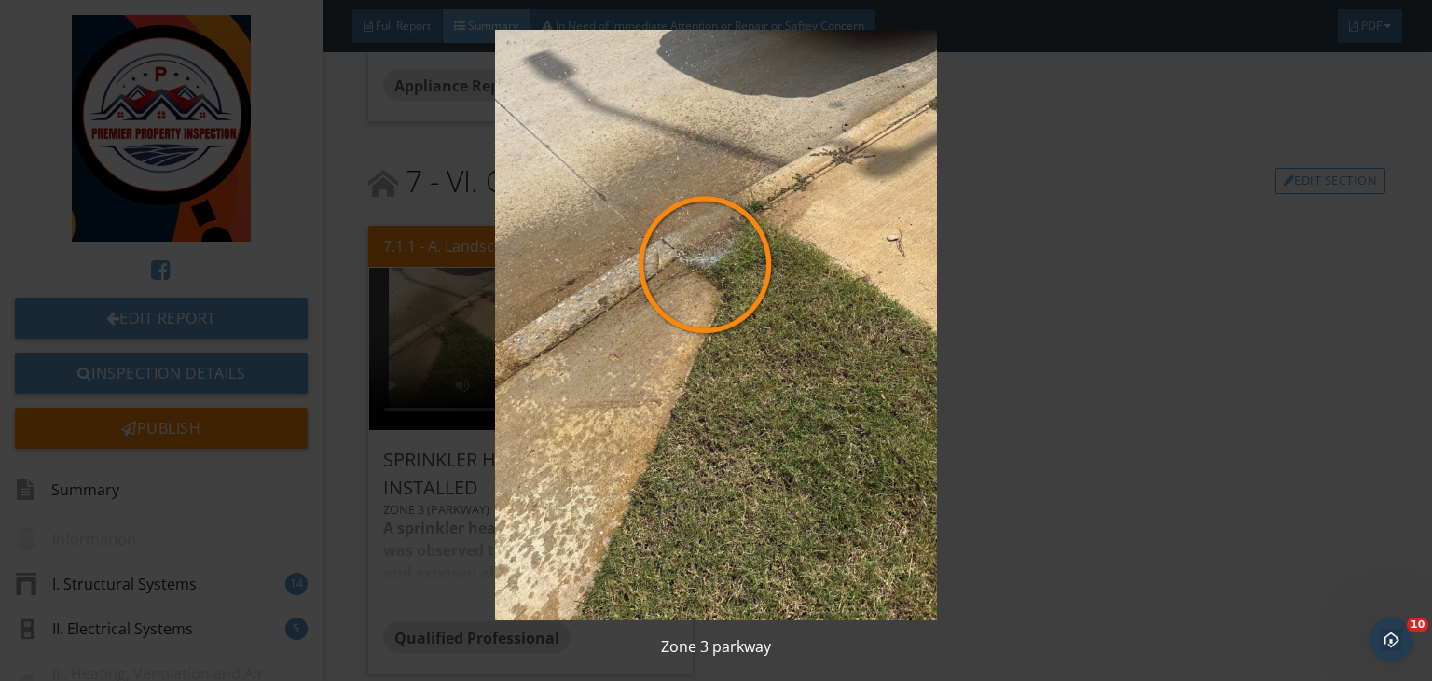
click at [1011, 434] on img at bounding box center [716, 325] width 1304 height 590
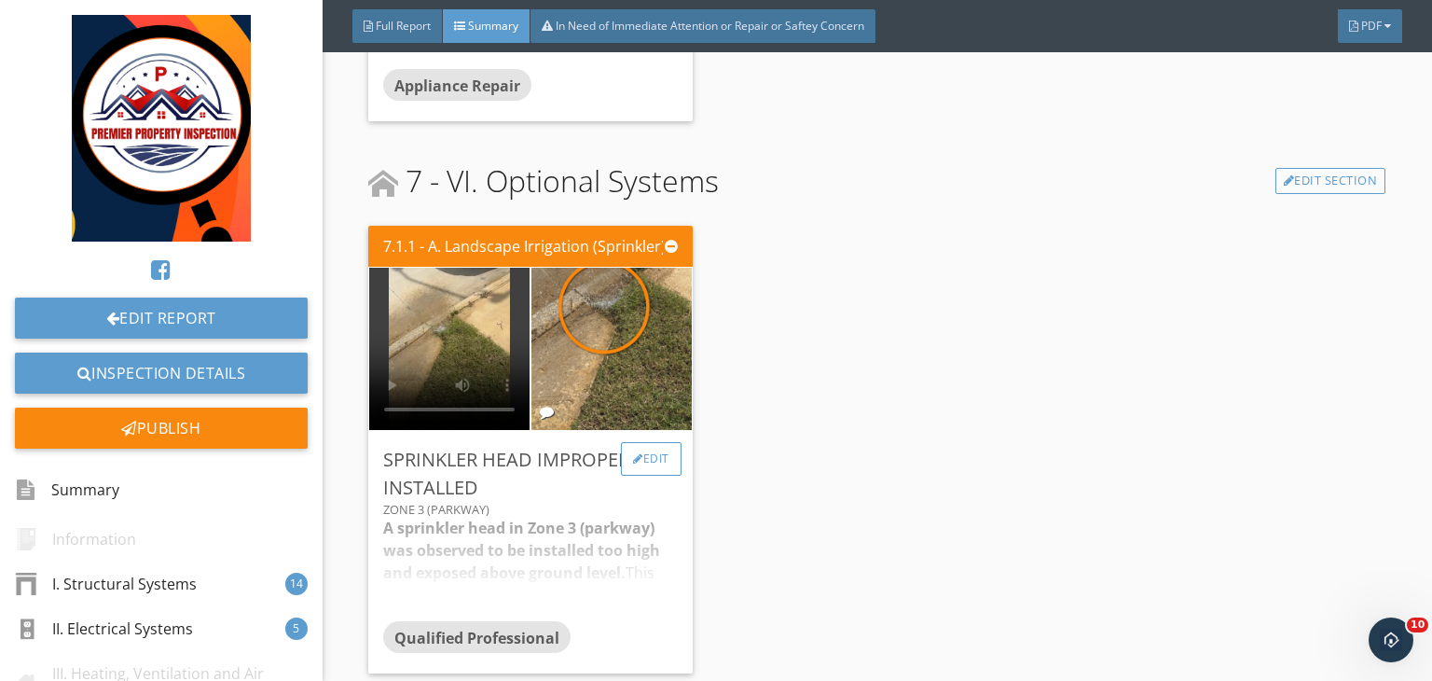
click at [652, 442] on div "Edit" at bounding box center [651, 459] width 61 height 34
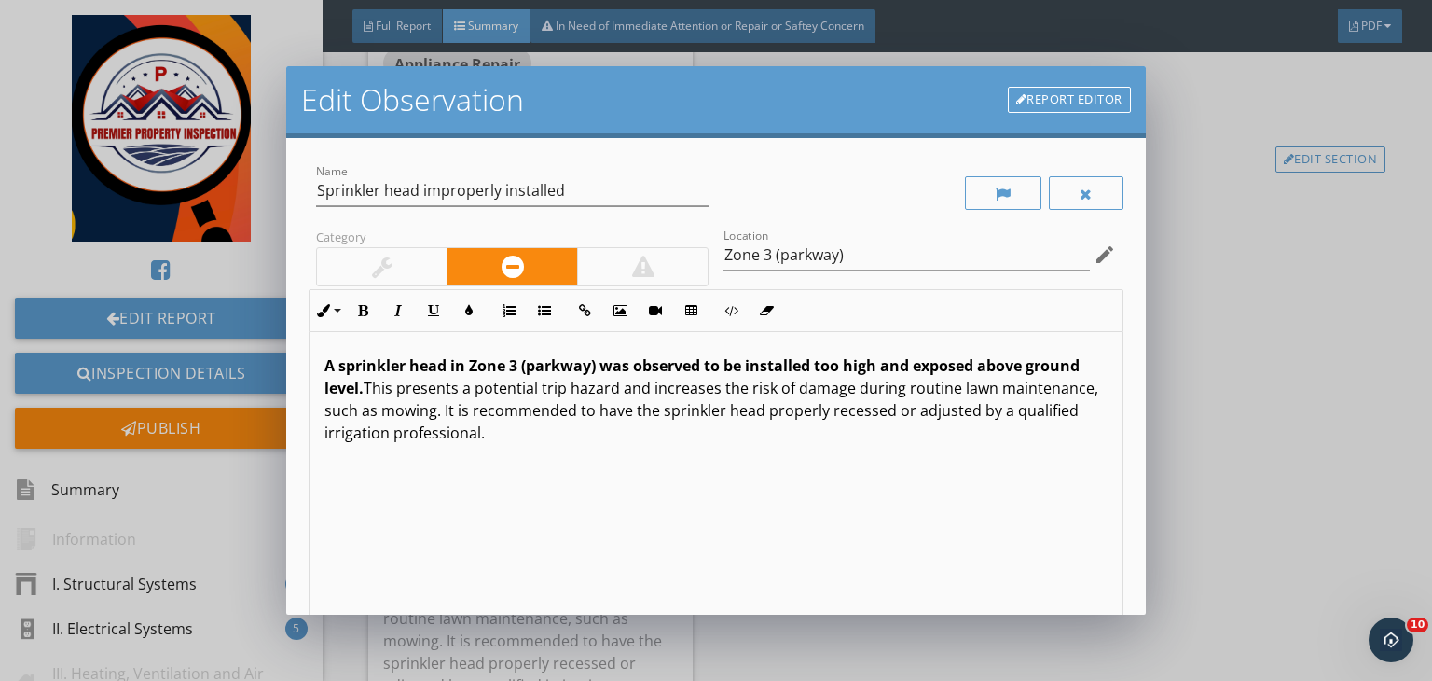
drag, startPoint x: 595, startPoint y: 436, endPoint x: 209, endPoint y: 356, distance: 394.3
click at [209, 356] on div "Edit Observation Report Editor Name Sprinkler head improperly installed Categor…" at bounding box center [716, 340] width 1432 height 681
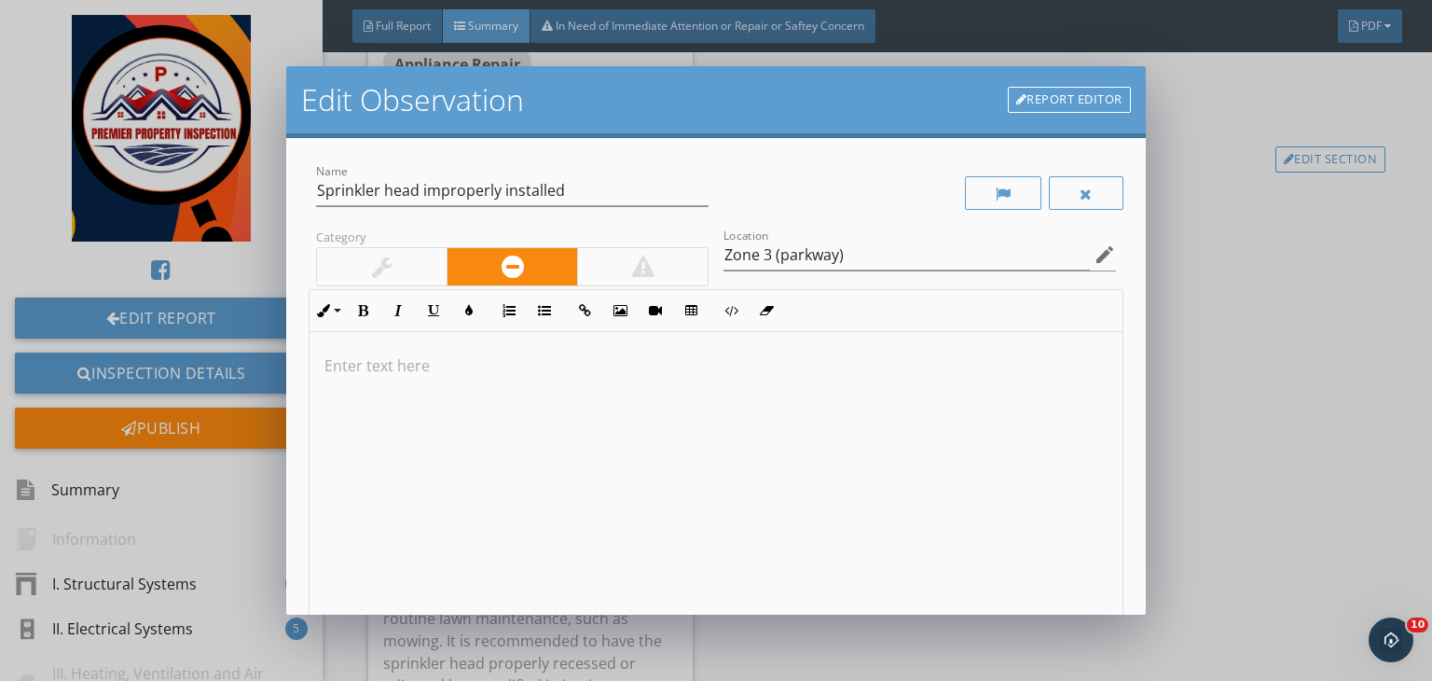
click at [524, 383] on div at bounding box center [716, 480] width 813 height 296
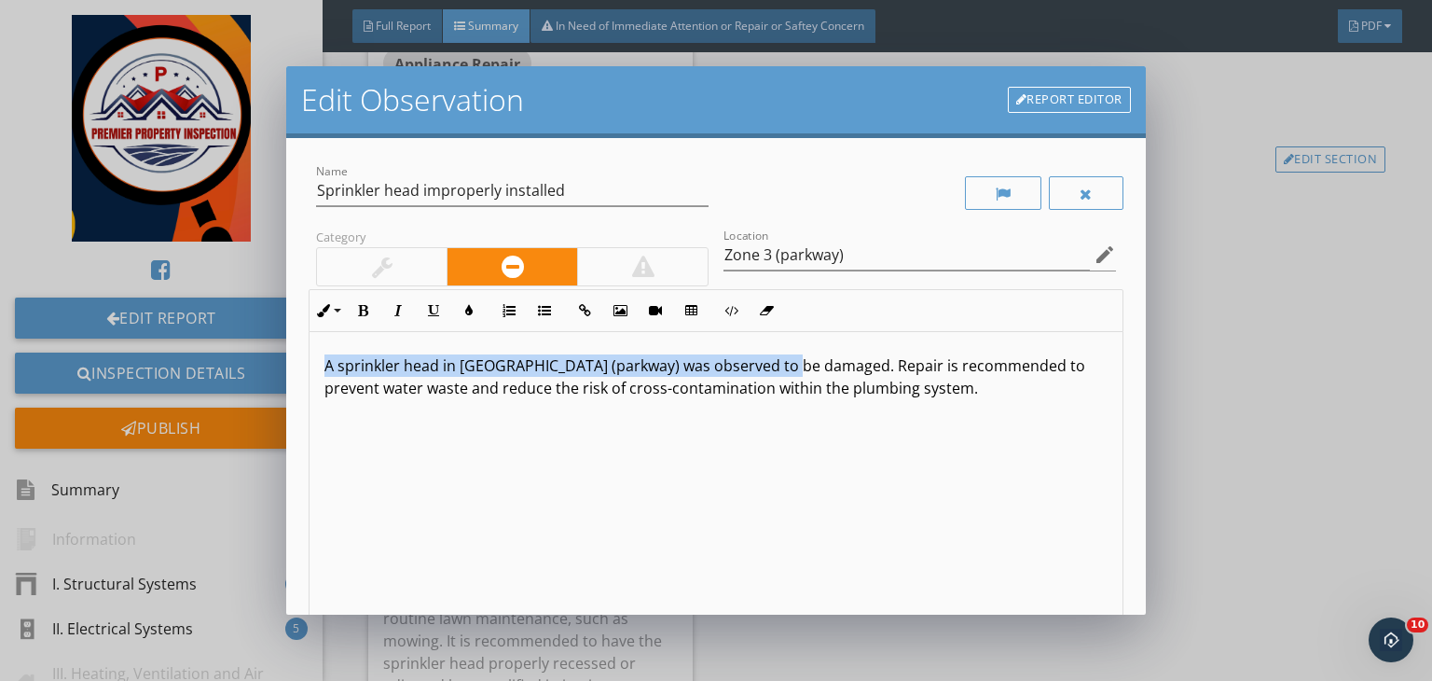
drag, startPoint x: 790, startPoint y: 364, endPoint x: 265, endPoint y: 331, distance: 526.0
click at [265, 331] on div "Edit Observation Report Editor Name Sprinkler head improperly installed Categor…" at bounding box center [716, 340] width 1432 height 681
click at [359, 314] on icon "button" at bounding box center [362, 310] width 13 height 13
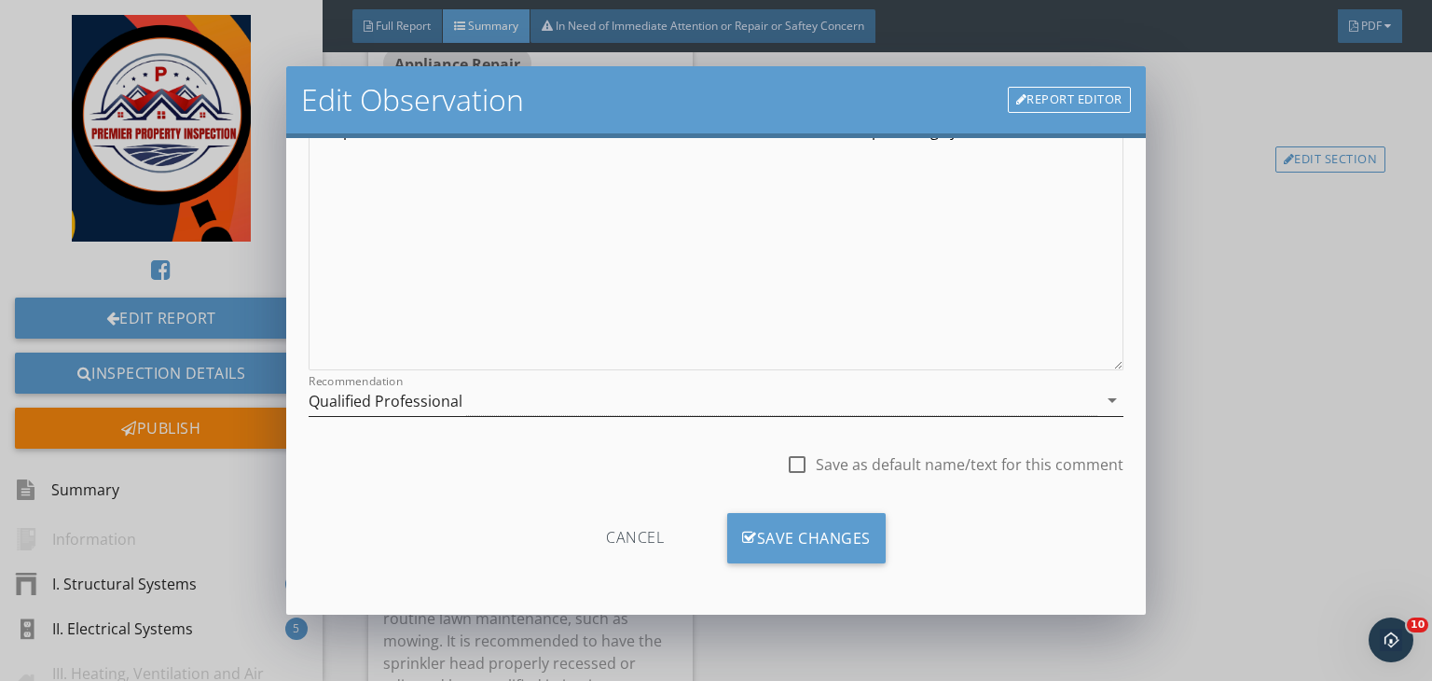
click at [507, 400] on div "Qualified Professional" at bounding box center [703, 400] width 789 height 31
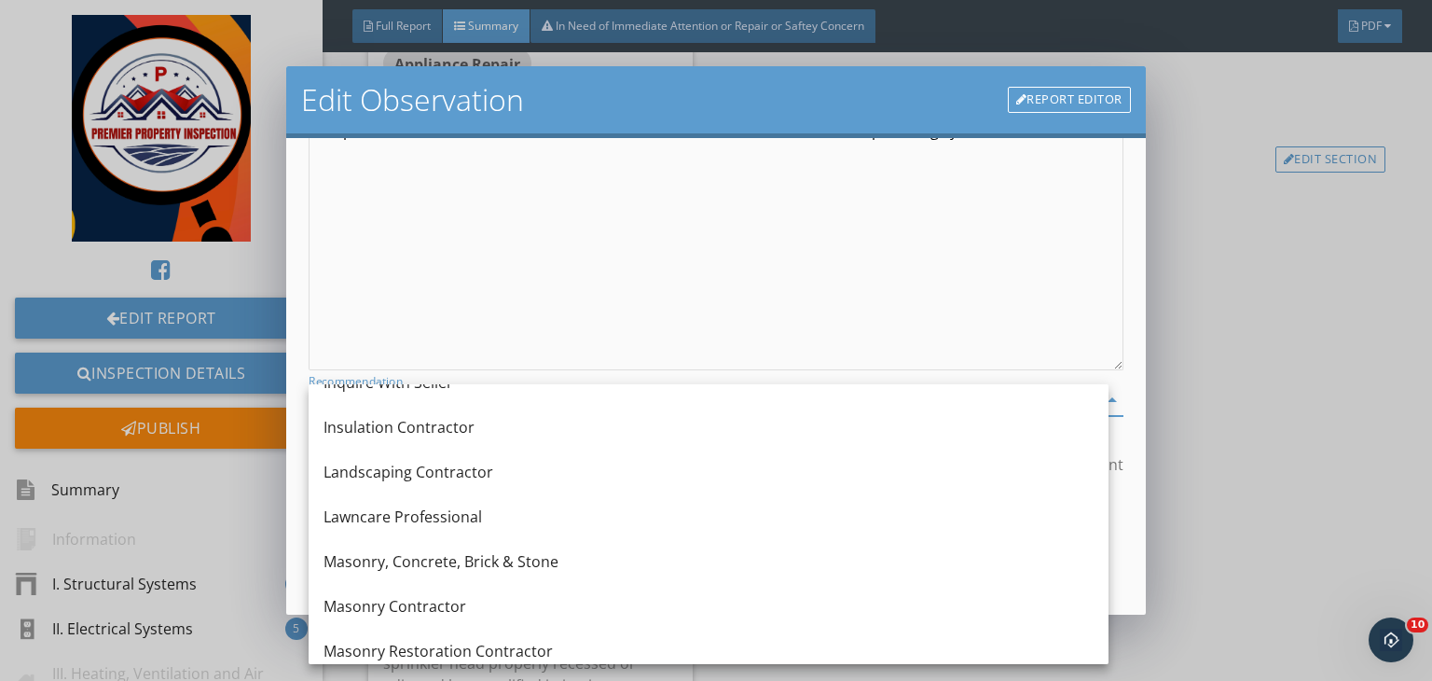
scroll to position [1413, 0]
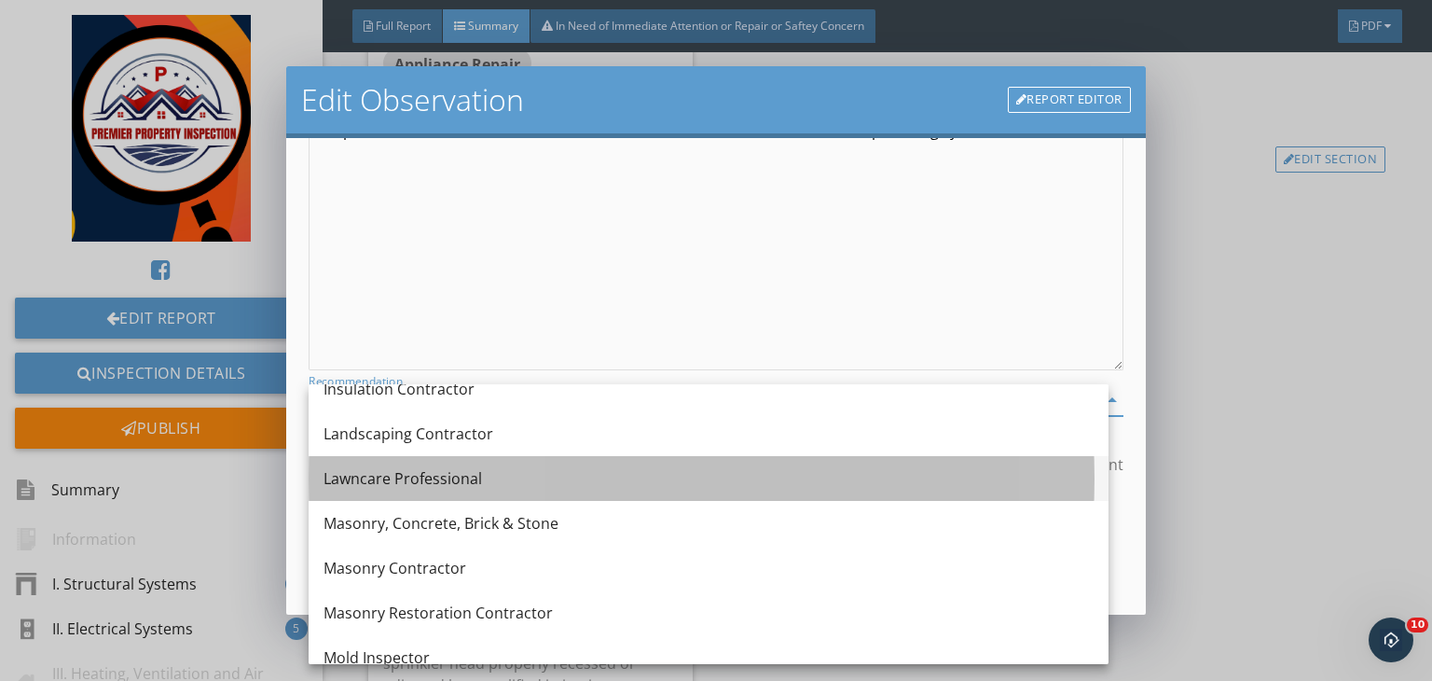
click at [391, 482] on div "Lawncare Professional" at bounding box center [709, 478] width 770 height 22
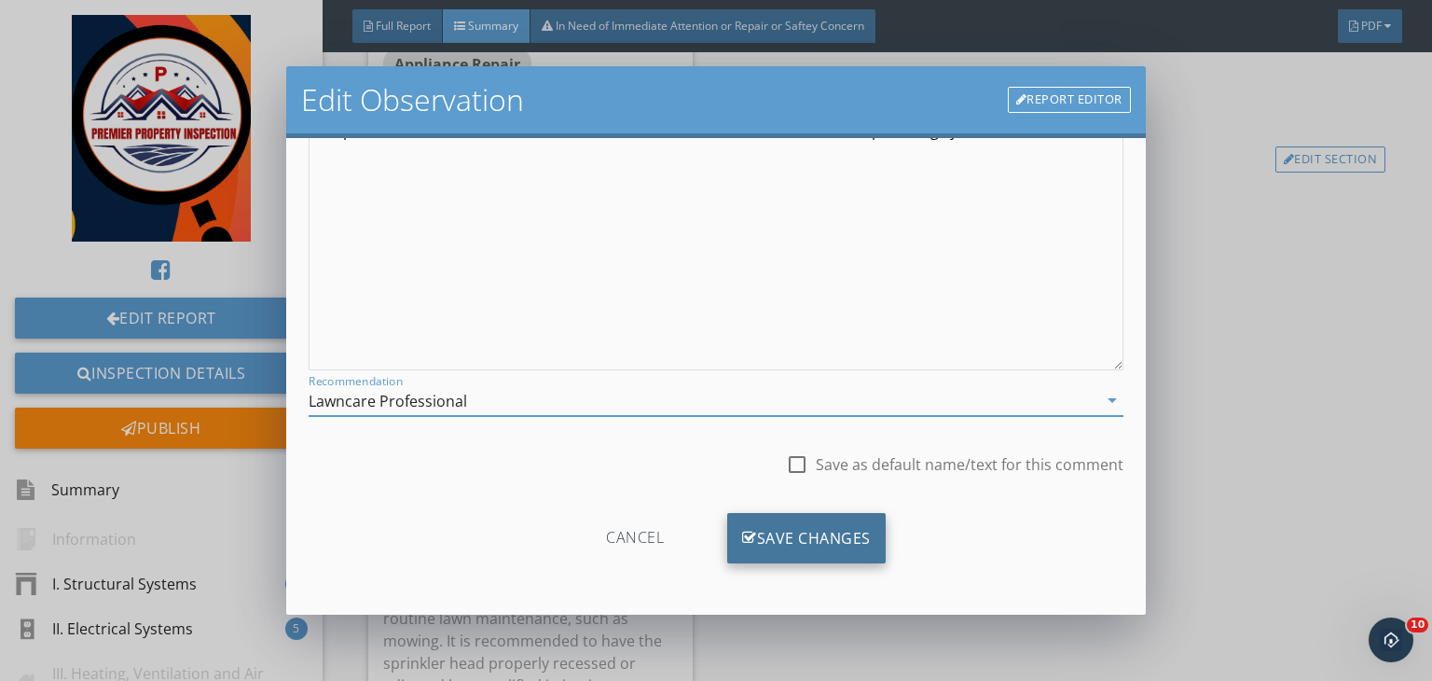
click at [769, 538] on div "Save Changes" at bounding box center [806, 538] width 159 height 50
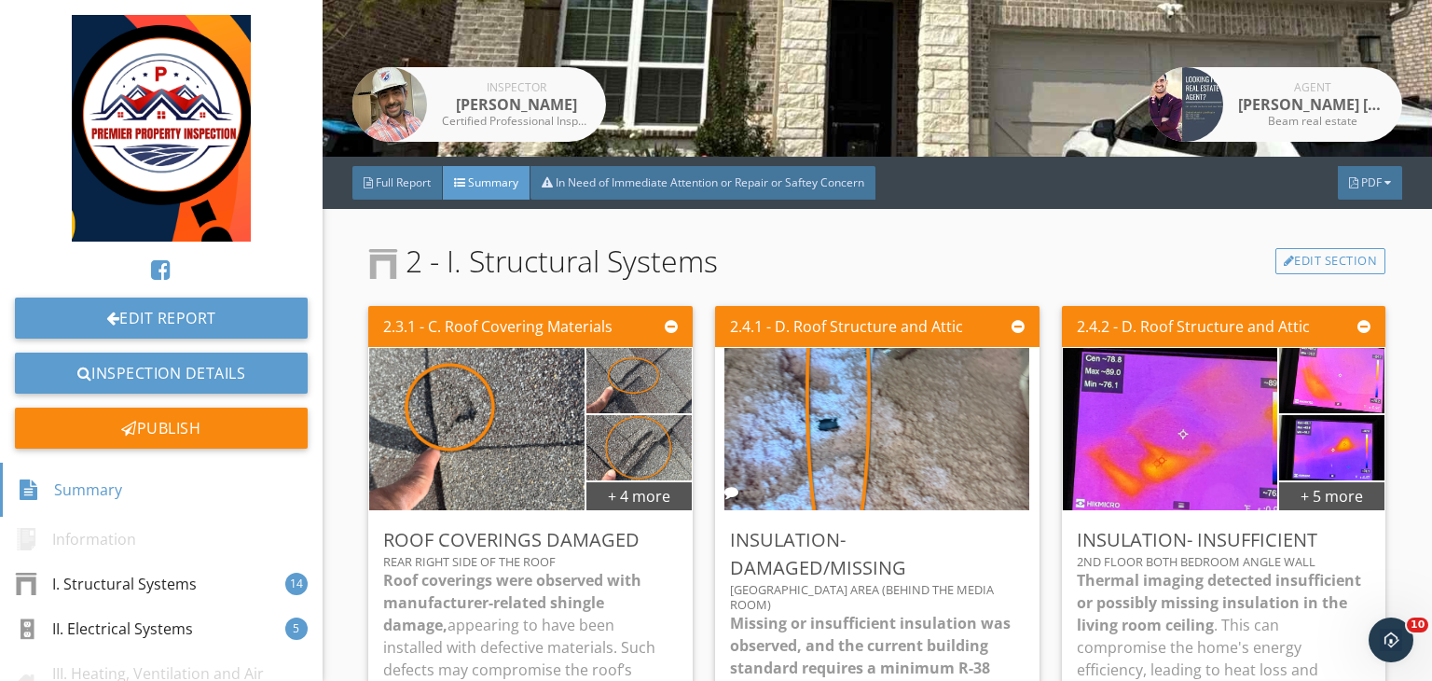
scroll to position [0, 0]
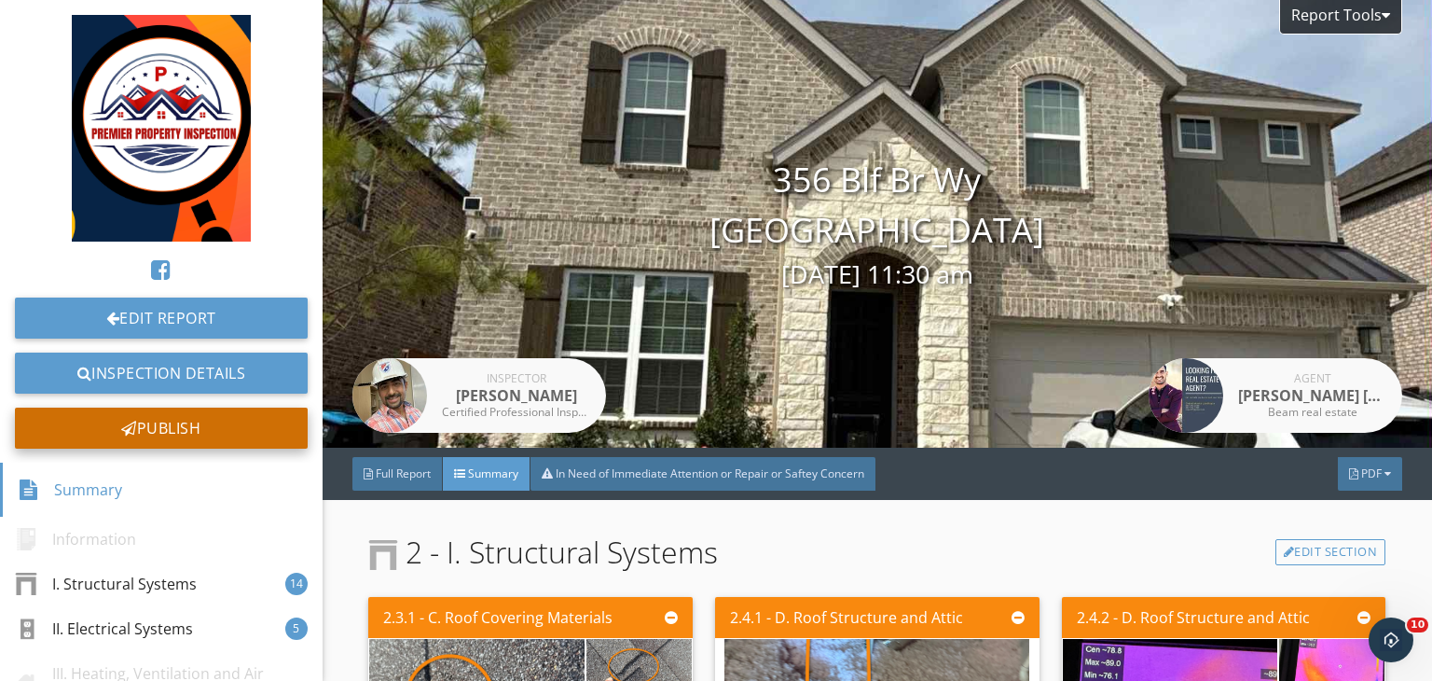
click at [183, 441] on div "Publish" at bounding box center [161, 428] width 293 height 41
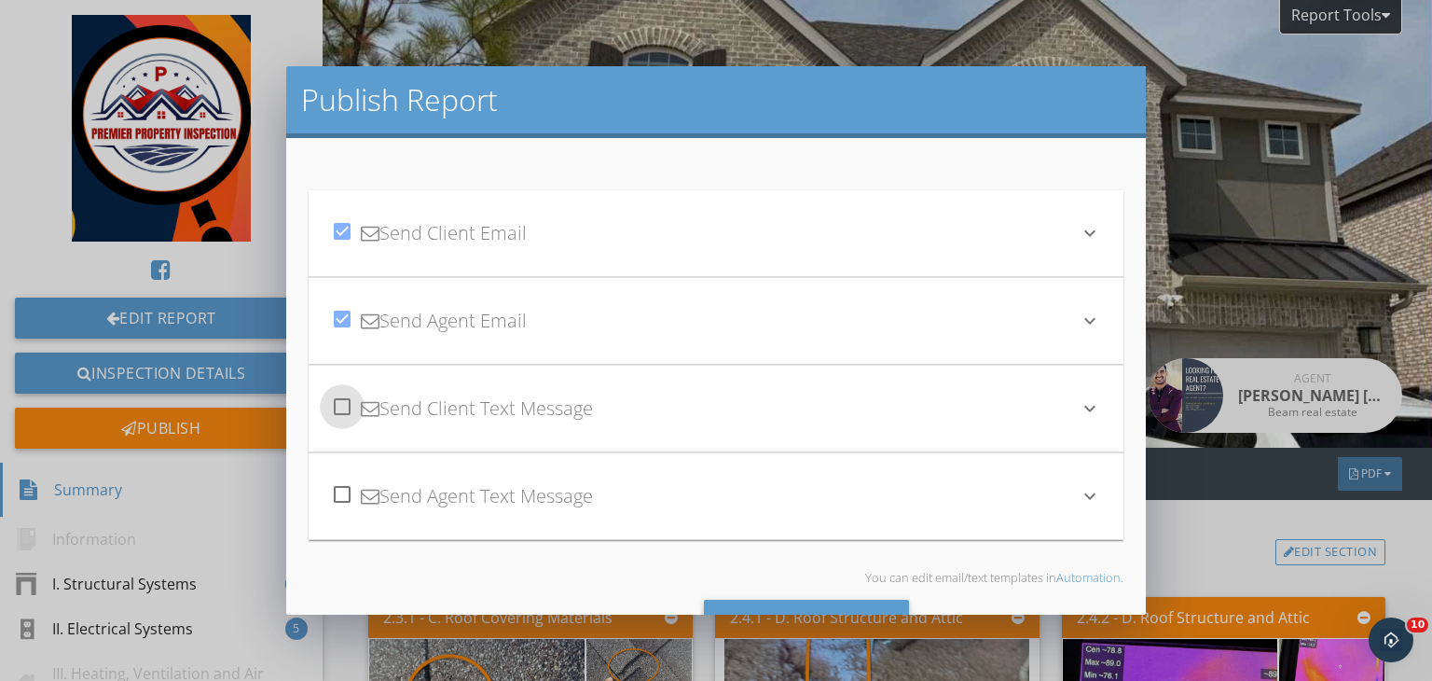
click at [347, 404] on div at bounding box center [342, 407] width 32 height 32
checkbox input "true"
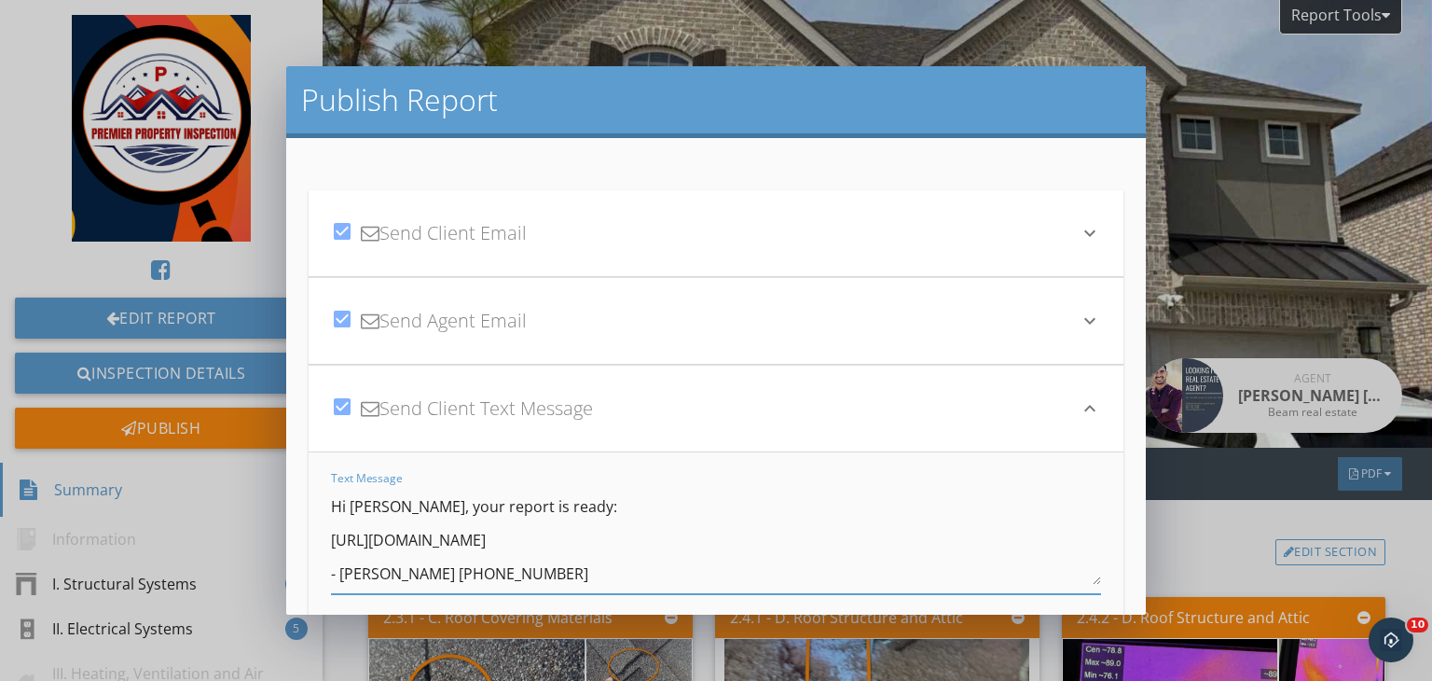
click at [433, 505] on textarea "Hi [PERSON_NAME], your report is ready: [URL][DOMAIN_NAME] - [PERSON_NAME] [PHO…" at bounding box center [716, 537] width 770 height 93
type textarea "Hi [PERSON_NAME], your report is ready: [URL][DOMAIN_NAME] - [PERSON_NAME] [PHO…"
click at [1079, 322] on icon "keyboard_arrow_down" at bounding box center [1090, 321] width 22 height 22
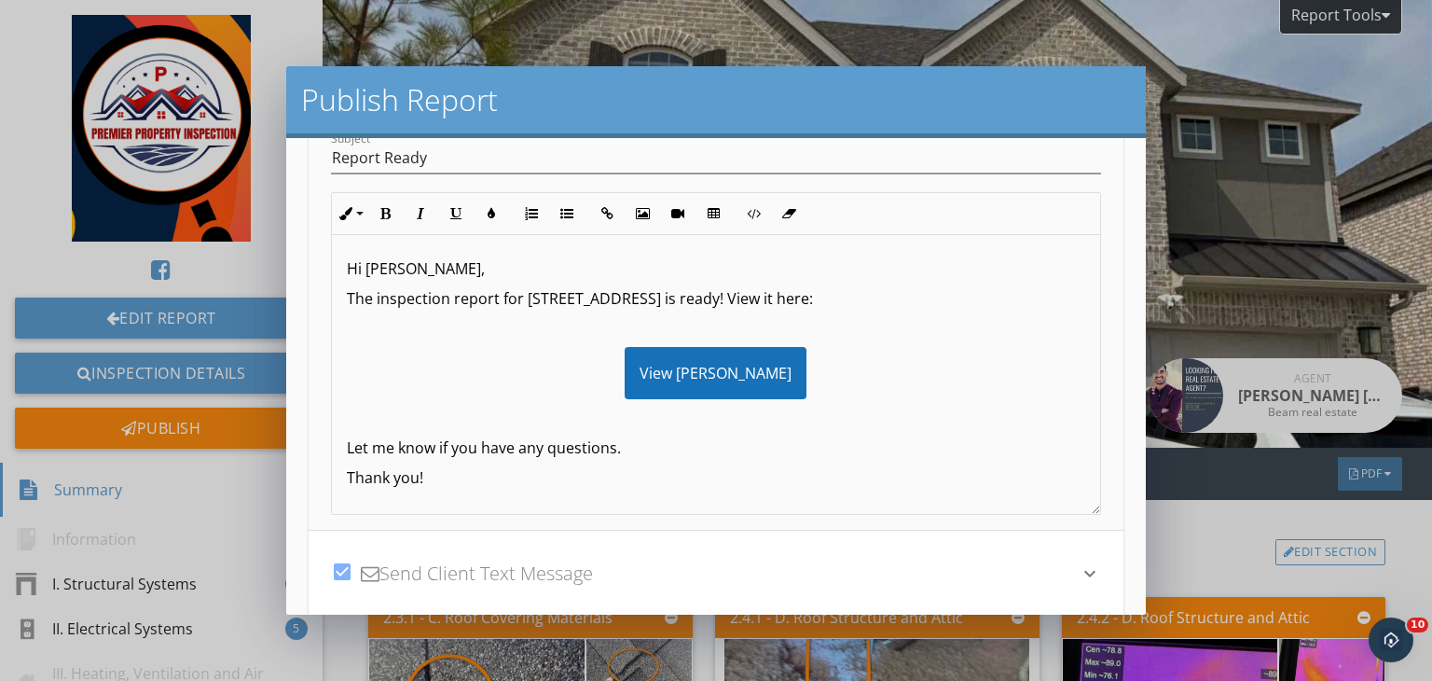
scroll to position [257, 0]
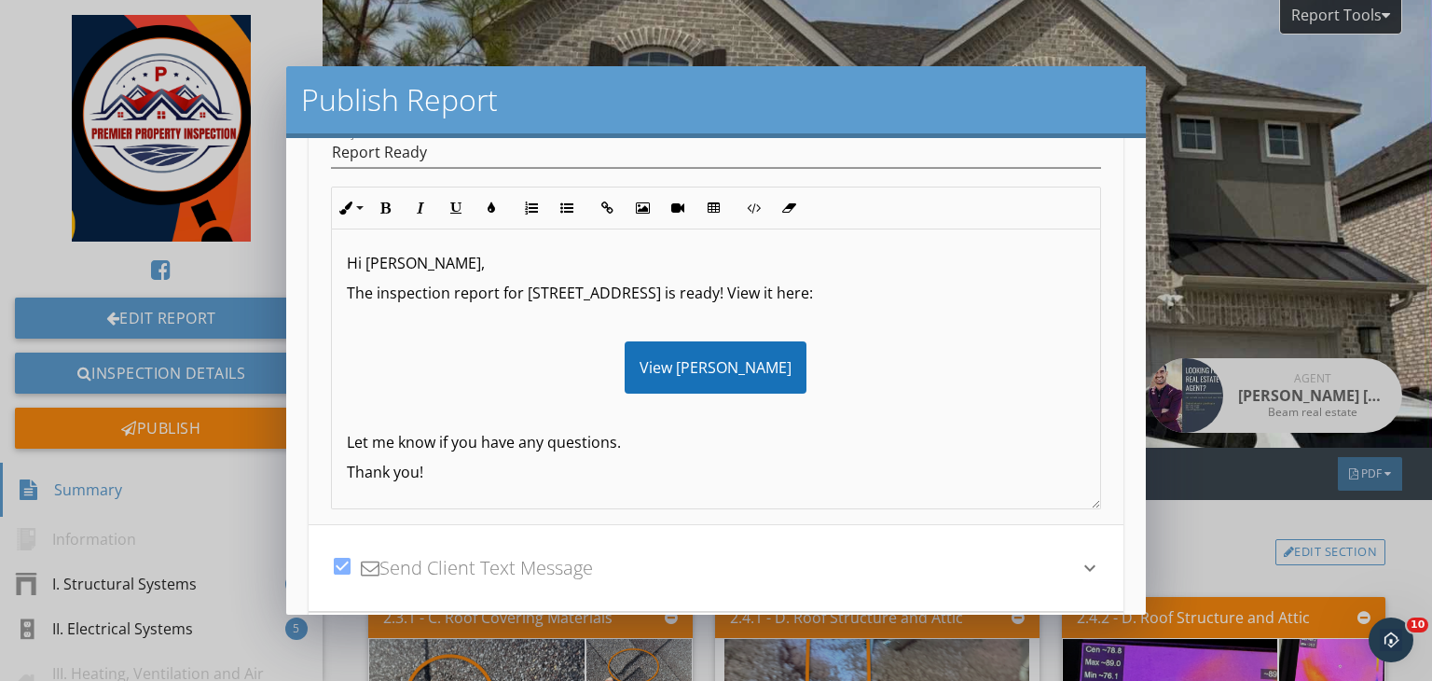
click at [457, 262] on p "Hi [PERSON_NAME]," at bounding box center [716, 263] width 739 height 22
click at [375, 408] on p at bounding box center [716, 412] width 739 height 22
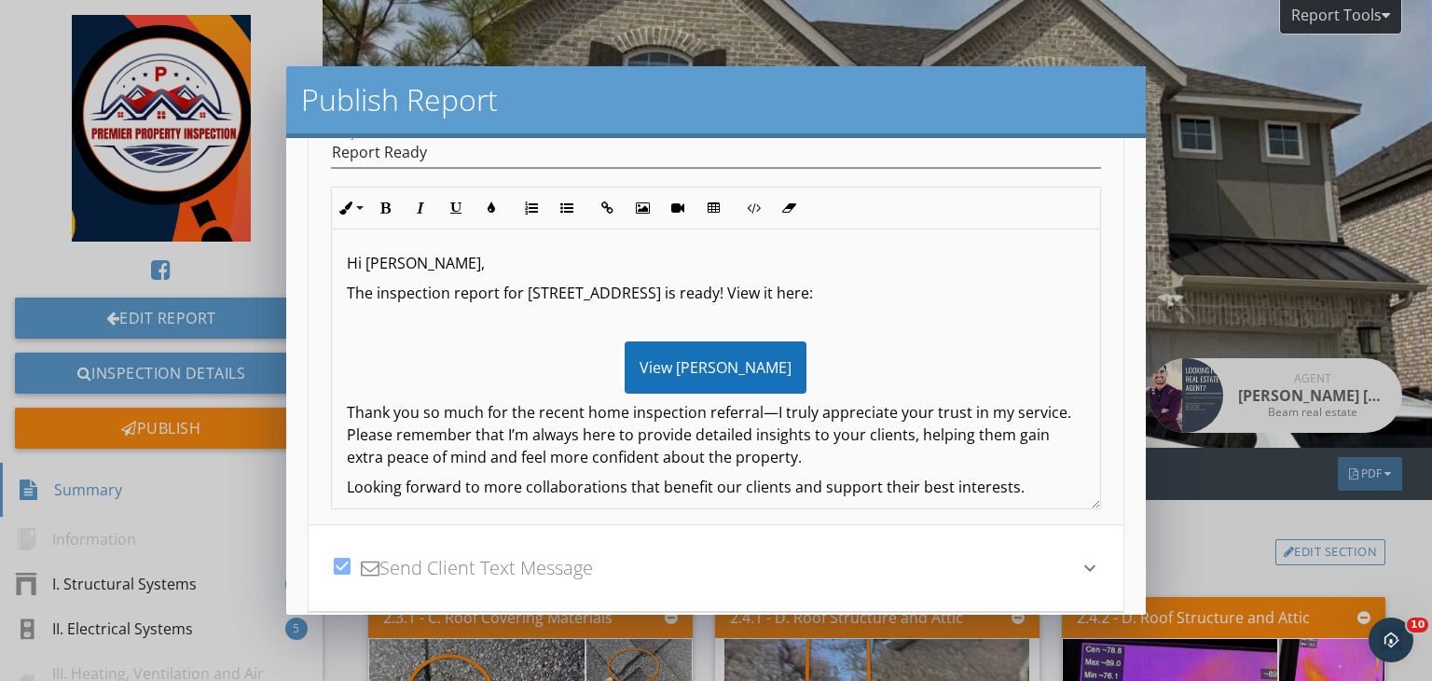
click at [567, 490] on p "Looking forward to more collaborations that benefit our clients and support the…" at bounding box center [716, 487] width 739 height 22
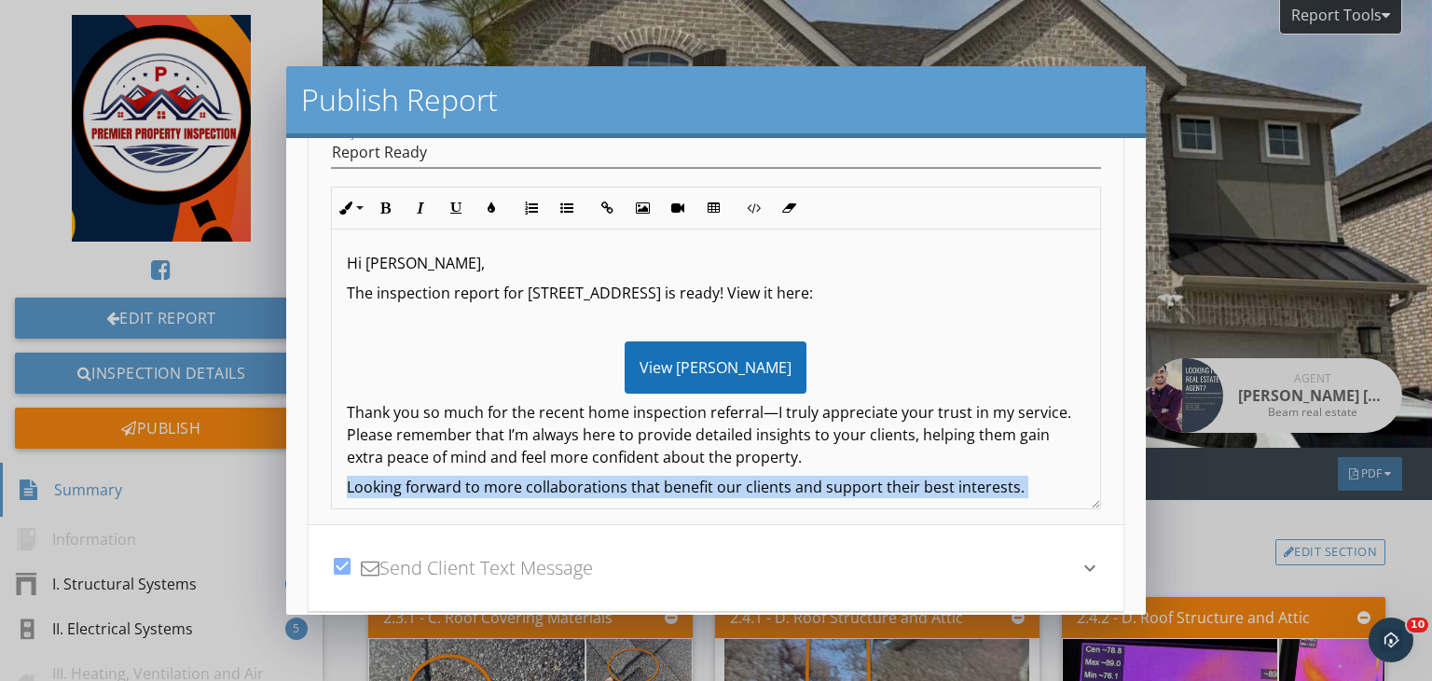
click at [567, 490] on p "Looking forward to more collaborations that benefit our clients and support the…" at bounding box center [716, 487] width 739 height 22
click at [380, 221] on button "Bold" at bounding box center [384, 207] width 35 height 35
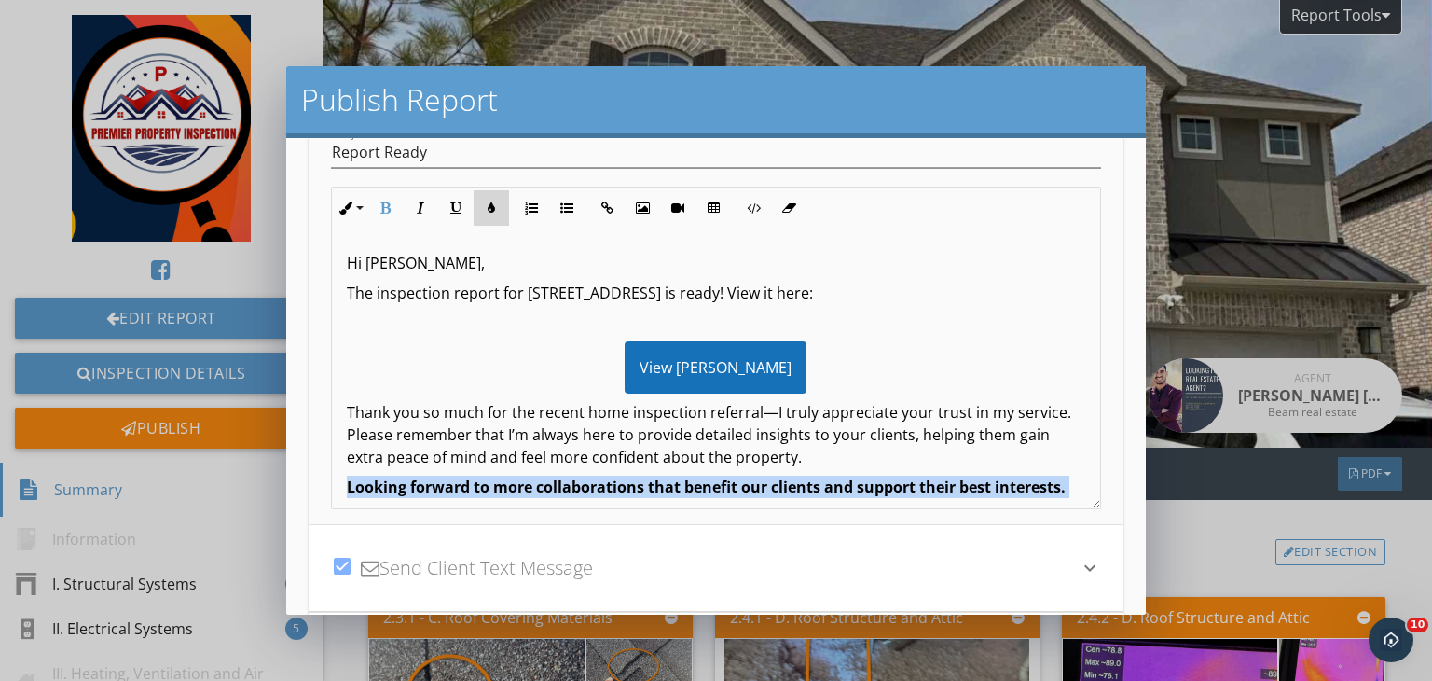
click at [488, 206] on icon "button" at bounding box center [491, 207] width 13 height 13
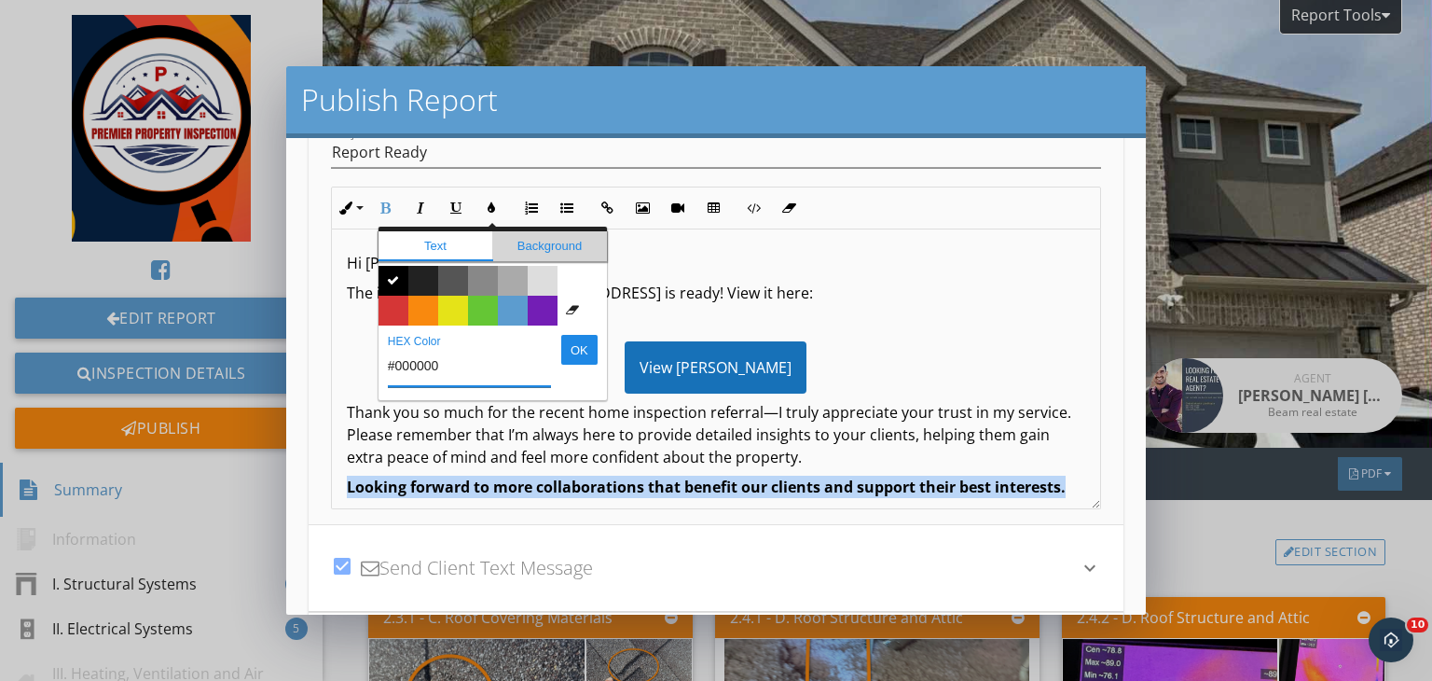
click at [546, 242] on span "Background" at bounding box center [549, 246] width 115 height 30
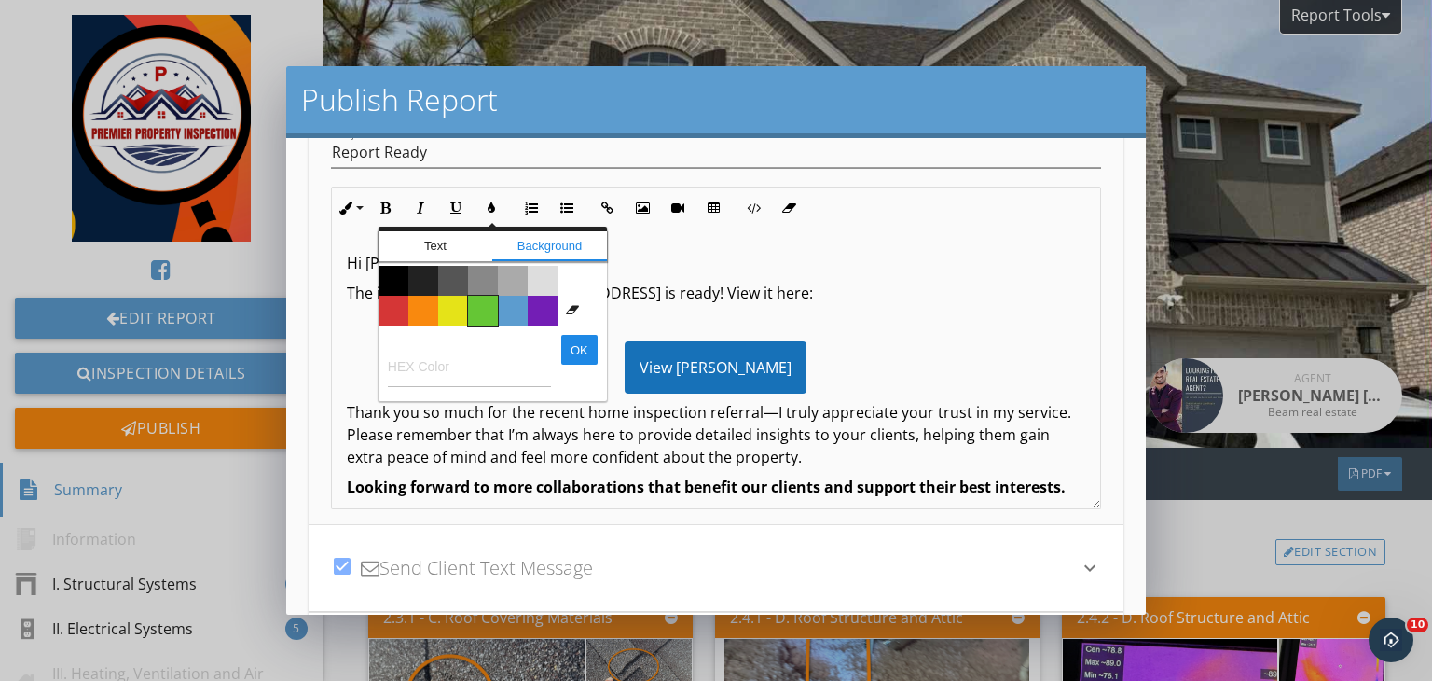
click at [476, 301] on span "Color #65c635" at bounding box center [483, 311] width 30 height 30
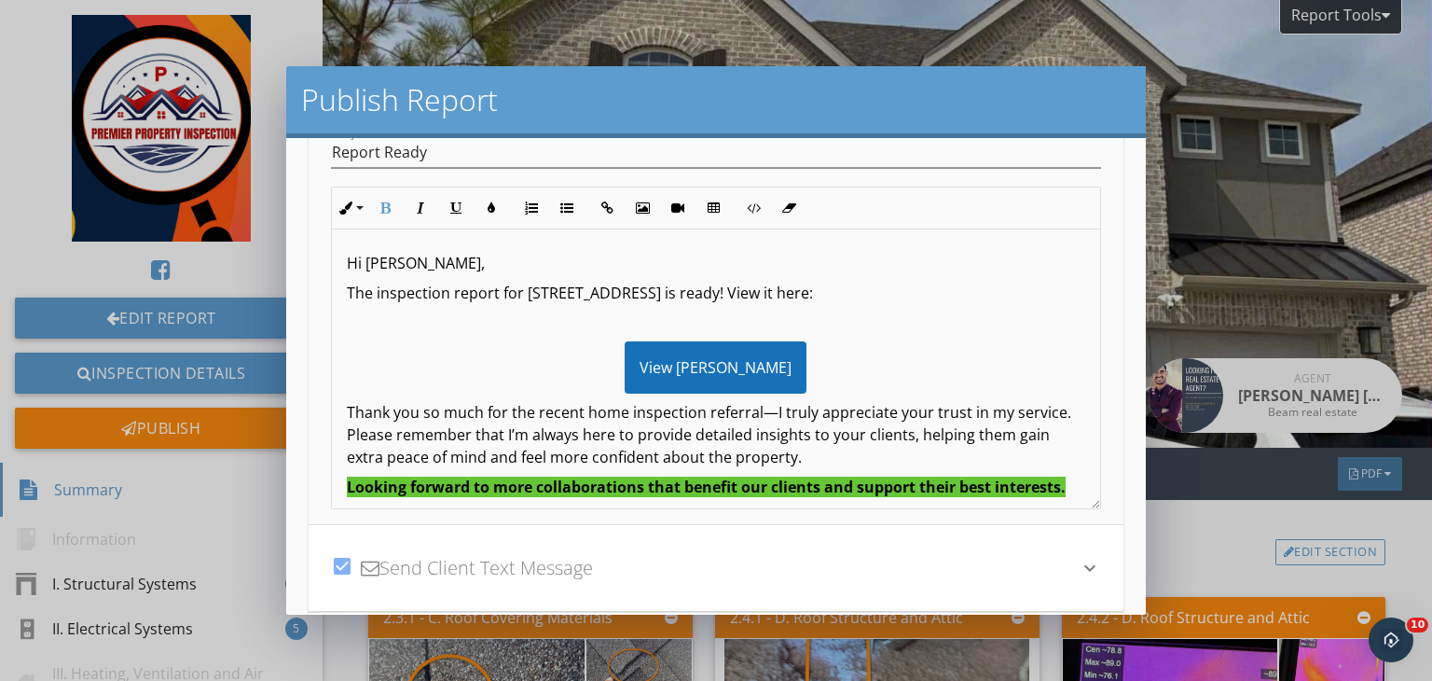
click at [834, 319] on p at bounding box center [716, 322] width 739 height 22
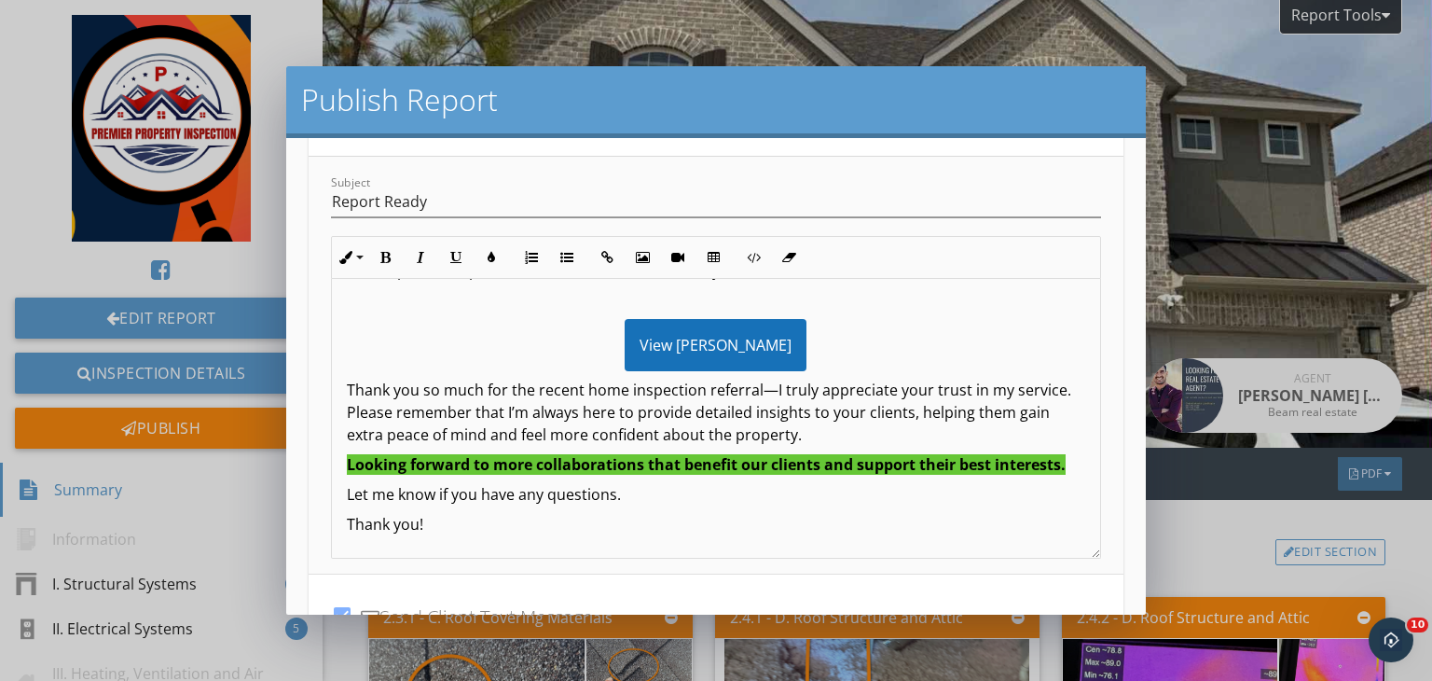
scroll to position [487, 0]
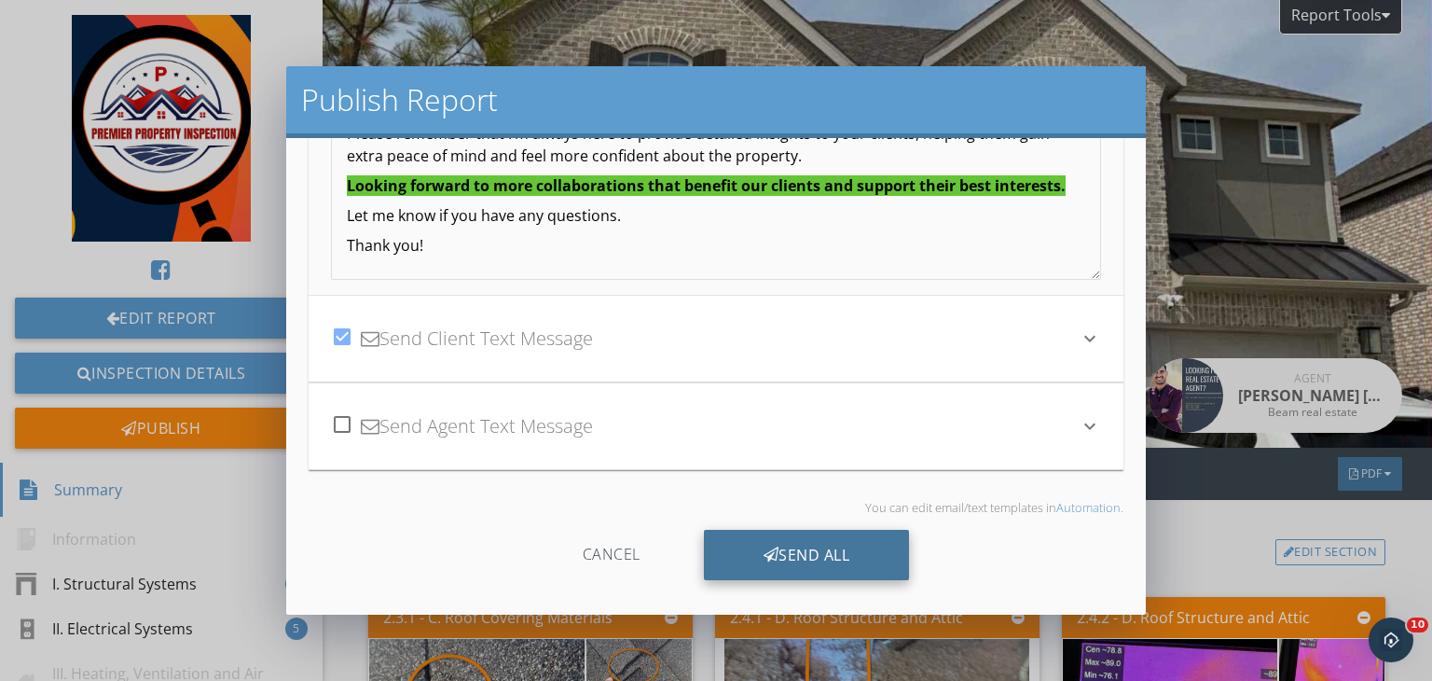
click at [803, 549] on div "Send All" at bounding box center [807, 555] width 206 height 50
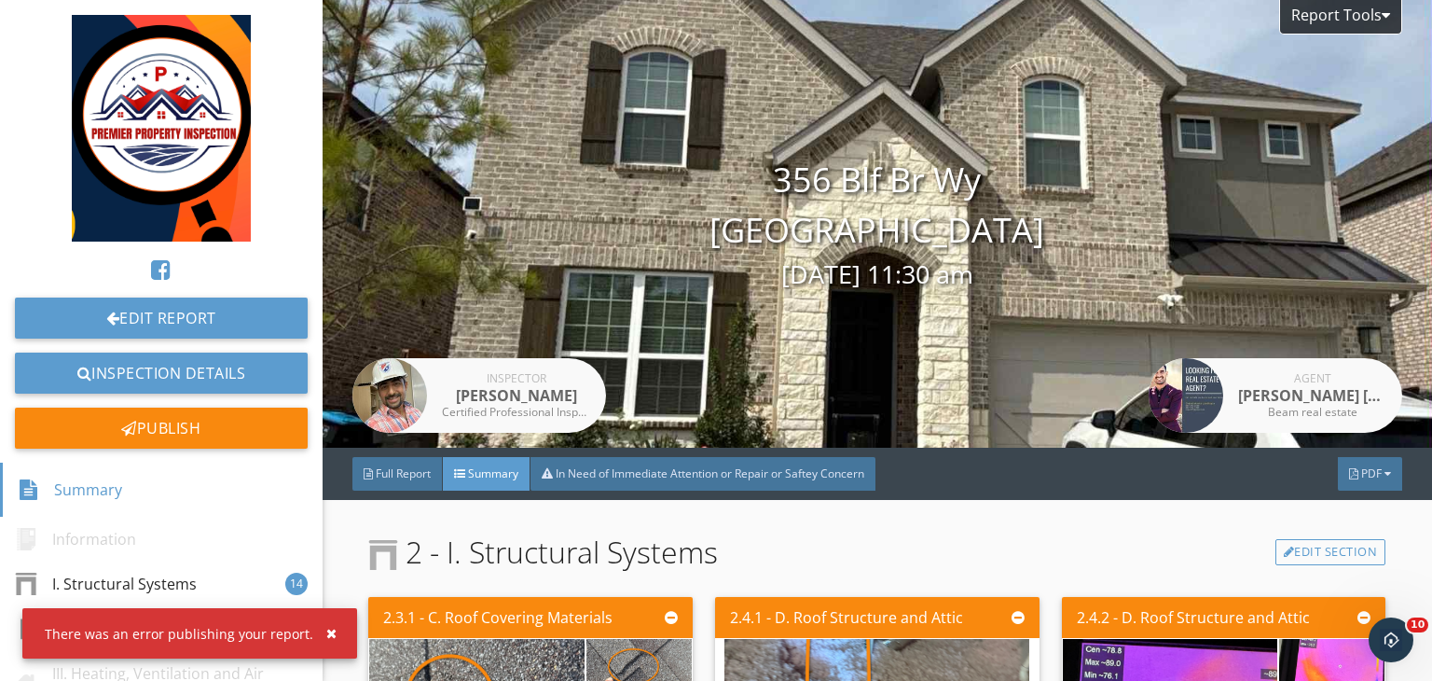
click at [1183, 336] on div at bounding box center [716, 340] width 1432 height 681
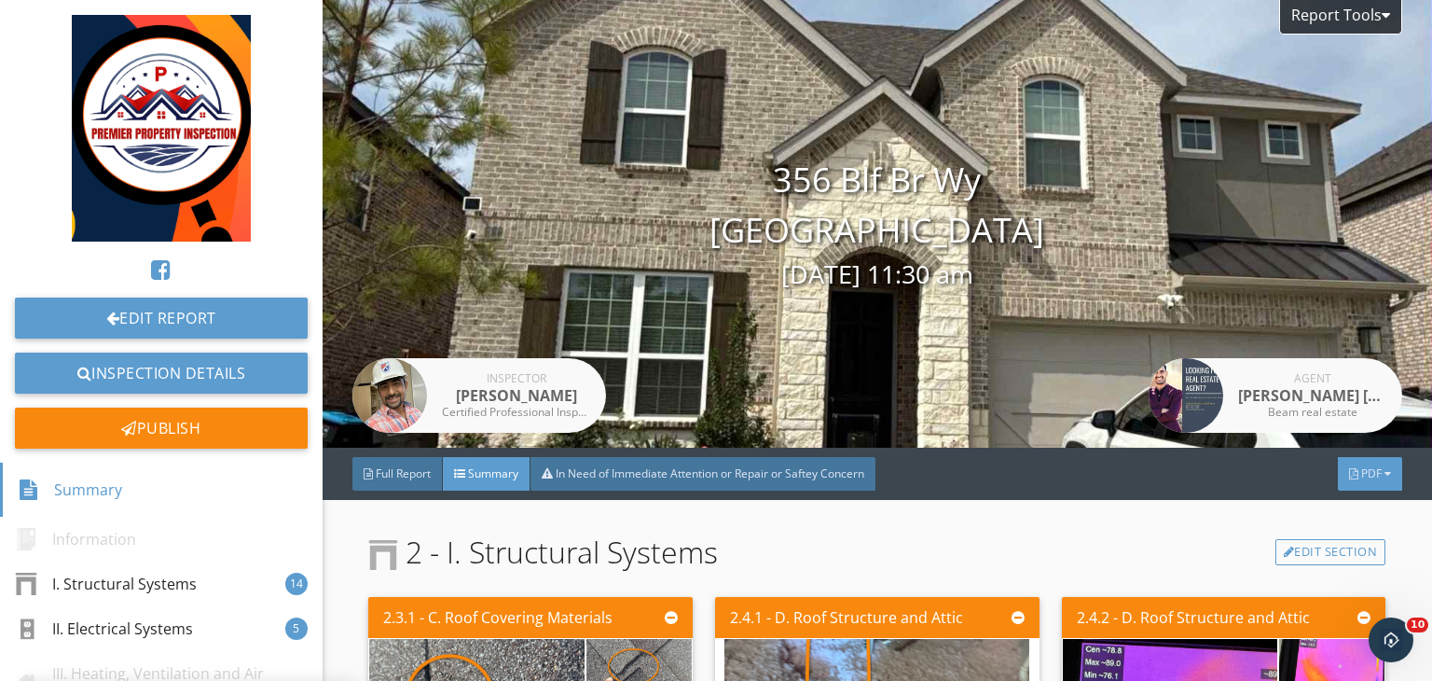
click at [1385, 478] on div at bounding box center [1388, 473] width 7 height 11
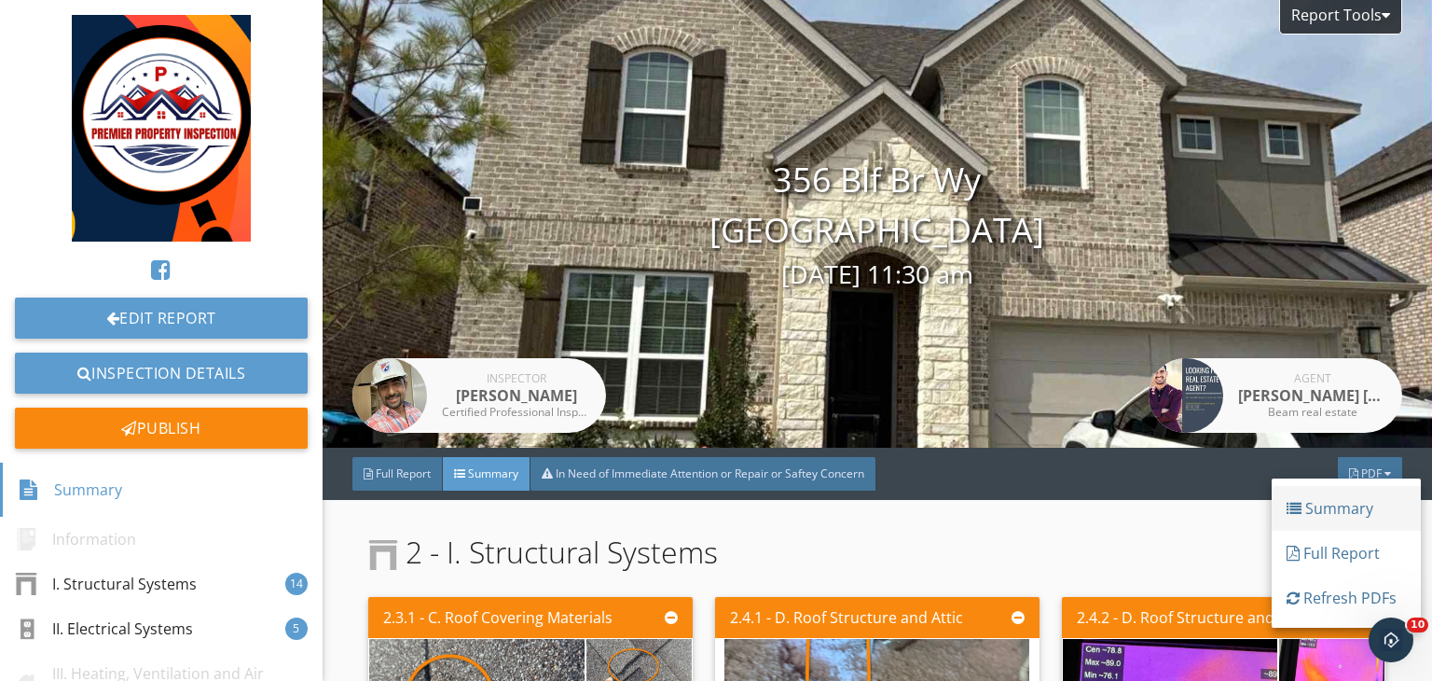
click at [1317, 502] on div "Summary" at bounding box center [1346, 508] width 119 height 22
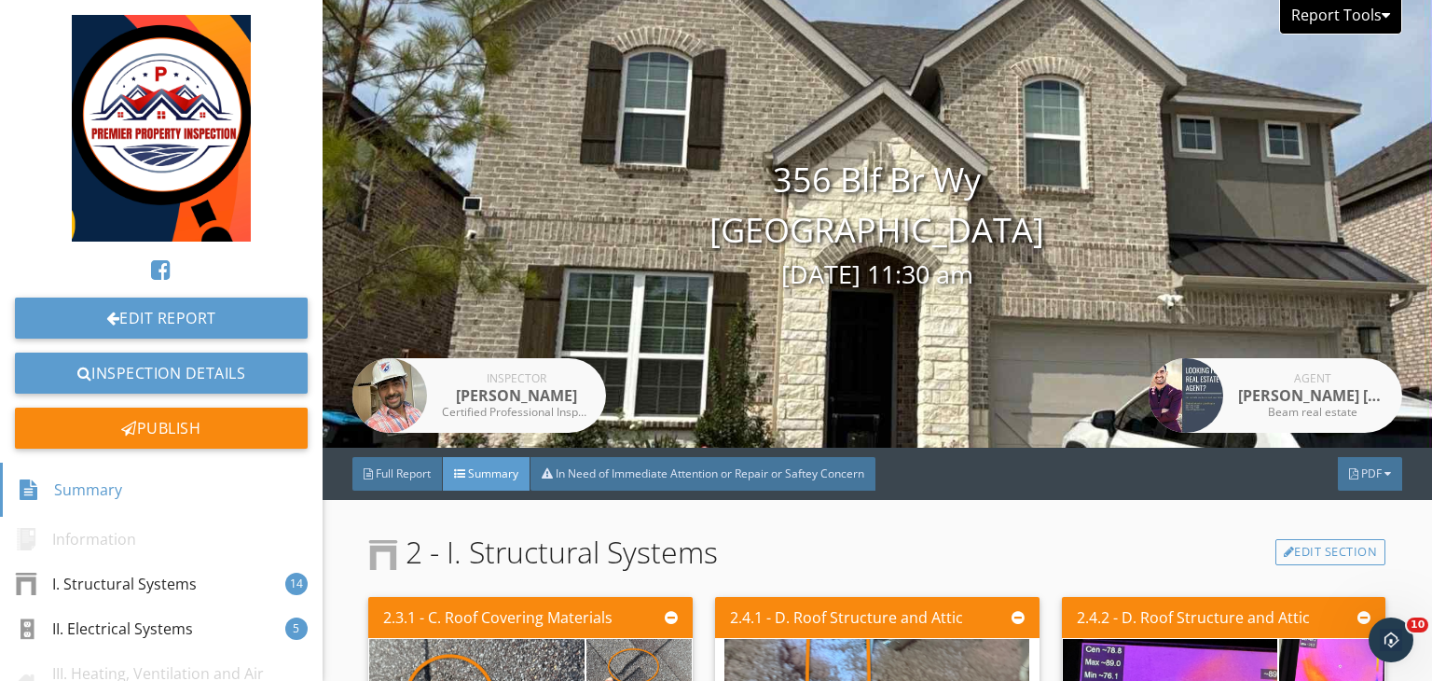
click at [1363, 23] on div "Report Tools" at bounding box center [1340, 17] width 123 height 35
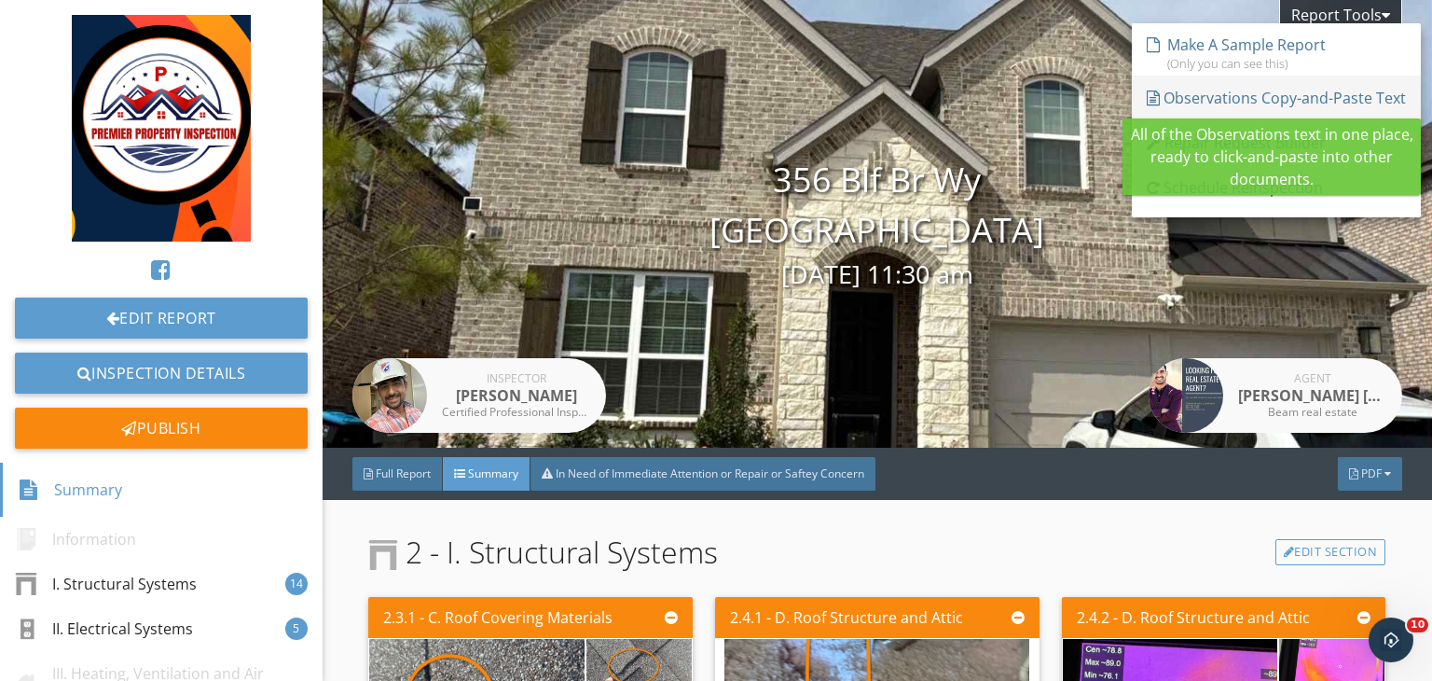
click at [1205, 100] on div "Observations Copy-and-Paste Text" at bounding box center [1276, 98] width 259 height 22
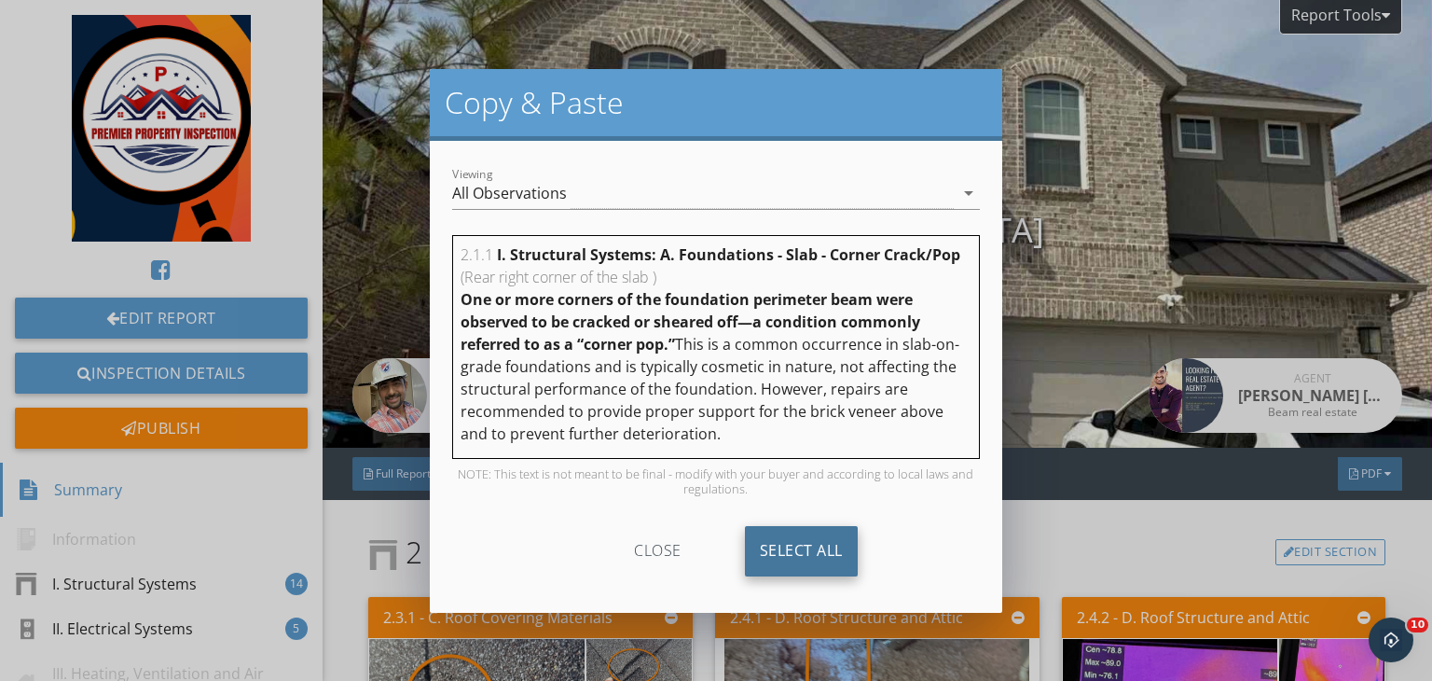
click at [836, 527] on div "Select All" at bounding box center [801, 551] width 113 height 50
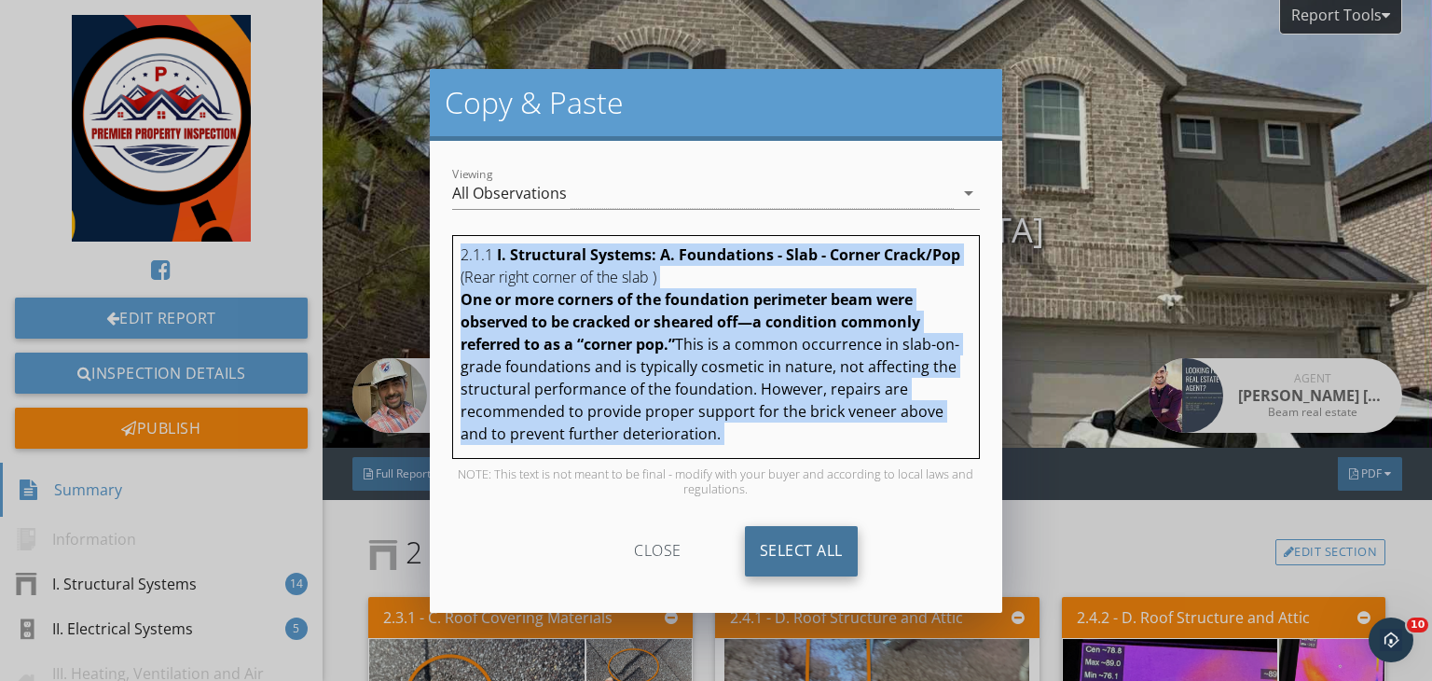
copy div "2.1.1 I. Structural Systems: A. Foundations - Slab - Corner Crack/Pop (Rear rig…"
